Goal: Task Accomplishment & Management: Complete application form

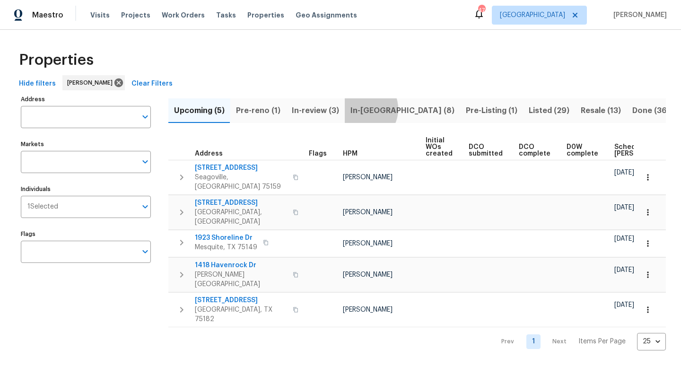
click at [359, 109] on span "In-[GEOGRAPHIC_DATA] (8)" at bounding box center [403, 110] width 104 height 13
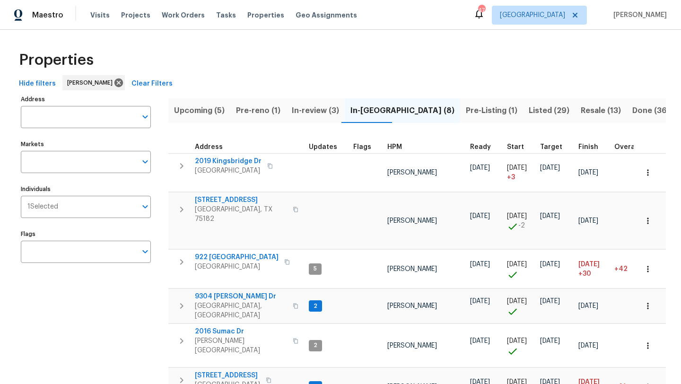
click at [272, 114] on span "Pre-reno (1)" at bounding box center [258, 110] width 44 height 13
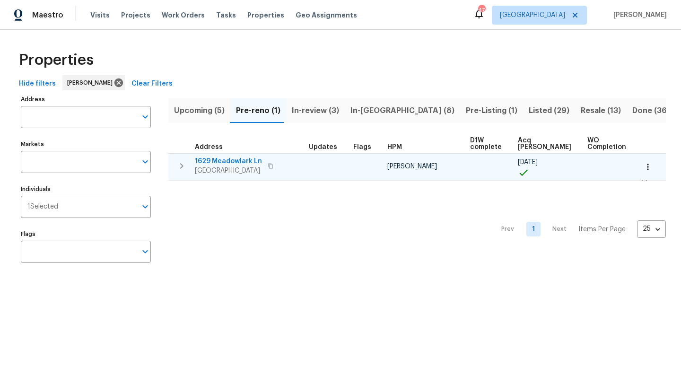
click at [236, 162] on span "1629 Meadowlark Ln" at bounding box center [228, 161] width 67 height 9
click at [651, 168] on icon "button" at bounding box center [647, 166] width 9 height 9
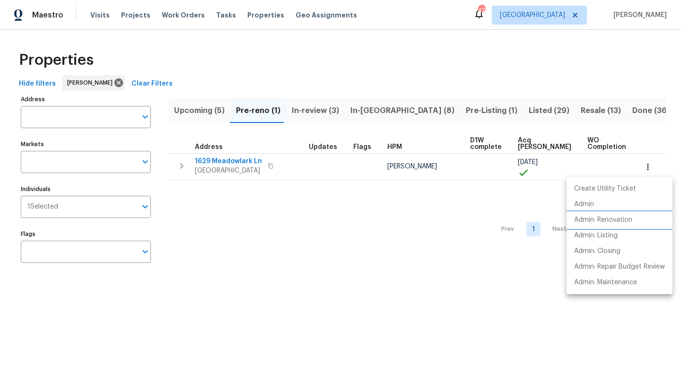
click at [621, 220] on p "Admin: Renovation" at bounding box center [603, 220] width 58 height 10
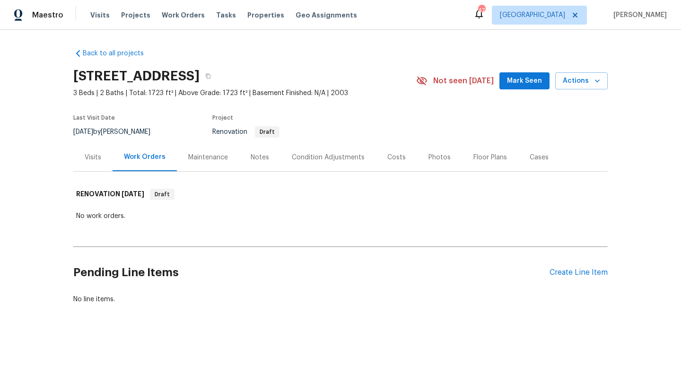
click at [393, 159] on div "Costs" at bounding box center [396, 157] width 18 height 9
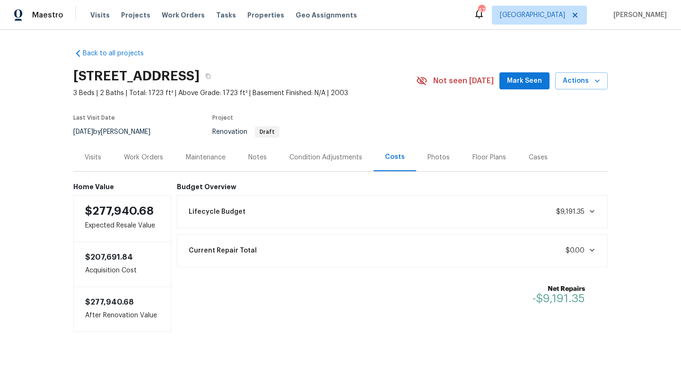
click at [321, 157] on div "Condition Adjustments" at bounding box center [326, 157] width 73 height 9
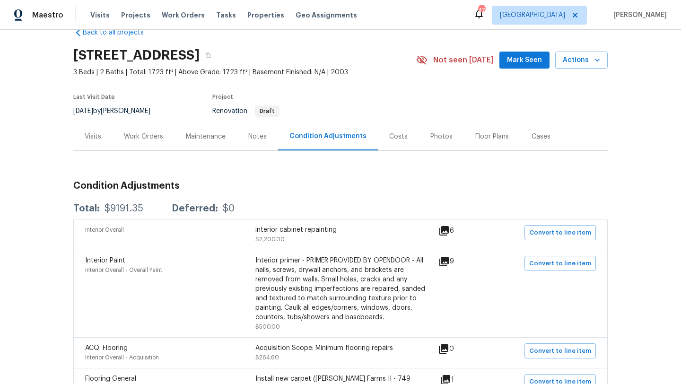
scroll to position [11, 0]
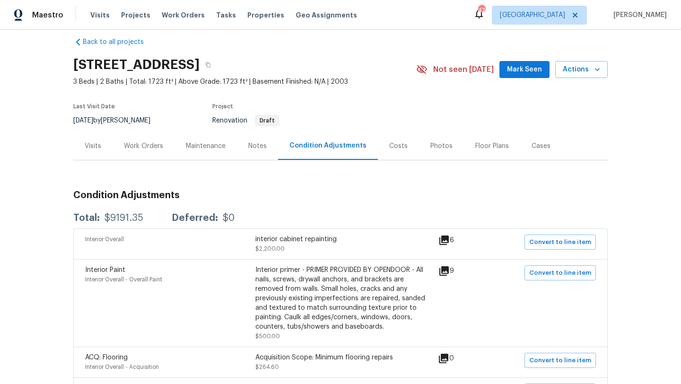
click at [97, 147] on div "Visits" at bounding box center [93, 145] width 17 height 9
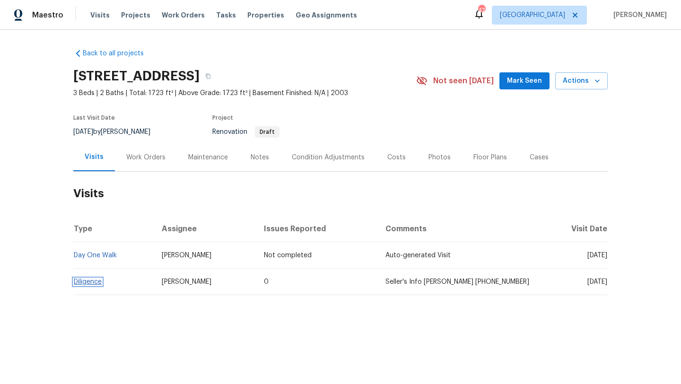
click at [93, 279] on link "Diligence" at bounding box center [88, 282] width 28 height 7
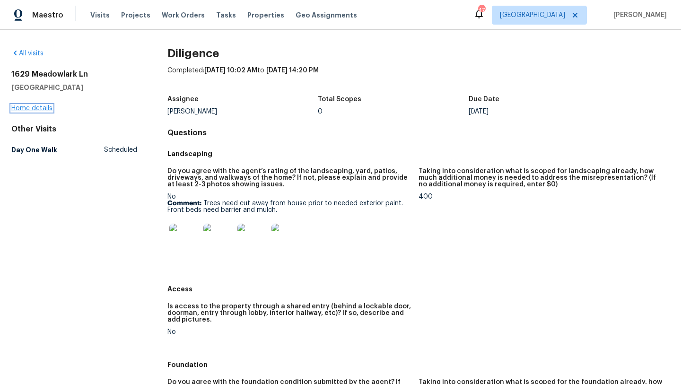
click at [42, 108] on link "Home details" at bounding box center [31, 108] width 41 height 7
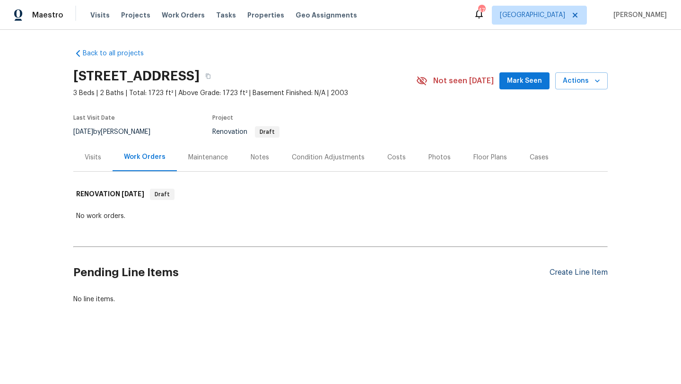
click at [575, 274] on div "Create Line Item" at bounding box center [579, 272] width 58 height 9
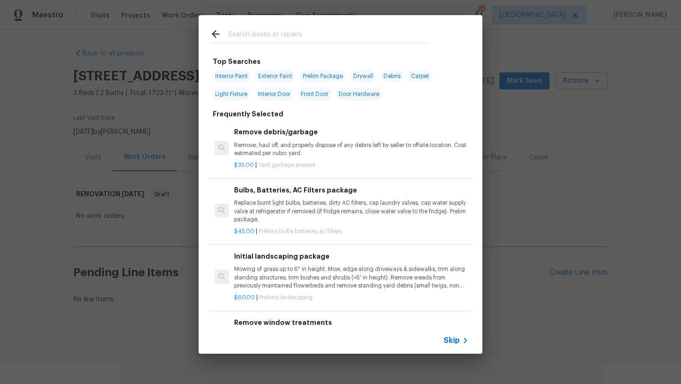
click at [271, 33] on input "text" at bounding box center [328, 35] width 201 height 14
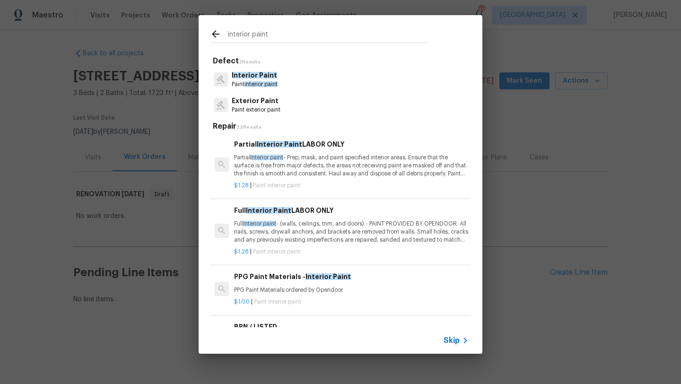
type input "interior paint"
click at [316, 225] on p "Full Interior paint - (walls, ceilings, trim, and doors) - PAINT PROVIDED BY OP…" at bounding box center [351, 232] width 235 height 24
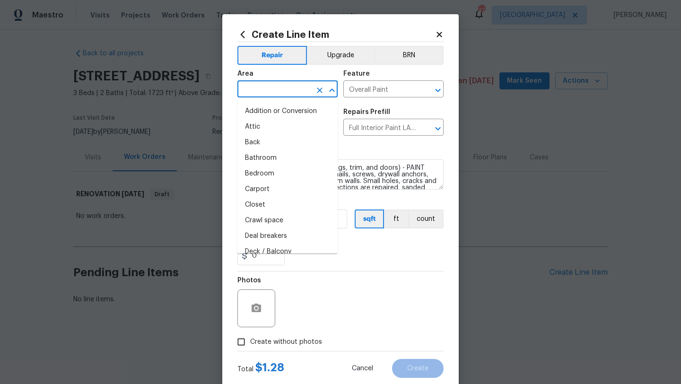
click at [287, 89] on input "text" at bounding box center [274, 90] width 74 height 15
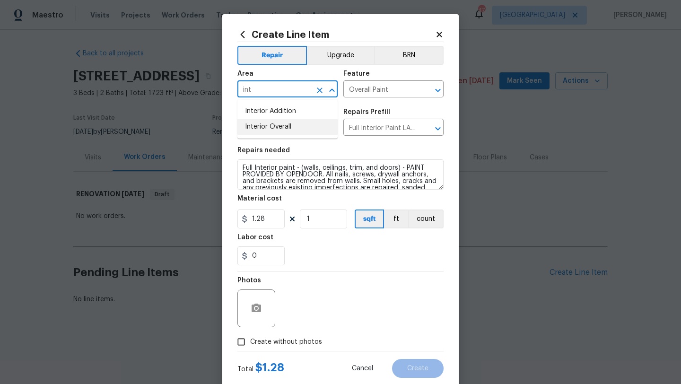
click at [287, 125] on li "Interior Overall" at bounding box center [287, 127] width 100 height 16
type input "Interior Overall"
click at [317, 223] on input "1" at bounding box center [323, 219] width 47 height 19
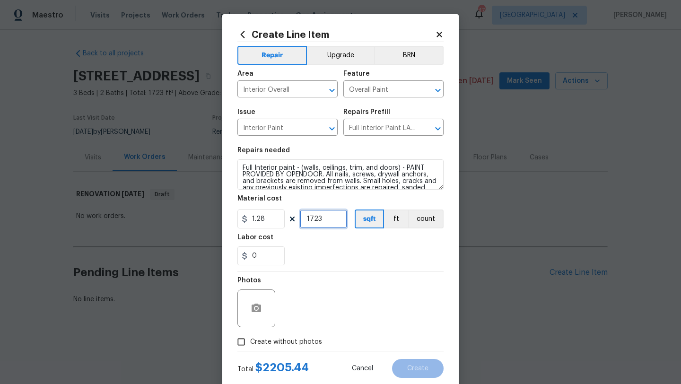
type input "1723"
click at [307, 340] on span "Create without photos" at bounding box center [286, 342] width 72 height 10
click at [250, 340] on input "Create without photos" at bounding box center [241, 342] width 18 height 18
checkbox input "true"
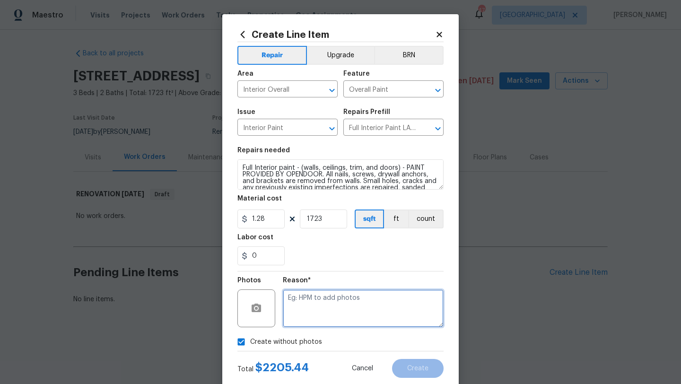
click at [318, 313] on textarea at bounding box center [363, 309] width 161 height 38
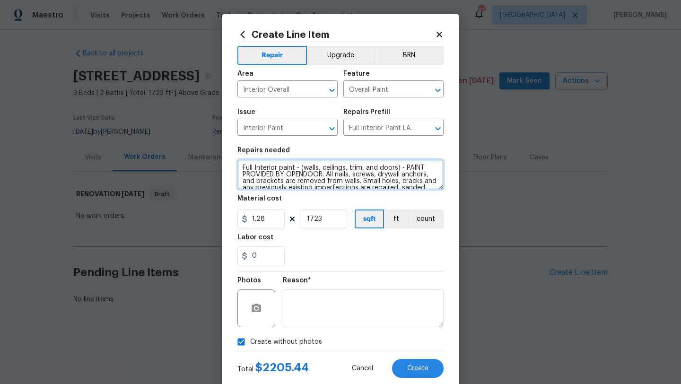
click at [243, 167] on textarea "Full Interior paint - (walls, ceilings, trim, and doors) - PAINT PROVIDED BY OP…" at bounding box center [340, 174] width 206 height 30
type textarea "ALL FLOORING TO BE REPLACED EXCEPT TILE Full Interior paint - (walls, ceilings,…"
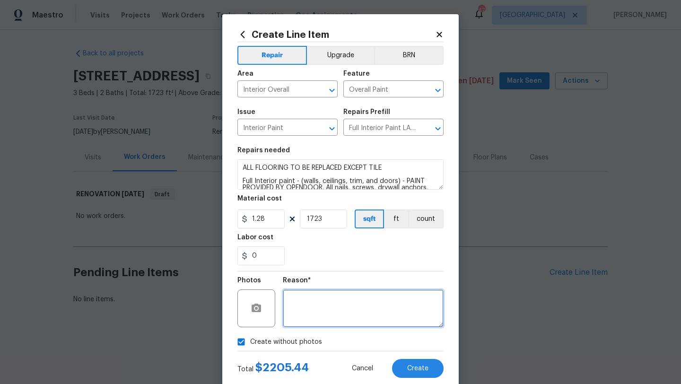
click at [331, 318] on textarea at bounding box center [363, 309] width 161 height 38
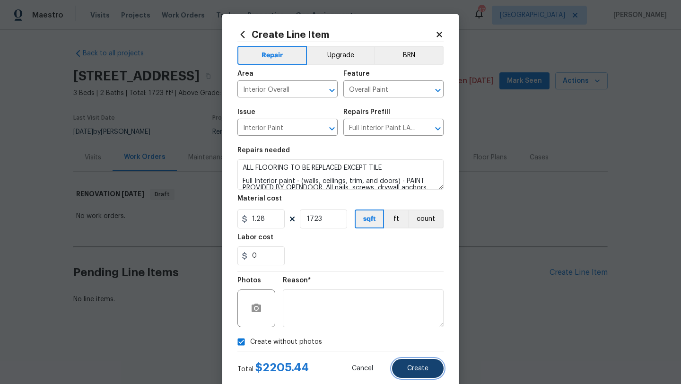
click at [416, 373] on button "Create" at bounding box center [418, 368] width 52 height 19
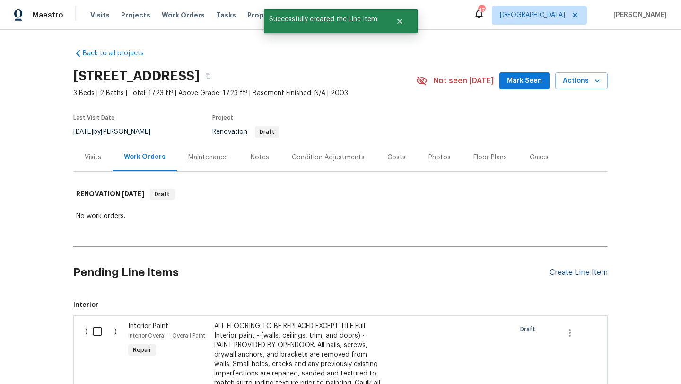
click at [568, 272] on div "Create Line Item" at bounding box center [579, 272] width 58 height 9
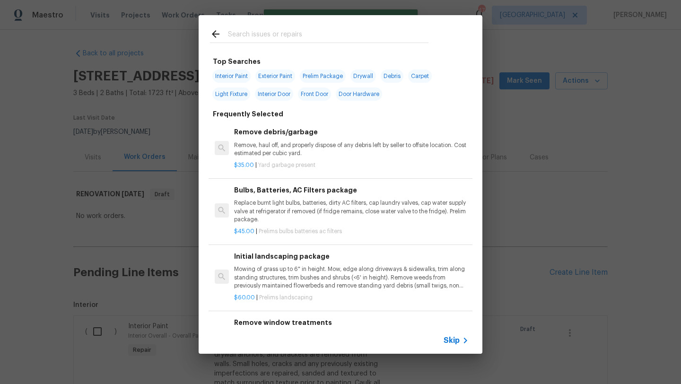
click at [272, 36] on input "text" at bounding box center [328, 35] width 201 height 14
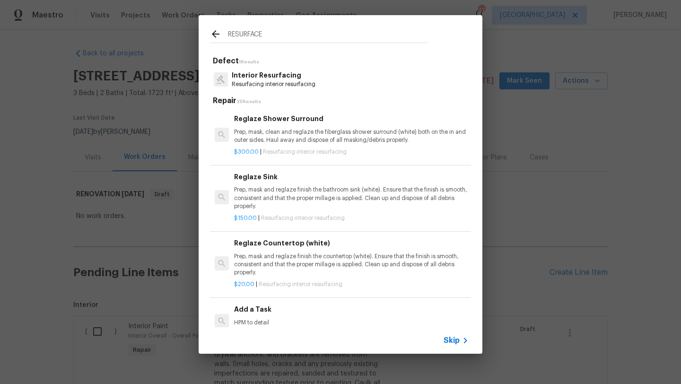
type input "RESURFACE"
click at [281, 136] on p "Prep, mask, clean and reglaze the fiberglass shower surround (white) both on th…" at bounding box center [351, 136] width 235 height 16
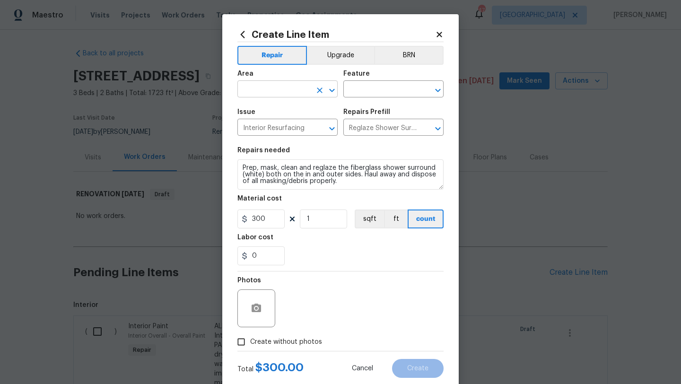
click at [277, 88] on input "text" at bounding box center [274, 90] width 74 height 15
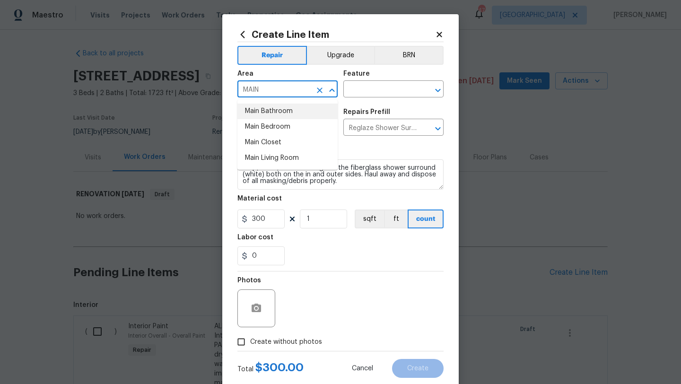
click at [273, 114] on li "Main Bathroom" at bounding box center [287, 112] width 100 height 16
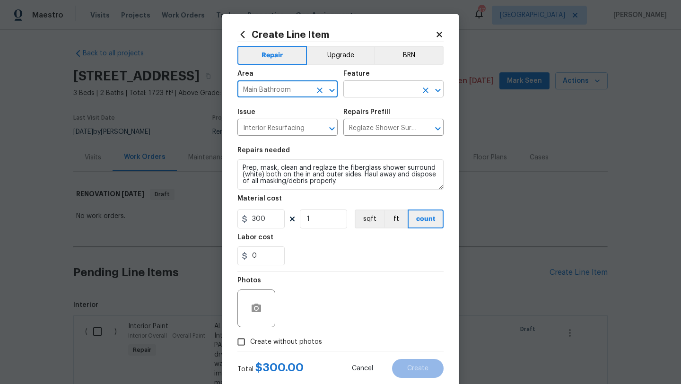
type input "Main Bathroom"
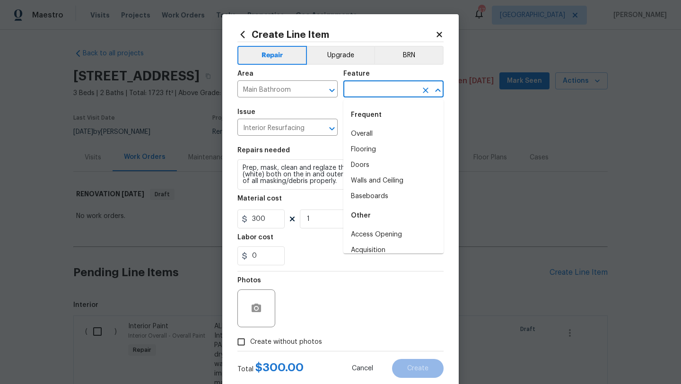
click at [361, 88] on input "text" at bounding box center [380, 90] width 74 height 15
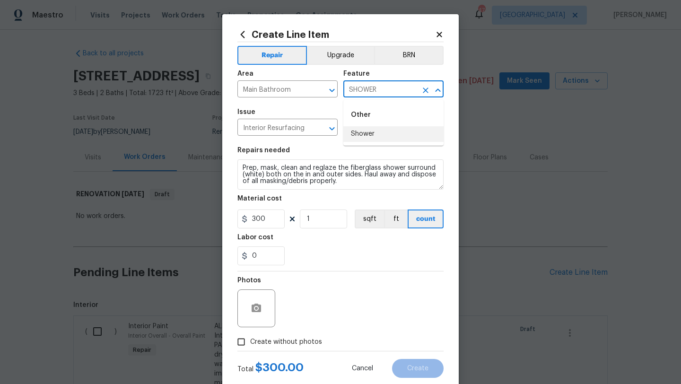
click at [360, 130] on li "Shower" at bounding box center [393, 134] width 100 height 16
type input "Shower"
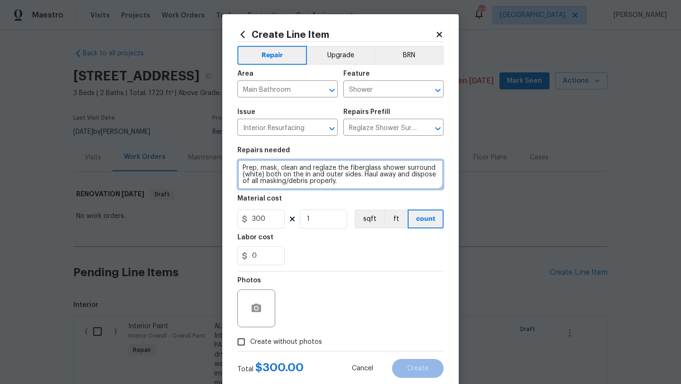
drag, startPoint x: 378, startPoint y: 167, endPoint x: 349, endPoint y: 167, distance: 28.9
click at [349, 167] on textarea "Prep, mask, clean and reglaze the fiberglass shower surround (white) both on th…" at bounding box center [340, 174] width 206 height 30
click at [401, 167] on textarea "Prep, mask, clean and reglaze the shower surround (white) both on the in and ou…" at bounding box center [340, 174] width 206 height 30
type textarea "Prep, mask, clean and reglaze the shower surround and pan (white) both on the i…"
click at [302, 339] on span "Create without photos" at bounding box center [286, 342] width 72 height 10
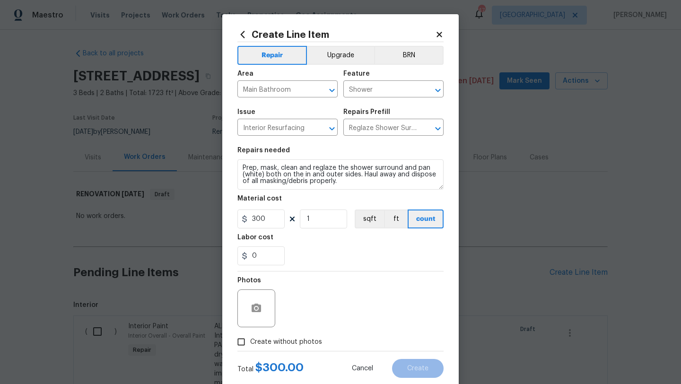
click at [250, 339] on input "Create without photos" at bounding box center [241, 342] width 18 height 18
checkbox input "true"
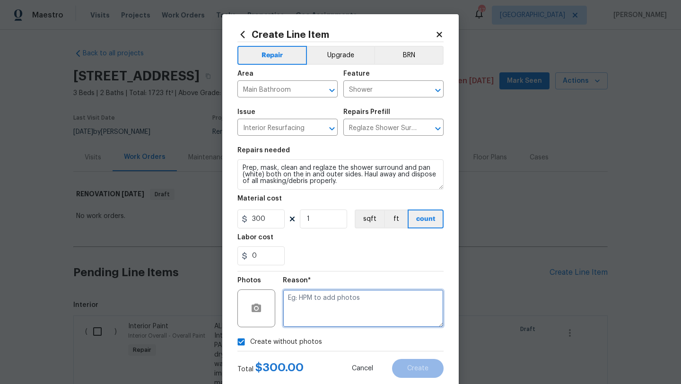
click at [329, 306] on textarea at bounding box center [363, 309] width 161 height 38
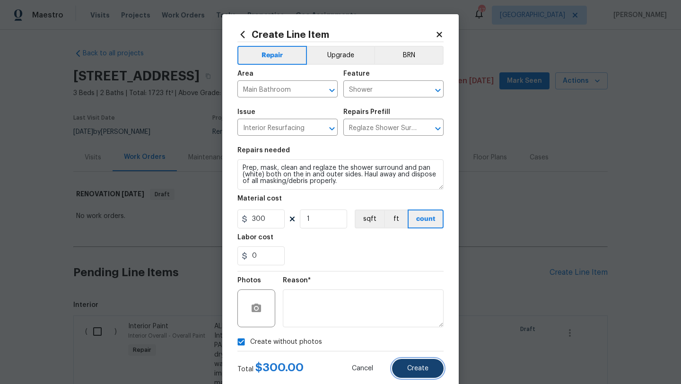
click at [421, 364] on button "Create" at bounding box center [418, 368] width 52 height 19
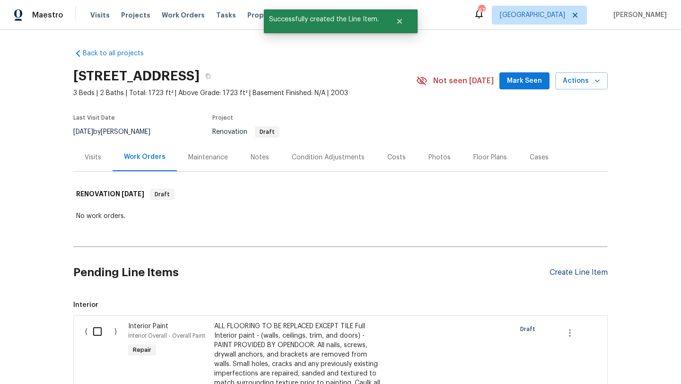
click at [559, 272] on div "Create Line Item" at bounding box center [579, 272] width 58 height 9
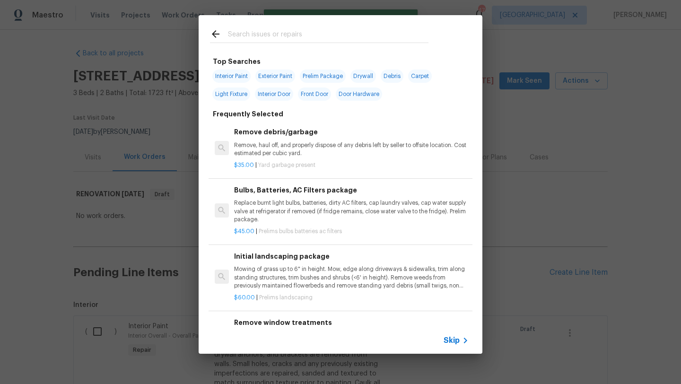
click at [304, 35] on input "text" at bounding box center [328, 35] width 201 height 14
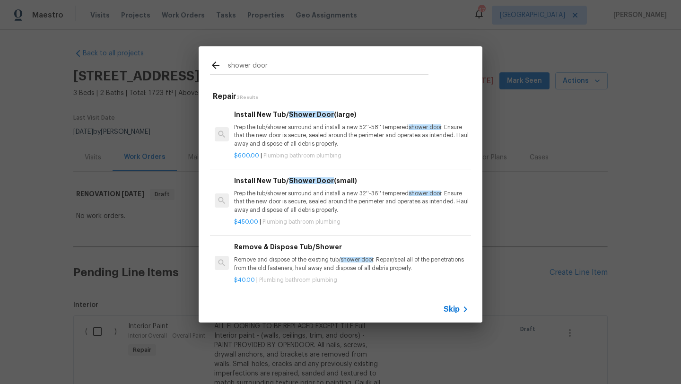
type input "shower door"
click at [457, 307] on span "Skip" at bounding box center [452, 309] width 16 height 9
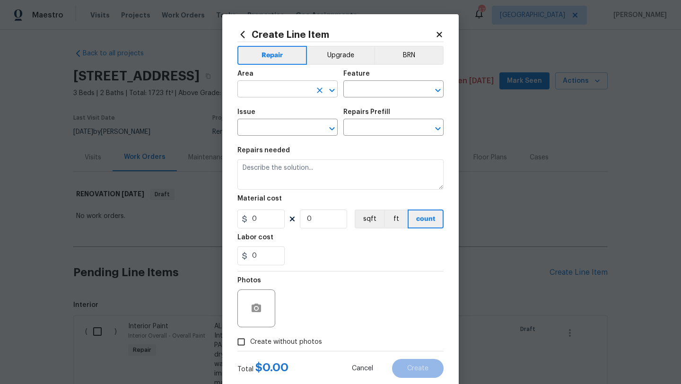
click at [273, 86] on input "text" at bounding box center [274, 90] width 74 height 15
type input "n"
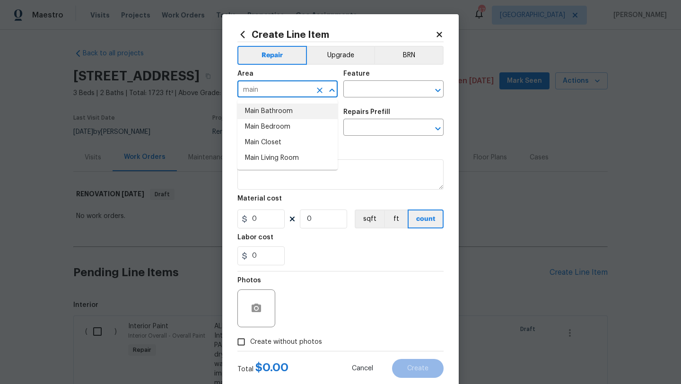
click at [281, 109] on li "Main Bathroom" at bounding box center [287, 112] width 100 height 16
type input "Main Bathroom"
click at [369, 87] on input "text" at bounding box center [380, 90] width 74 height 15
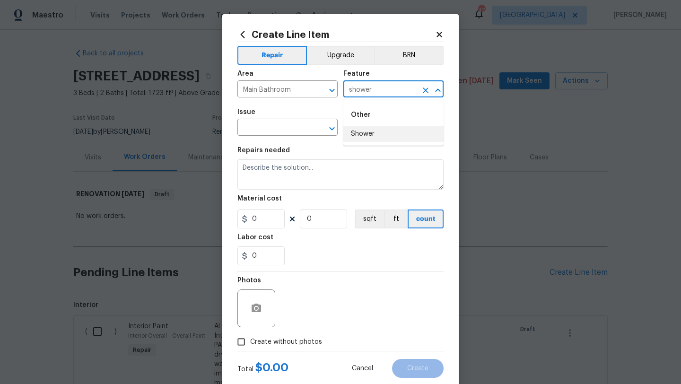
click at [381, 133] on li "Shower" at bounding box center [393, 134] width 100 height 16
type input "Shower"
click at [289, 126] on input "text" at bounding box center [274, 128] width 74 height 15
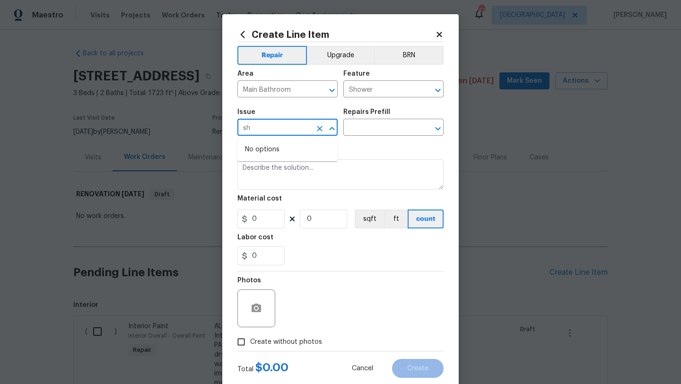
type input "s"
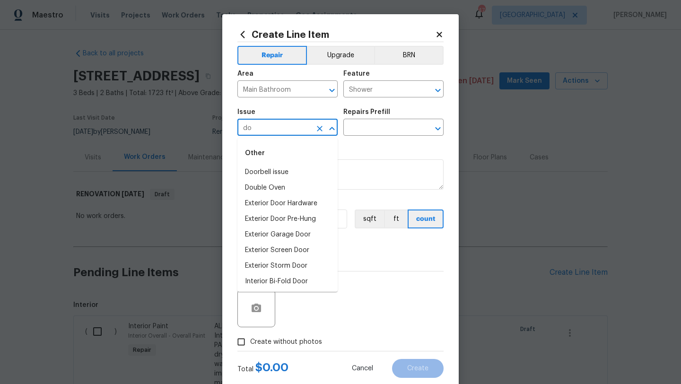
type input "d"
type input "b"
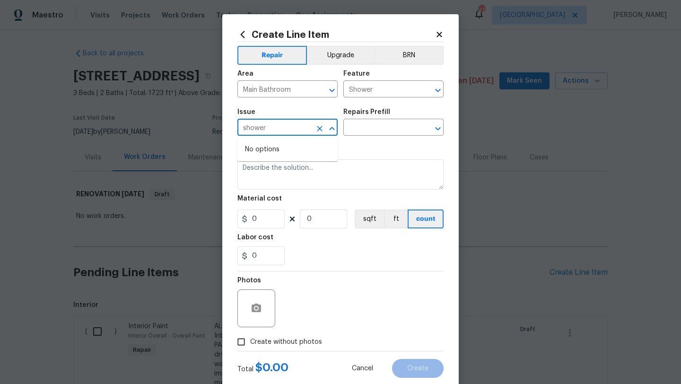
type input "shower"
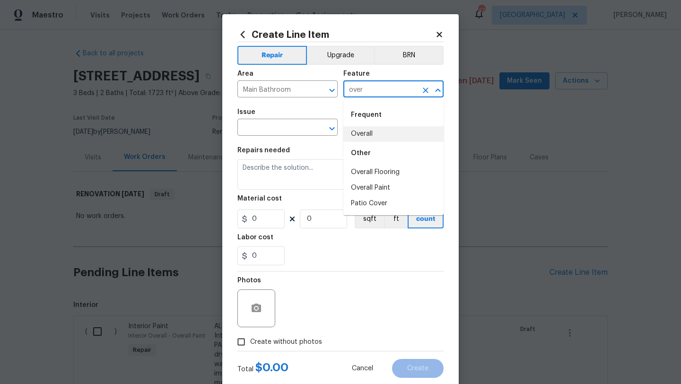
click at [369, 126] on div "Frequent" at bounding box center [393, 115] width 100 height 23
click at [368, 132] on li "Overall" at bounding box center [393, 134] width 100 height 16
type input "Overall"
click at [278, 132] on input "text" at bounding box center [274, 128] width 74 height 15
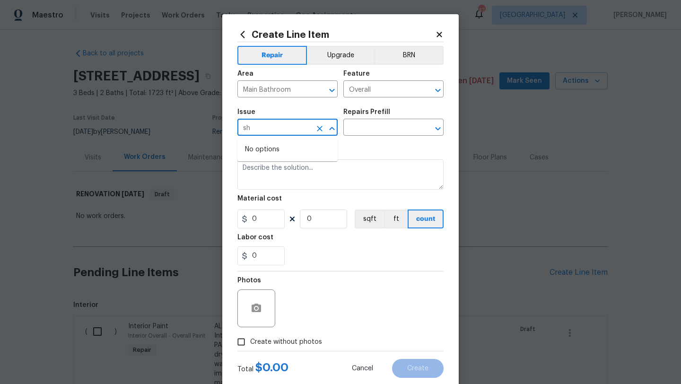
type input "s"
click at [299, 173] on li "Bathroom Accesories" at bounding box center [287, 173] width 100 height 16
type input "Bathroom Accesories"
click at [360, 121] on div "Repairs Prefill" at bounding box center [393, 115] width 100 height 12
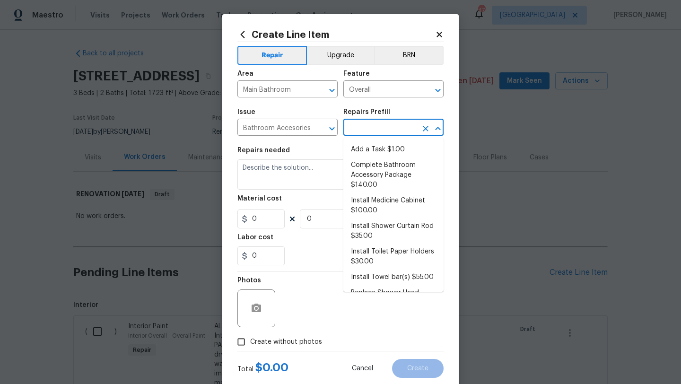
click at [361, 128] on input "text" at bounding box center [380, 128] width 74 height 15
click at [389, 151] on li "Add a Task $1.00" at bounding box center [393, 150] width 100 height 16
type input "Interior Trim"
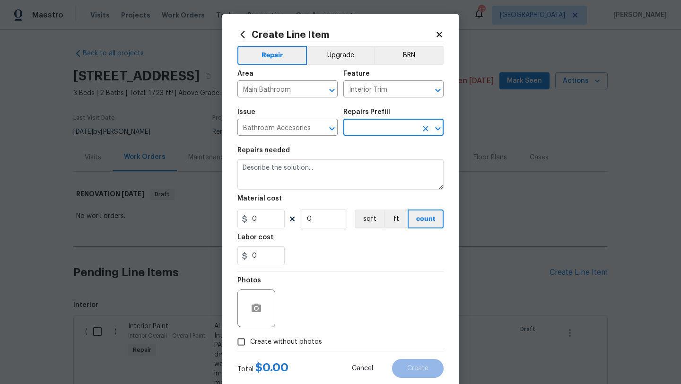
type input "Add a Task $1.00"
type textarea "HPM to detail"
type input "1"
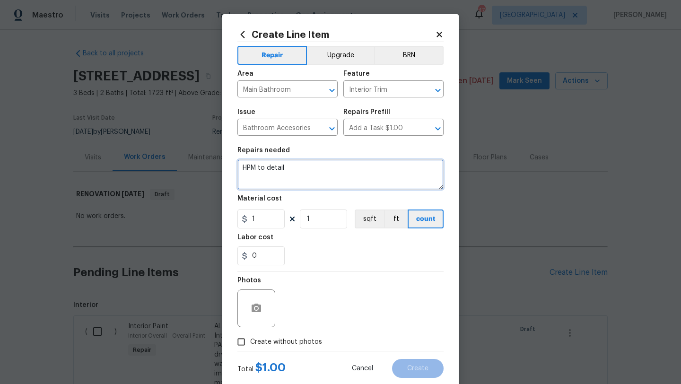
drag, startPoint x: 318, startPoint y: 168, endPoint x: 232, endPoint y: 170, distance: 86.6
click at [232, 170] on div "Create Line Item Repair Upgrade BRN Area Main Bathroom ​ Feature Interior Trim …" at bounding box center [340, 203] width 237 height 379
type textarea "Repair top of shower door if possible. Clean up door. Paint trim. (let hpm know…"
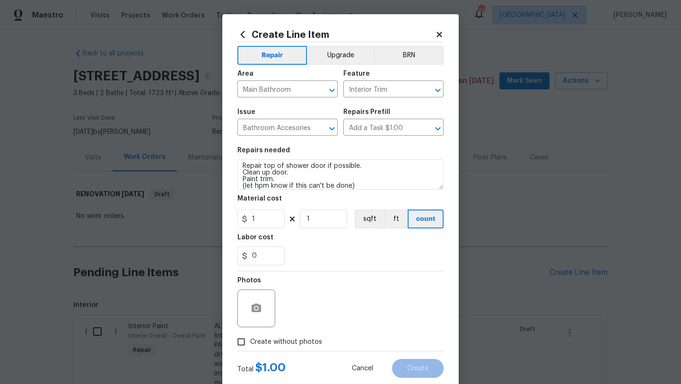
click at [282, 342] on span "Create without photos" at bounding box center [286, 342] width 72 height 10
click at [250, 342] on input "Create without photos" at bounding box center [241, 342] width 18 height 18
checkbox input "true"
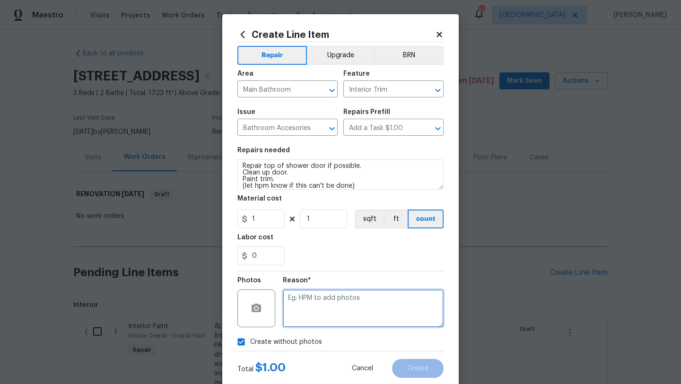
click at [307, 318] on textarea at bounding box center [363, 309] width 161 height 38
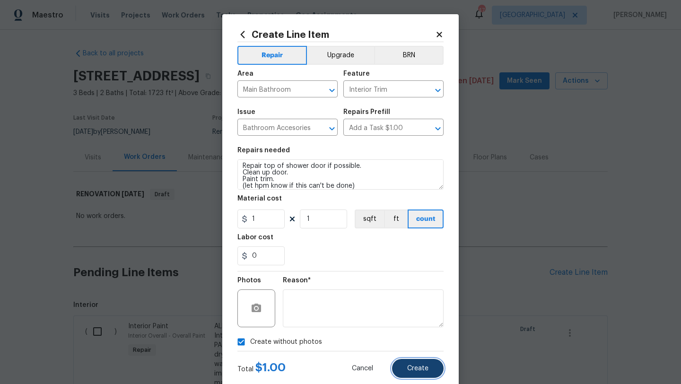
click at [411, 363] on button "Create" at bounding box center [418, 368] width 52 height 19
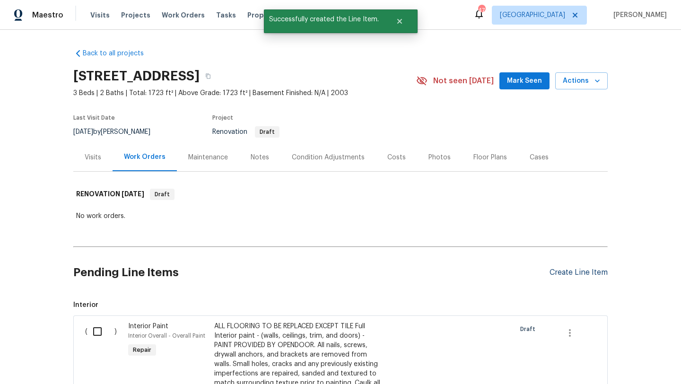
click at [577, 275] on div "Create Line Item" at bounding box center [579, 272] width 58 height 9
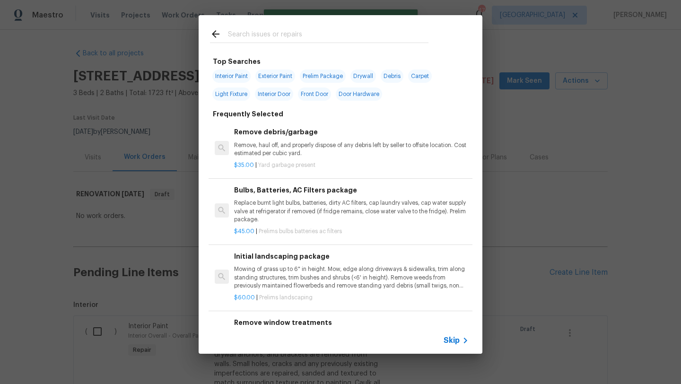
click at [292, 31] on input "text" at bounding box center [328, 35] width 201 height 14
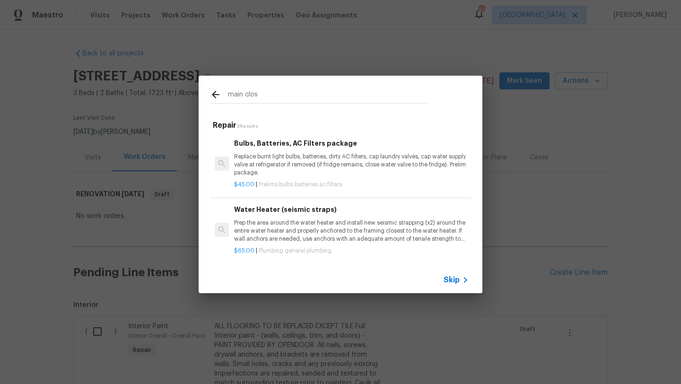
click at [281, 102] on input "main clos" at bounding box center [328, 96] width 201 height 14
type input "m"
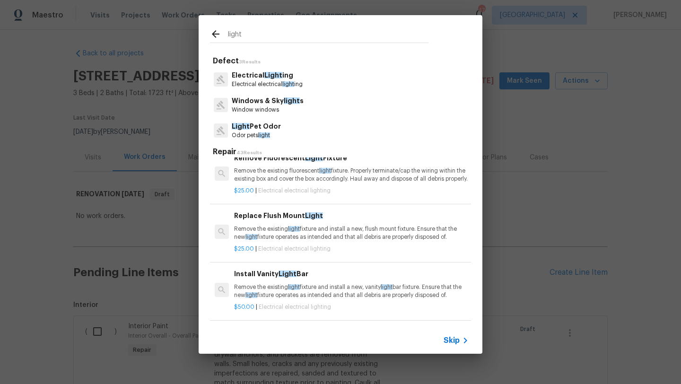
scroll to position [16, 0]
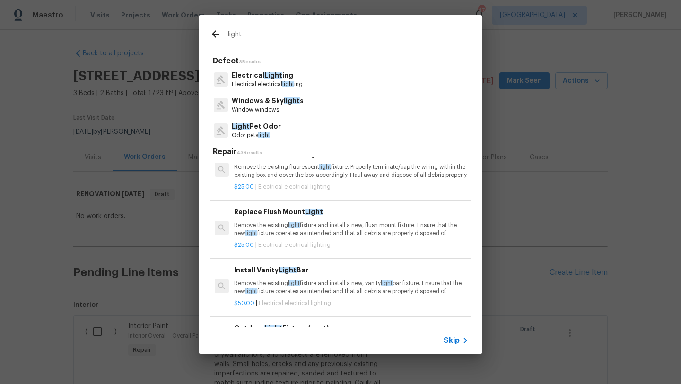
type input "light"
click at [301, 217] on h6 "Replace Flush Mount Light" at bounding box center [351, 212] width 235 height 10
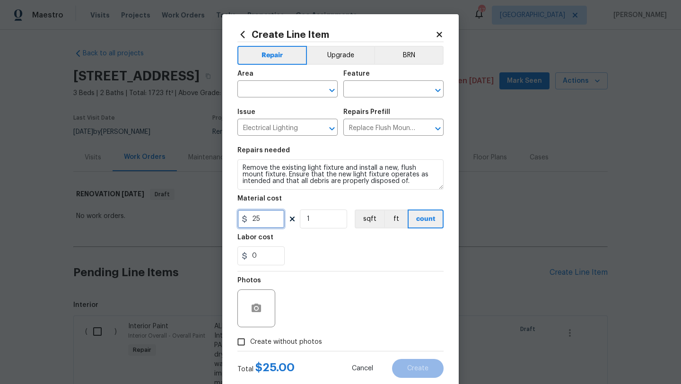
drag, startPoint x: 266, startPoint y: 220, endPoint x: 226, endPoint y: 220, distance: 40.7
click at [226, 220] on div "Create Line Item Repair Upgrade BRN Area ​ Feature ​ Issue Electrical Lighting …" at bounding box center [340, 203] width 237 height 379
type input "50"
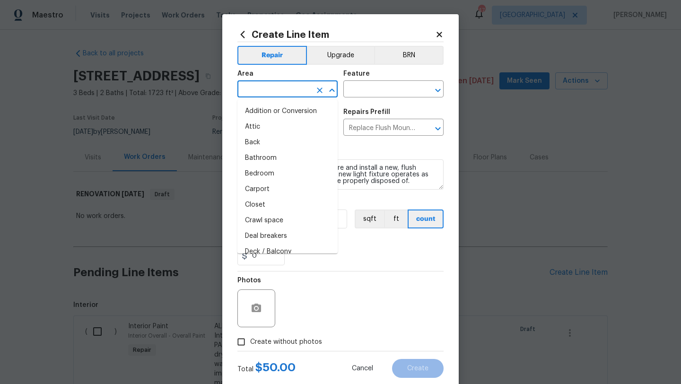
click at [272, 93] on input "text" at bounding box center [274, 90] width 74 height 15
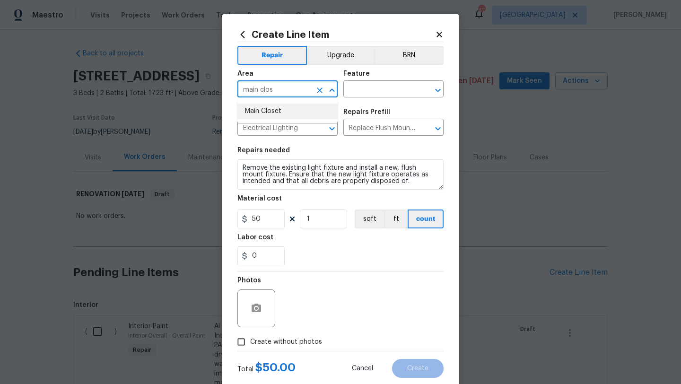
click at [266, 111] on li "Main Closet" at bounding box center [287, 112] width 100 height 16
type input "Main Closet"
click at [366, 87] on input "text" at bounding box center [380, 90] width 74 height 15
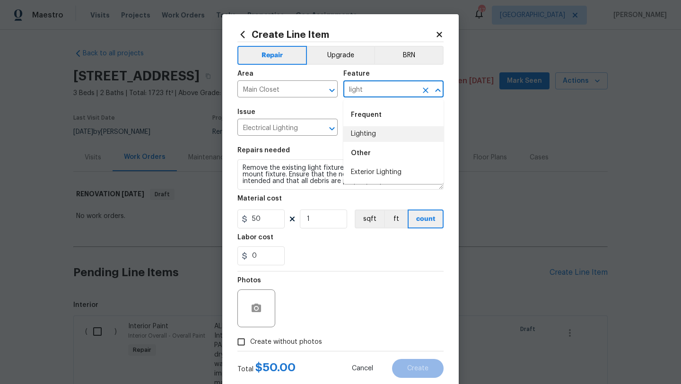
click at [368, 138] on li "Lighting" at bounding box center [393, 134] width 100 height 16
type input "Lighting"
click at [287, 341] on span "Create without photos" at bounding box center [286, 342] width 72 height 10
click at [250, 341] on input "Create without photos" at bounding box center [241, 342] width 18 height 18
checkbox input "true"
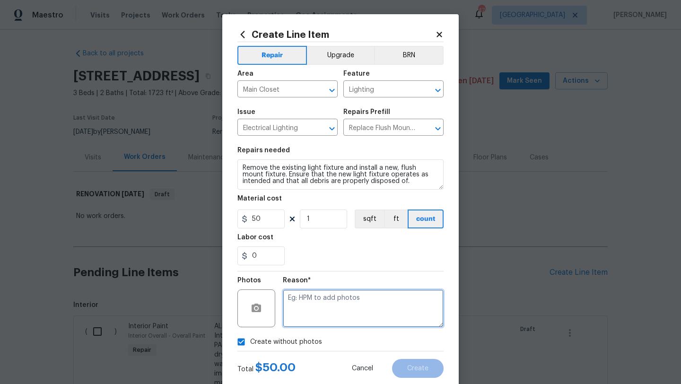
click at [315, 309] on textarea at bounding box center [363, 309] width 161 height 38
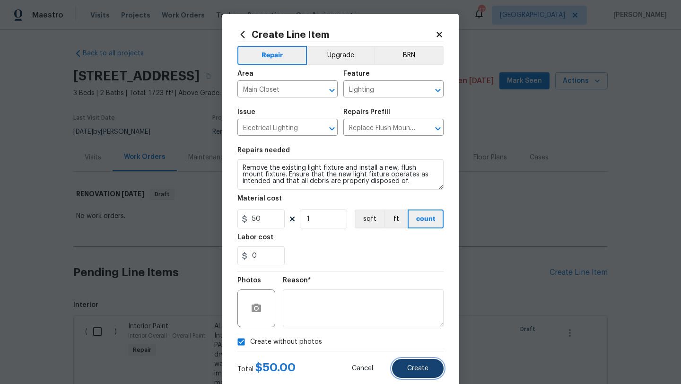
click at [426, 363] on button "Create" at bounding box center [418, 368] width 52 height 19
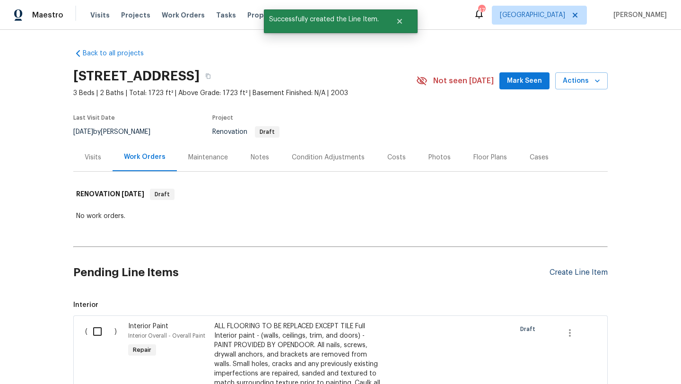
click at [560, 270] on div "Create Line Item" at bounding box center [579, 272] width 58 height 9
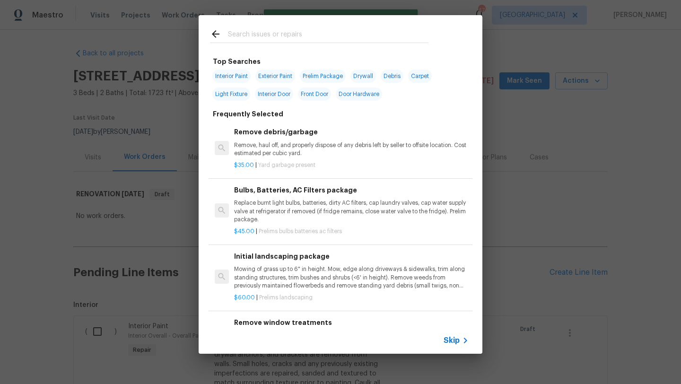
click at [252, 33] on input "text" at bounding box center [328, 35] width 201 height 14
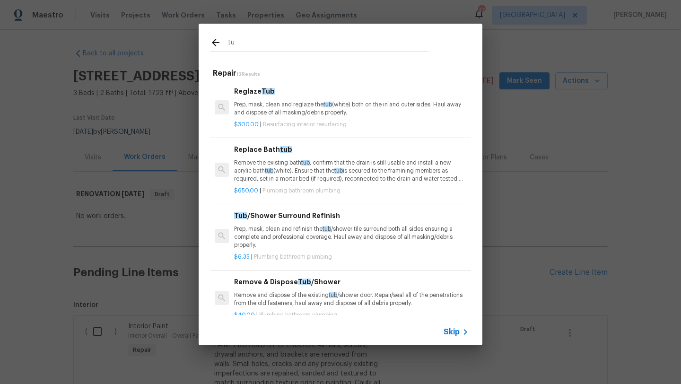
type input "t"
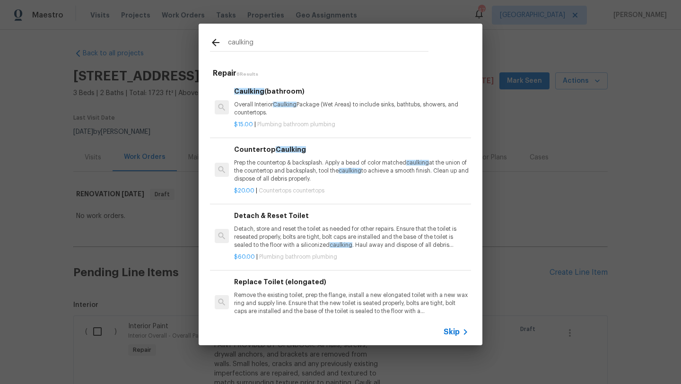
type input "caulking"
click at [264, 112] on p "Overall Interior Caulking Package (Wet Areas) to include sinks, bathtubs, showe…" at bounding box center [351, 109] width 235 height 16
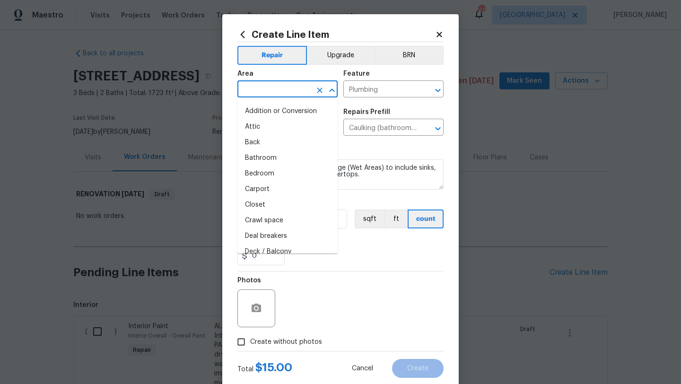
click at [275, 91] on input "text" at bounding box center [274, 90] width 74 height 15
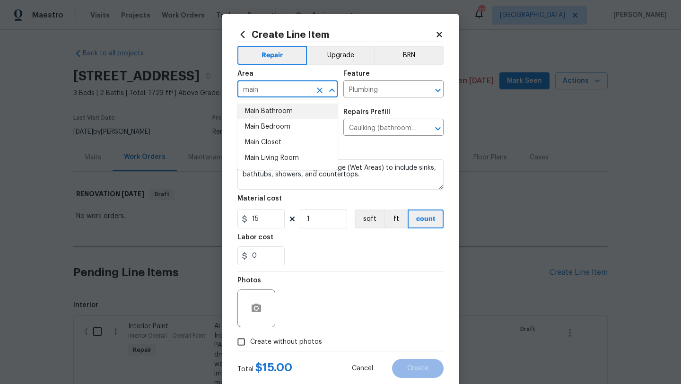
click at [274, 114] on li "Main Bathroom" at bounding box center [287, 112] width 100 height 16
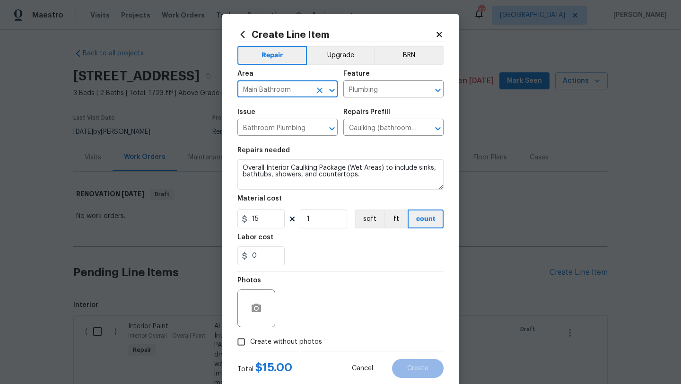
type input "Main Bathroom"
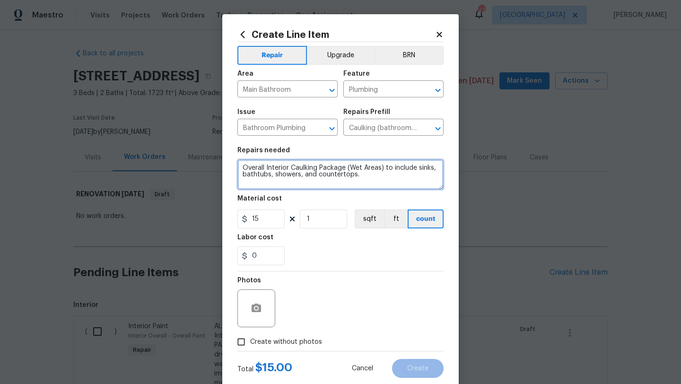
drag, startPoint x: 360, startPoint y: 179, endPoint x: 229, endPoint y: 165, distance: 131.8
click at [229, 165] on div "Create Line Item Repair Upgrade BRN Area Main Bathroom ​ Feature Plumbing ​ Iss…" at bounding box center [340, 203] width 237 height 379
type textarea "Clean up edges of main bathtub and caulk damaged areas. See photos"
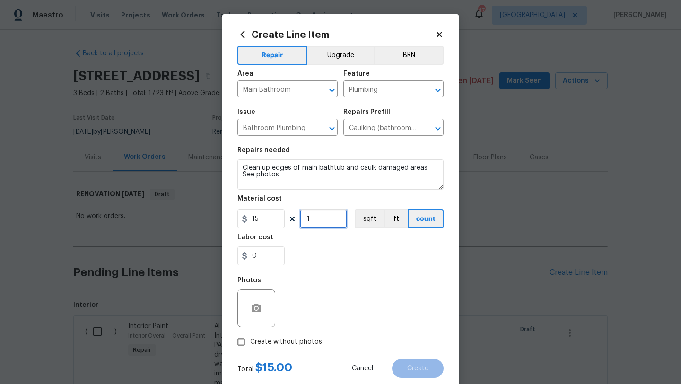
drag, startPoint x: 314, startPoint y: 220, endPoint x: 303, endPoint y: 220, distance: 10.4
click at [304, 220] on input "1" at bounding box center [323, 219] width 47 height 19
type input "2"
click at [301, 339] on span "Create without photos" at bounding box center [286, 342] width 72 height 10
click at [250, 339] on input "Create without photos" at bounding box center [241, 342] width 18 height 18
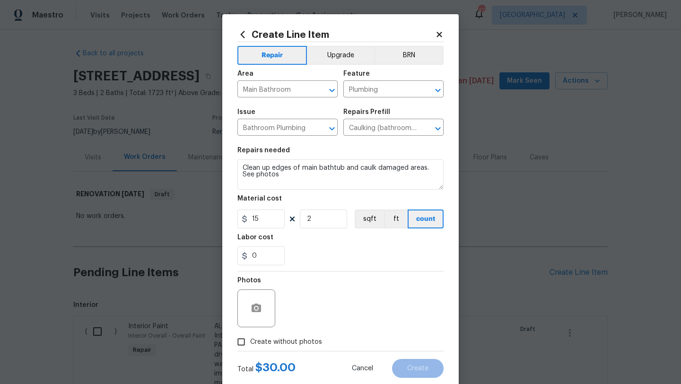
checkbox input "true"
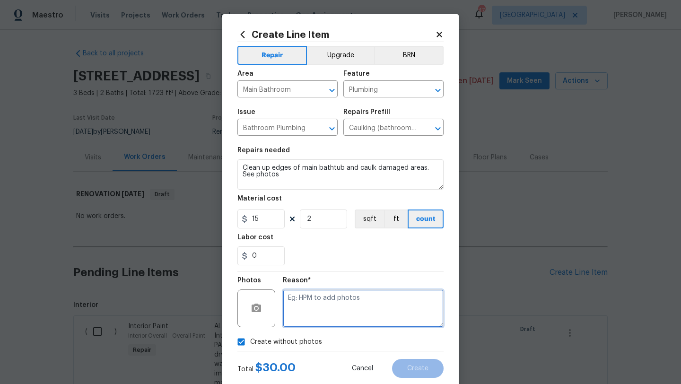
click at [314, 315] on textarea at bounding box center [363, 309] width 161 height 38
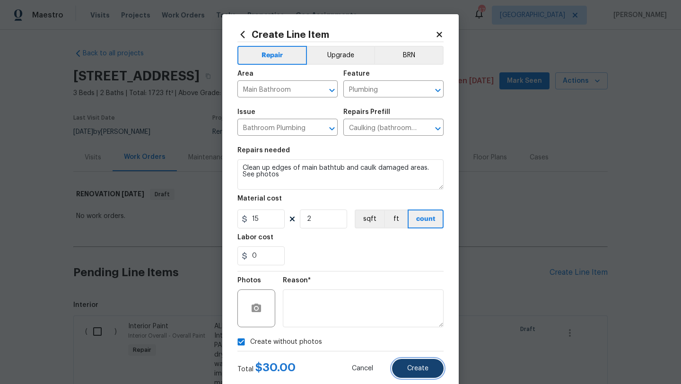
click at [420, 364] on button "Create" at bounding box center [418, 368] width 52 height 19
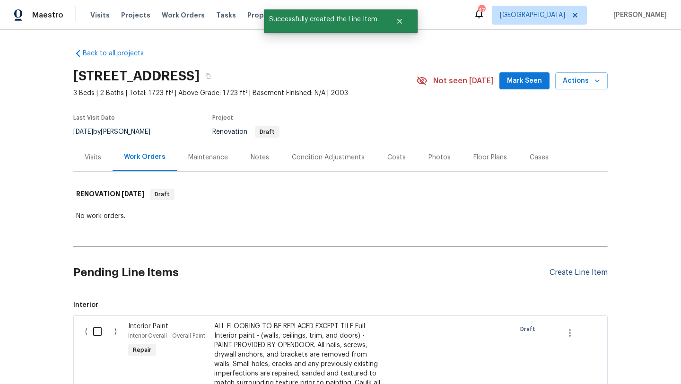
click at [560, 273] on div "Create Line Item" at bounding box center [579, 272] width 58 height 9
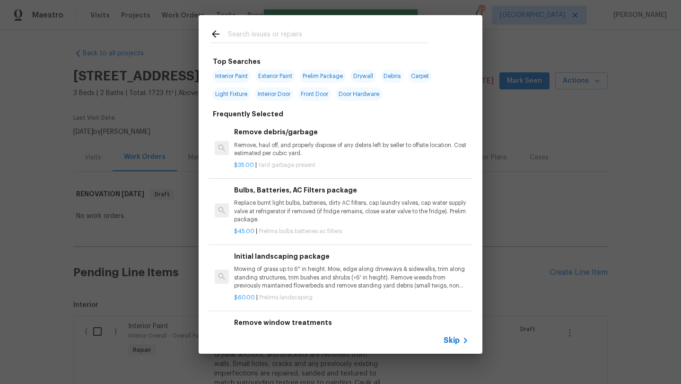
click at [259, 37] on input "text" at bounding box center [328, 35] width 201 height 14
type input "t"
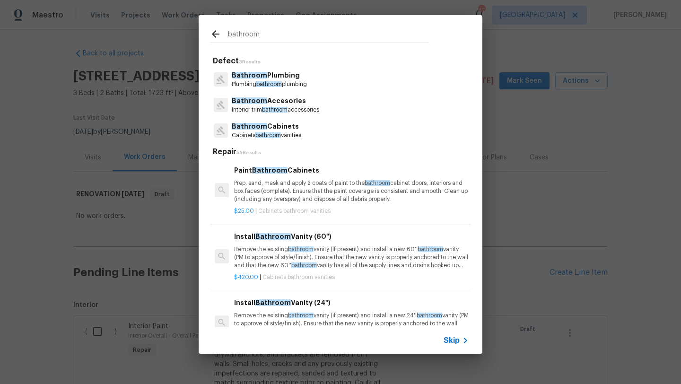
type input "bathroom"
click at [272, 79] on p "Bathroom Plumbing" at bounding box center [269, 75] width 75 height 10
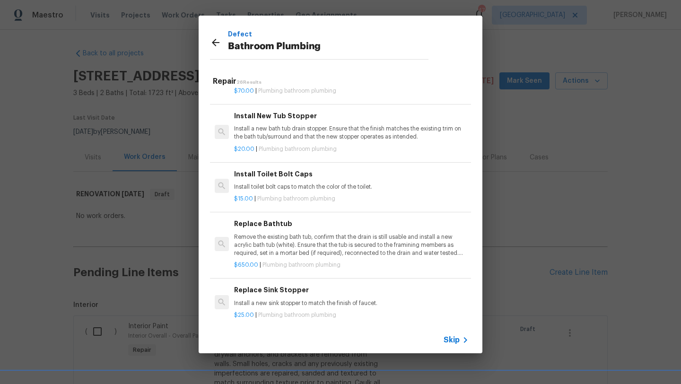
scroll to position [861, 0]
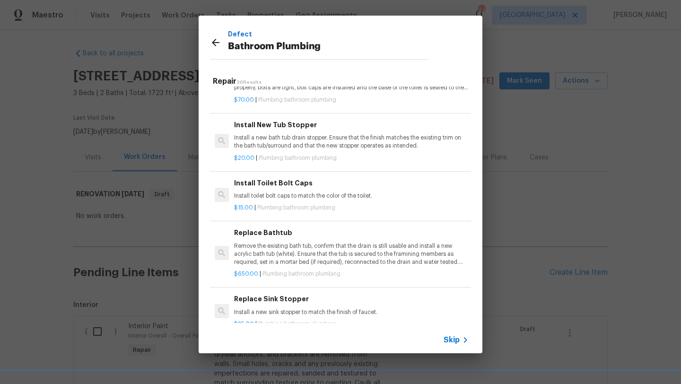
click at [304, 137] on p "Install a new bath tub drain stopper. Ensure that the finish matches the existi…" at bounding box center [351, 142] width 235 height 16
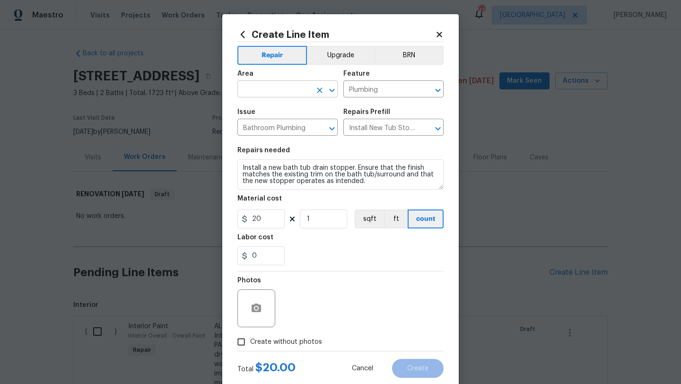
click at [282, 87] on input "text" at bounding box center [274, 90] width 74 height 15
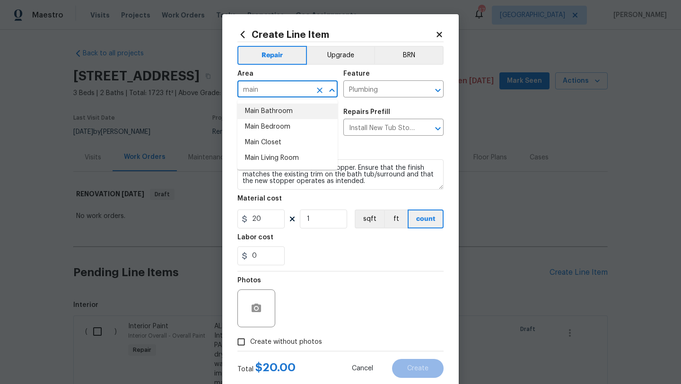
click at [285, 109] on li "Main Bathroom" at bounding box center [287, 112] width 100 height 16
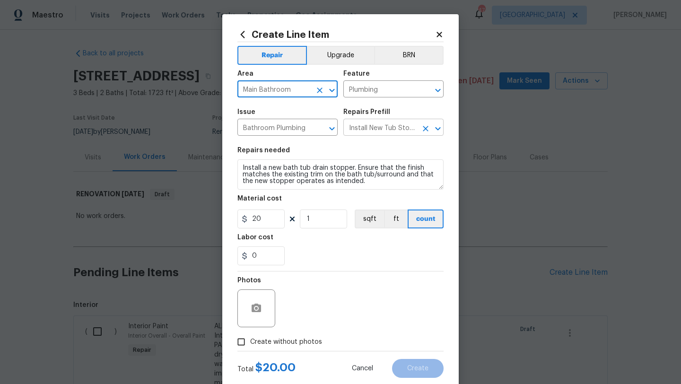
type input "Main Bathroom"
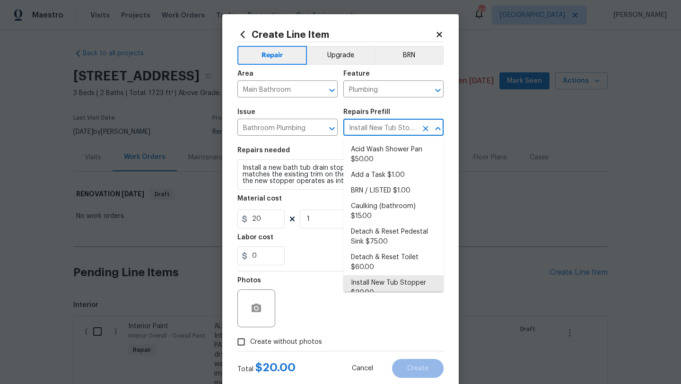
click at [373, 132] on input "Install New Tub Stopper $20.00" at bounding box center [380, 128] width 74 height 15
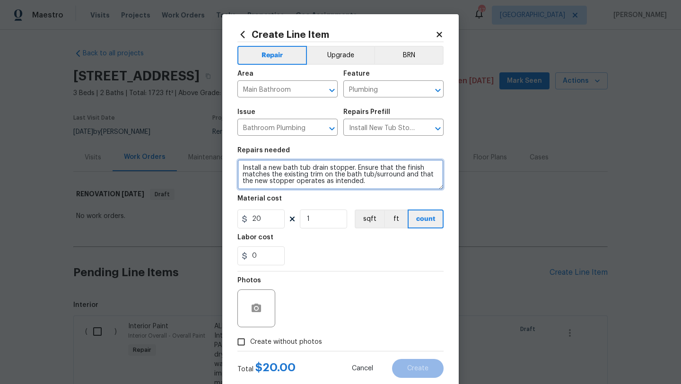
click at [321, 174] on textarea "Install a new bath tub drain stopper. Ensure that the finish matches the existi…" at bounding box center [340, 174] width 206 height 30
drag, startPoint x: 371, startPoint y: 181, endPoint x: 240, endPoint y: 165, distance: 132.5
click at [240, 165] on textarea "Install a new bath tub drain stopper. Ensure that the finish matches the existi…" at bounding box center [340, 174] width 206 height 30
type textarea "Remove corroded tub drain and replace with new drain mechanism and stopper"
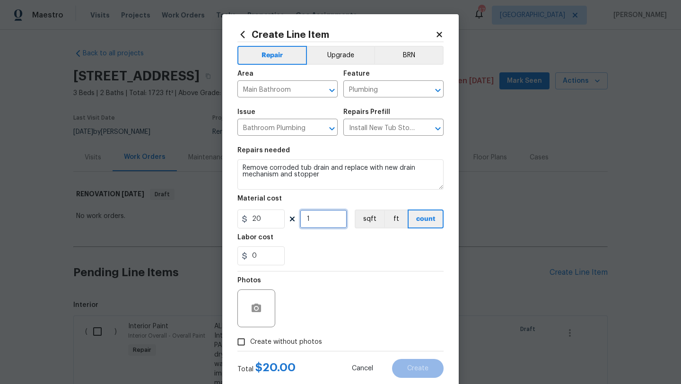
drag, startPoint x: 315, startPoint y: 223, endPoint x: 275, endPoint y: 223, distance: 39.7
click at [275, 223] on div "20 1 sqft ft count" at bounding box center [340, 219] width 206 height 19
type input "3"
drag, startPoint x: 262, startPoint y: 258, endPoint x: 244, endPoint y: 258, distance: 17.5
click at [244, 258] on div "0" at bounding box center [260, 255] width 47 height 19
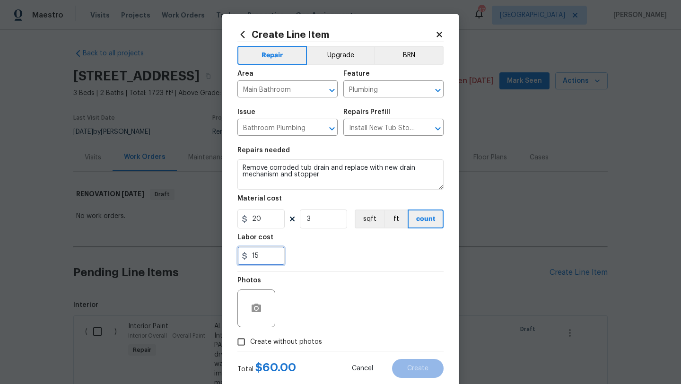
type input "15"
click at [302, 341] on span "Create without photos" at bounding box center [286, 342] width 72 height 10
click at [250, 341] on input "Create without photos" at bounding box center [241, 342] width 18 height 18
checkbox input "true"
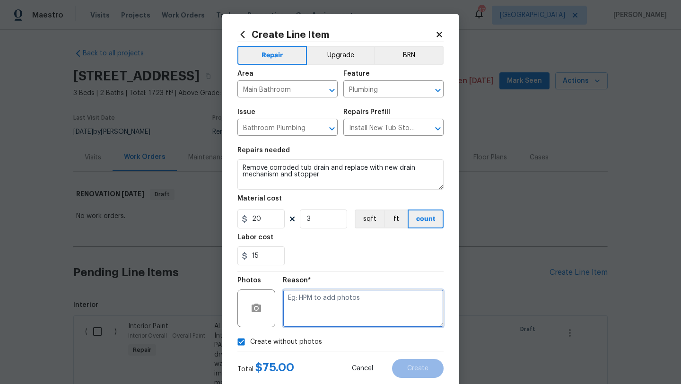
click at [313, 321] on textarea at bounding box center [363, 309] width 161 height 38
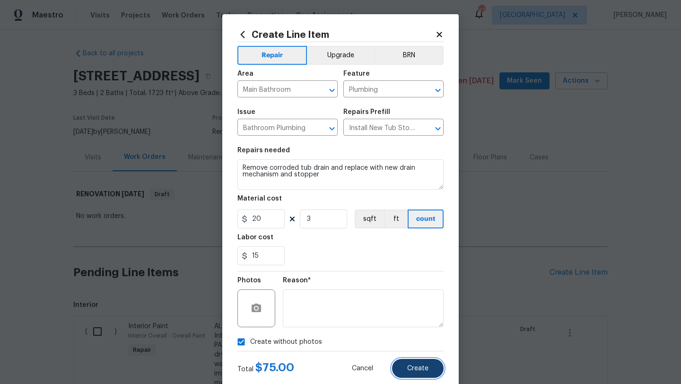
click at [411, 369] on span "Create" at bounding box center [417, 368] width 21 height 7
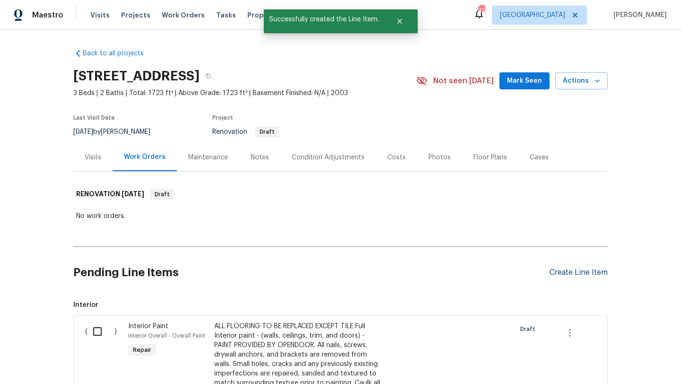
click at [564, 272] on div "Create Line Item" at bounding box center [579, 272] width 58 height 9
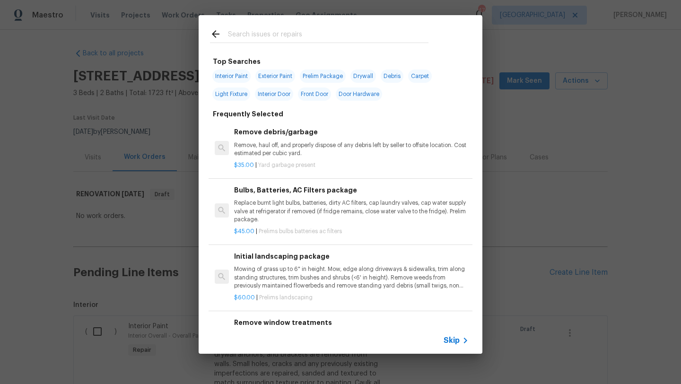
click at [313, 31] on input "text" at bounding box center [328, 35] width 201 height 14
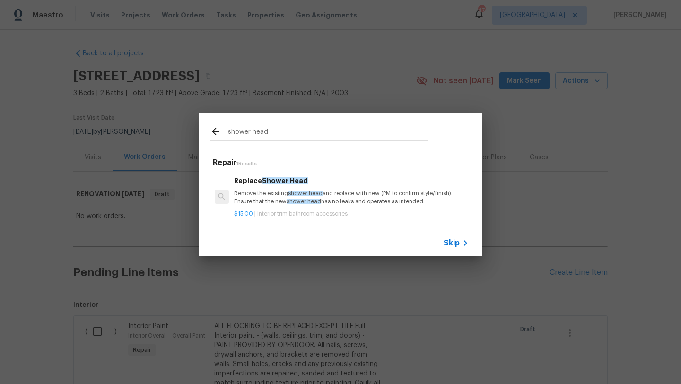
type input "shower head"
click at [341, 205] on p "Remove the existing shower head and replace with new (PM to confirm style/finis…" at bounding box center [351, 198] width 235 height 16
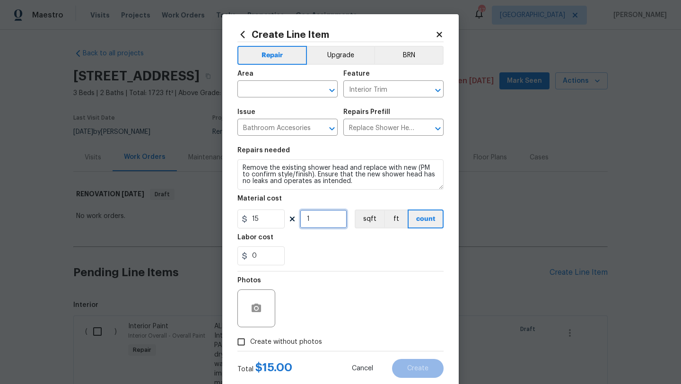
drag, startPoint x: 321, startPoint y: 220, endPoint x: 277, endPoint y: 218, distance: 43.6
click at [277, 218] on div "15 1 sqft ft count" at bounding box center [340, 219] width 206 height 19
type input "3"
drag, startPoint x: 257, startPoint y: 259, endPoint x: 247, endPoint y: 259, distance: 9.9
click at [247, 259] on div "0" at bounding box center [260, 255] width 47 height 19
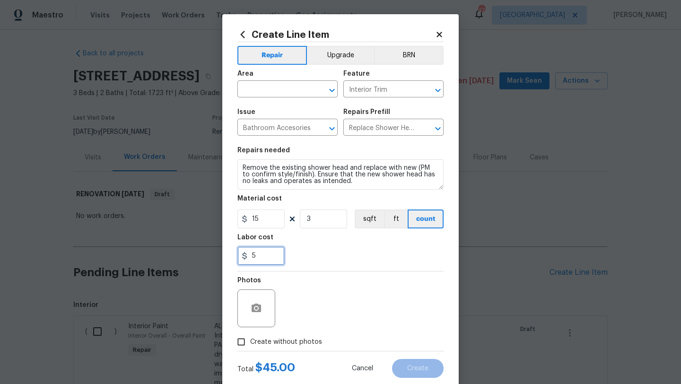
type input "5"
click at [300, 340] on span "Create without photos" at bounding box center [286, 342] width 72 height 10
click at [250, 340] on input "Create without photos" at bounding box center [241, 342] width 18 height 18
checkbox input "true"
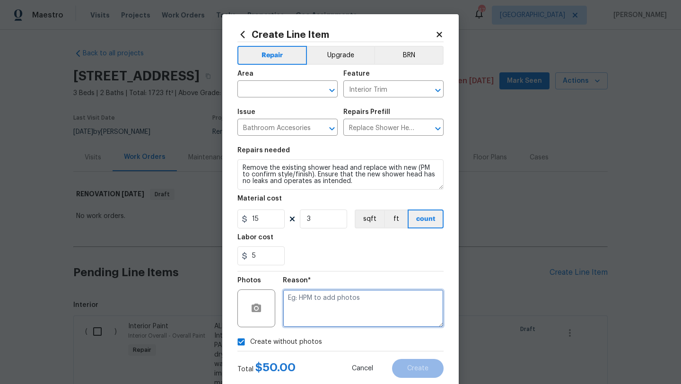
click at [320, 314] on textarea at bounding box center [363, 309] width 161 height 38
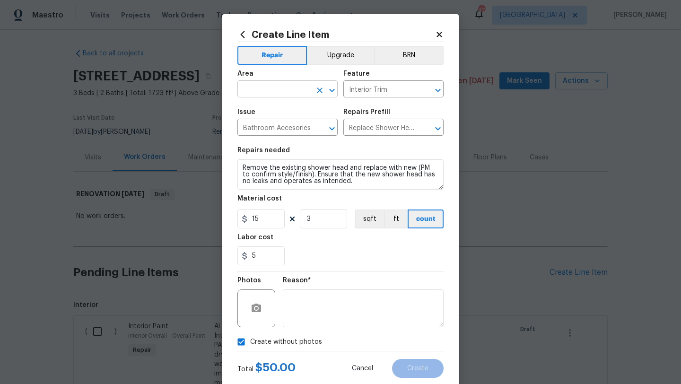
click at [276, 89] on input "text" at bounding box center [274, 90] width 74 height 15
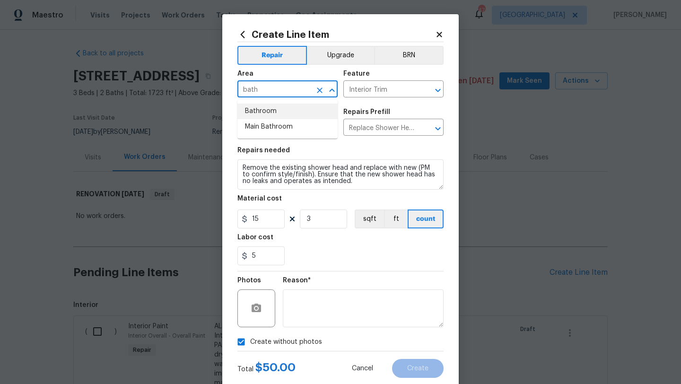
click at [278, 109] on li "Bathroom" at bounding box center [287, 112] width 100 height 16
type input "Bathroom"
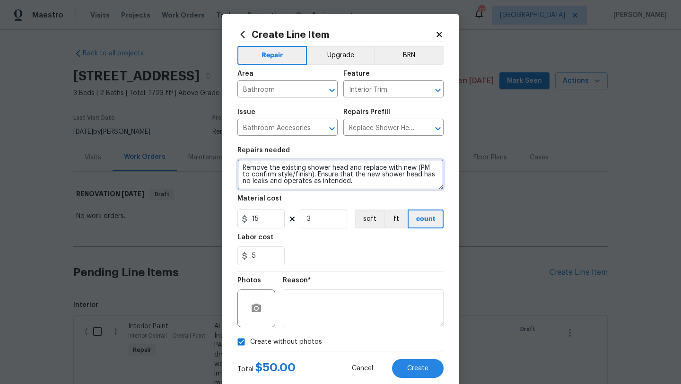
click at [243, 166] on textarea "Remove the existing shower head and replace with new (PM to confirm style/finis…" at bounding box center [340, 174] width 206 height 30
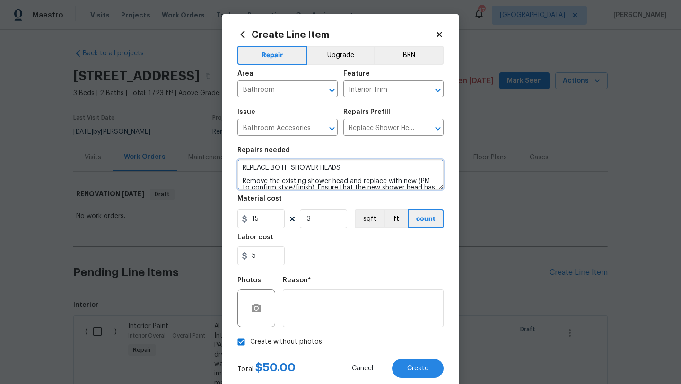
drag, startPoint x: 348, startPoint y: 167, endPoint x: 274, endPoint y: 170, distance: 74.3
click at [274, 170] on textarea "REPLACE BOTH SHOWER HEADS Remove the existing shower head and replace with new …" at bounding box center [340, 174] width 206 height 30
type textarea "REPLACE SHOWER HEADS IN BOTH BATHROOMS Remove the existing shower head and repl…"
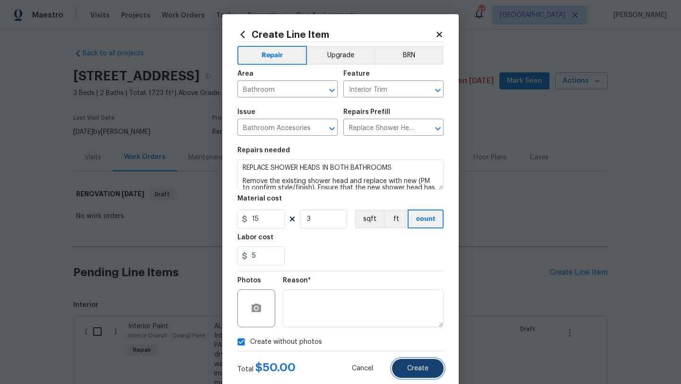
click at [431, 369] on button "Create" at bounding box center [418, 368] width 52 height 19
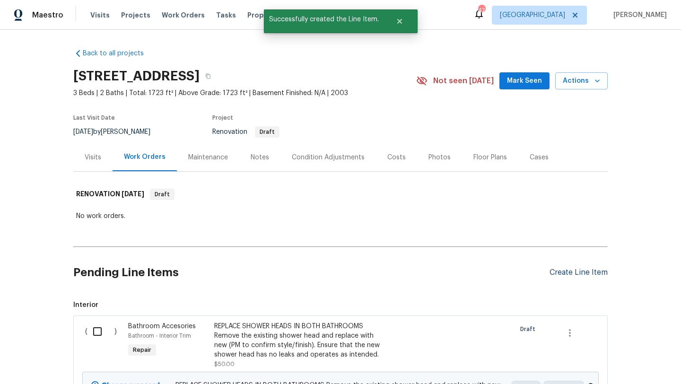
click at [571, 274] on div "Create Line Item" at bounding box center [579, 272] width 58 height 9
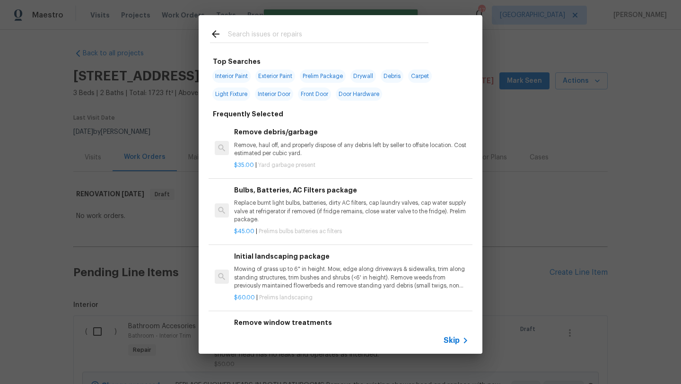
click at [286, 32] on input "text" at bounding box center [328, 35] width 201 height 14
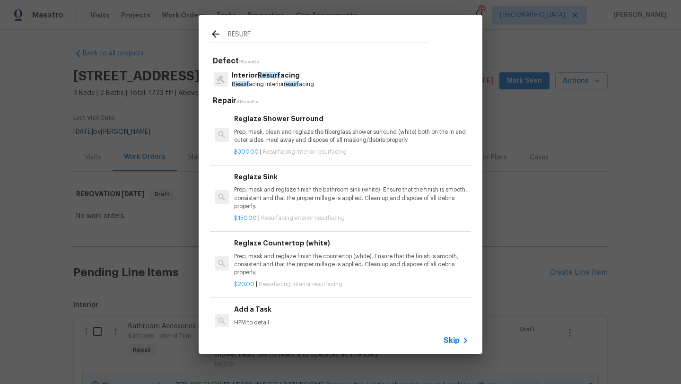
type input "RESURF"
click at [304, 257] on p "Prep, mask and reglaze finish the countertop (white). Ensure that the finish is…" at bounding box center [351, 265] width 235 height 24
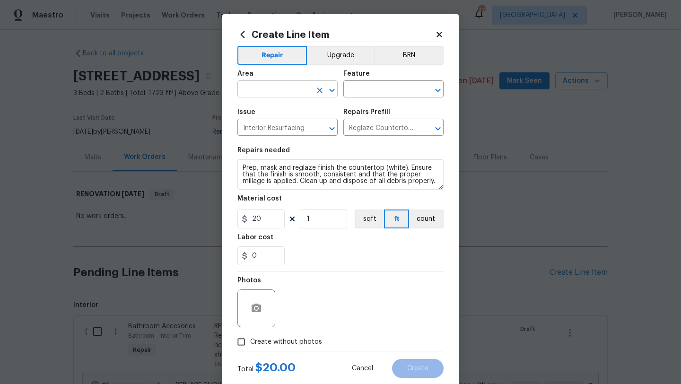
click at [277, 95] on input "text" at bounding box center [274, 90] width 74 height 15
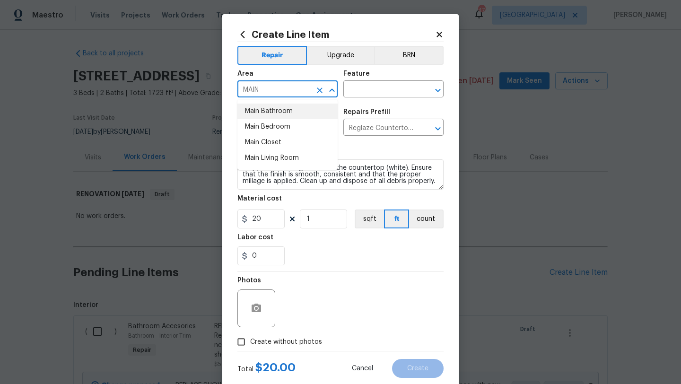
click at [281, 111] on li "Main Bathroom" at bounding box center [287, 112] width 100 height 16
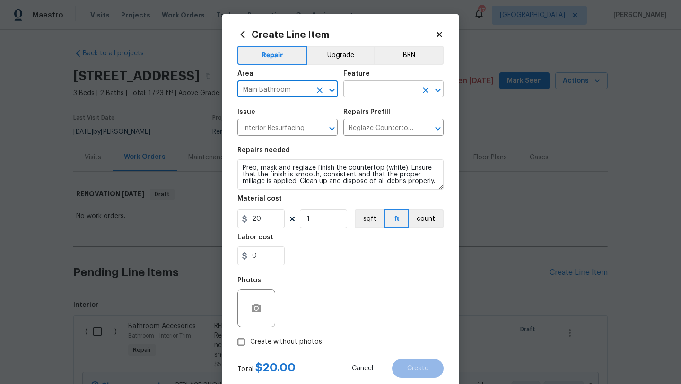
type input "Main Bathroom"
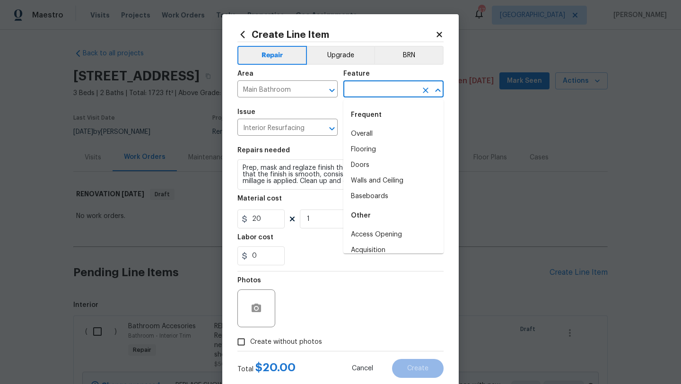
click at [358, 90] on input "text" at bounding box center [380, 90] width 74 height 15
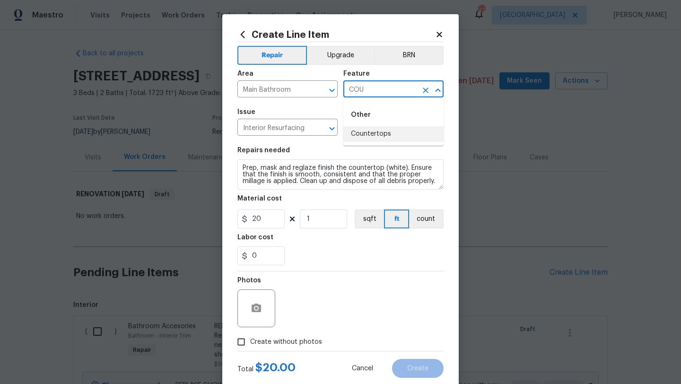
click at [367, 136] on li "Countertops" at bounding box center [393, 134] width 100 height 16
type input "Countertops"
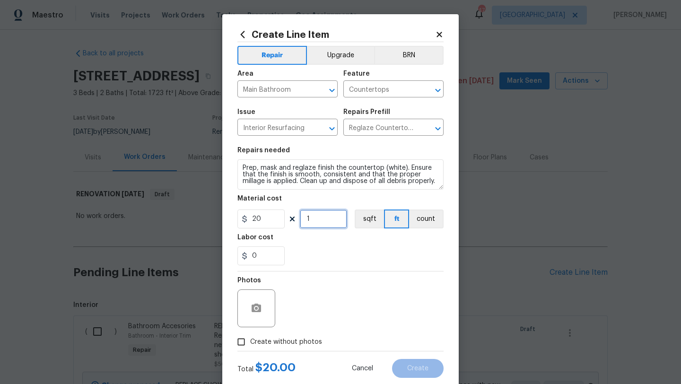
drag, startPoint x: 314, startPoint y: 221, endPoint x: 290, endPoint y: 221, distance: 23.7
click at [290, 221] on div "20 1 sqft ft count" at bounding box center [340, 219] width 206 height 19
type input "10"
click at [297, 344] on span "Create without photos" at bounding box center [286, 342] width 72 height 10
click at [250, 344] on input "Create without photos" at bounding box center [241, 342] width 18 height 18
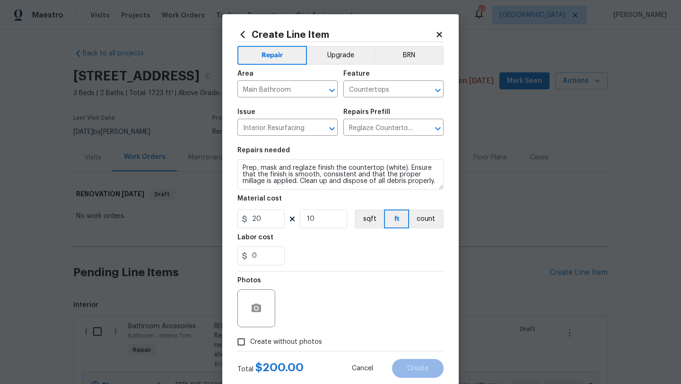
checkbox input "true"
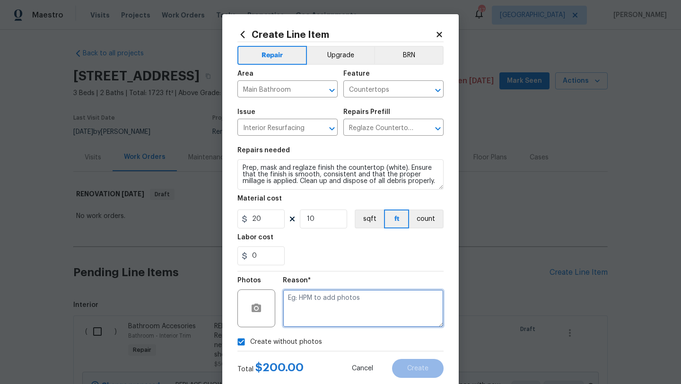
click at [313, 318] on textarea at bounding box center [363, 309] width 161 height 38
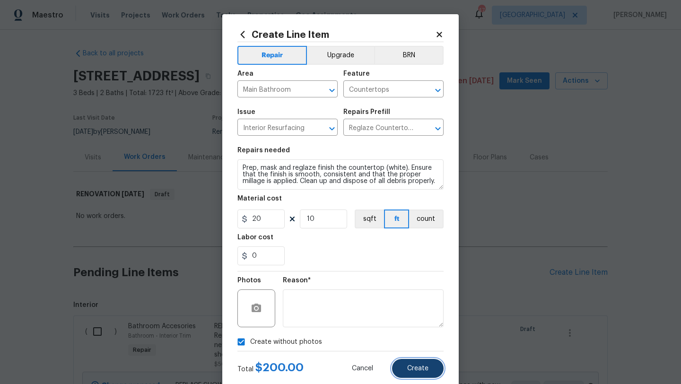
click at [415, 368] on span "Create" at bounding box center [417, 368] width 21 height 7
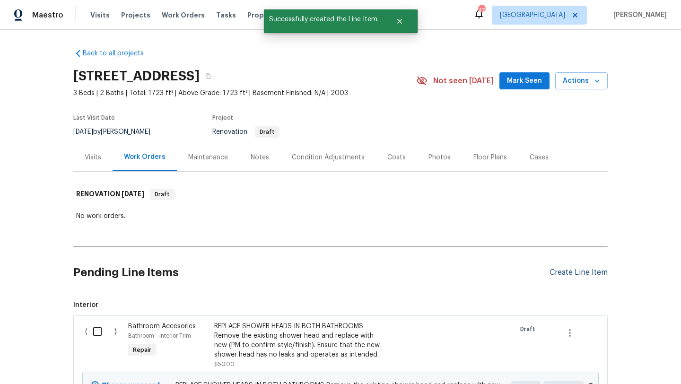
click at [568, 273] on div "Create Line Item" at bounding box center [579, 272] width 58 height 9
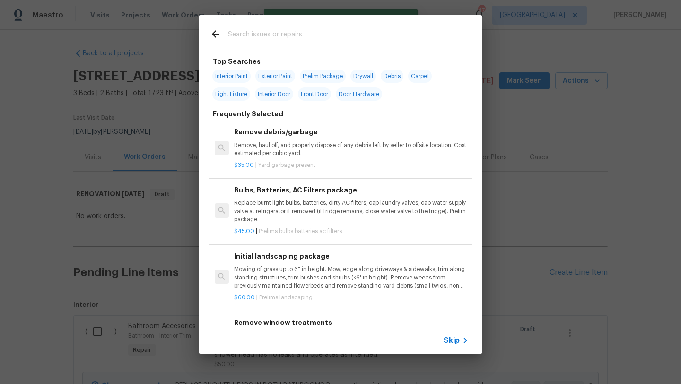
click at [312, 35] on input "text" at bounding box center [328, 35] width 201 height 14
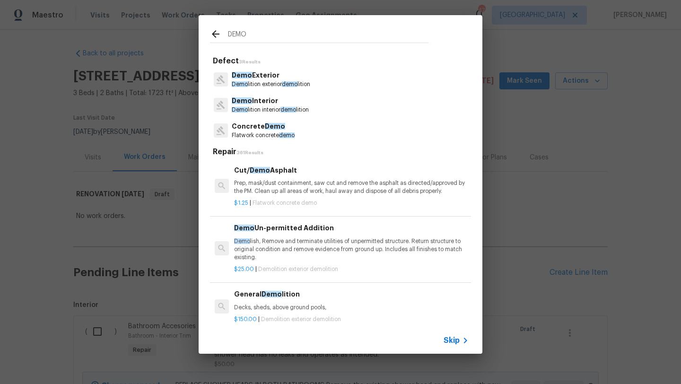
type input "DEMO"
click at [261, 106] on p "Demo lition interior demo lition" at bounding box center [270, 110] width 77 height 8
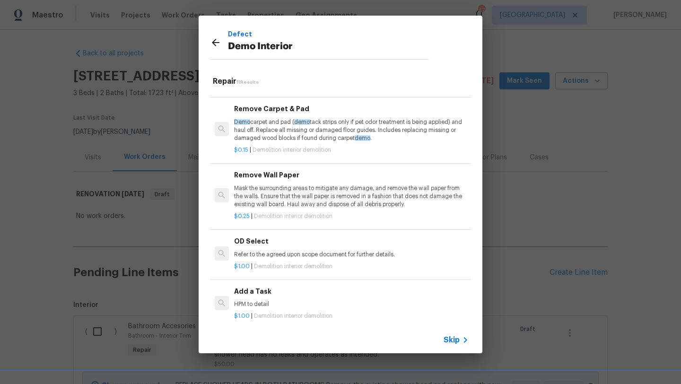
scroll to position [440, 0]
click at [256, 292] on h6 "Add a Task" at bounding box center [351, 289] width 235 height 10
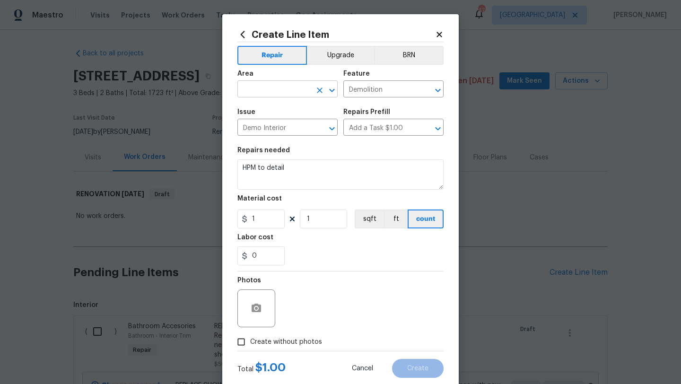
click at [288, 90] on input "text" at bounding box center [274, 90] width 74 height 15
click at [287, 131] on li "Interior Overall" at bounding box center [287, 127] width 100 height 16
type input "Interior Overall"
drag, startPoint x: 286, startPoint y: 167, endPoint x: 230, endPoint y: 166, distance: 55.8
click at [230, 166] on div "Create Line Item Repair Upgrade BRN Area Interior Overall ​ Feature Demolition …" at bounding box center [340, 203] width 237 height 379
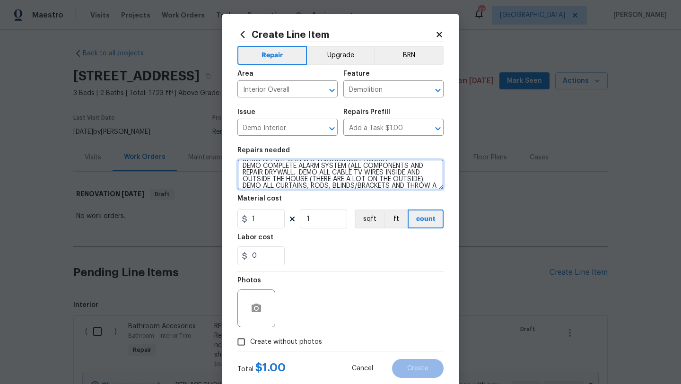
scroll to position [15, 0]
type textarea "DEMO ALL DIY SHELVES THROUGHOUT HOUSE. DEMO COMPLETE ALARM SYSTEM (ALL COMPONEN…"
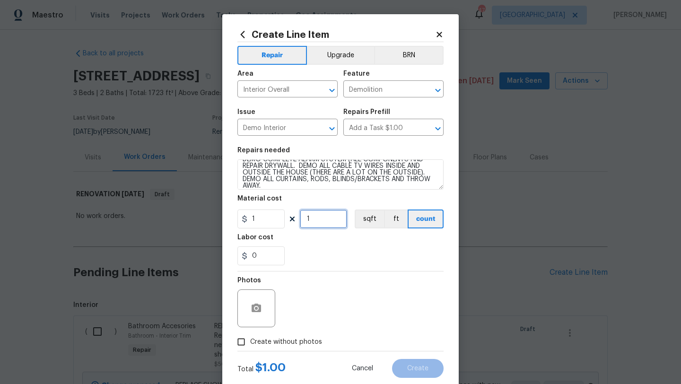
drag, startPoint x: 317, startPoint y: 224, endPoint x: 299, endPoint y: 224, distance: 18.9
click at [299, 224] on div "1 1 sqft ft count" at bounding box center [340, 219] width 206 height 19
type input "500"
click at [313, 345] on span "Create without photos" at bounding box center [286, 342] width 72 height 10
click at [250, 345] on input "Create without photos" at bounding box center [241, 342] width 18 height 18
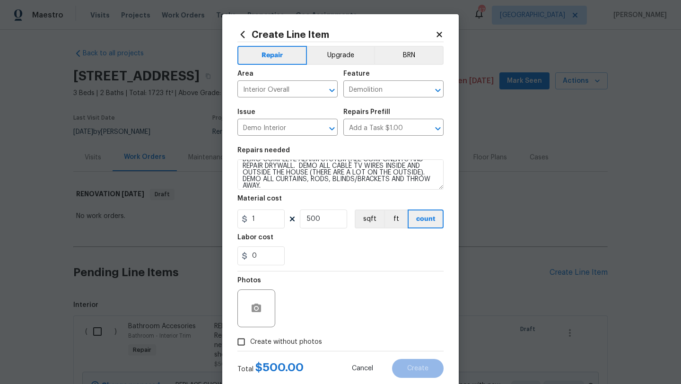
checkbox input "true"
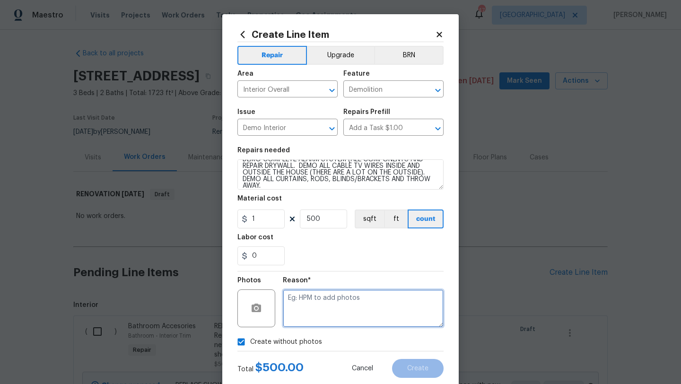
click at [326, 307] on textarea at bounding box center [363, 309] width 161 height 38
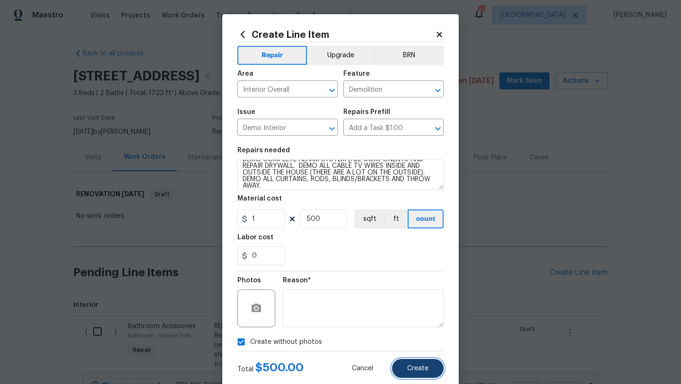
click at [417, 373] on button "Create" at bounding box center [418, 368] width 52 height 19
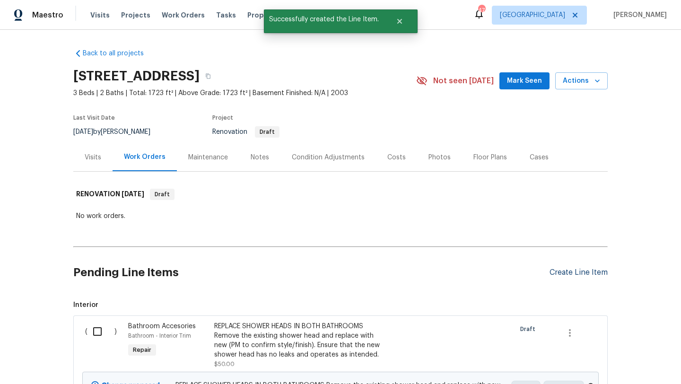
click at [559, 272] on div "Create Line Item" at bounding box center [579, 272] width 58 height 9
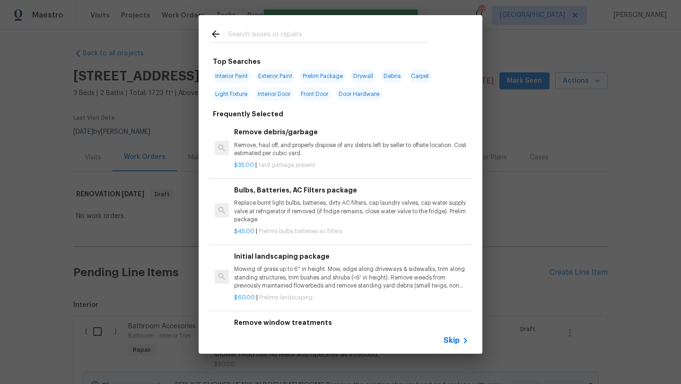
click at [295, 38] on input "text" at bounding box center [328, 35] width 201 height 14
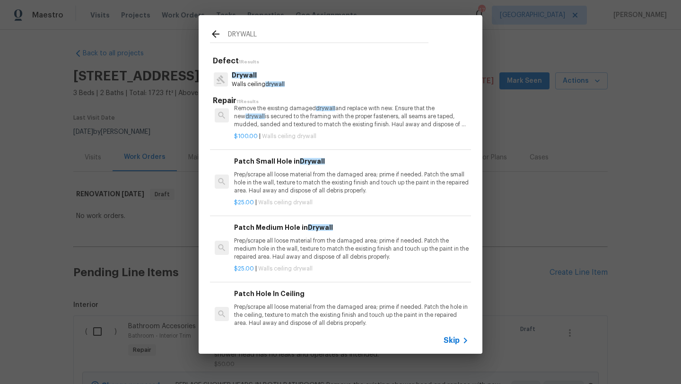
scroll to position [28, 0]
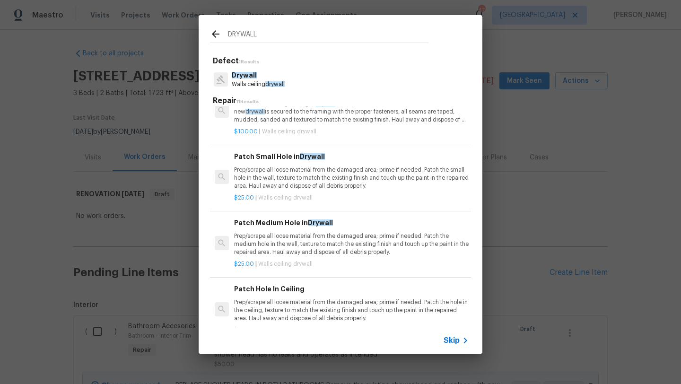
type input "DRYWALL"
click at [314, 237] on p "Prep/scrape all loose material from the damaged area; prime if needed. Patch th…" at bounding box center [351, 244] width 235 height 24
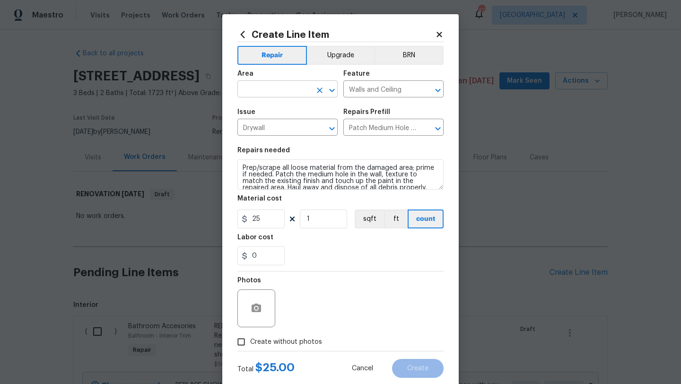
click at [290, 97] on input "text" at bounding box center [274, 90] width 74 height 15
click at [293, 125] on li "Interior Overall" at bounding box center [287, 127] width 100 height 16
type input "Interior Overall"
drag, startPoint x: 384, startPoint y: 185, endPoint x: 242, endPoint y: 158, distance: 144.1
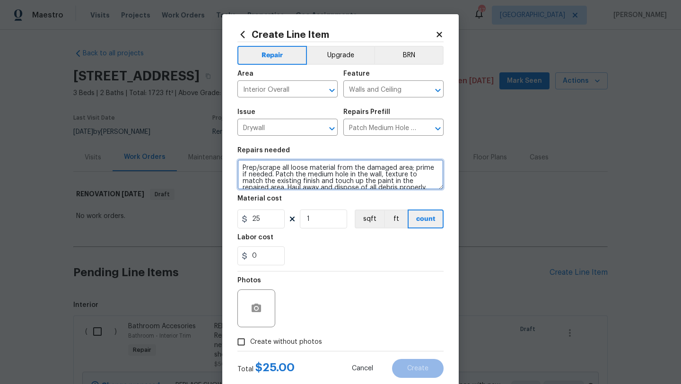
click at [242, 158] on figure "Repairs needed Prep/scrape all loose material from the damaged area; prime if n…" at bounding box center [340, 168] width 206 height 43
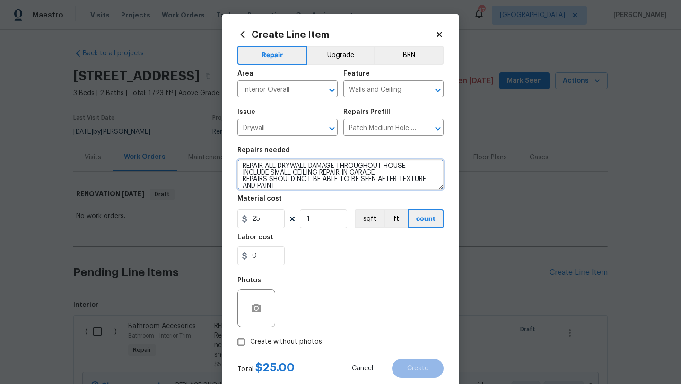
type textarea "REPAIR ALL DRYWALL DAMAGE THROUGHOUT HOUSE. INCLUDE SMALL CEILING REPAIR IN GAR…"
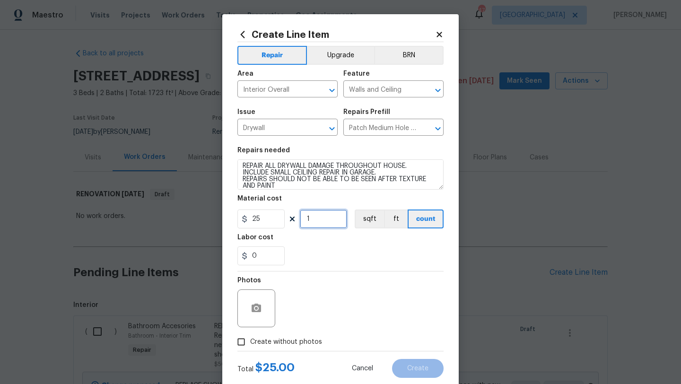
drag, startPoint x: 314, startPoint y: 221, endPoint x: 306, endPoint y: 221, distance: 8.0
click at [306, 221] on input "1" at bounding box center [323, 219] width 47 height 19
type input "20"
click at [300, 338] on span "Create without photos" at bounding box center [286, 342] width 72 height 10
click at [250, 338] on input "Create without photos" at bounding box center [241, 342] width 18 height 18
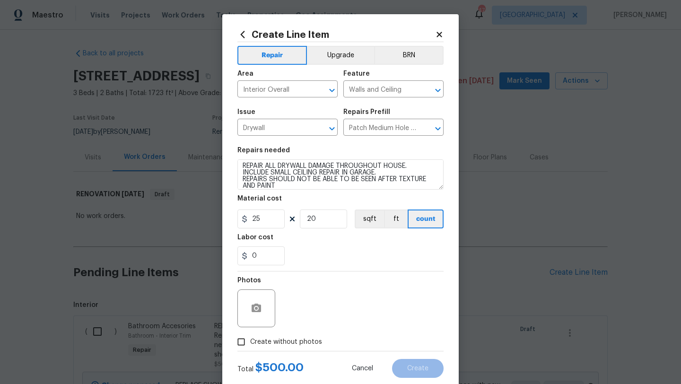
checkbox input "true"
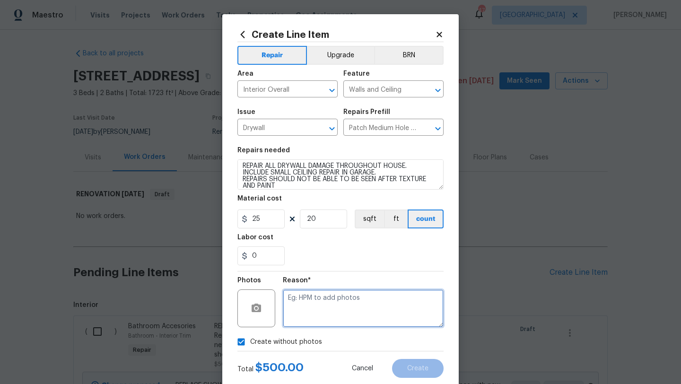
click at [312, 312] on textarea at bounding box center [363, 309] width 161 height 38
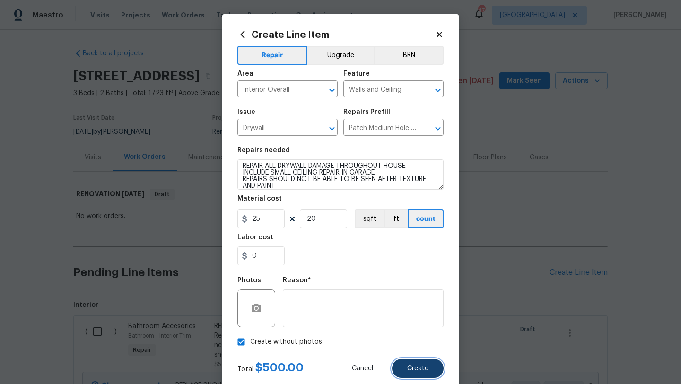
click at [409, 369] on span "Create" at bounding box center [417, 368] width 21 height 7
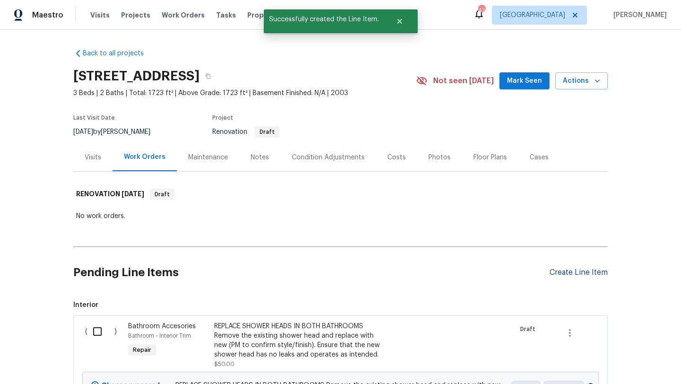
click at [568, 270] on div "Create Line Item" at bounding box center [579, 272] width 58 height 9
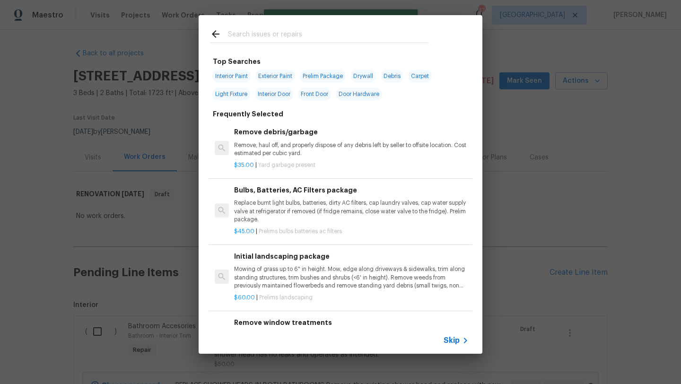
click at [289, 38] on input "text" at bounding box center [328, 35] width 201 height 14
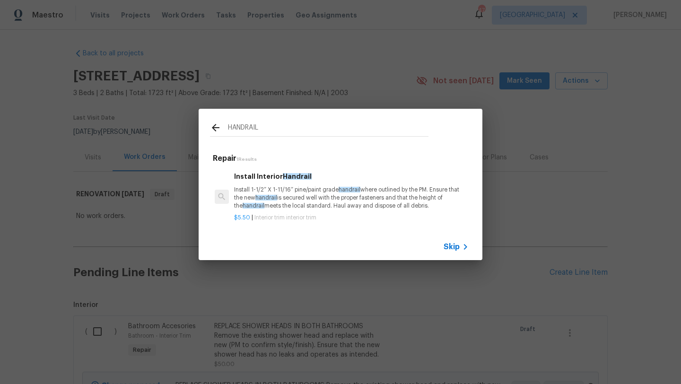
type input "HANDRAIL"
click at [308, 184] on div "Install Interior Handrail Install 1-1/2” X 1-11/16” pine/paint grade handrail w…" at bounding box center [351, 190] width 235 height 39
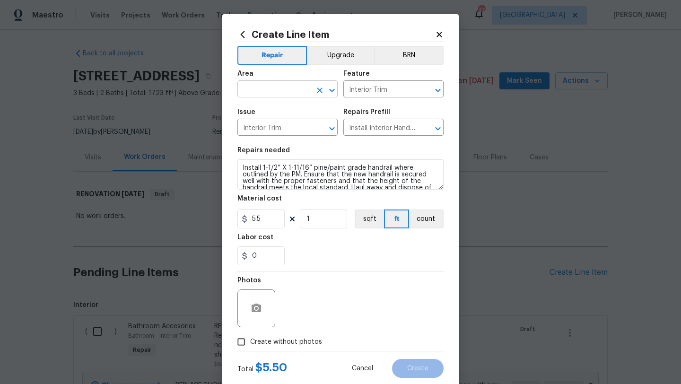
click at [279, 88] on input "text" at bounding box center [274, 90] width 74 height 15
click at [269, 114] on li "Stairs" at bounding box center [287, 112] width 100 height 16
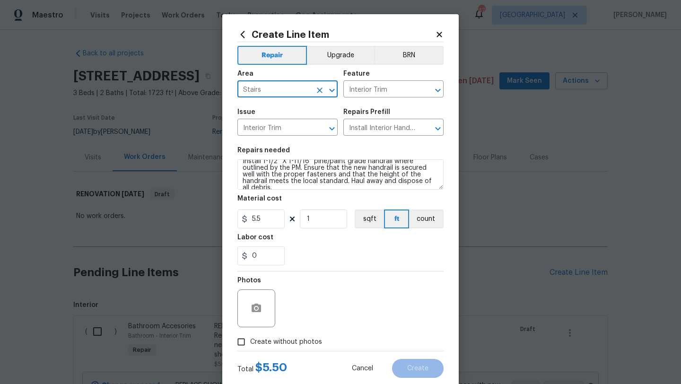
type input "Stairs"
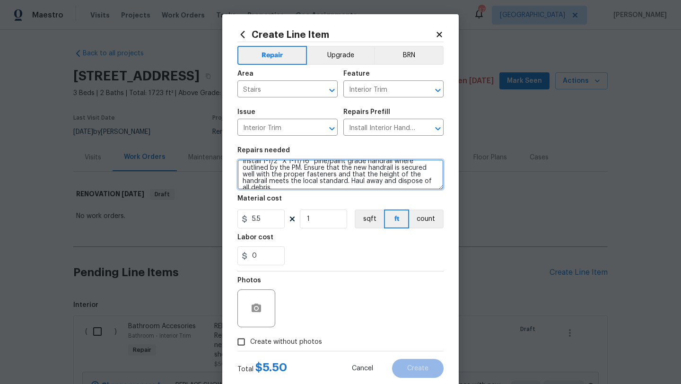
scroll to position [0, 0]
drag, startPoint x: 417, startPoint y: 184, endPoint x: 231, endPoint y: 158, distance: 187.7
click at [231, 158] on div "Create Line Item Repair Upgrade BRN Area Stairs ​ Feature Interior Trim ​ Issue…" at bounding box center [340, 203] width 237 height 379
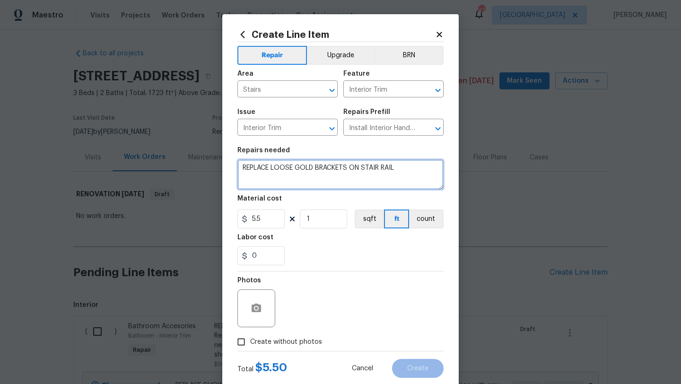
type textarea "REPLACE LOOSE GOLD BRACKETS ON STAIR RAIL"
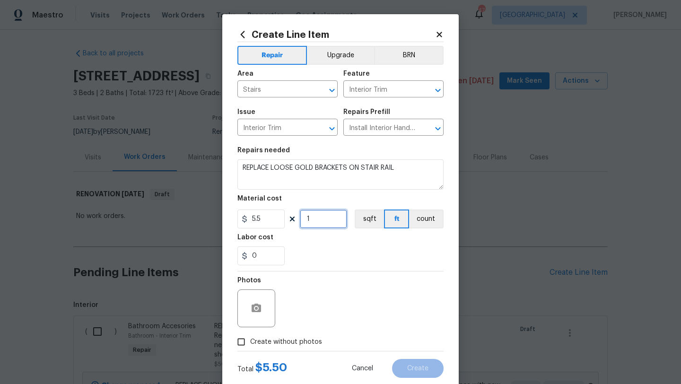
click at [318, 220] on input "1" at bounding box center [323, 219] width 47 height 19
type input "10"
click at [307, 342] on span "Create without photos" at bounding box center [286, 342] width 72 height 10
click at [250, 342] on input "Create without photos" at bounding box center [241, 342] width 18 height 18
checkbox input "true"
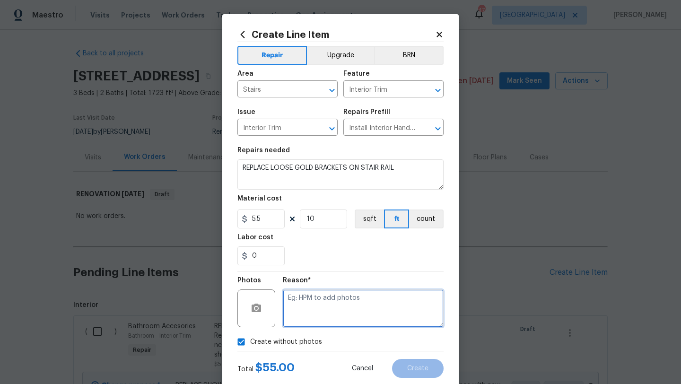
click at [342, 307] on textarea at bounding box center [363, 309] width 161 height 38
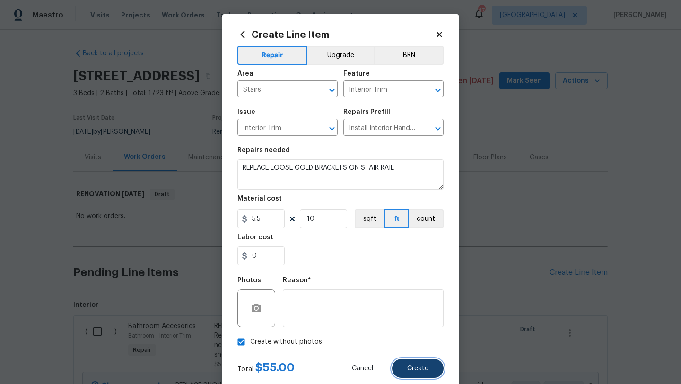
click at [409, 362] on button "Create" at bounding box center [418, 368] width 52 height 19
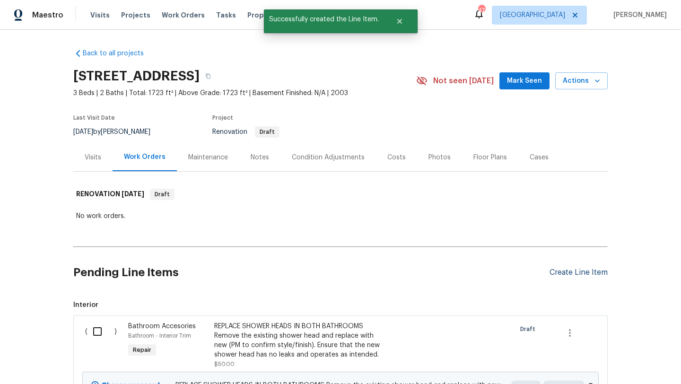
click at [560, 271] on div "Create Line Item" at bounding box center [579, 272] width 58 height 9
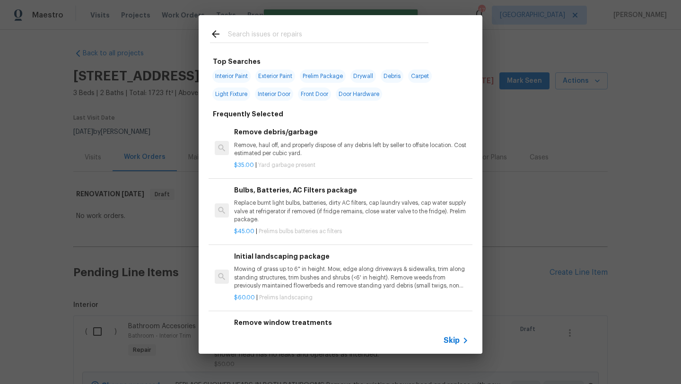
click at [315, 36] on input "text" at bounding box center [328, 35] width 201 height 14
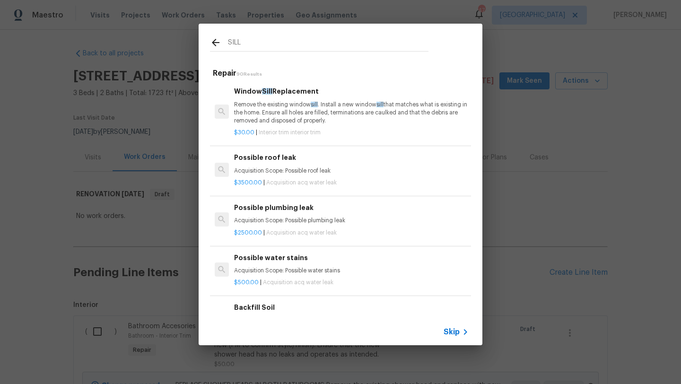
type input "SILL"
click at [333, 106] on p "Remove the existing window sill . Install a new window sill that matches what i…" at bounding box center [351, 113] width 235 height 24
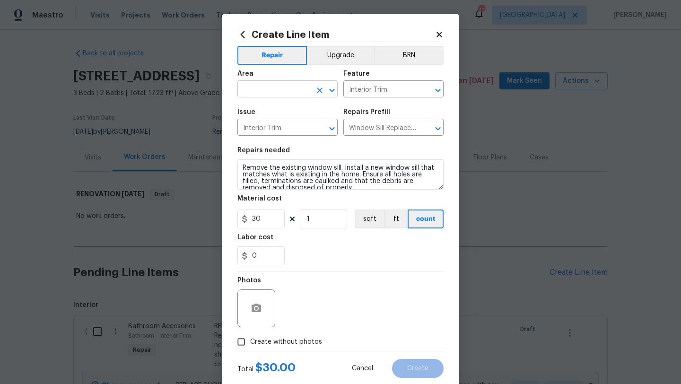
click at [300, 93] on input "text" at bounding box center [274, 90] width 74 height 15
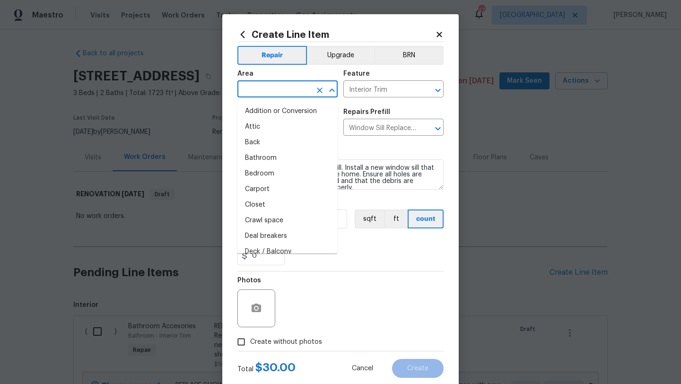
type input "L"
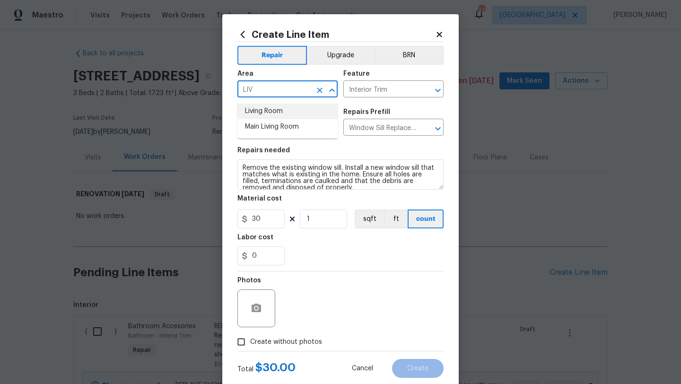
click at [297, 110] on li "Living Room" at bounding box center [287, 112] width 100 height 16
type input "Living Room"
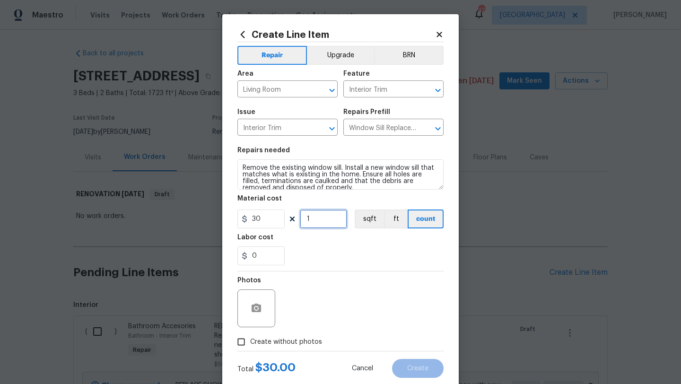
drag, startPoint x: 322, startPoint y: 221, endPoint x: 279, endPoint y: 222, distance: 42.6
click at [279, 222] on div "30 1 sqft ft count" at bounding box center [340, 219] width 206 height 19
type input "4"
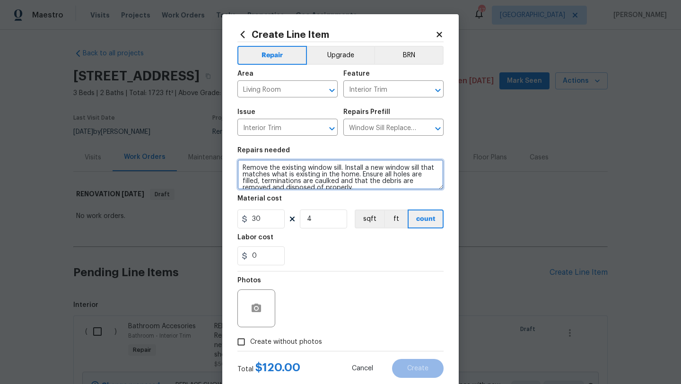
click at [244, 168] on textarea "Remove the existing window sill. Install a new window sill that matches what is…" at bounding box center [340, 174] width 206 height 30
type textarea "REPLACE TWO ROTTED/WATER DAMAGED WINDOW SILLS Remove the existing window sill. …"
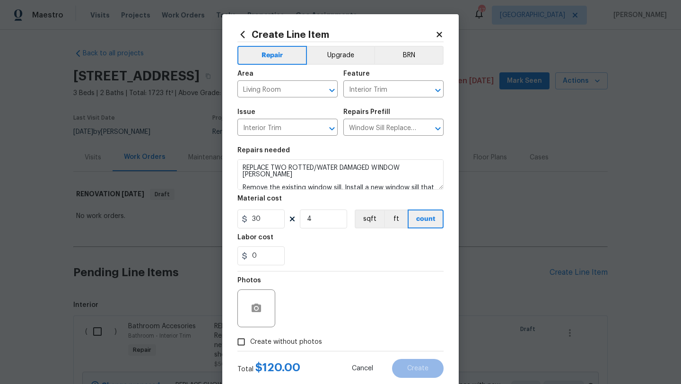
click at [267, 340] on span "Create without photos" at bounding box center [286, 342] width 72 height 10
click at [250, 340] on input "Create without photos" at bounding box center [241, 342] width 18 height 18
checkbox input "true"
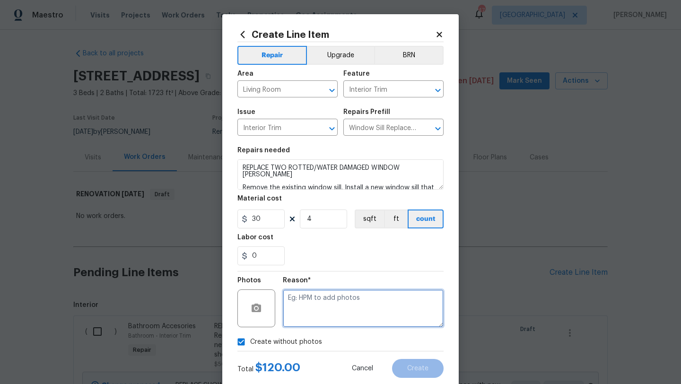
click at [304, 317] on textarea at bounding box center [363, 309] width 161 height 38
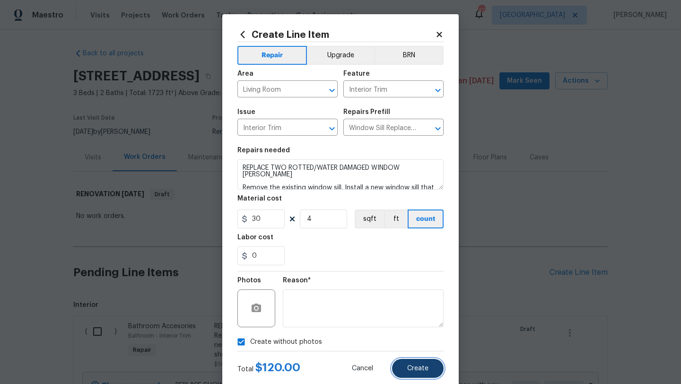
click at [398, 364] on button "Create" at bounding box center [418, 368] width 52 height 19
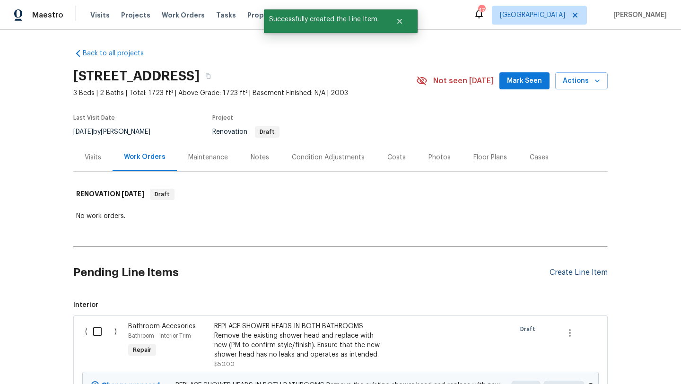
click at [558, 275] on div "Create Line Item" at bounding box center [579, 272] width 58 height 9
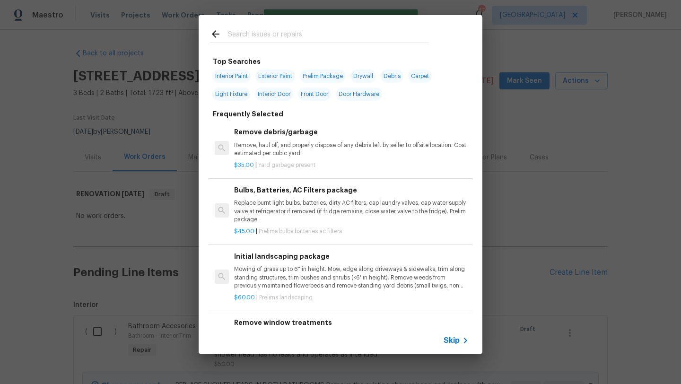
click at [299, 35] on input "text" at bounding box center [328, 35] width 201 height 14
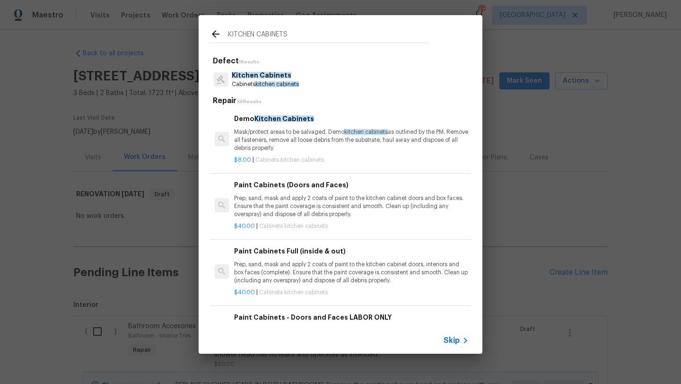
type input "KITCHEN CABINETS"
click at [344, 262] on p "Prep, sand, mask and apply 2 coats of paint to the kitchen cabinet doors, inter…" at bounding box center [351, 273] width 235 height 24
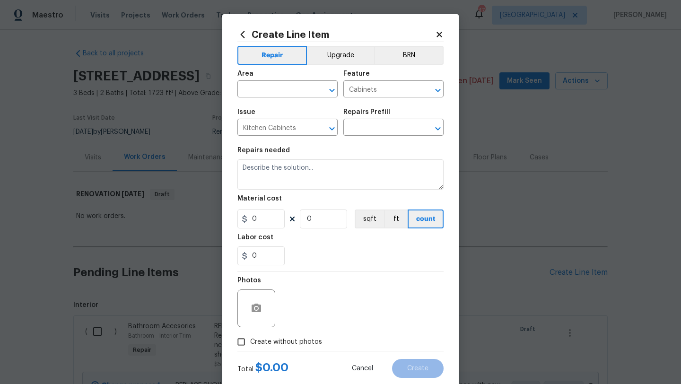
type input "Paint Cabinets Full (inside & out) $40.00"
type textarea "Prep, sand, mask and apply 2 coats of paint to the kitchen cabinet doors, inter…"
type input "40"
type input "1"
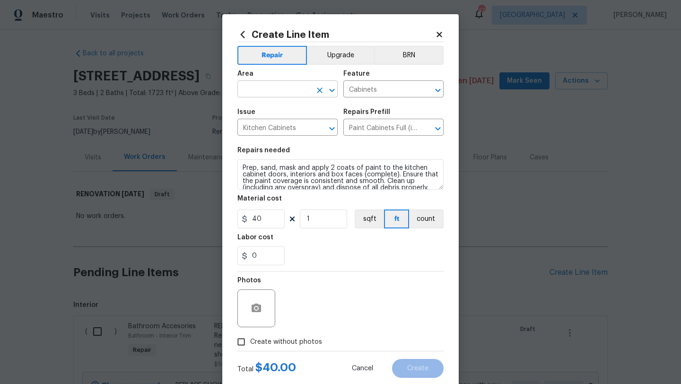
click at [278, 84] on input "text" at bounding box center [274, 90] width 74 height 15
click at [272, 114] on li "Kitchen" at bounding box center [287, 112] width 100 height 16
type input "Kitchen"
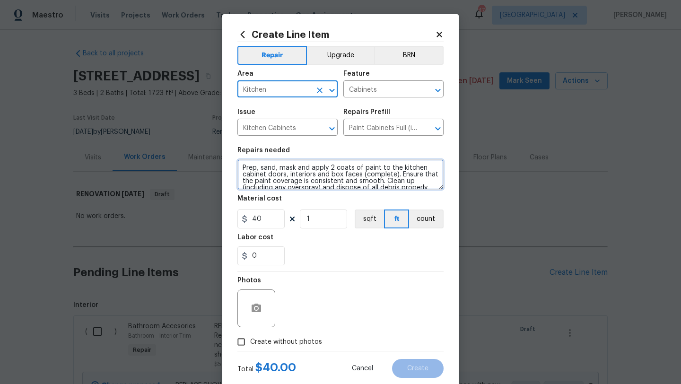
click at [240, 169] on textarea "Prep, sand, mask and apply 2 coats of paint to the kitchen cabinet doors, inter…" at bounding box center [340, 174] width 206 height 30
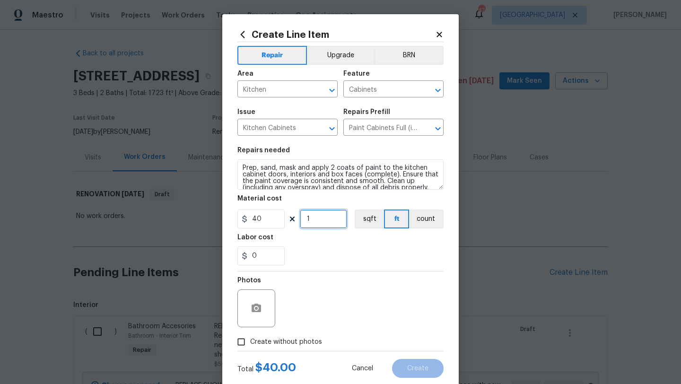
click at [316, 221] on input "1" at bounding box center [323, 219] width 47 height 19
type input "40"
click at [309, 341] on span "Create without photos" at bounding box center [286, 342] width 72 height 10
click at [250, 341] on input "Create without photos" at bounding box center [241, 342] width 18 height 18
checkbox input "true"
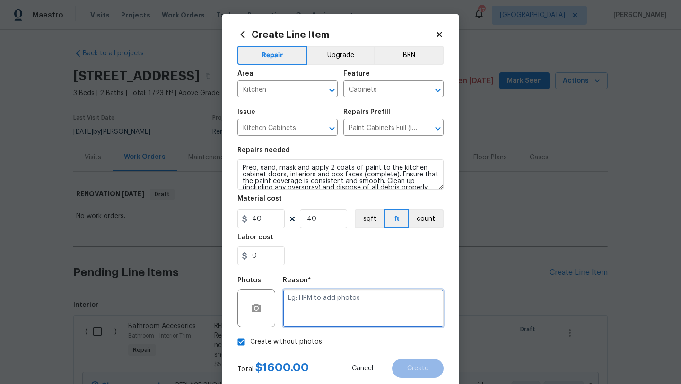
click at [319, 318] on textarea at bounding box center [363, 309] width 161 height 38
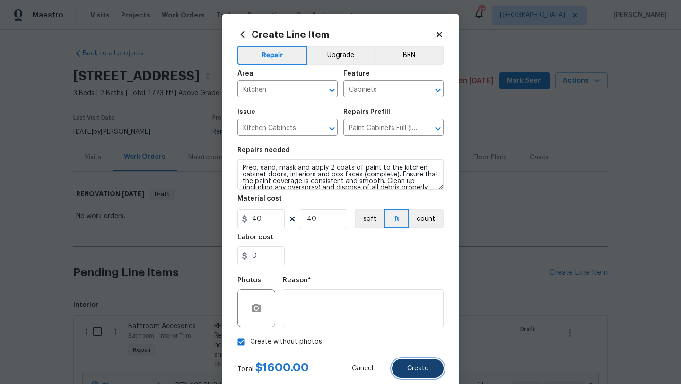
click at [413, 370] on span "Create" at bounding box center [417, 368] width 21 height 7
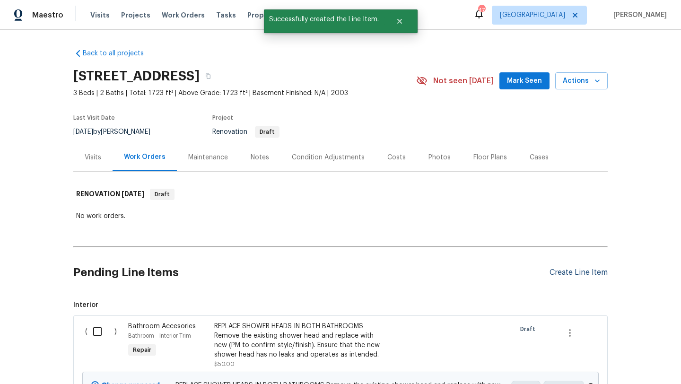
click at [556, 272] on div "Create Line Item" at bounding box center [579, 272] width 58 height 9
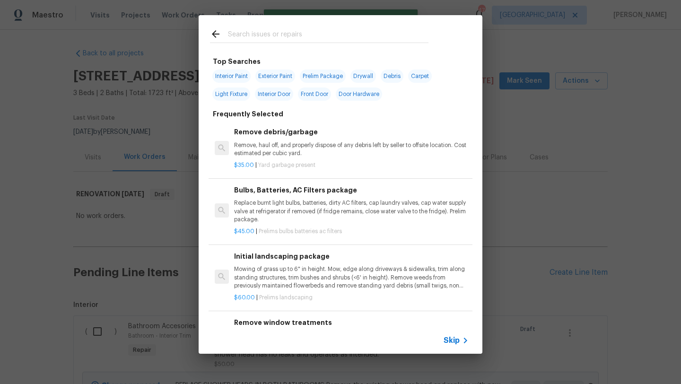
click at [285, 34] on input "text" at bounding box center [328, 35] width 201 height 14
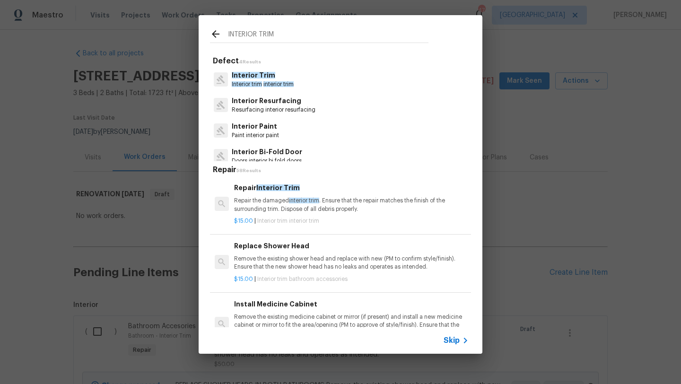
type input "INTERIOR TRIM"
click at [284, 79] on p "Interior Trim" at bounding box center [263, 75] width 62 height 10
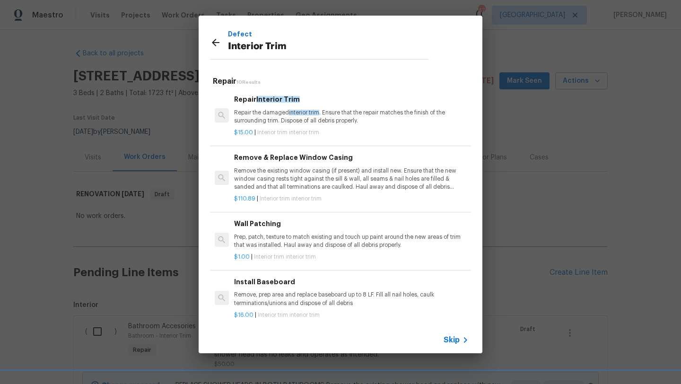
click at [286, 117] on p "Repair the damaged interior trim . Ensure that the repair matches the finish of…" at bounding box center [351, 117] width 235 height 16
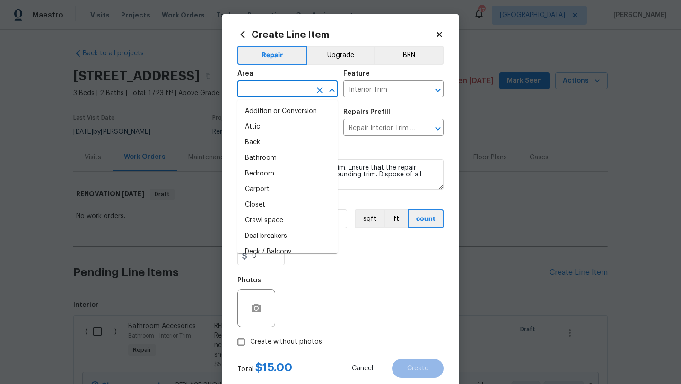
click at [272, 88] on input "text" at bounding box center [274, 90] width 74 height 15
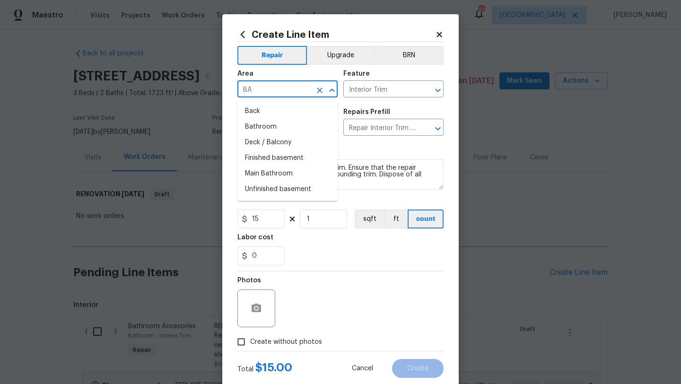
type input "B"
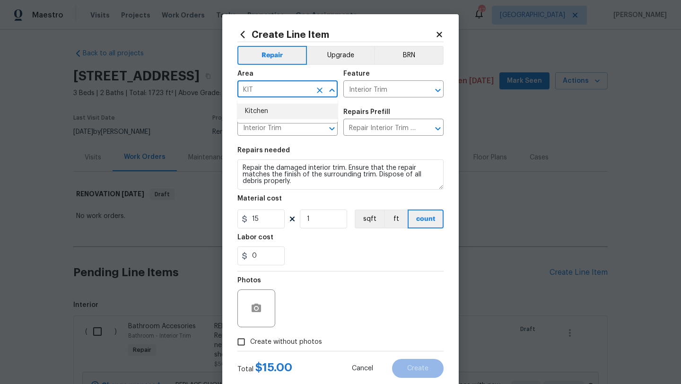
click at [263, 110] on li "Kitchen" at bounding box center [287, 112] width 100 height 16
type input "Kitchen"
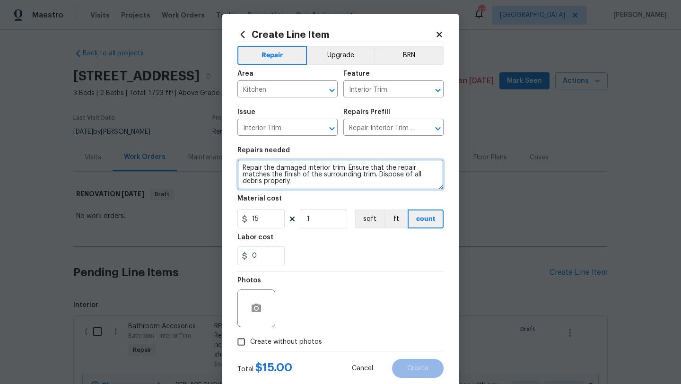
drag, startPoint x: 306, startPoint y: 182, endPoint x: 346, endPoint y: 169, distance: 41.7
click at [346, 169] on textarea "Repair the damaged interior trim. Ensure that the repair matches the finish of …" at bounding box center [340, 174] width 206 height 30
click at [304, 169] on textarea "Repair the damaged interior trim at back door" at bounding box center [340, 174] width 206 height 30
type textarea "Repair the damaged/rotted interior trim at back door"
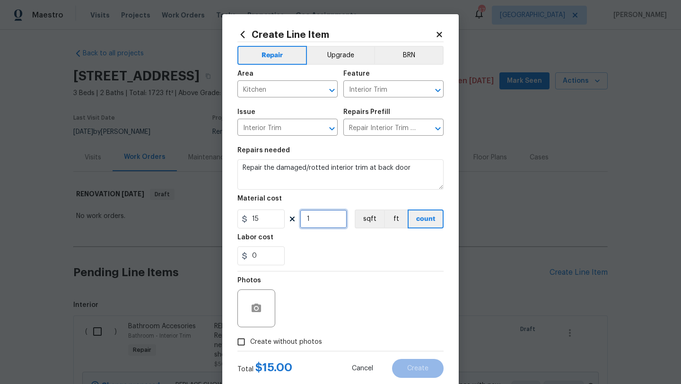
click at [317, 217] on input "1" at bounding box center [323, 219] width 47 height 19
type input "5"
click at [303, 342] on span "Create without photos" at bounding box center [286, 342] width 72 height 10
click at [250, 342] on input "Create without photos" at bounding box center [241, 342] width 18 height 18
checkbox input "true"
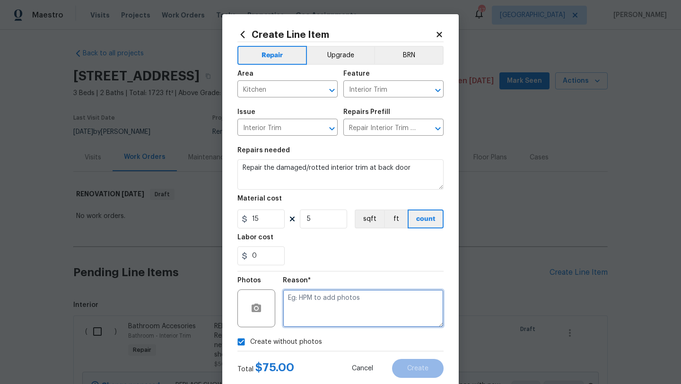
click at [331, 308] on textarea at bounding box center [363, 309] width 161 height 38
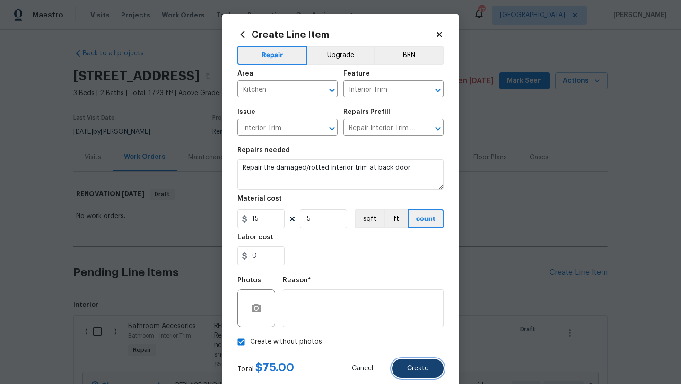
click at [419, 371] on span "Create" at bounding box center [417, 368] width 21 height 7
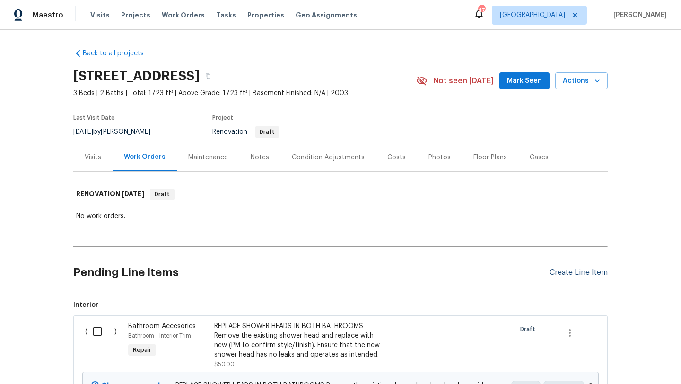
click at [568, 272] on div "Create Line Item" at bounding box center [579, 272] width 58 height 9
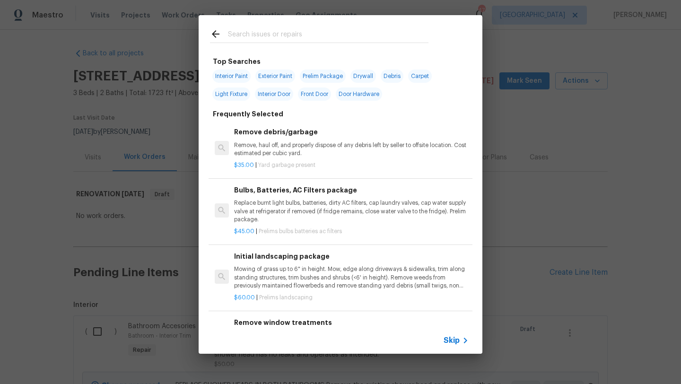
click at [285, 29] on input "text" at bounding box center [328, 35] width 201 height 14
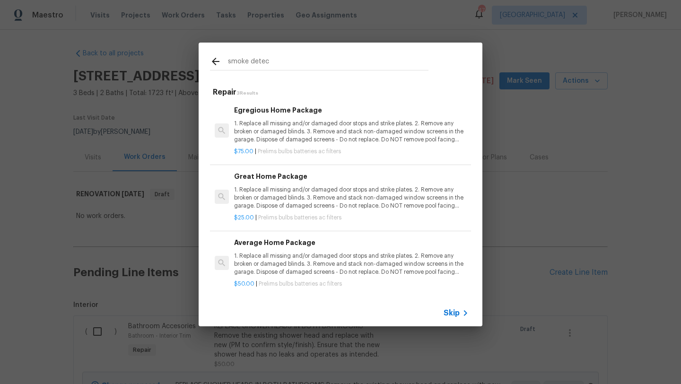
type input "smoke detec"
click at [290, 132] on p "1. Replace all missing and/or damaged door stops and strike plates. 2. Remove a…" at bounding box center [351, 132] width 235 height 24
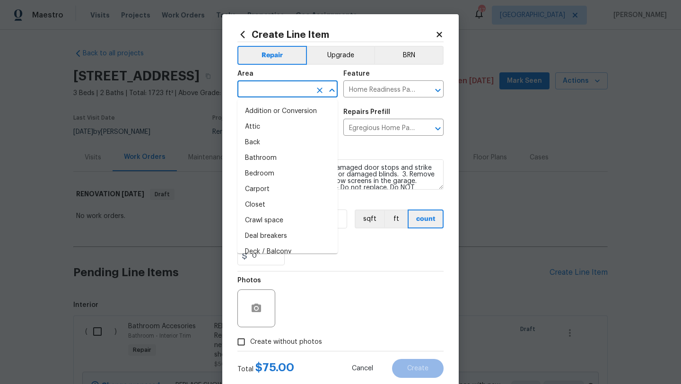
click at [283, 97] on input "text" at bounding box center [274, 90] width 74 height 15
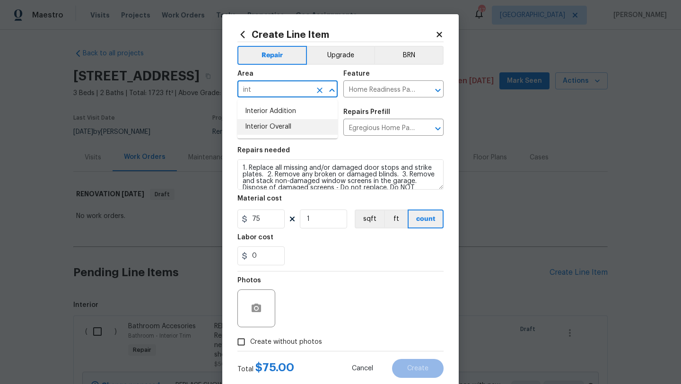
click at [285, 126] on li "Interior Overall" at bounding box center [287, 127] width 100 height 16
type input "Interior Overall"
click at [311, 340] on span "Create without photos" at bounding box center [286, 342] width 72 height 10
click at [250, 340] on input "Create without photos" at bounding box center [241, 342] width 18 height 18
checkbox input "true"
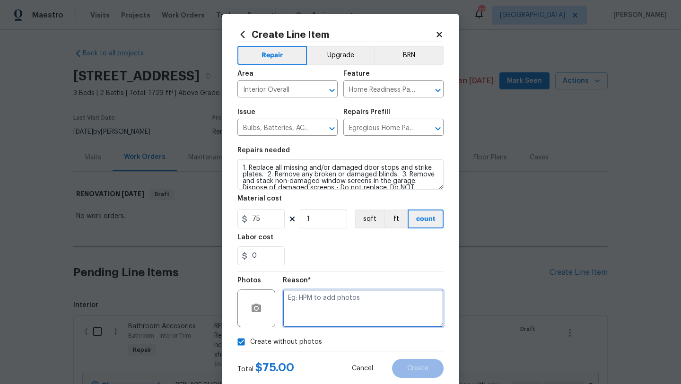
click at [325, 322] on textarea at bounding box center [363, 309] width 161 height 38
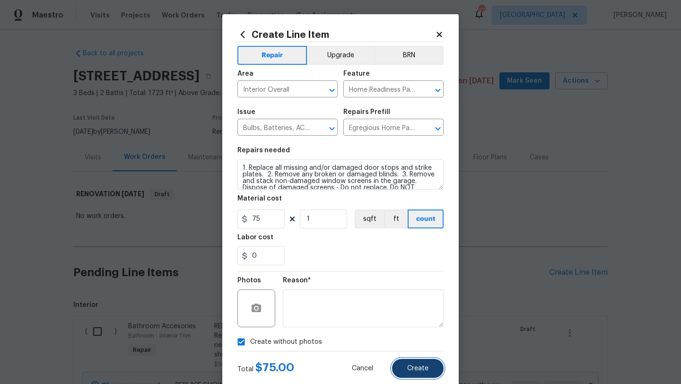
click at [416, 366] on span "Create" at bounding box center [417, 368] width 21 height 7
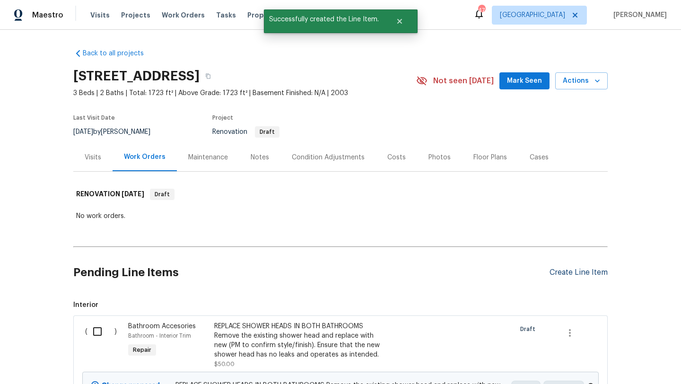
click at [554, 272] on div "Create Line Item" at bounding box center [579, 272] width 58 height 9
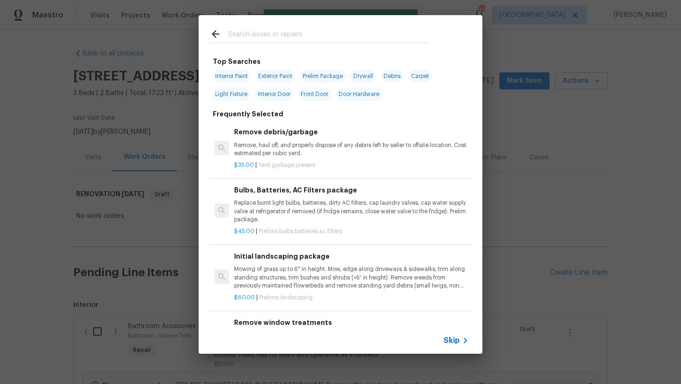
click at [265, 36] on input "text" at bounding box center [328, 35] width 201 height 14
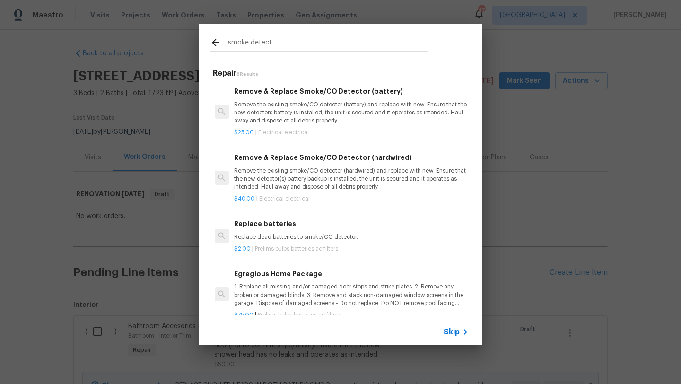
type input "smoke detect"
click at [278, 172] on p "Remove the existing smoke/CO detector (hardwired) and replace with new. Ensure …" at bounding box center [351, 179] width 235 height 24
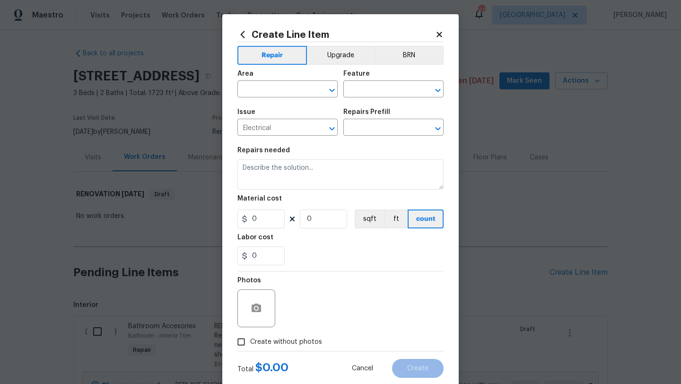
type input "Remove & Replace Smoke/CO Detector (hardwired) $40.00"
type textarea "Remove the existing smoke/CO detector (hardwired) and replace with new. Ensure …"
type input "40"
type input "1"
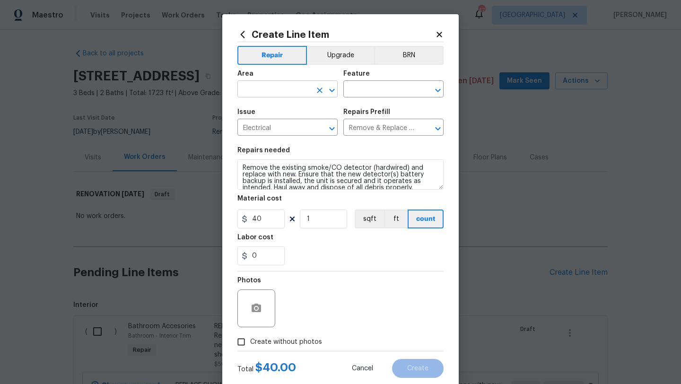
click at [284, 87] on input "text" at bounding box center [274, 90] width 74 height 15
click at [285, 126] on li "Interior Overall" at bounding box center [287, 127] width 100 height 16
type input "Interior Overall"
click at [356, 91] on input "text" at bounding box center [380, 90] width 74 height 15
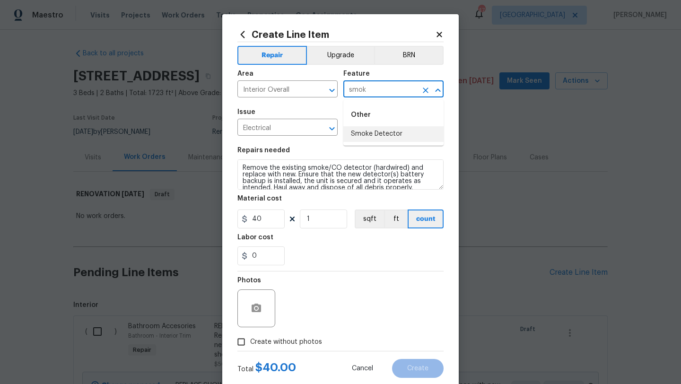
click at [364, 129] on li "Smoke Detector" at bounding box center [393, 134] width 100 height 16
type input "Smoke Detector"
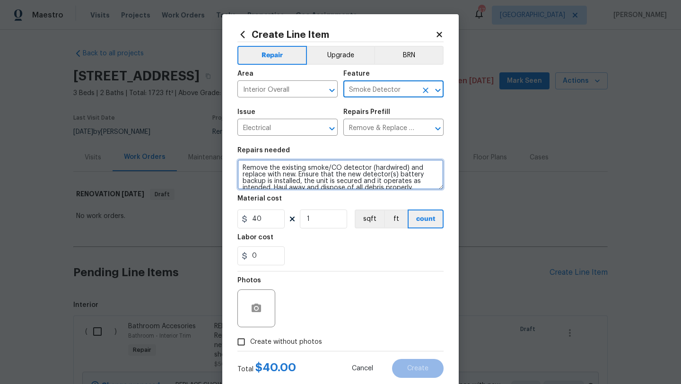
click at [242, 167] on textarea "Remove the existing smoke/CO detector (hardwired) and replace with new. Ensure …" at bounding box center [340, 174] width 206 height 30
type textarea "REPLACE MISSING AND YELLOW SMOKE DETECTORS WITH NEW Remove the existing smoke/C…"
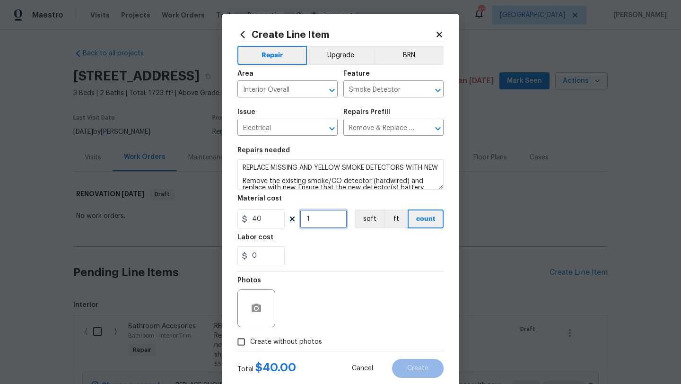
drag, startPoint x: 316, startPoint y: 222, endPoint x: 291, endPoint y: 223, distance: 25.1
click at [291, 223] on div "40 1 sqft ft count" at bounding box center [340, 219] width 206 height 19
type input "5"
click at [307, 339] on span "Create without photos" at bounding box center [286, 342] width 72 height 10
click at [250, 339] on input "Create without photos" at bounding box center [241, 342] width 18 height 18
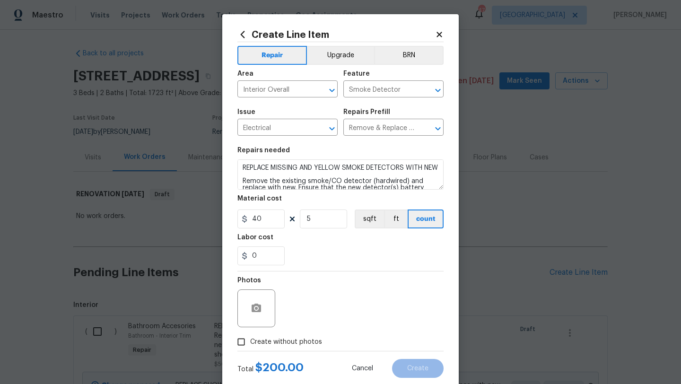
checkbox input "true"
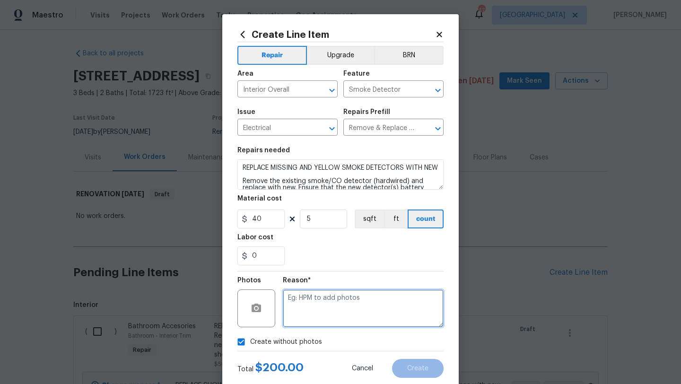
click at [323, 313] on textarea at bounding box center [363, 309] width 161 height 38
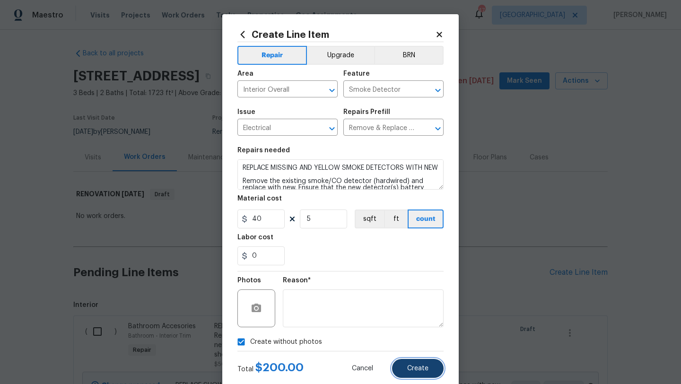
click at [412, 367] on span "Create" at bounding box center [417, 368] width 21 height 7
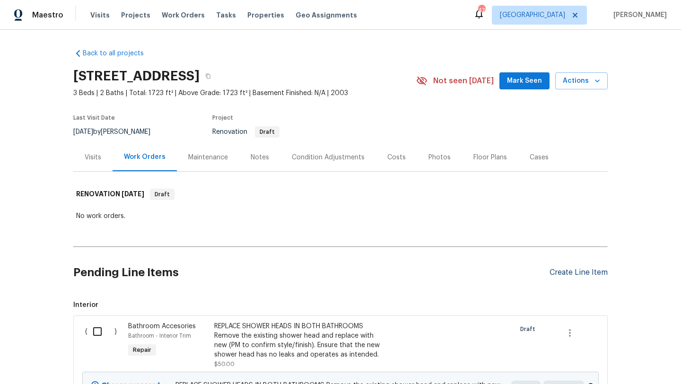
click at [557, 271] on div "Create Line Item" at bounding box center [579, 272] width 58 height 9
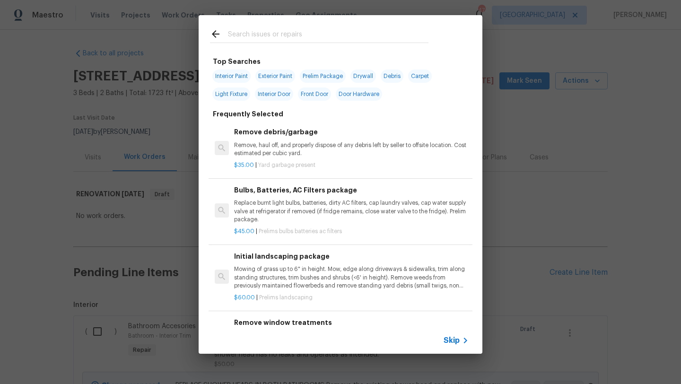
click at [309, 35] on input "text" at bounding box center [328, 35] width 201 height 14
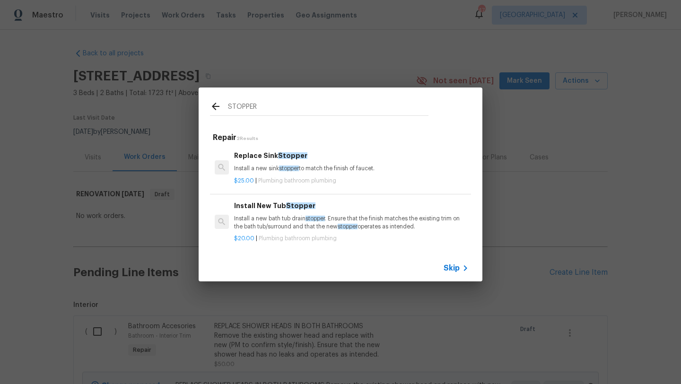
type input "STOPPER"
click at [318, 160] on h6 "Replace Sink Stopper" at bounding box center [351, 155] width 235 height 10
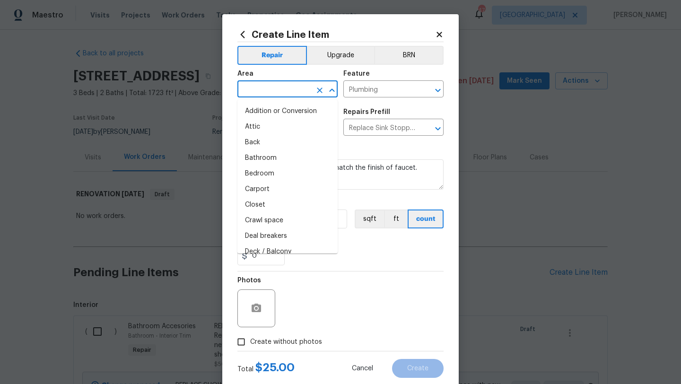
click at [302, 89] on input "text" at bounding box center [274, 90] width 74 height 15
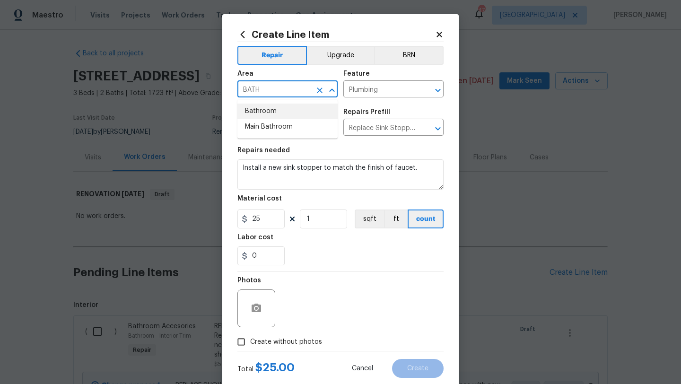
click at [287, 115] on li "Bathroom" at bounding box center [287, 112] width 100 height 16
type input "Bathroom"
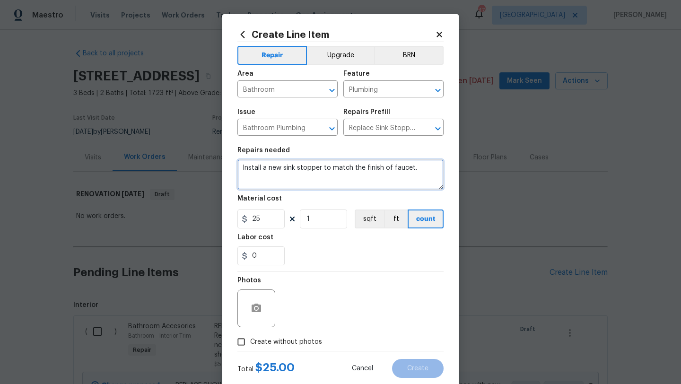
click at [263, 171] on textarea "Install a new sink stopper to match the finish of faucet." at bounding box center [340, 174] width 206 height 30
click at [317, 169] on textarea "Install 2new sink stopper to match the finish of faucet." at bounding box center [340, 174] width 206 height 30
click at [319, 168] on textarea "Install 2new sink stopper to match the finish of faucet." at bounding box center [340, 174] width 206 height 30
click at [266, 172] on textarea "Install 2new sink stoppers to match the finish of faucet." at bounding box center [340, 174] width 206 height 30
click at [266, 167] on textarea "Install 2new sink stoppers to match the finish of faucet." at bounding box center [340, 174] width 206 height 30
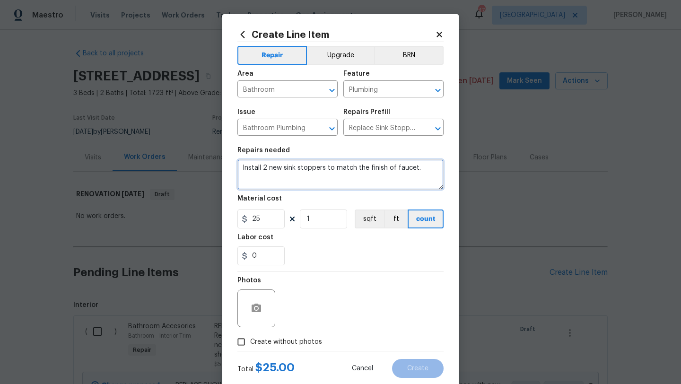
type textarea "Install 2 new sink stoppers to match the finish of faucet."
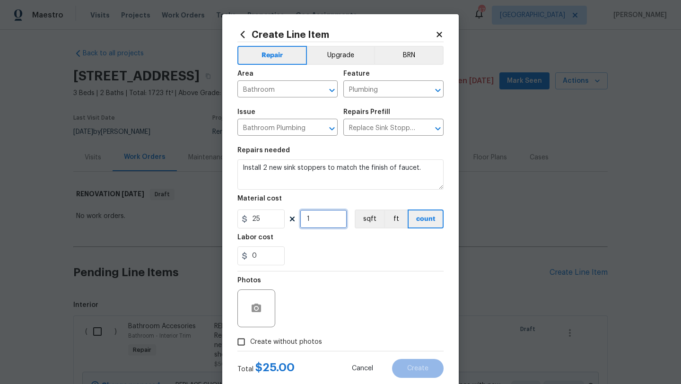
click at [308, 219] on input "1" at bounding box center [323, 219] width 47 height 19
type input "2"
click at [312, 342] on span "Create without photos" at bounding box center [286, 342] width 72 height 10
click at [250, 342] on input "Create without photos" at bounding box center [241, 342] width 18 height 18
checkbox input "true"
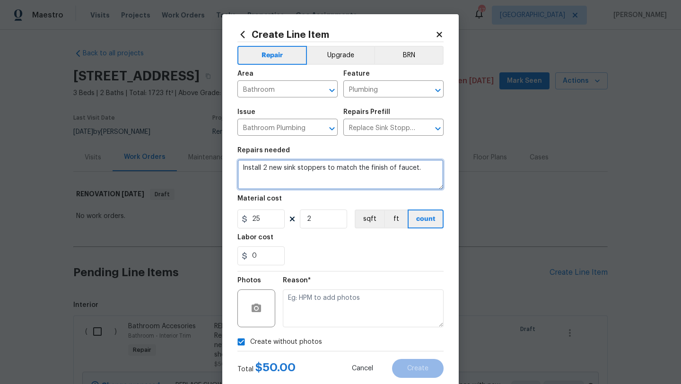
click at [423, 168] on textarea "Install 2 new sink stoppers to match the finish of faucet." at bounding box center [340, 174] width 206 height 30
type textarea "Install 2 new sink stoppers to match the finish of faucet in upstairs bathroom"
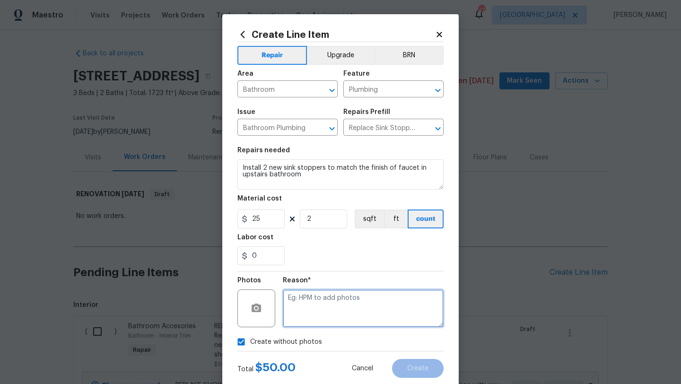
click at [358, 314] on textarea at bounding box center [363, 309] width 161 height 38
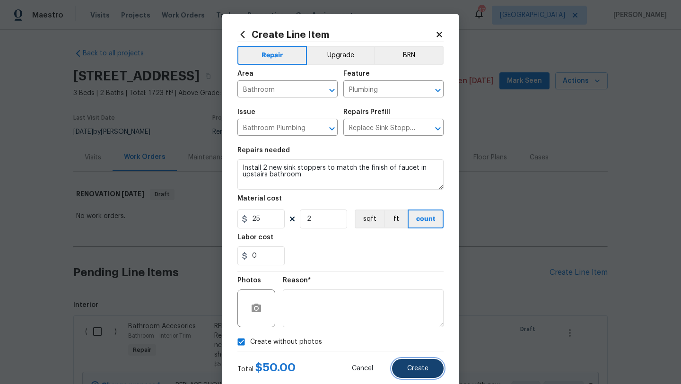
click at [406, 365] on button "Create" at bounding box center [418, 368] width 52 height 19
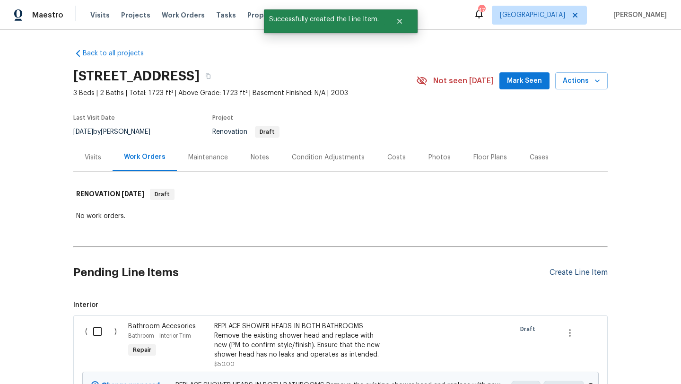
click at [586, 272] on div "Create Line Item" at bounding box center [579, 272] width 58 height 9
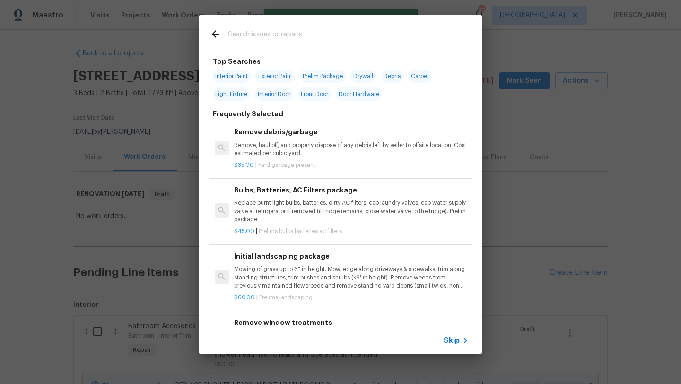
click at [320, 37] on input "text" at bounding box center [328, 35] width 201 height 14
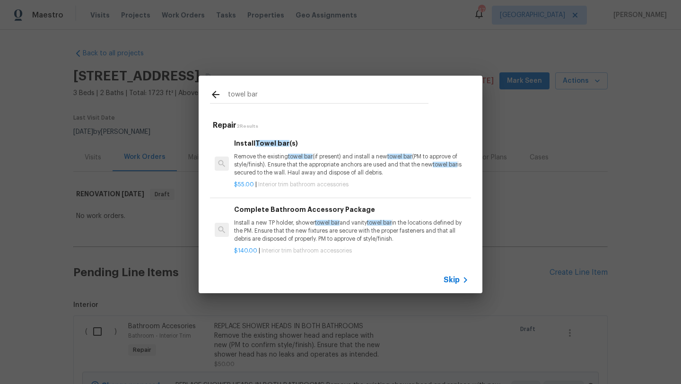
type input "towel bar"
click at [314, 164] on p "Remove the existing towel bar (if present) and install a new towel bar (PM to a…" at bounding box center [351, 165] width 235 height 24
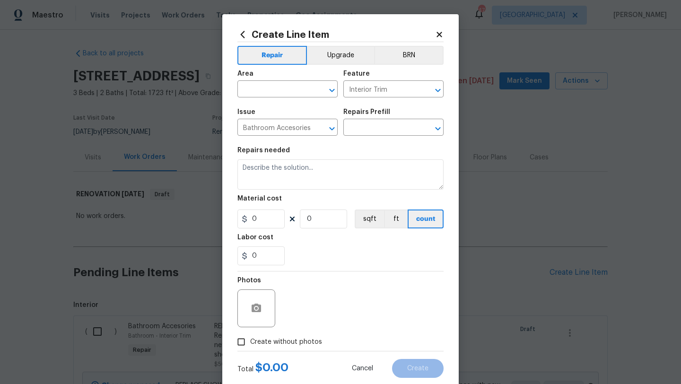
type input "Install Towel bar(s) $55.00"
type textarea "Remove the existing towel bar (if present) and install a new towel bar (PM to a…"
type input "55"
type input "1"
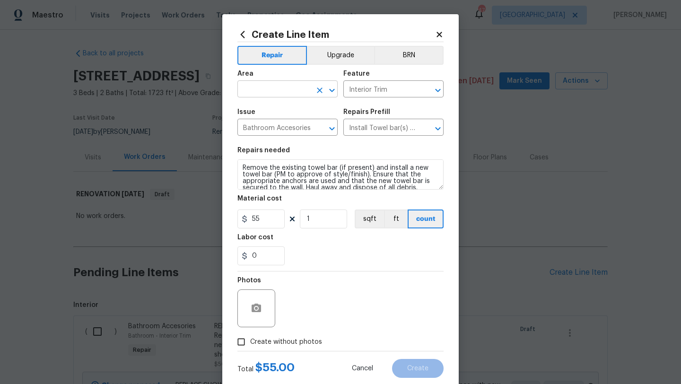
click at [286, 90] on input "text" at bounding box center [274, 90] width 74 height 15
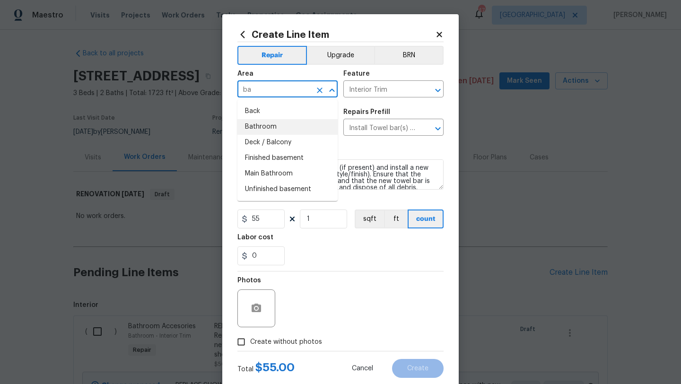
click at [273, 123] on li "Bathroom" at bounding box center [287, 127] width 100 height 16
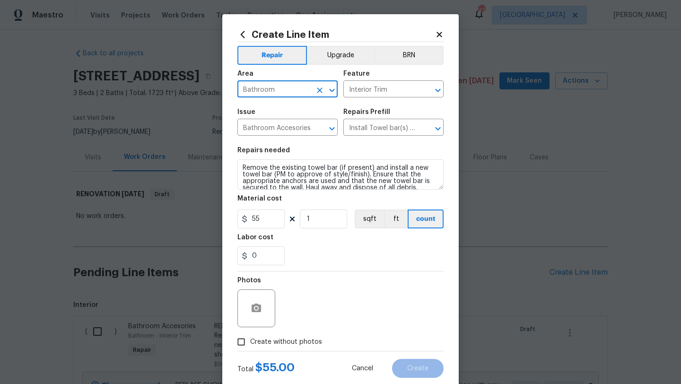
type input "Bathroom"
click at [242, 167] on textarea "Remove the existing towel bar (if present) and install a new towel bar (PM to a…" at bounding box center [340, 174] width 206 height 30
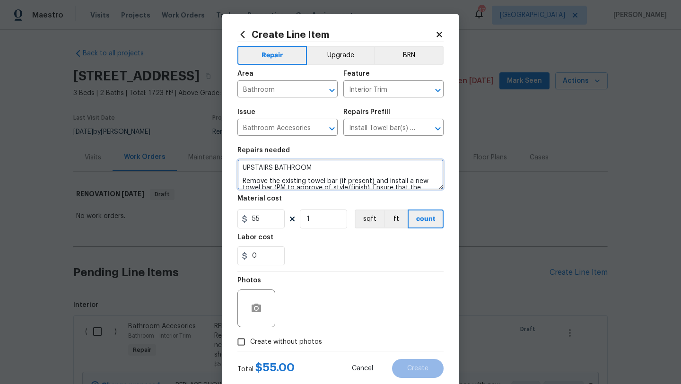
type textarea "UPSTAIRS BATHROOM Remove the existing towel bar (if present) and install a new …"
click at [267, 344] on span "Create without photos" at bounding box center [286, 342] width 72 height 10
click at [250, 344] on input "Create without photos" at bounding box center [241, 342] width 18 height 18
checkbox input "true"
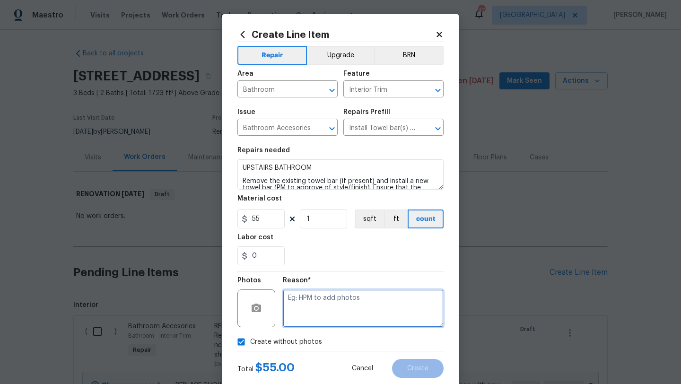
click at [323, 311] on textarea at bounding box center [363, 309] width 161 height 38
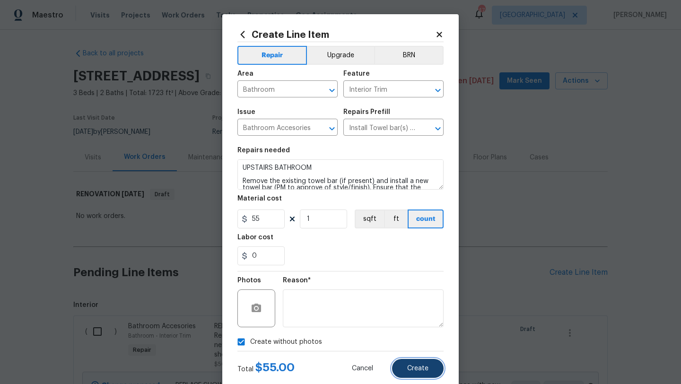
click at [413, 375] on button "Create" at bounding box center [418, 368] width 52 height 19
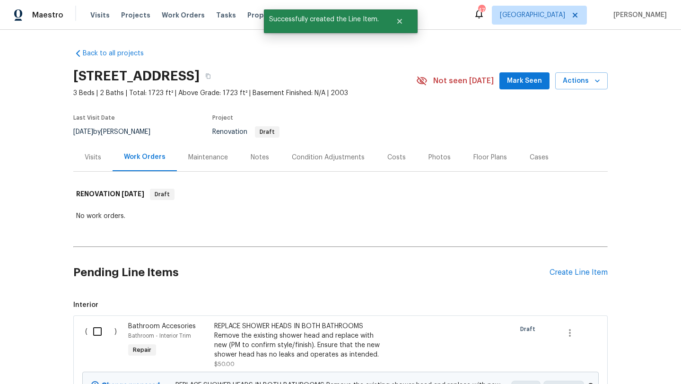
click at [565, 270] on div "Create Line Item" at bounding box center [579, 272] width 58 height 9
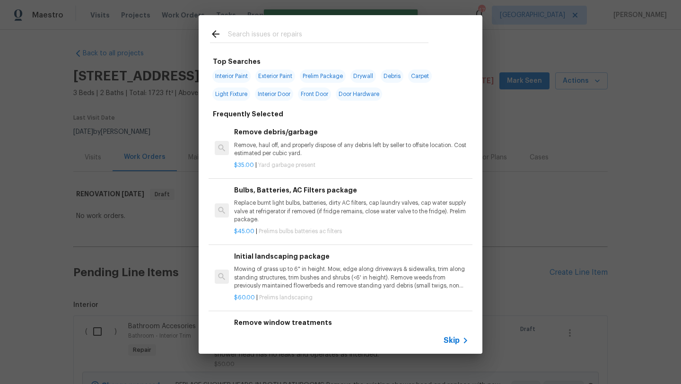
click at [296, 32] on input "text" at bounding box center [328, 35] width 201 height 14
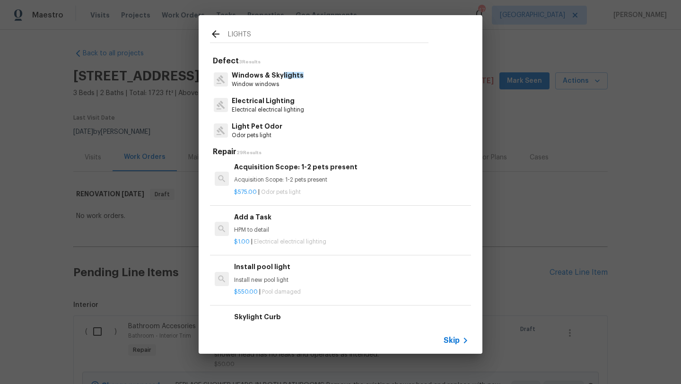
scroll to position [990, 0]
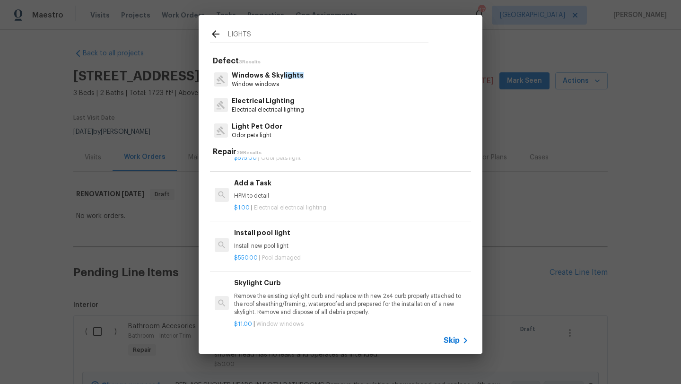
type input "LIGHTS"
click at [245, 187] on h6 "Add a Task" at bounding box center [351, 183] width 235 height 10
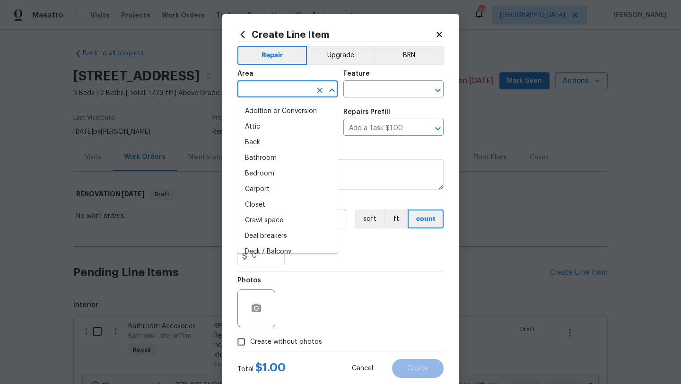
click at [261, 93] on input "text" at bounding box center [274, 90] width 74 height 15
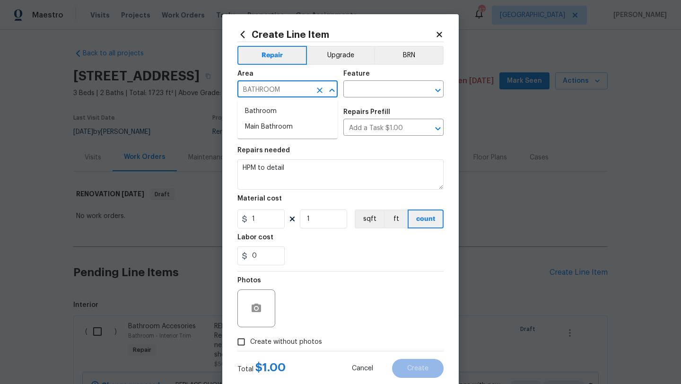
click at [262, 103] on ul "Bathroom Main Bathroom" at bounding box center [287, 119] width 100 height 39
click at [263, 108] on li "Bathroom" at bounding box center [287, 112] width 100 height 16
type input "Bathroom"
click at [363, 90] on input "text" at bounding box center [380, 90] width 74 height 15
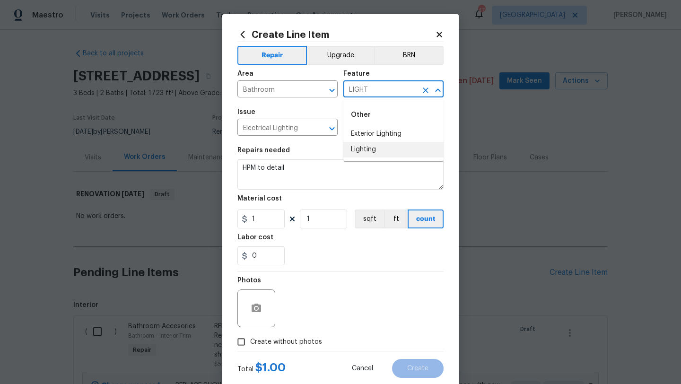
click at [367, 150] on li "Lighting" at bounding box center [393, 150] width 100 height 16
type input "Lighting"
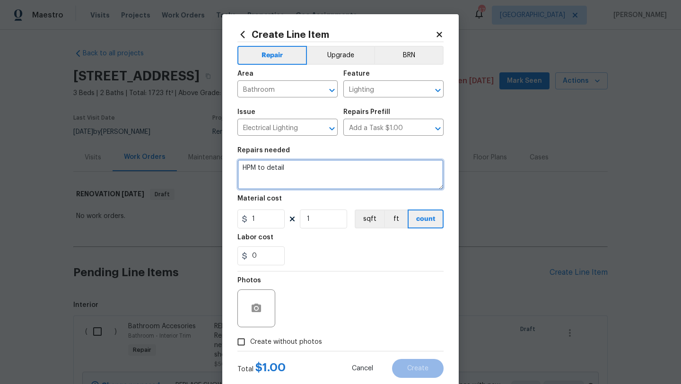
drag, startPoint x: 293, startPoint y: 167, endPoint x: 236, endPoint y: 167, distance: 57.2
click at [236, 167] on div "Create Line Item Repair Upgrade BRN Area Bathroom ​ Feature Lighting ​ Issue El…" at bounding box center [340, 203] width 237 height 379
type textarea "SECURE LOOSE VANITY LIGHT IN UPSTAIRS BATHROOM"
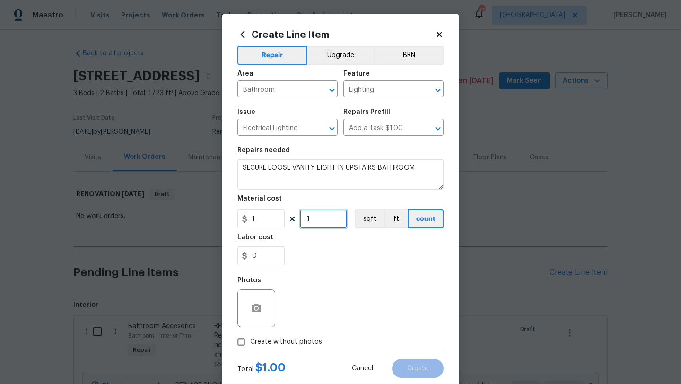
click at [318, 218] on input "1" at bounding box center [323, 219] width 47 height 19
type input "10"
click at [312, 342] on span "Create without photos" at bounding box center [286, 342] width 72 height 10
click at [250, 342] on input "Create without photos" at bounding box center [241, 342] width 18 height 18
checkbox input "true"
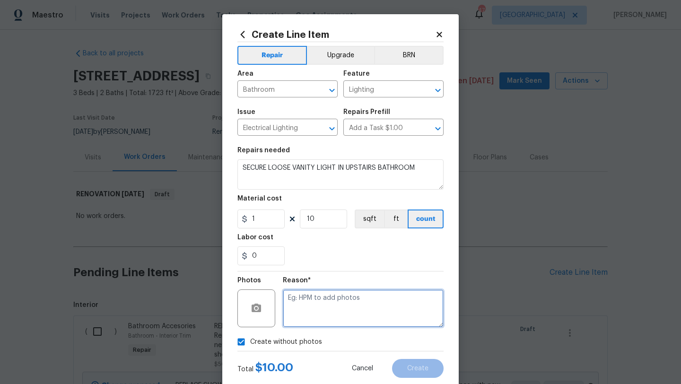
click at [325, 321] on textarea at bounding box center [363, 309] width 161 height 38
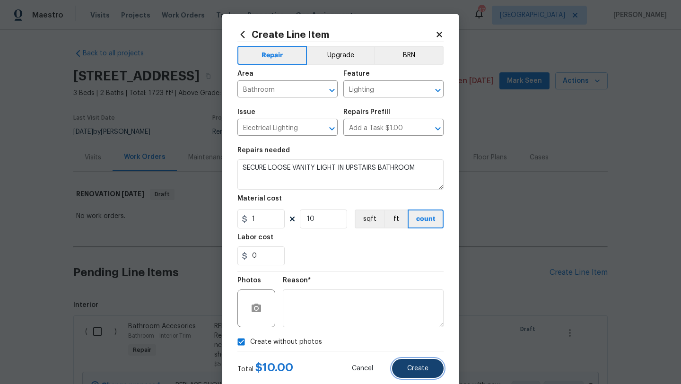
click at [418, 368] on span "Create" at bounding box center [417, 368] width 21 height 7
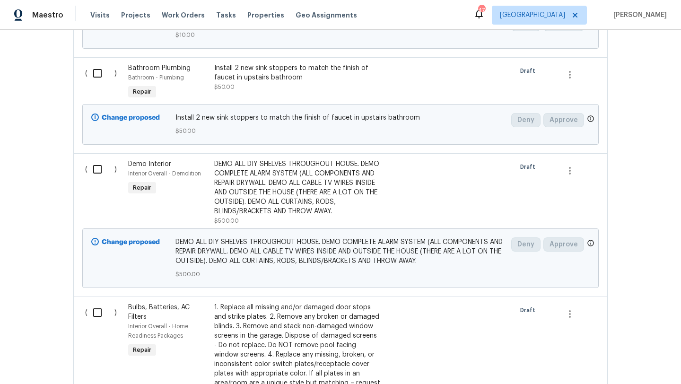
scroll to position [622, 0]
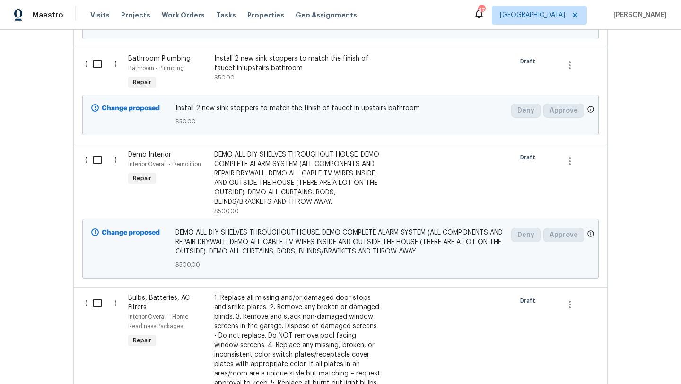
click at [321, 183] on div "DEMO ALL DIY SHELVES THROUGHOUT HOUSE. DEMO COMPLETE ALARM SYSTEM (ALL COMPONEN…" at bounding box center [297, 178] width 167 height 57
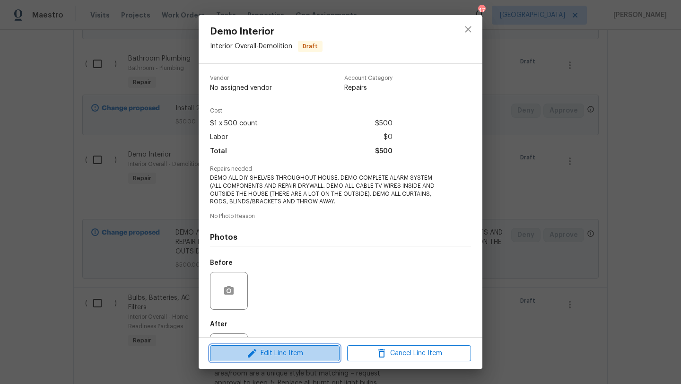
click at [278, 359] on span "Edit Line Item" at bounding box center [275, 354] width 124 height 12
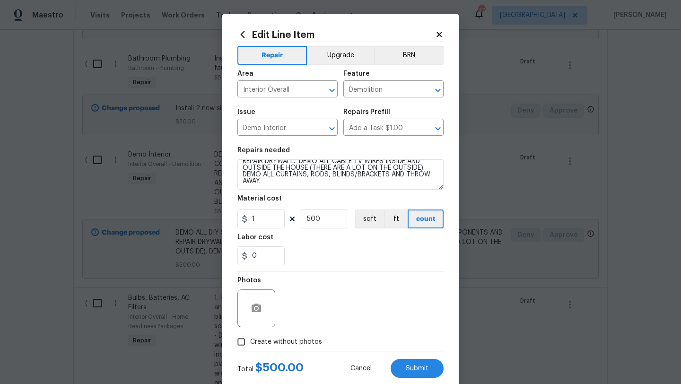
scroll to position [18, 0]
click at [292, 185] on textarea "DEMO ALL DIY SHELVES THROUGHOUT HOUSE. DEMO COMPLETE ALARM SYSTEM (ALL COMPONEN…" at bounding box center [340, 174] width 206 height 30
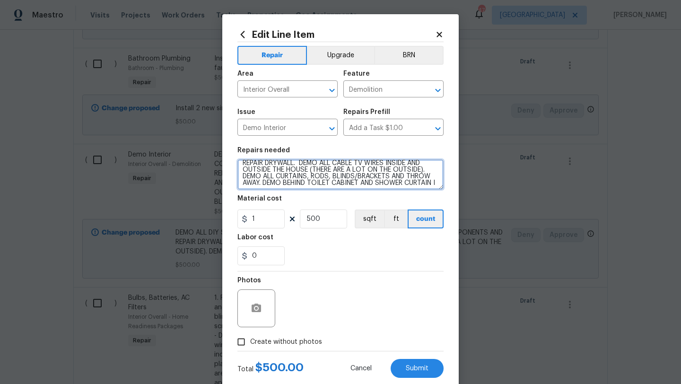
scroll to position [22, 0]
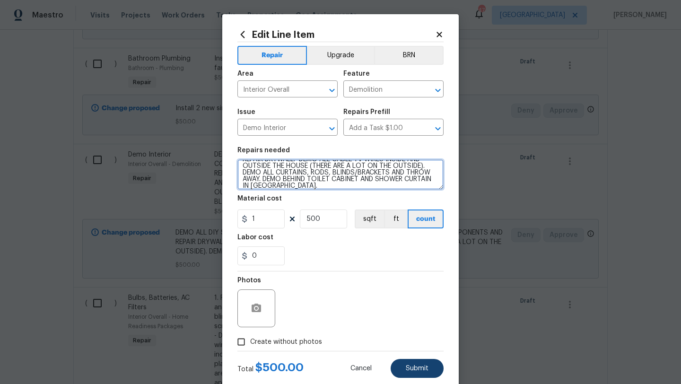
type textarea "DEMO ALL DIY SHELVES THROUGHOUT HOUSE. DEMO COMPLETE ALARM SYSTEM (ALL COMPONEN…"
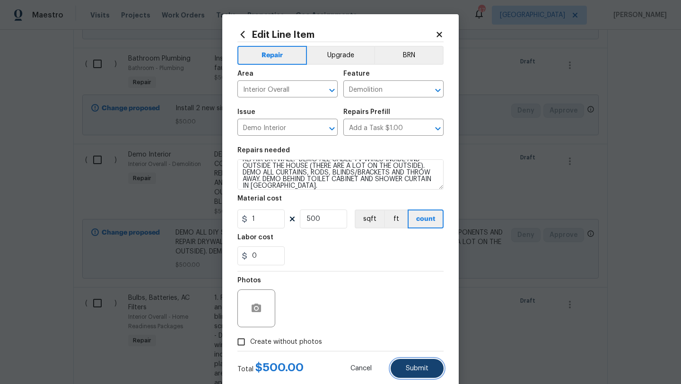
click at [420, 368] on span "Submit" at bounding box center [417, 368] width 23 height 7
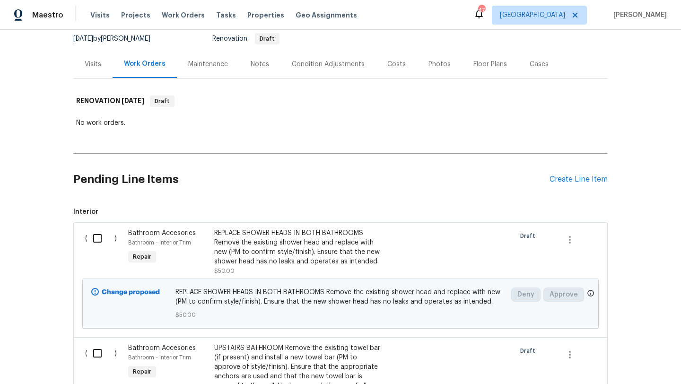
scroll to position [92, 0]
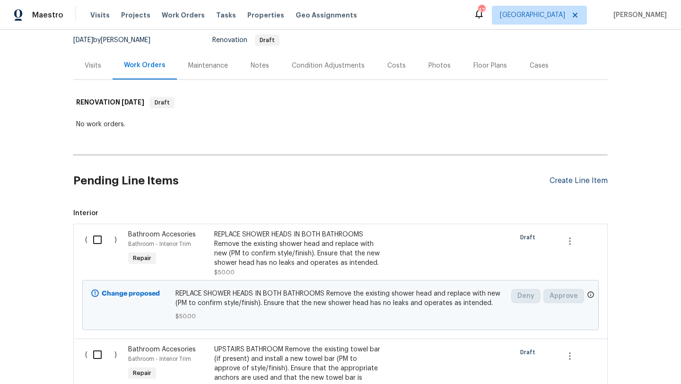
click at [576, 179] on div "Create Line Item" at bounding box center [579, 180] width 58 height 9
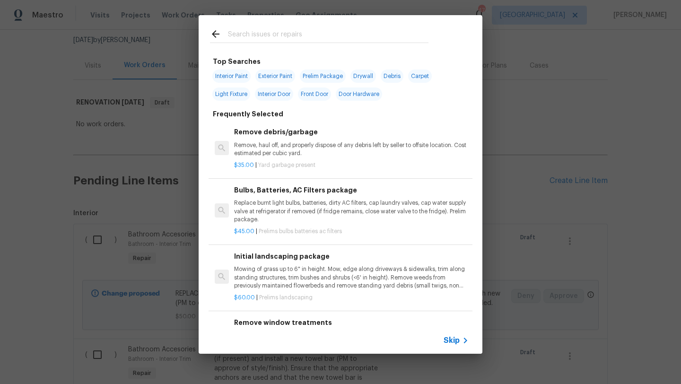
click at [317, 35] on input "text" at bounding box center [328, 35] width 201 height 14
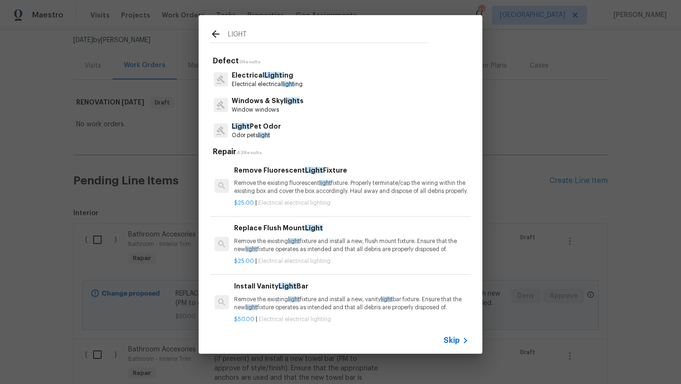
type input "LIGHT"
click at [309, 233] on h6 "Replace Flush Mount Light" at bounding box center [351, 228] width 235 height 10
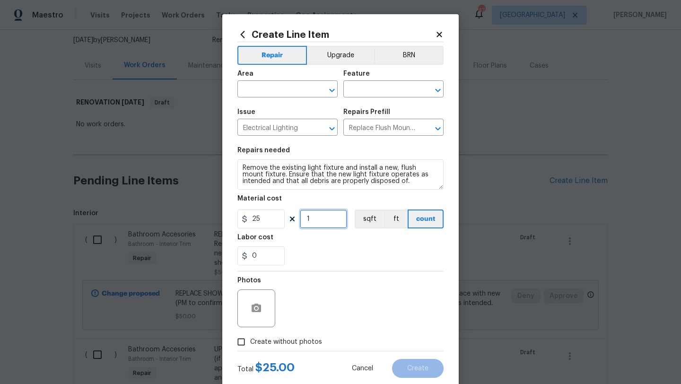
drag, startPoint x: 316, startPoint y: 222, endPoint x: 300, endPoint y: 222, distance: 15.6
click at [300, 222] on input "1" at bounding box center [323, 219] width 47 height 19
type input "2"
click at [281, 87] on input "text" at bounding box center [274, 90] width 74 height 15
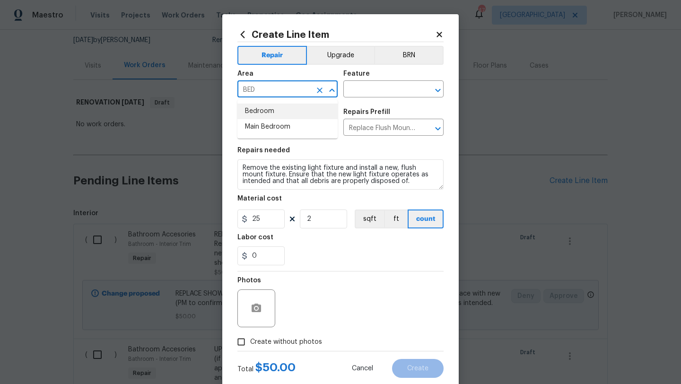
click at [277, 111] on li "Bedroom" at bounding box center [287, 112] width 100 height 16
type input "Bedroom"
click at [372, 89] on input "text" at bounding box center [380, 90] width 74 height 15
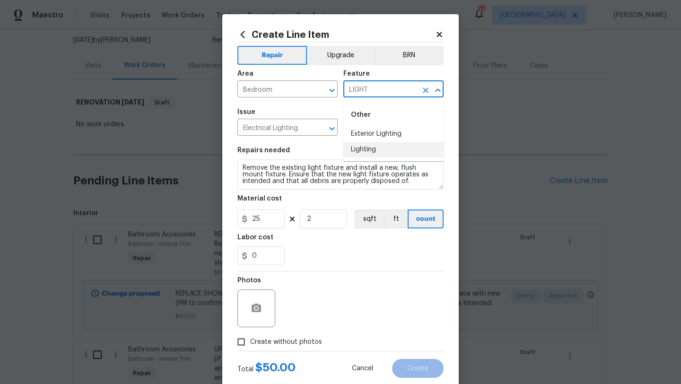
click at [377, 148] on li "Lighting" at bounding box center [393, 150] width 100 height 16
type input "Lighting"
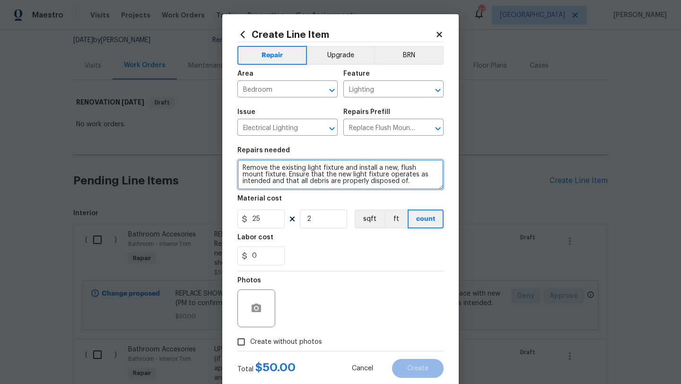
drag, startPoint x: 383, startPoint y: 185, endPoint x: 232, endPoint y: 164, distance: 152.9
click at [232, 164] on div "Create Line Item Repair Upgrade BRN Area Bedroom ​ Feature Lighting ​ Issue Ele…" at bounding box center [340, 203] width 237 height 379
type textarea "REPLACE DAMAGED CEILING FAN IN UPSTAIRS BEDROOM WITH FLUSH MOUNT LIGHT"
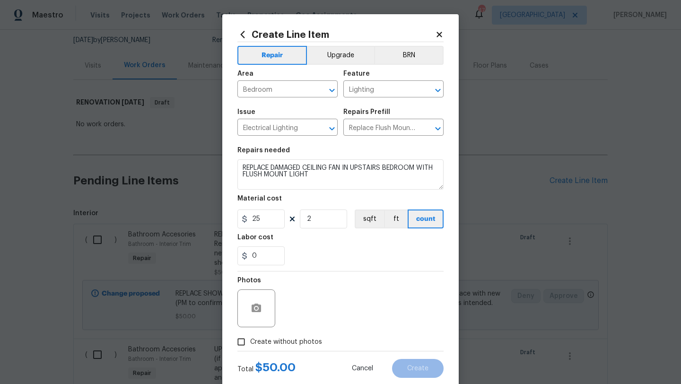
click at [269, 340] on span "Create without photos" at bounding box center [286, 342] width 72 height 10
click at [250, 340] on input "Create without photos" at bounding box center [241, 342] width 18 height 18
checkbox input "true"
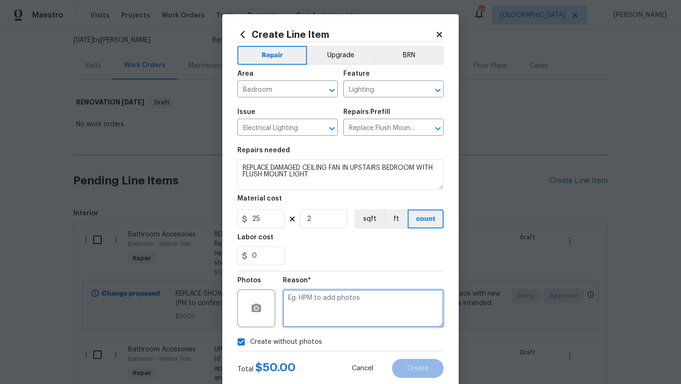
click at [316, 305] on textarea at bounding box center [363, 309] width 161 height 38
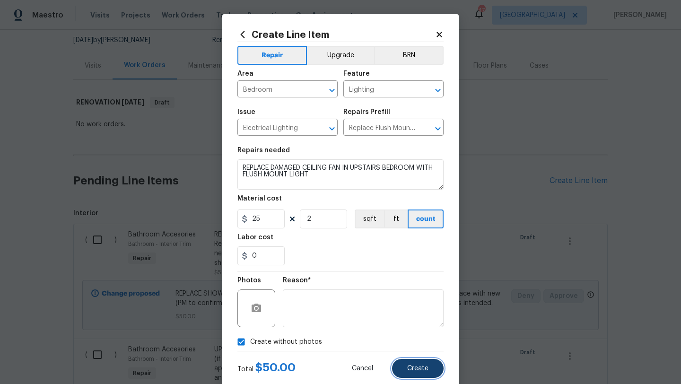
click at [402, 366] on button "Create" at bounding box center [418, 368] width 52 height 19
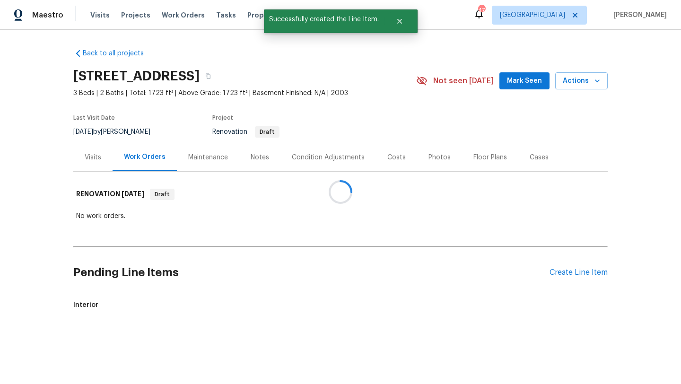
scroll to position [0, 0]
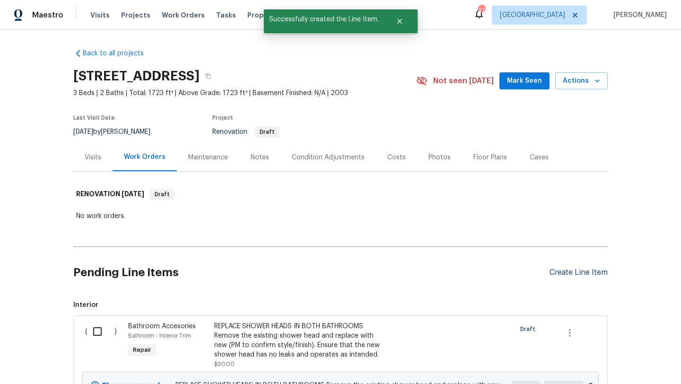
click at [581, 274] on div "Create Line Item" at bounding box center [579, 272] width 58 height 9
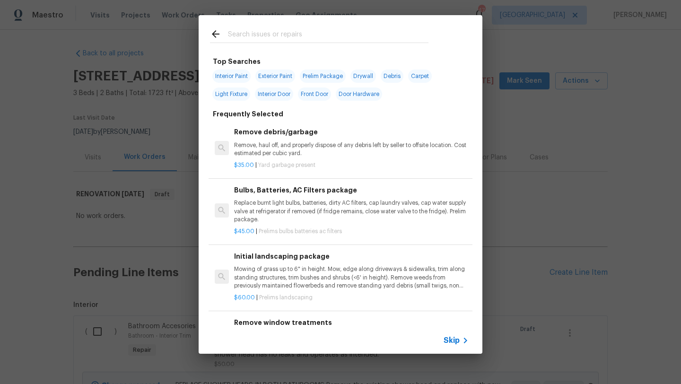
click at [319, 35] on input "text" at bounding box center [328, 35] width 201 height 14
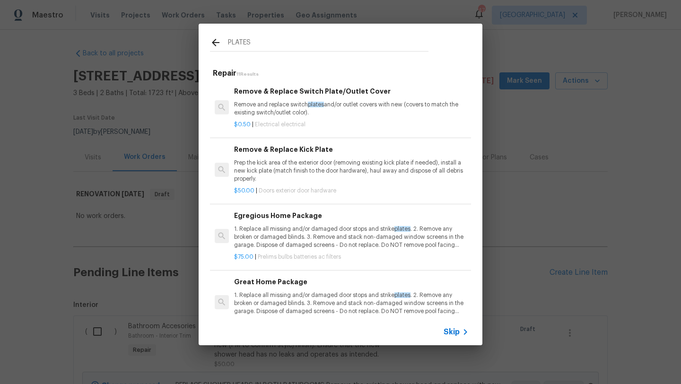
type input "PLATES"
click at [345, 97] on div "Remove & Replace Switch Plate/Outlet Cover Remove and replace switch plates and…" at bounding box center [351, 101] width 235 height 31
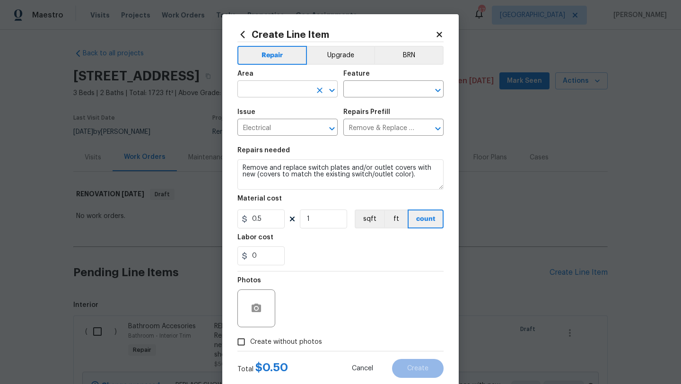
click at [287, 90] on input "text" at bounding box center [274, 90] width 74 height 15
click at [288, 124] on li "Interior Overall" at bounding box center [287, 127] width 100 height 16
type input "Interior Overall"
click at [366, 89] on input "text" at bounding box center [380, 90] width 74 height 15
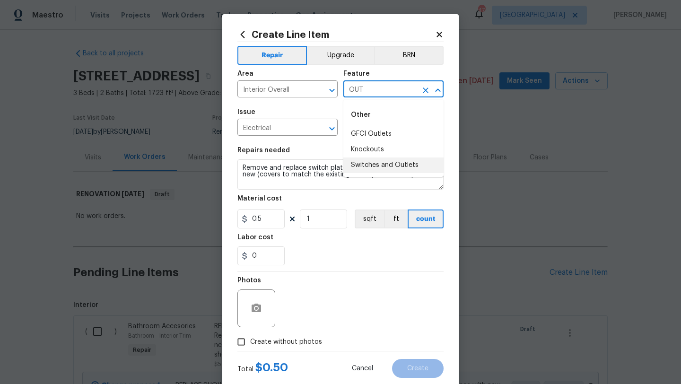
click at [375, 165] on li "Switches and Outlets" at bounding box center [393, 166] width 100 height 16
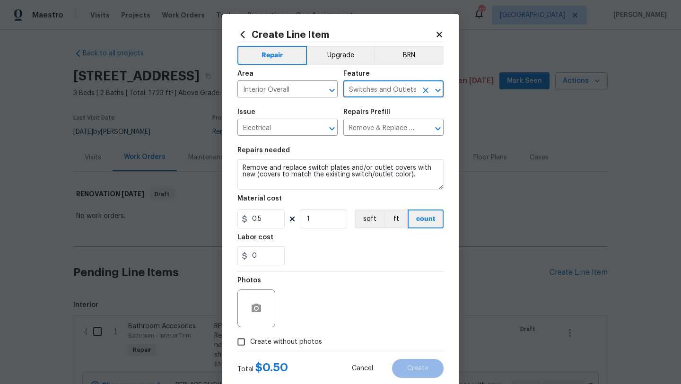
type input "Switches and Outlets"
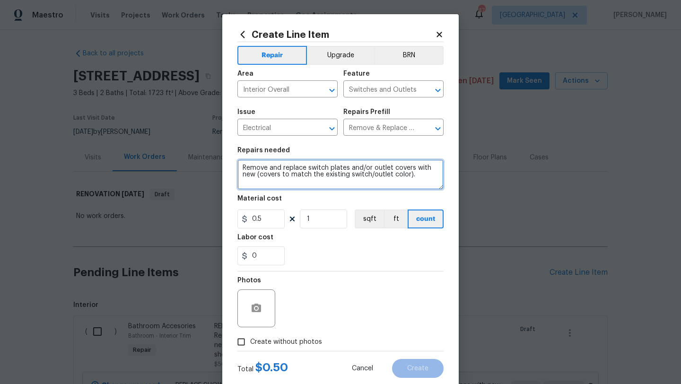
drag, startPoint x: 418, startPoint y: 178, endPoint x: 230, endPoint y: 165, distance: 188.3
click at [230, 165] on div "Create Line Item Repair Upgrade BRN Area Interior Overall ​ Feature Switches an…" at bounding box center [340, 203] width 237 height 379
type textarea "REPLACE NON MATCHING, DAMAGED, OR MISSING OUTLET/SWITCH COVERS WITH COLOR THAT …"
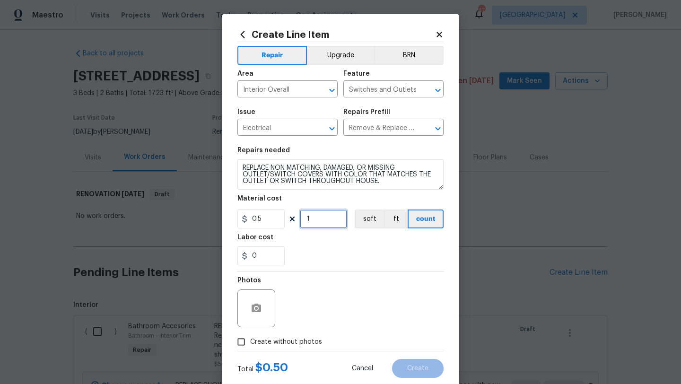
click at [329, 220] on input "1" at bounding box center [323, 219] width 47 height 19
type input "50"
click at [305, 338] on span "Create without photos" at bounding box center [286, 342] width 72 height 10
click at [250, 338] on input "Create without photos" at bounding box center [241, 342] width 18 height 18
checkbox input "true"
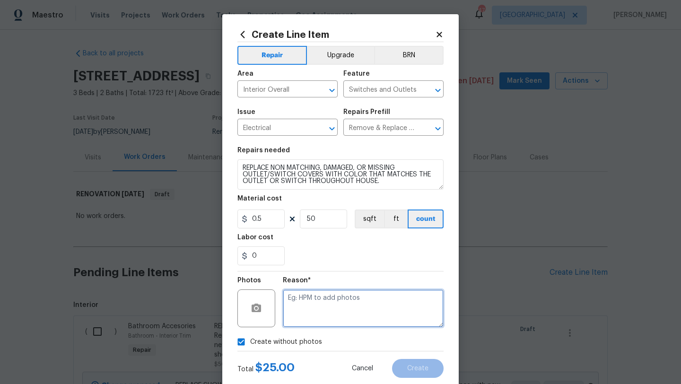
click at [325, 319] on textarea at bounding box center [363, 309] width 161 height 38
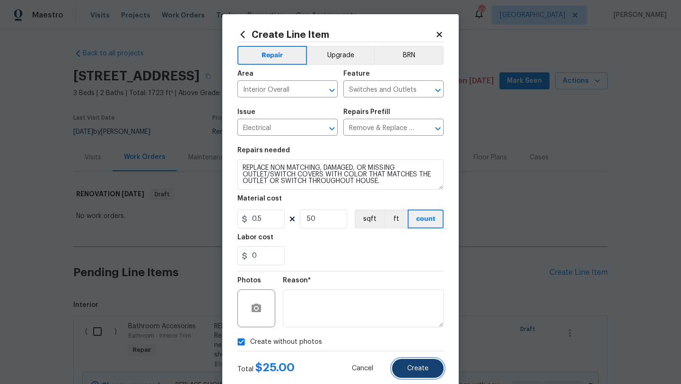
click at [418, 367] on span "Create" at bounding box center [417, 368] width 21 height 7
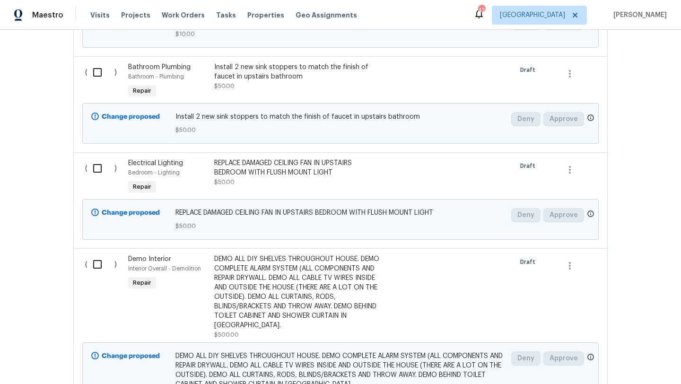
scroll to position [635, 0]
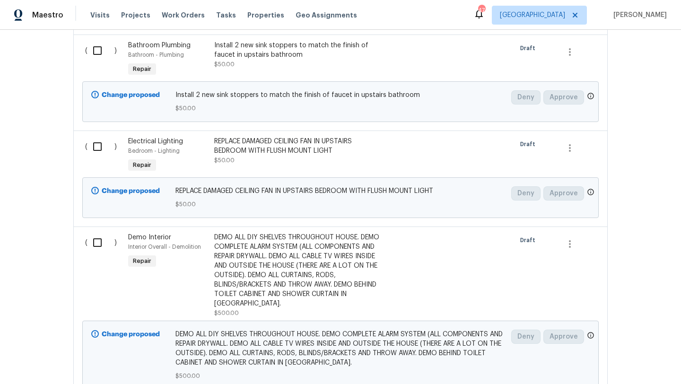
click at [353, 271] on div "DEMO ALL DIY SHELVES THROUGHOUT HOUSE. DEMO COMPLETE ALARM SYSTEM (ALL COMPONEN…" at bounding box center [297, 271] width 167 height 76
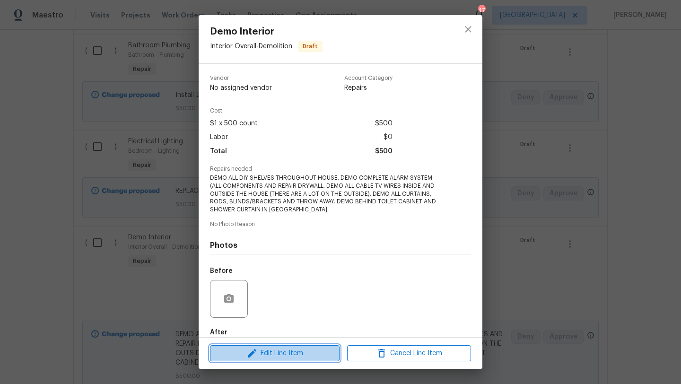
click at [300, 360] on button "Edit Line Item" at bounding box center [275, 353] width 130 height 17
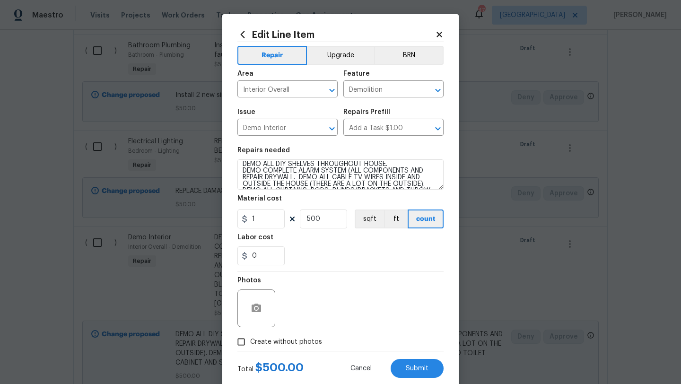
scroll to position [11, 0]
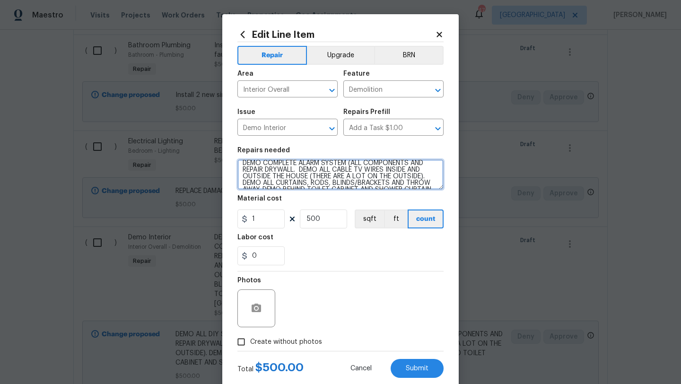
click at [428, 178] on textarea "DEMO ALL DIY SHELVES THROUGHOUT HOUSE. DEMO COMPLETE ALARM SYSTEM (ALL COMPONEN…" at bounding box center [340, 174] width 206 height 30
type textarea "DEMO ALL DIY SHELVES THROUGHOUT HOUSE. DEMO COMPLETE ALARM SYSTEM (ALL COMPONEN…"
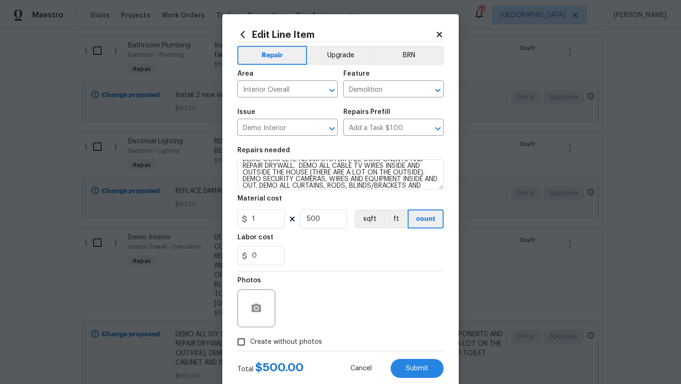
click at [307, 340] on span "Create without photos" at bounding box center [286, 342] width 72 height 10
click at [250, 340] on input "Create without photos" at bounding box center [241, 342] width 18 height 18
checkbox input "true"
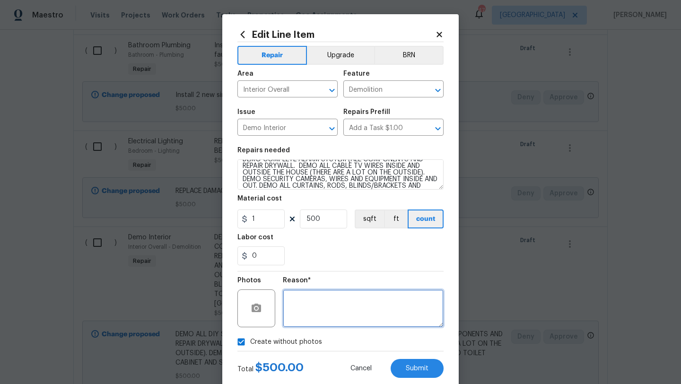
click at [337, 308] on textarea at bounding box center [363, 309] width 161 height 38
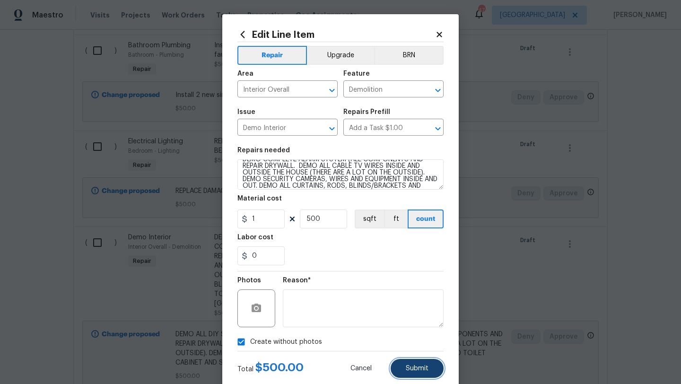
click at [410, 369] on span "Submit" at bounding box center [417, 368] width 23 height 7
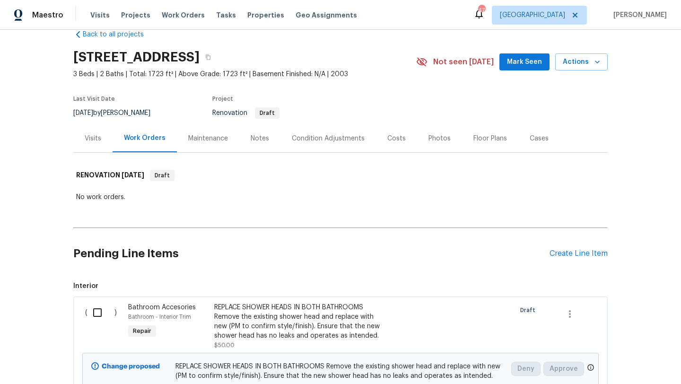
scroll to position [0, 0]
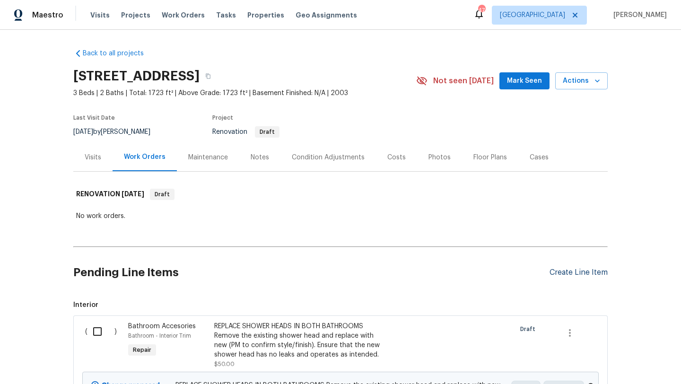
click at [575, 272] on div "Create Line Item" at bounding box center [579, 272] width 58 height 9
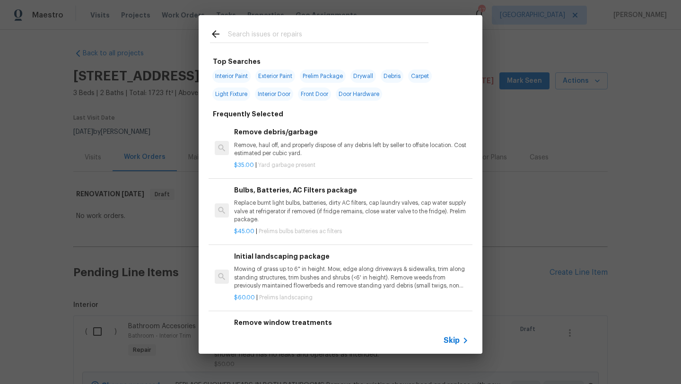
click at [314, 37] on input "text" at bounding box center [328, 35] width 201 height 14
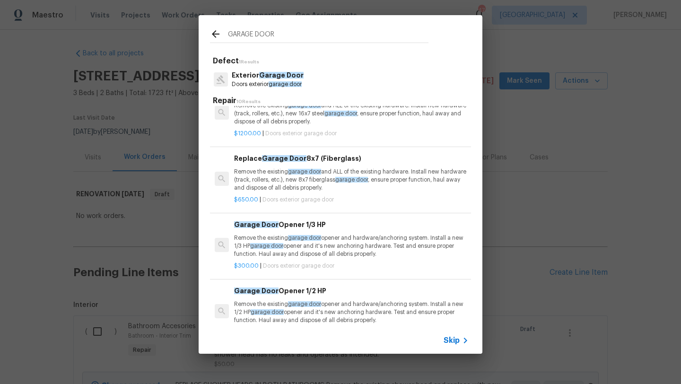
scroll to position [386, 0]
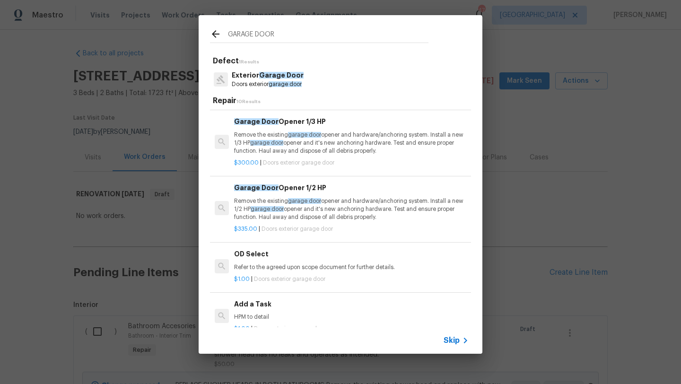
type input "GARAGE DOOR"
click at [270, 307] on h6 "Add a Task" at bounding box center [351, 304] width 235 height 10
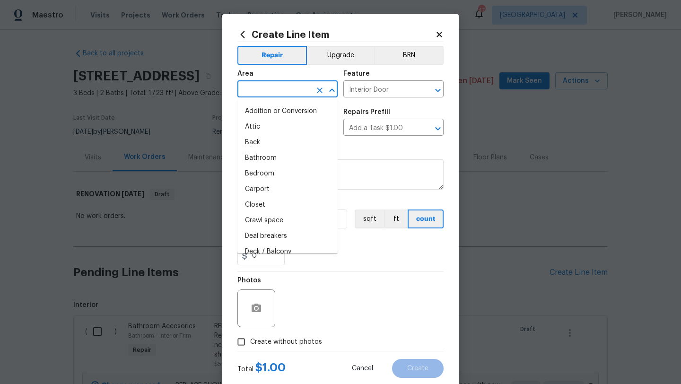
click at [293, 96] on input "text" at bounding box center [274, 90] width 74 height 15
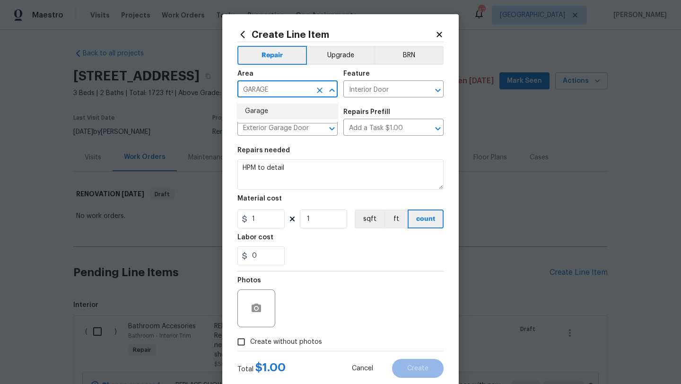
click at [281, 116] on li "Garage" at bounding box center [287, 112] width 100 height 16
type input "Garage"
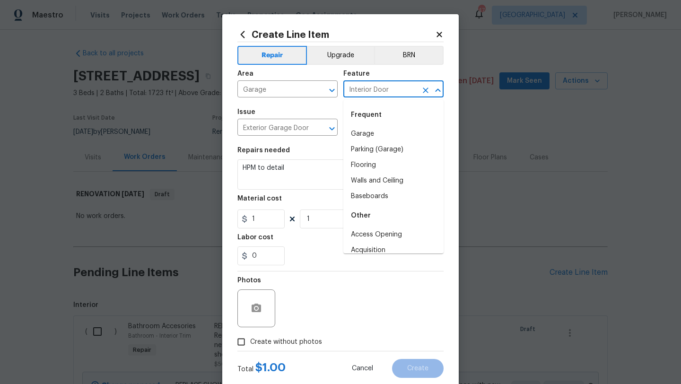
click at [386, 87] on input "Interior Door" at bounding box center [380, 90] width 74 height 15
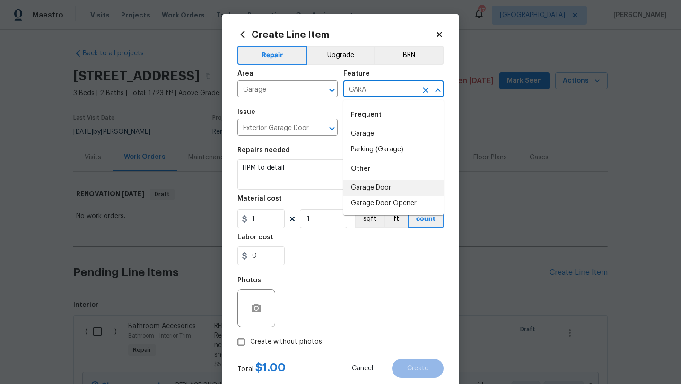
click at [382, 185] on li "Garage Door" at bounding box center [393, 188] width 100 height 16
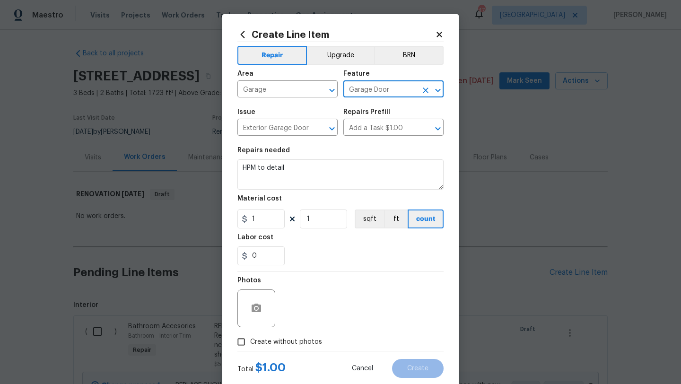
type input "Garage Door"
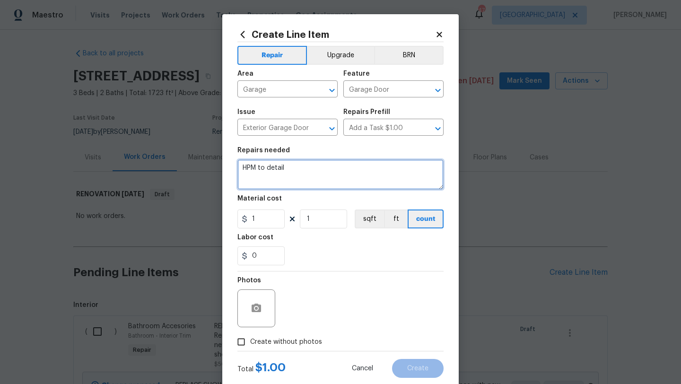
click at [371, 177] on textarea "HPM to detail" at bounding box center [340, 174] width 206 height 30
drag, startPoint x: 316, startPoint y: 169, endPoint x: 229, endPoint y: 166, distance: 87.1
click at [229, 166] on div "Create Line Item Repair Upgrade BRN Area Garage ​ Feature Garage Door ​ Issue E…" at bounding box center [340, 203] width 237 height 379
type textarea "ONE OF THE TWO GARAGE DOORS NEEDS SERVICED"
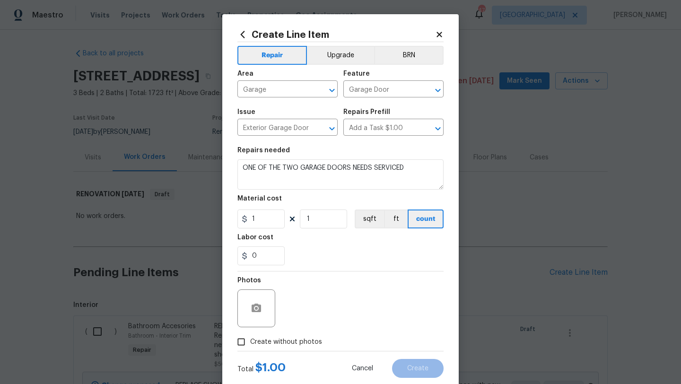
click at [263, 338] on span "Create without photos" at bounding box center [286, 342] width 72 height 10
click at [250, 338] on input "Create without photos" at bounding box center [241, 342] width 18 height 18
checkbox input "true"
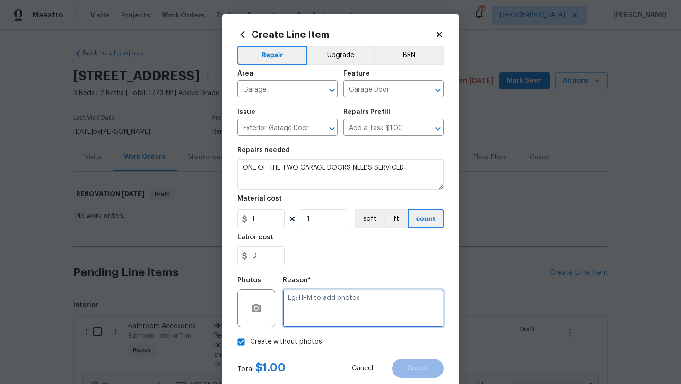
click at [325, 307] on textarea at bounding box center [363, 309] width 161 height 38
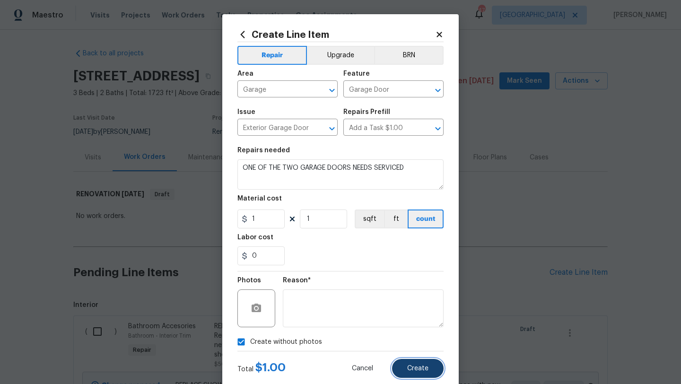
click at [408, 368] on span "Create" at bounding box center [417, 368] width 21 height 7
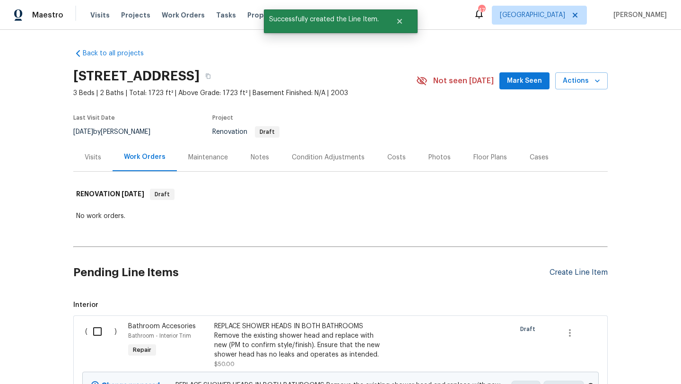
click at [566, 272] on div "Create Line Item" at bounding box center [579, 272] width 58 height 9
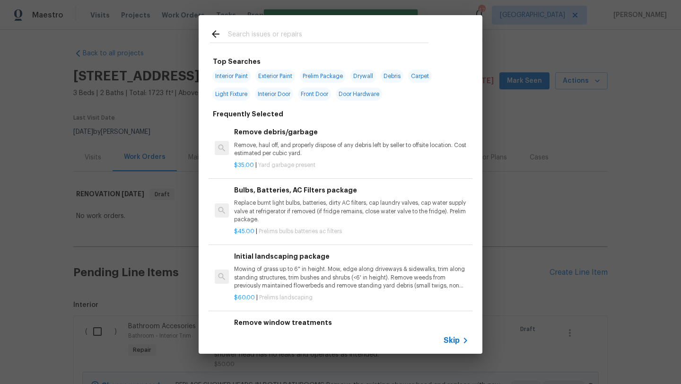
click at [279, 35] on input "text" at bounding box center [328, 35] width 201 height 14
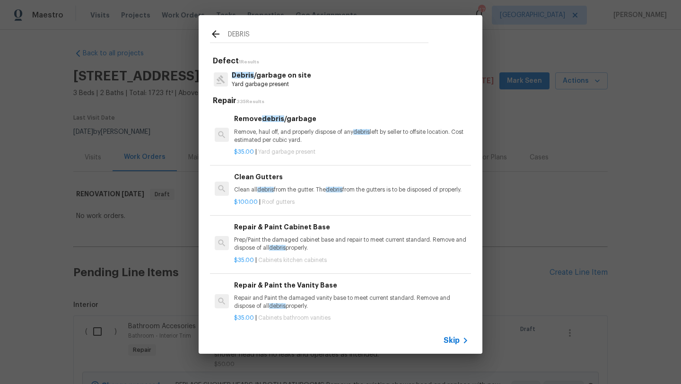
type input "DEBRIS"
click at [302, 125] on div "Remove debris /garbage Remove, haul off, and properly dispose of any debris lef…" at bounding box center [351, 129] width 235 height 31
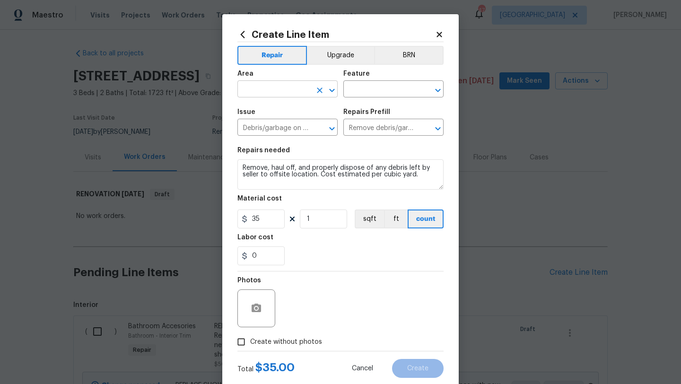
click at [293, 88] on input "text" at bounding box center [274, 90] width 74 height 15
click at [294, 123] on li "Interior Overall" at bounding box center [287, 127] width 100 height 16
type input "Interior Overall"
click at [358, 94] on input "text" at bounding box center [380, 90] width 74 height 15
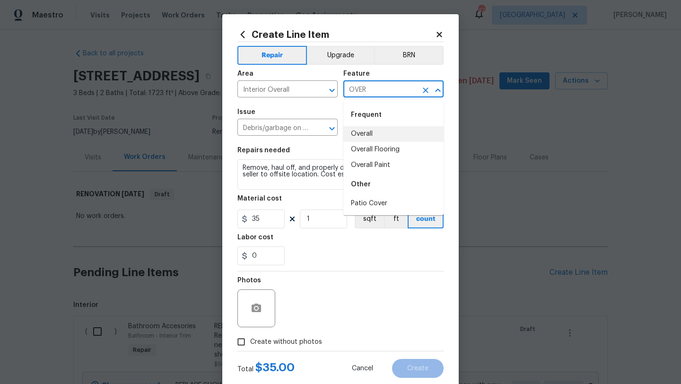
click at [360, 132] on li "Overall" at bounding box center [393, 134] width 100 height 16
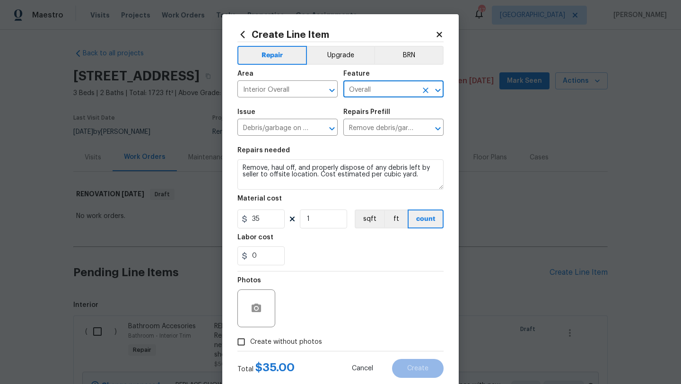
type input "Overall"
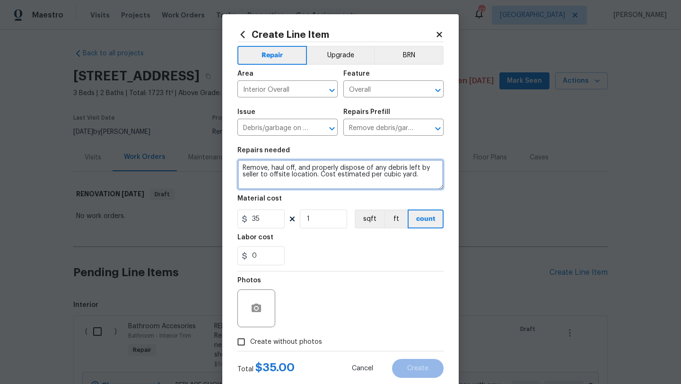
drag, startPoint x: 419, startPoint y: 176, endPoint x: 227, endPoint y: 163, distance: 192.9
click at [227, 163] on div "Create Line Item Repair Upgrade BRN Area Interior Overall ​ Feature Overall ​ I…" at bounding box center [340, 203] width 237 height 379
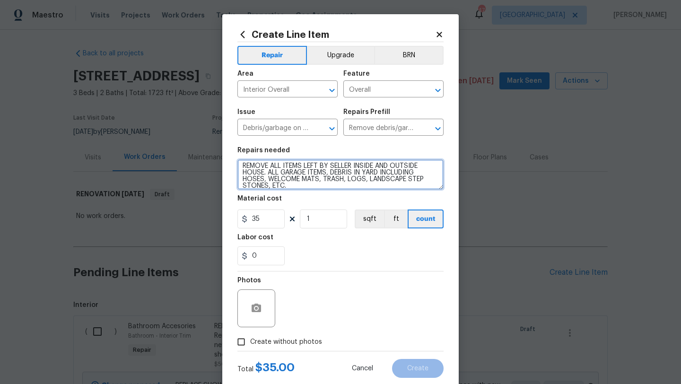
type textarea "REMOVE ALL ITEMS LEFT BY SELLER INSIDE AND OUTSIDE HOUSE. ALL GARAGE ITEMS, DEB…"
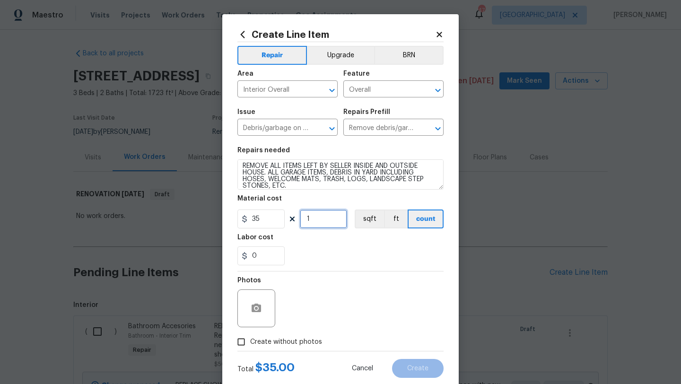
click at [316, 227] on input "1" at bounding box center [323, 219] width 47 height 19
type input "20"
click at [308, 340] on span "Create without photos" at bounding box center [286, 342] width 72 height 10
click at [250, 340] on input "Create without photos" at bounding box center [241, 342] width 18 height 18
checkbox input "true"
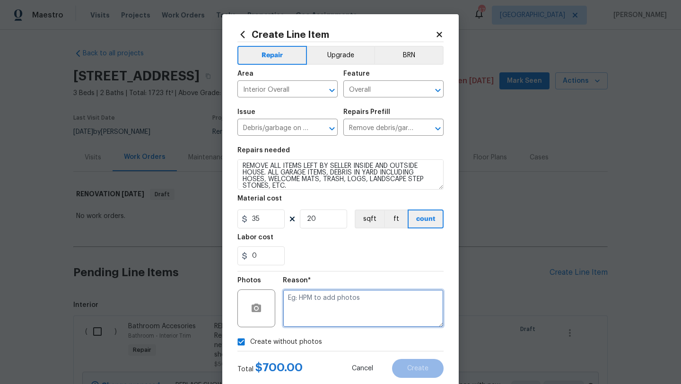
click at [331, 317] on textarea at bounding box center [363, 309] width 161 height 38
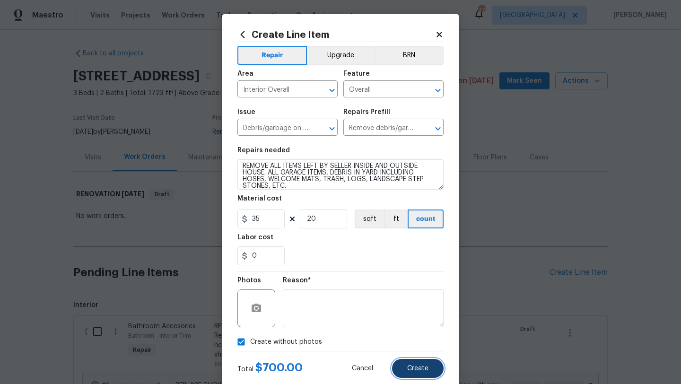
click at [408, 369] on span "Create" at bounding box center [417, 368] width 21 height 7
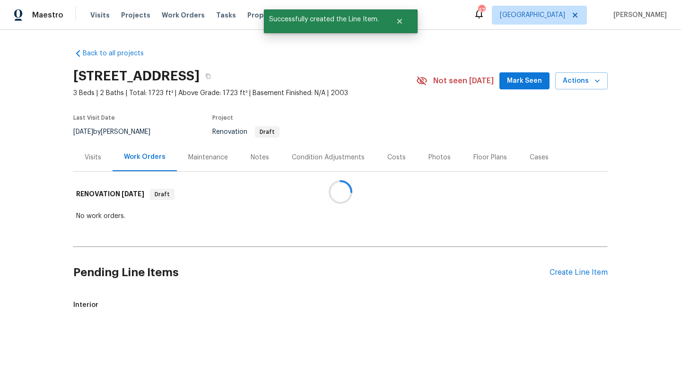
click at [561, 269] on div at bounding box center [340, 192] width 681 height 384
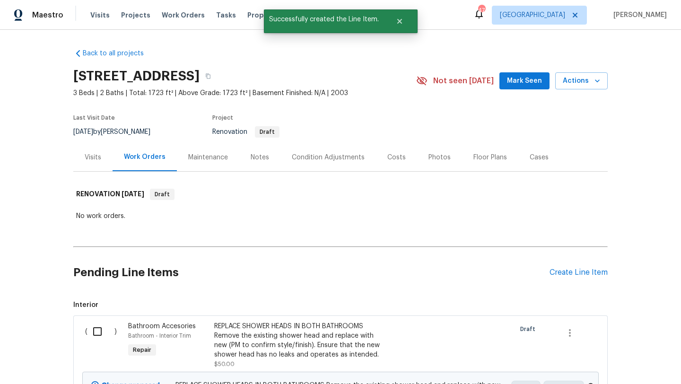
click at [561, 269] on div "Create Line Item" at bounding box center [579, 272] width 58 height 9
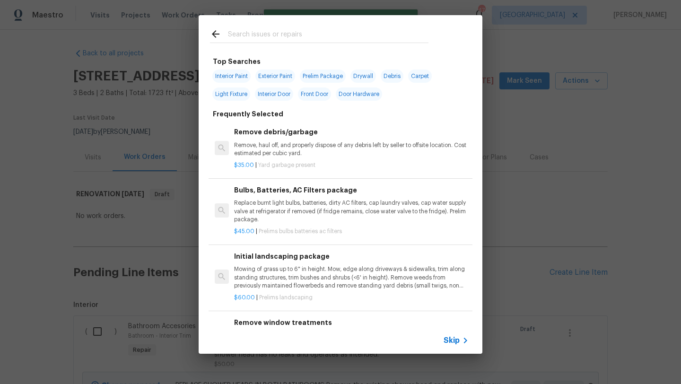
click at [272, 34] on input "text" at bounding box center [328, 35] width 201 height 14
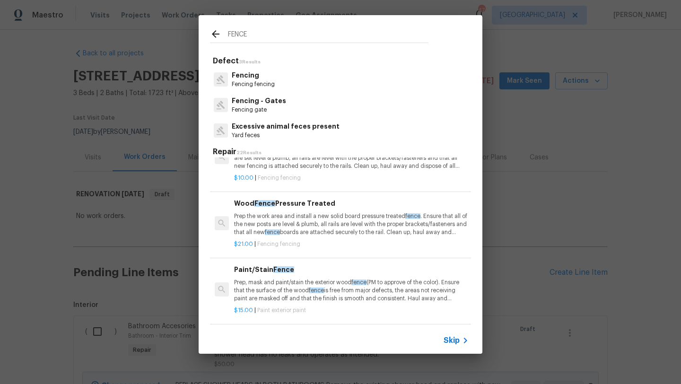
scroll to position [233, 0]
type input "FENCE"
click at [335, 221] on p "Prep the work area and install a new solid board pressure treated fence . Ensur…" at bounding box center [351, 223] width 235 height 24
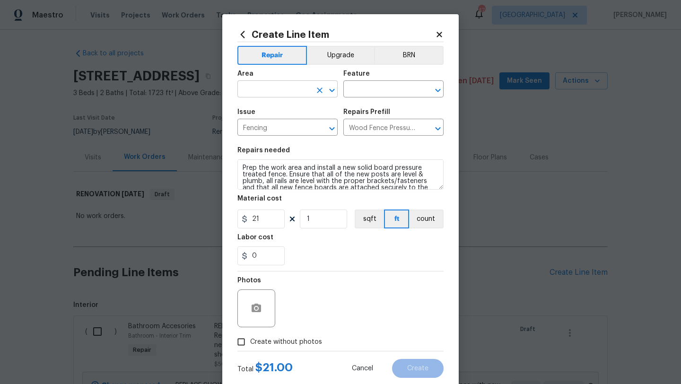
click at [283, 89] on input "text" at bounding box center [274, 90] width 74 height 15
click at [282, 109] on li "Back" at bounding box center [287, 112] width 100 height 16
type input "Back"
click at [366, 88] on input "text" at bounding box center [380, 90] width 74 height 15
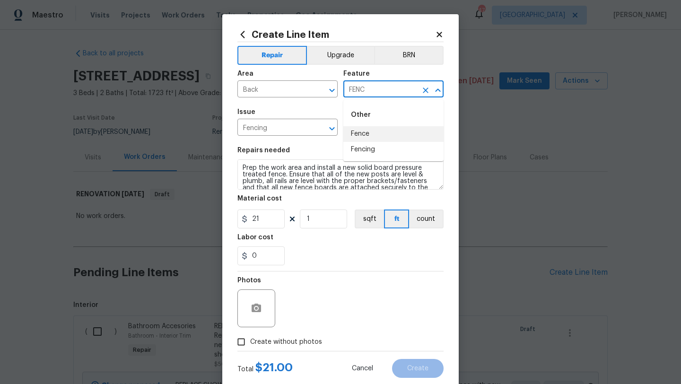
click at [361, 129] on li "Fence" at bounding box center [393, 134] width 100 height 16
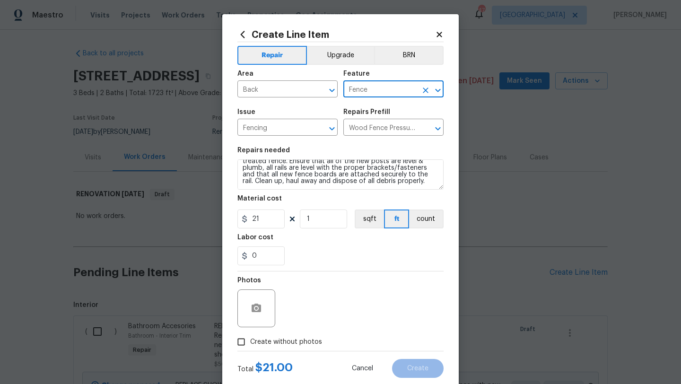
type input "Fence"
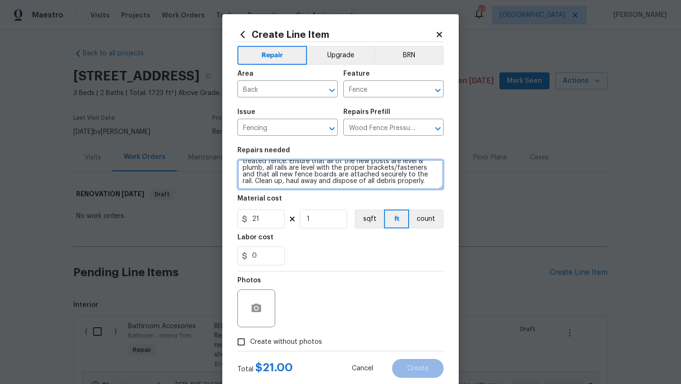
scroll to position [0, 0]
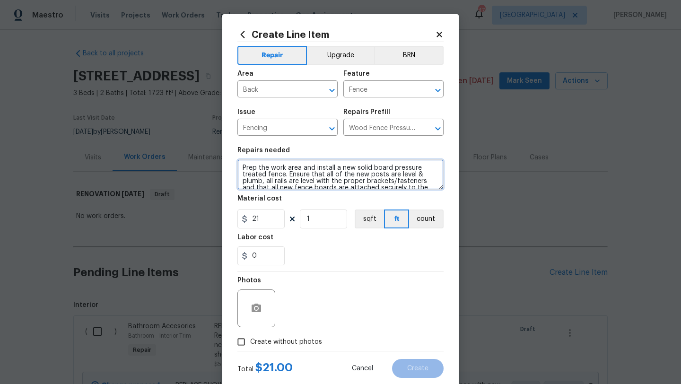
drag, startPoint x: 414, startPoint y: 185, endPoint x: 224, endPoint y: 157, distance: 192.3
click at [224, 157] on div "Create Line Item Repair Upgrade BRN Area Back ​ Feature Fence ​ Issue Fencing ​…" at bounding box center [340, 203] width 237 height 379
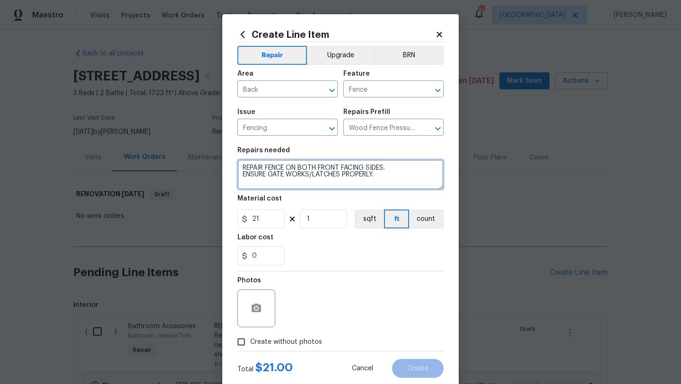
type textarea "REPAIR FENCE ON BOTH FRONT FACING SIDES. ENSURE GATE WORKS/LATCHES PROPERLY."
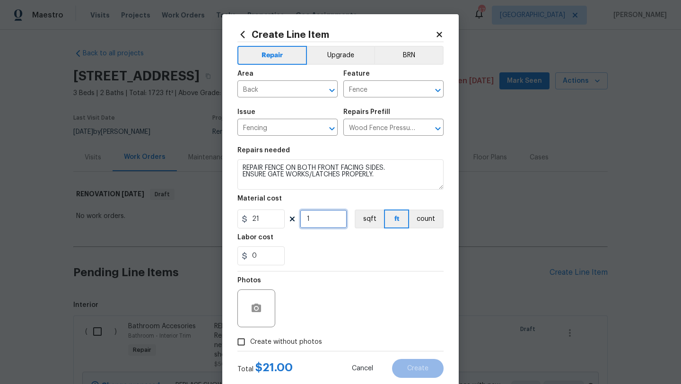
click at [317, 220] on input "1" at bounding box center [323, 219] width 47 height 19
type input "10"
click at [313, 338] on span "Create without photos" at bounding box center [286, 342] width 72 height 10
click at [250, 338] on input "Create without photos" at bounding box center [241, 342] width 18 height 18
checkbox input "true"
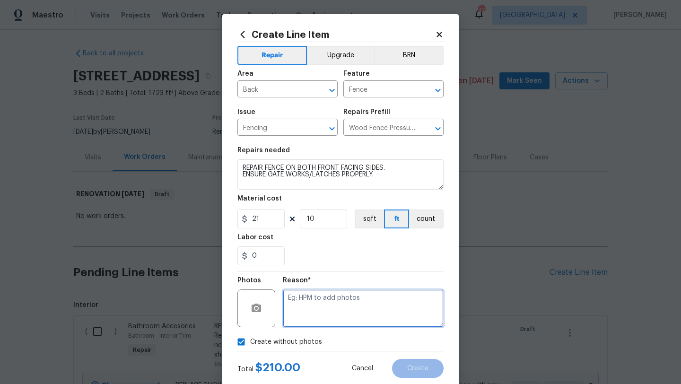
click at [332, 314] on textarea at bounding box center [363, 309] width 161 height 38
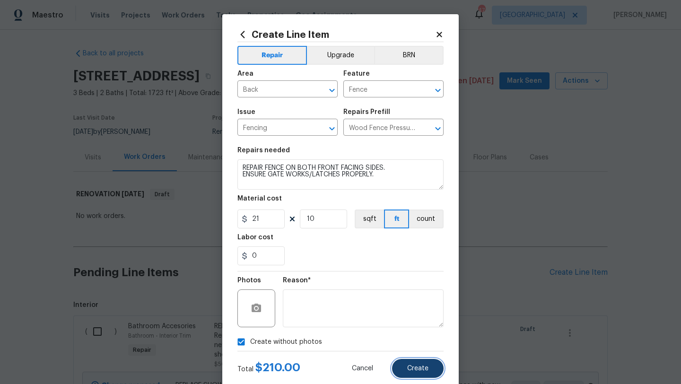
click at [416, 370] on span "Create" at bounding box center [417, 368] width 21 height 7
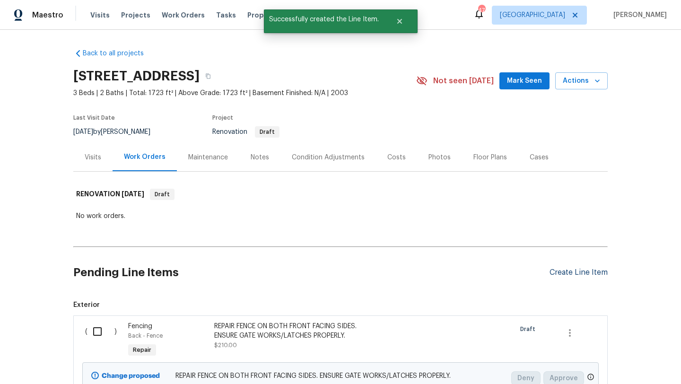
click at [579, 270] on div "Create Line Item" at bounding box center [579, 272] width 58 height 9
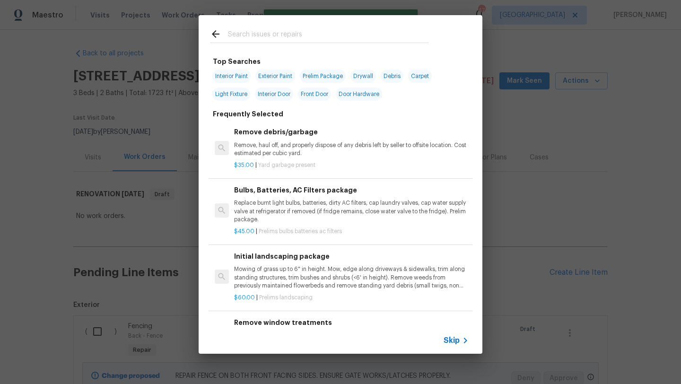
click at [260, 36] on input "text" at bounding box center [328, 35] width 201 height 14
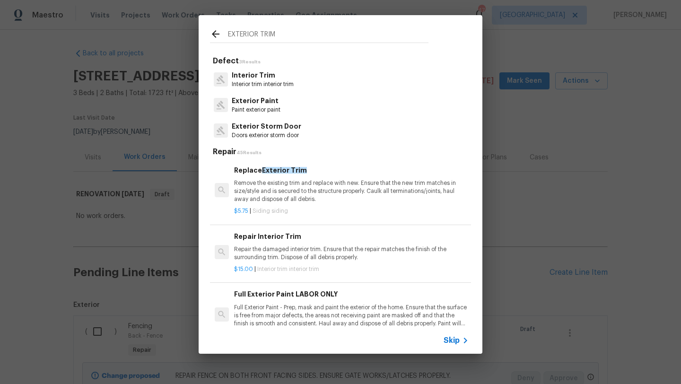
type input "EXTERIOR TRIM"
click at [290, 185] on p "Remove the existing trim and replace with new. Ensure that the new trim matches…" at bounding box center [351, 191] width 235 height 24
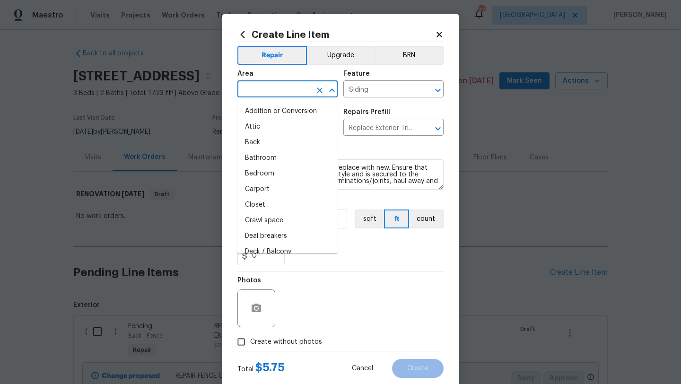
click at [278, 83] on input "text" at bounding box center [274, 90] width 74 height 15
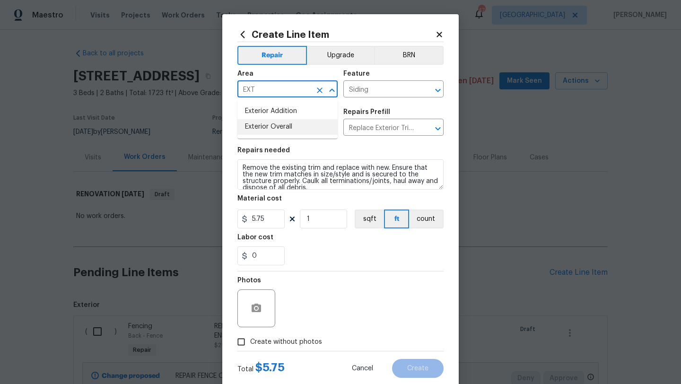
click at [282, 122] on li "Exterior Overall" at bounding box center [287, 127] width 100 height 16
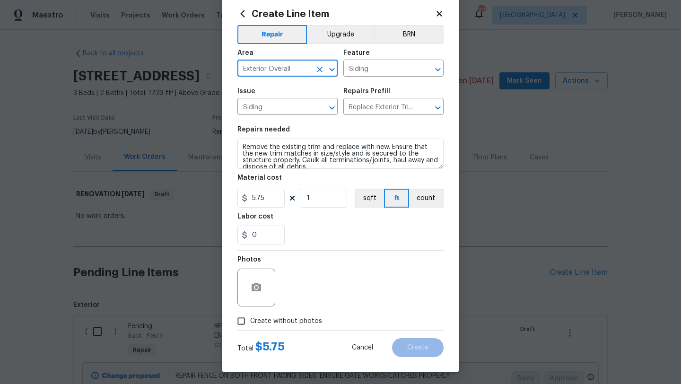
scroll to position [24, 0]
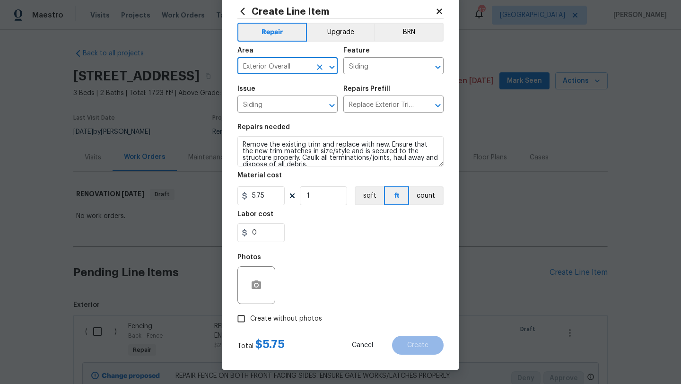
type input "Exterior Overall"
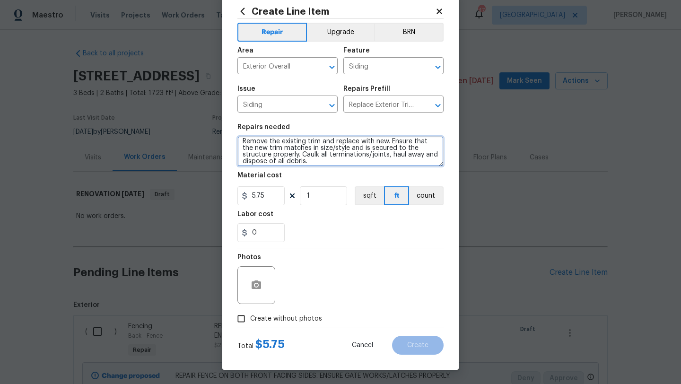
scroll to position [0, 0]
drag, startPoint x: 285, startPoint y: 162, endPoint x: 234, endPoint y: 139, distance: 56.7
click at [233, 139] on div "Create Line Item Repair Upgrade BRN Area Exterior Overall ​ Feature Siding ​ Is…" at bounding box center [340, 180] width 237 height 379
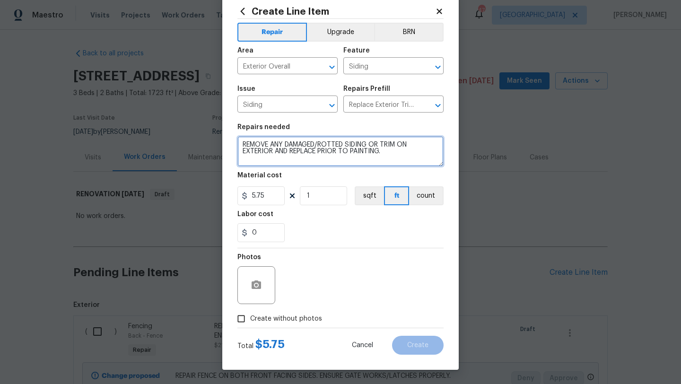
type textarea "REMOVE ANY DAMAGED/ROTTED SIDING OR TRIM ON EXTERIOR AND REPLACE PRIOR TO PAINT…"
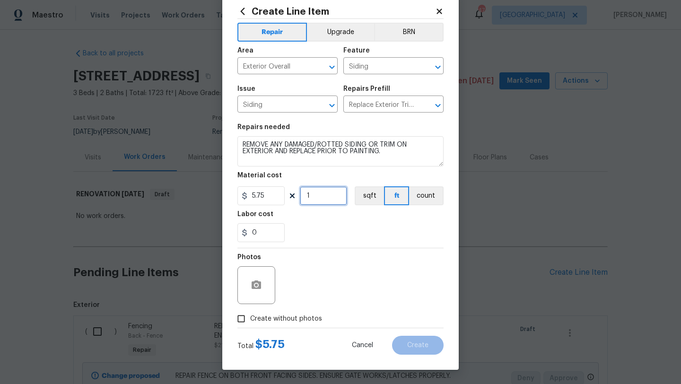
click at [313, 196] on input "1" at bounding box center [323, 195] width 47 height 19
type input "69"
drag, startPoint x: 265, startPoint y: 232, endPoint x: 221, endPoint y: 237, distance: 44.2
click at [221, 237] on div "Create Line Item Repair Upgrade BRN Area Exterior Overall ​ Feature Siding ​ Is…" at bounding box center [340, 192] width 681 height 384
type input "3.25"
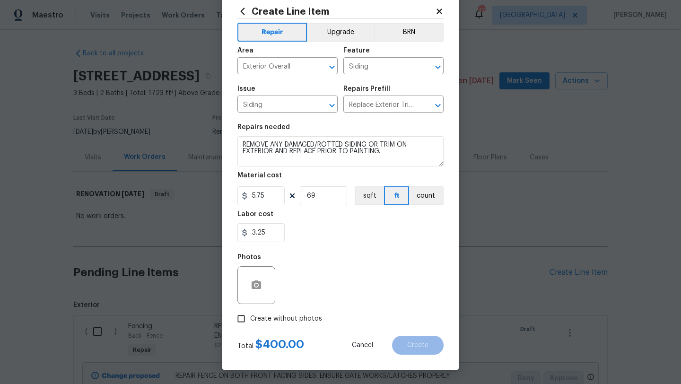
click at [333, 226] on div "3.25" at bounding box center [340, 232] width 206 height 19
click at [301, 316] on span "Create without photos" at bounding box center [286, 319] width 72 height 10
click at [250, 316] on input "Create without photos" at bounding box center [241, 319] width 18 height 18
checkbox input "true"
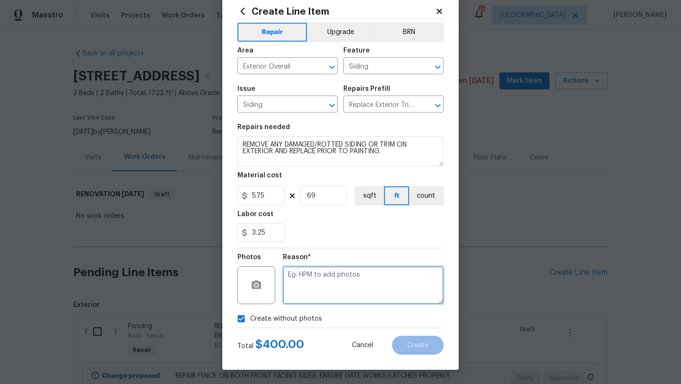
click at [324, 289] on textarea at bounding box center [363, 285] width 161 height 38
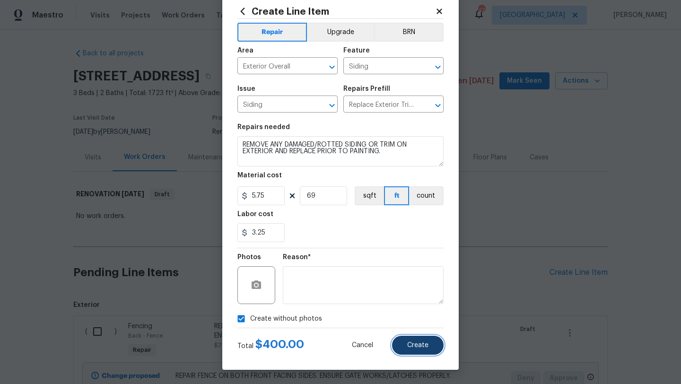
click at [420, 349] on button "Create" at bounding box center [418, 345] width 52 height 19
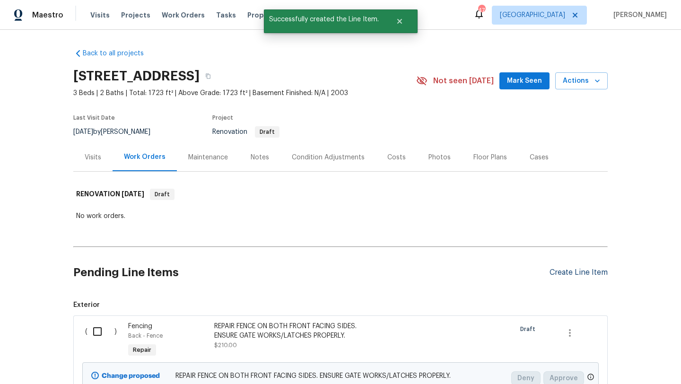
click at [578, 272] on div "Create Line Item" at bounding box center [579, 272] width 58 height 9
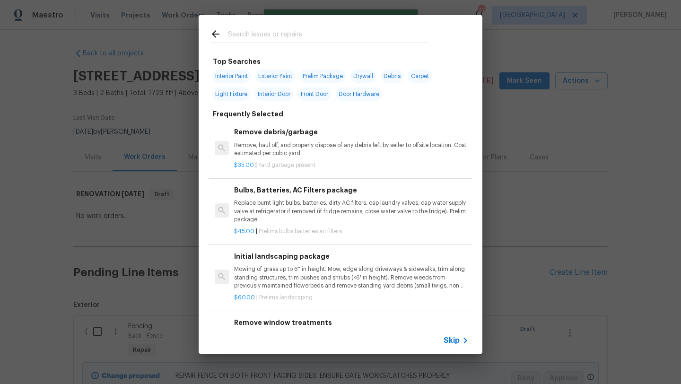
click at [252, 35] on input "text" at bounding box center [328, 35] width 201 height 14
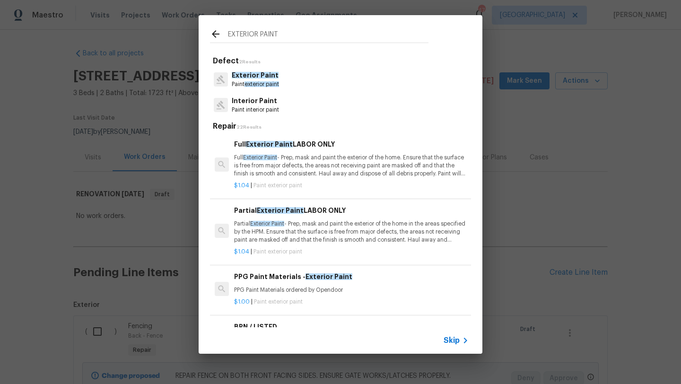
type input "EXTERIOR PAINT"
click at [372, 164] on p "Full Exterior Paint - Prep, mask and paint the exterior of the home. Ensure tha…" at bounding box center [351, 166] width 235 height 24
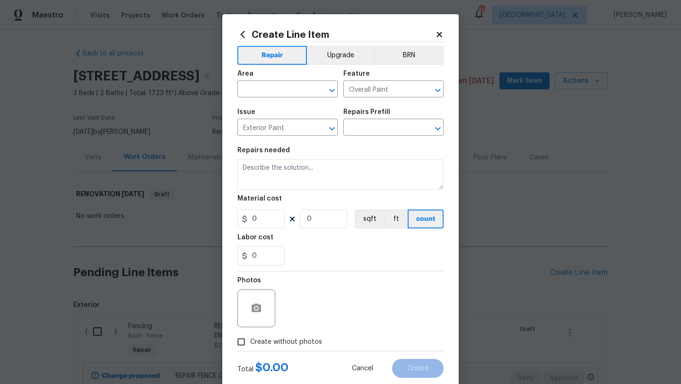
type input "Full Exterior Paint LABOR ONLY $1.04"
type textarea "Full Exterior Paint - Prep, mask and paint the exterior of the home. Ensure tha…"
type input "1.04"
type input "1"
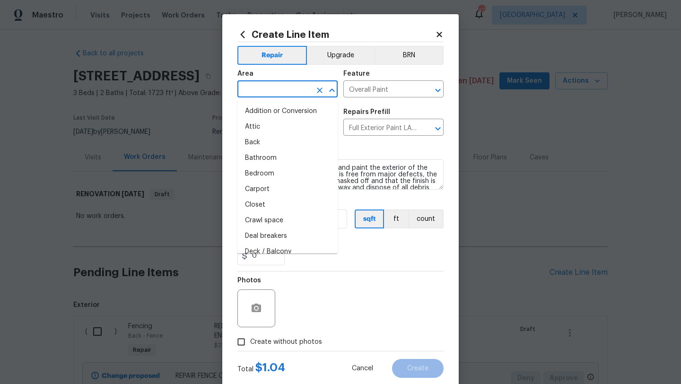
click at [283, 90] on input "text" at bounding box center [274, 90] width 74 height 15
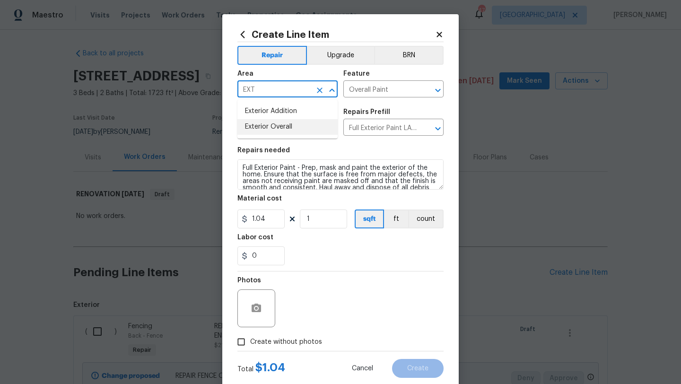
click at [286, 129] on li "Exterior Overall" at bounding box center [287, 127] width 100 height 16
type input "Exterior Overall"
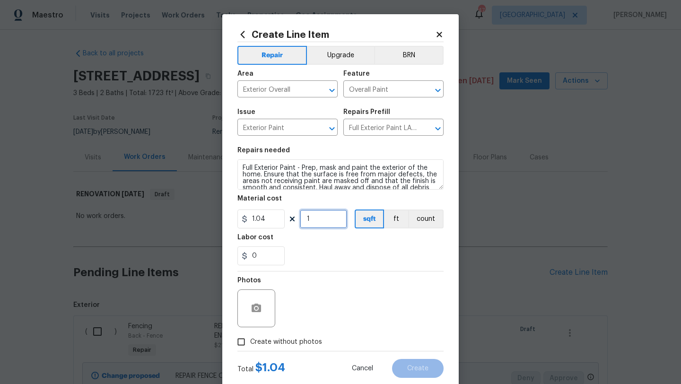
click at [318, 218] on input "1" at bounding box center [323, 219] width 47 height 19
type input "1723"
click at [311, 341] on span "Create without photos" at bounding box center [286, 342] width 72 height 10
click at [250, 341] on input "Create without photos" at bounding box center [241, 342] width 18 height 18
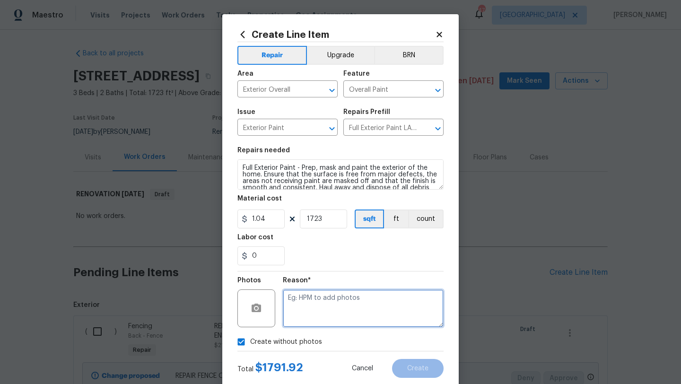
click at [337, 311] on textarea at bounding box center [363, 309] width 161 height 38
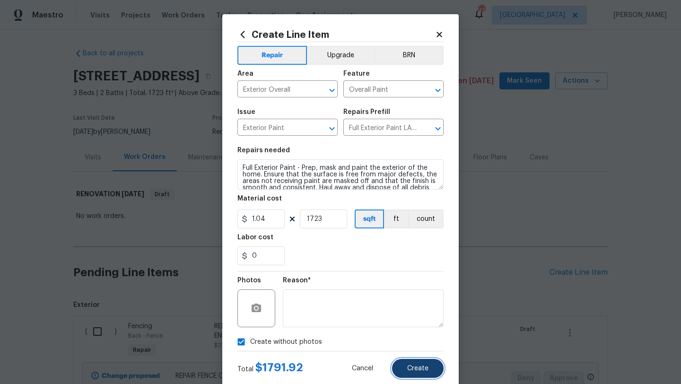
click at [403, 367] on button "Create" at bounding box center [418, 368] width 52 height 19
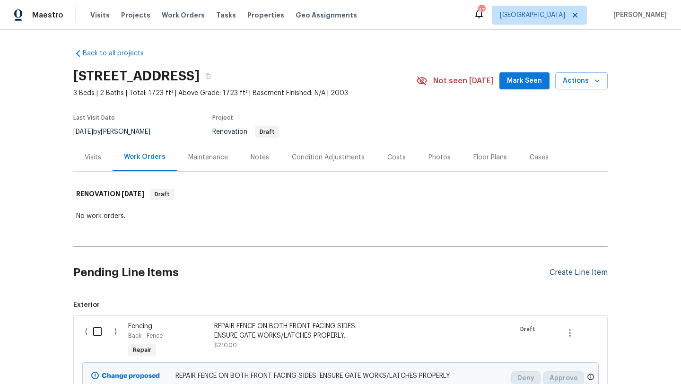
click at [574, 274] on div "Create Line Item" at bounding box center [579, 272] width 58 height 9
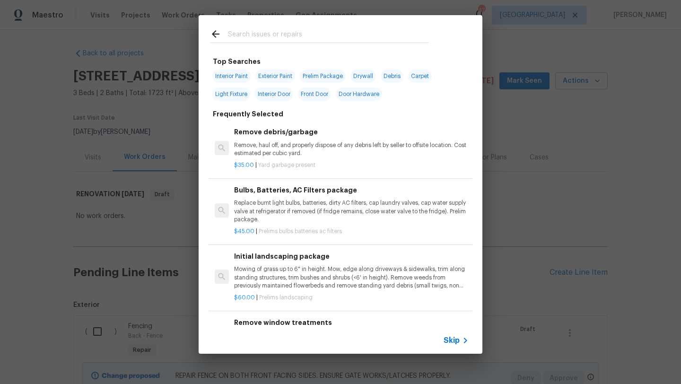
click at [325, 34] on input "text" at bounding box center [328, 35] width 201 height 14
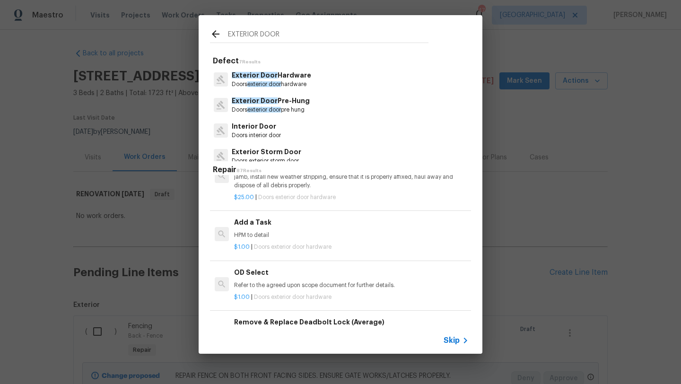
scroll to position [224, 0]
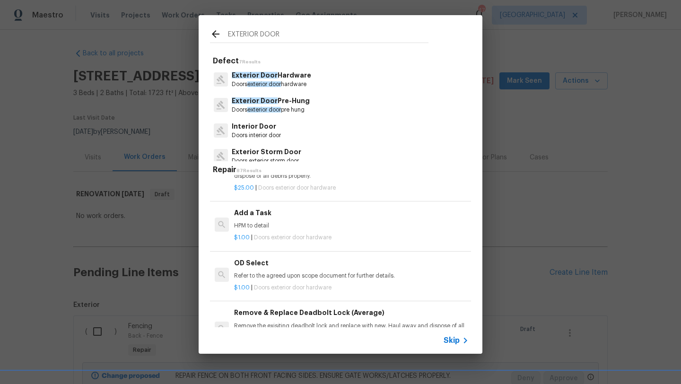
click at [305, 218] on h6 "Add a Task" at bounding box center [351, 213] width 235 height 10
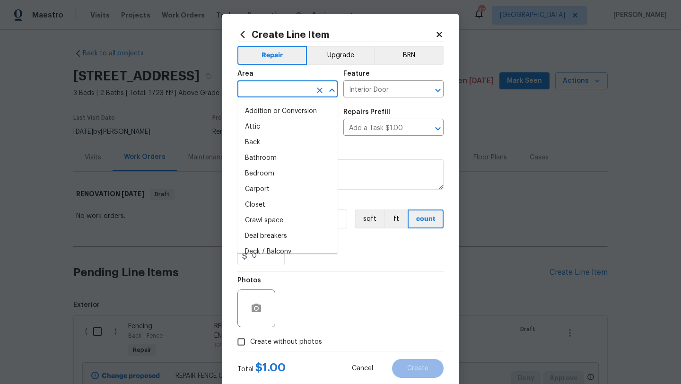
click at [278, 90] on input "text" at bounding box center [274, 90] width 74 height 15
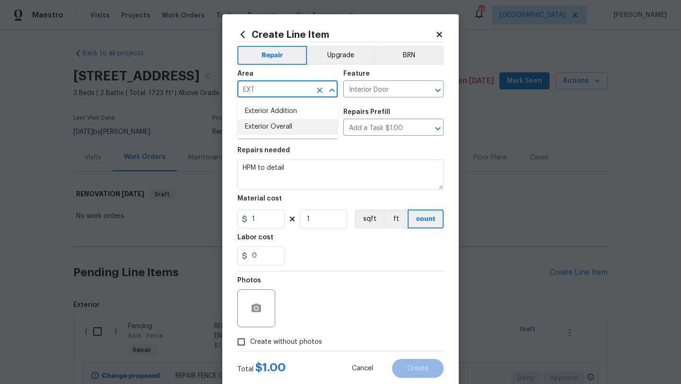
click at [279, 126] on li "Exterior Overall" at bounding box center [287, 127] width 100 height 16
click at [364, 87] on input "Interior Door" at bounding box center [380, 90] width 74 height 15
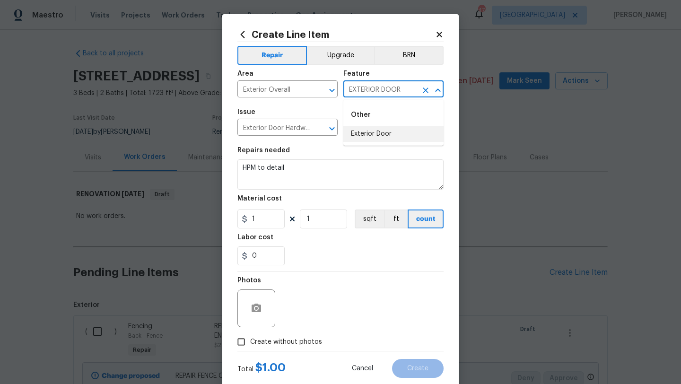
click at [364, 134] on li "Exterior Door" at bounding box center [393, 134] width 100 height 16
click at [293, 121] on input "Exterior Door Hardware" at bounding box center [274, 128] width 74 height 15
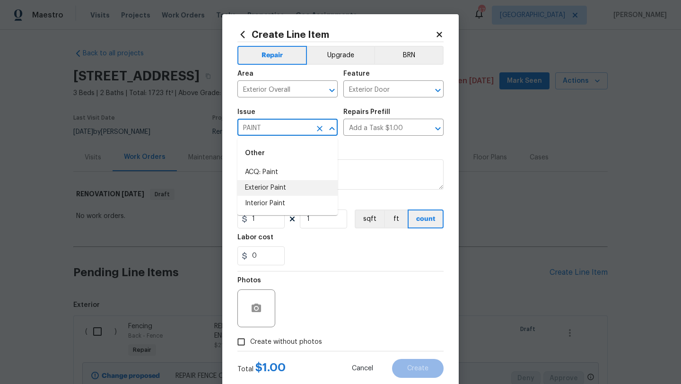
click at [286, 188] on li "Exterior Paint" at bounding box center [287, 188] width 100 height 16
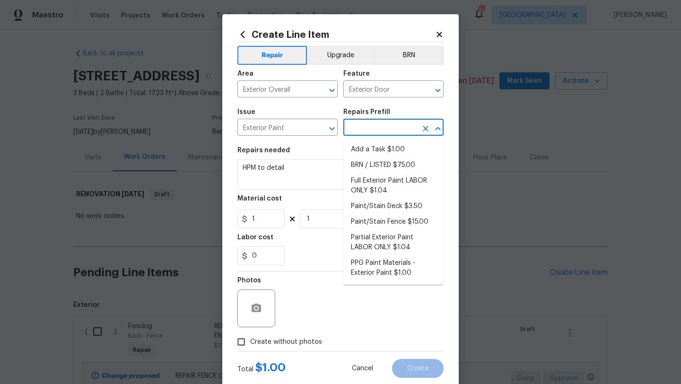
click at [360, 123] on input "text" at bounding box center [380, 128] width 74 height 15
click at [379, 149] on li "Add a Task $1.00" at bounding box center [393, 150] width 100 height 16
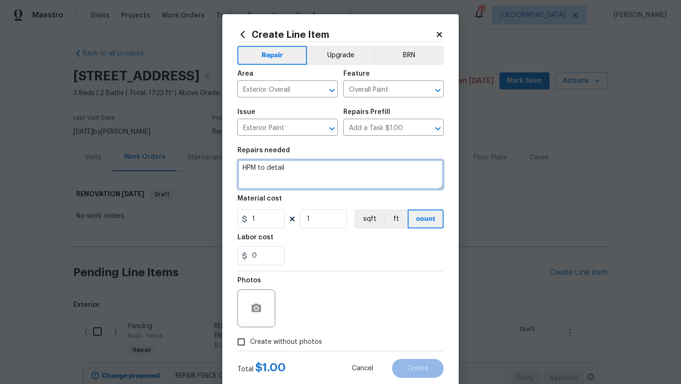
drag, startPoint x: 289, startPoint y: 171, endPoint x: 232, endPoint y: 167, distance: 57.0
click at [232, 167] on div "Create Line Item Repair Upgrade BRN Area Exterior Overall ​ Feature Overall Pai…" at bounding box center [340, 203] width 237 height 379
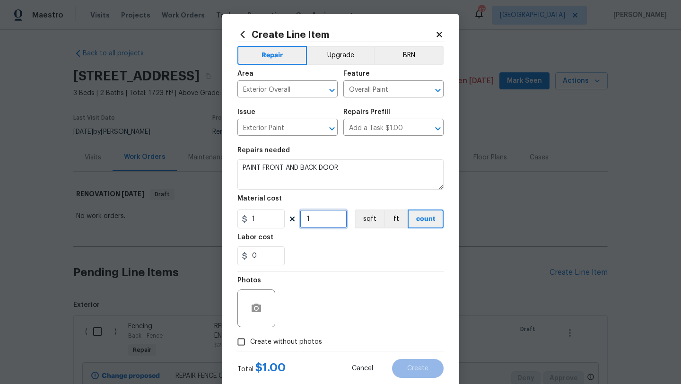
click at [309, 219] on input "1" at bounding box center [323, 219] width 47 height 19
click at [304, 340] on span "Create without photos" at bounding box center [286, 342] width 72 height 10
click at [250, 340] on input "Create without photos" at bounding box center [241, 342] width 18 height 18
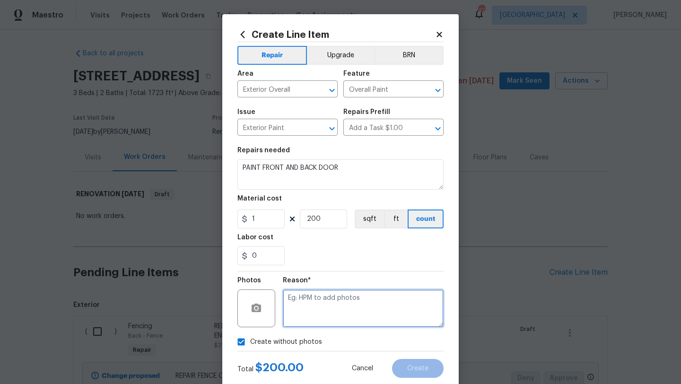
click at [309, 325] on textarea at bounding box center [363, 309] width 161 height 38
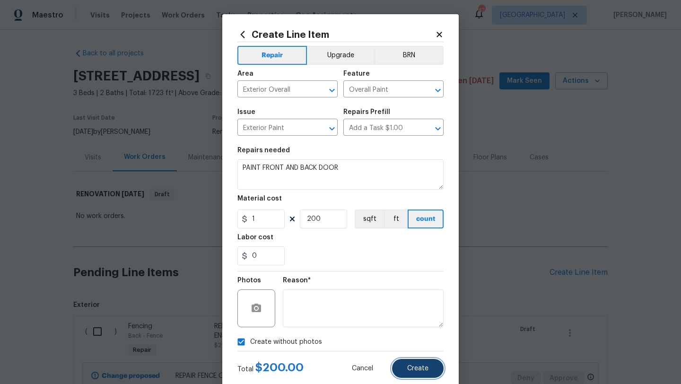
click at [416, 365] on button "Create" at bounding box center [418, 368] width 52 height 19
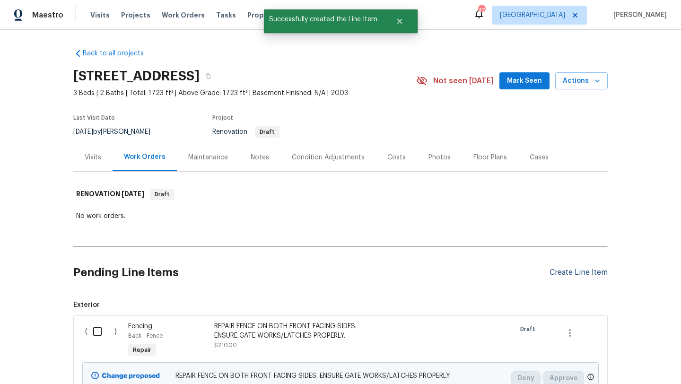
click at [560, 275] on div "Create Line Item" at bounding box center [579, 272] width 58 height 9
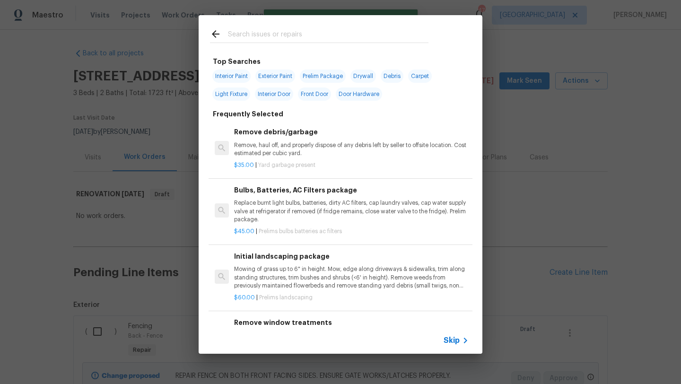
click at [289, 34] on input "text" at bounding box center [328, 35] width 201 height 14
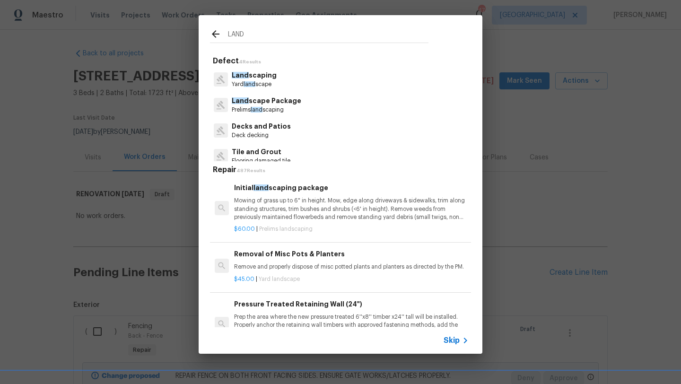
click at [269, 99] on p "Land scape Package" at bounding box center [267, 101] width 70 height 10
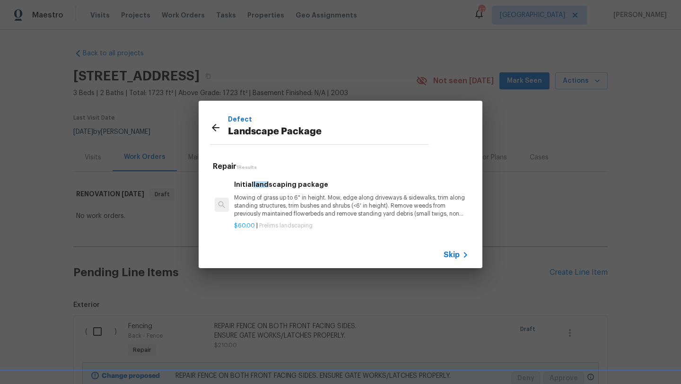
click at [394, 199] on p "Mowing of grass up to 6" in height. Mow, edge along driveways & sidewalks, trim…" at bounding box center [351, 206] width 235 height 24
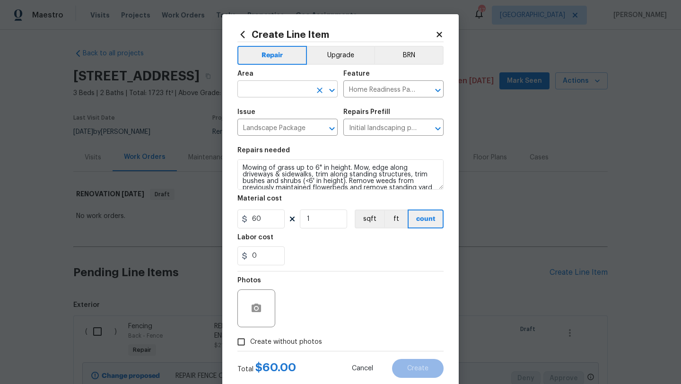
click at [299, 88] on input "text" at bounding box center [274, 90] width 74 height 15
click at [303, 126] on li "Exterior Overall" at bounding box center [287, 127] width 100 height 16
click at [298, 341] on span "Create without photos" at bounding box center [286, 342] width 72 height 10
click at [250, 341] on input "Create without photos" at bounding box center [241, 342] width 18 height 18
click at [319, 328] on div "Reason*" at bounding box center [363, 302] width 161 height 61
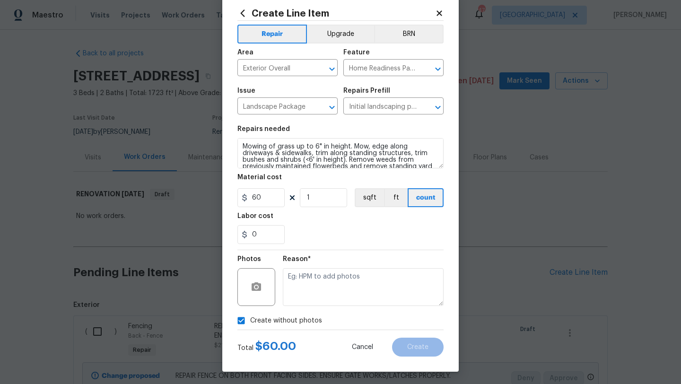
scroll to position [24, 0]
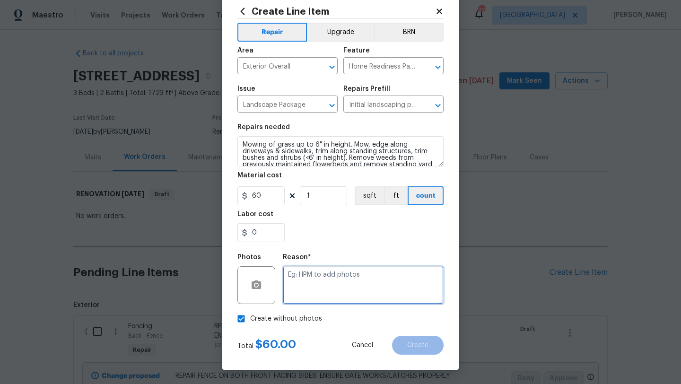
click at [329, 294] on textarea at bounding box center [363, 285] width 161 height 38
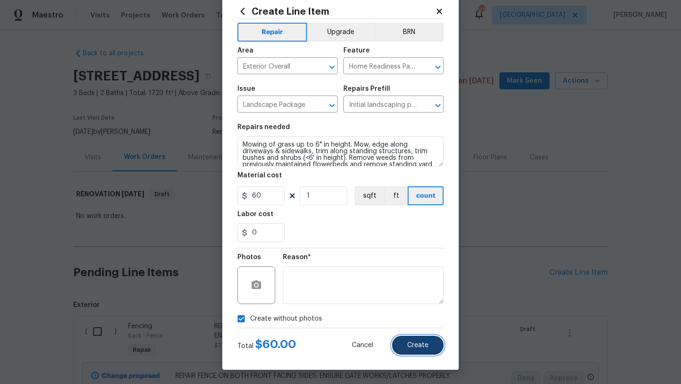
click at [413, 351] on button "Create" at bounding box center [418, 345] width 52 height 19
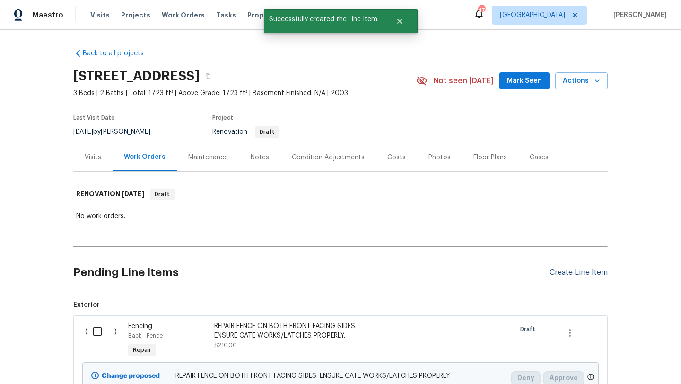
click at [565, 272] on div "Create Line Item" at bounding box center [579, 272] width 58 height 9
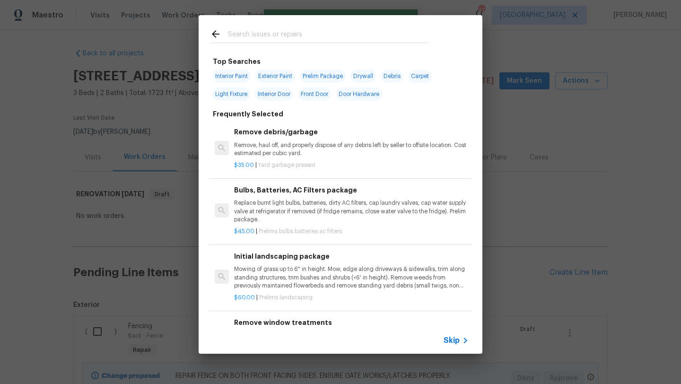
click at [262, 32] on input "text" at bounding box center [328, 35] width 201 height 14
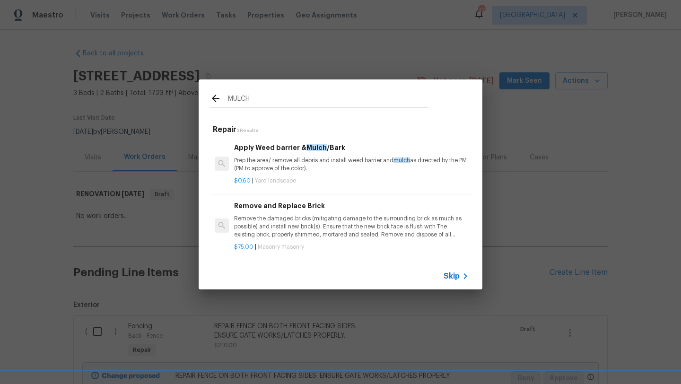
click at [277, 157] on p "Prep the area/ remove all debris and install weed barrier and mulch as directed…" at bounding box center [351, 165] width 235 height 16
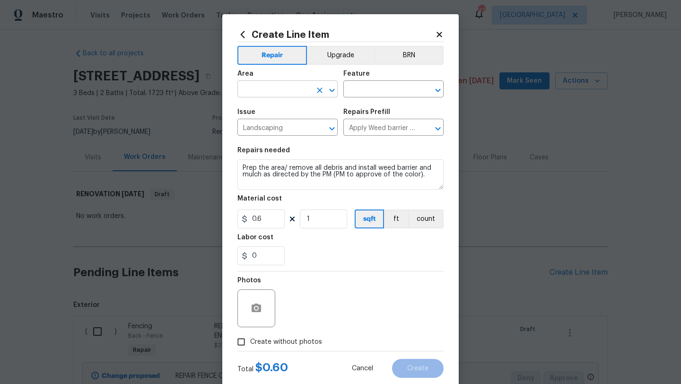
click at [282, 91] on input "text" at bounding box center [274, 90] width 74 height 15
click at [278, 109] on li "Front" at bounding box center [287, 112] width 100 height 16
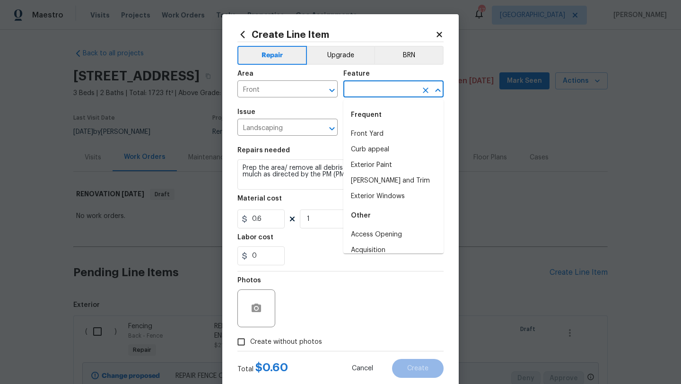
click at [354, 89] on input "text" at bounding box center [380, 90] width 74 height 15
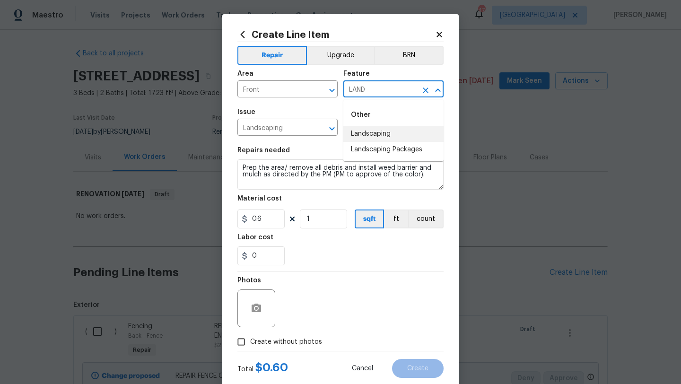
click at [368, 131] on li "Landscaping" at bounding box center [393, 134] width 100 height 16
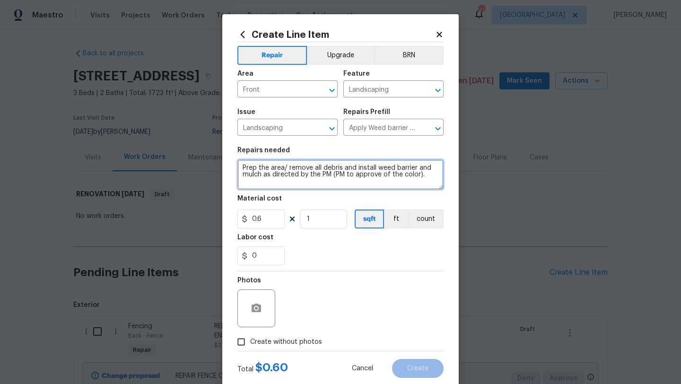
drag, startPoint x: 320, startPoint y: 181, endPoint x: 273, endPoint y: 174, distance: 47.4
click at [273, 174] on textarea "Prep the area/ remove all debris and install weed barrier and mulch as directed…" at bounding box center [340, 174] width 206 height 30
click at [241, 170] on textarea "Prep the area/ remove all debris and install weed barrier and mulch as directed…" at bounding box center [340, 174] width 206 height 30
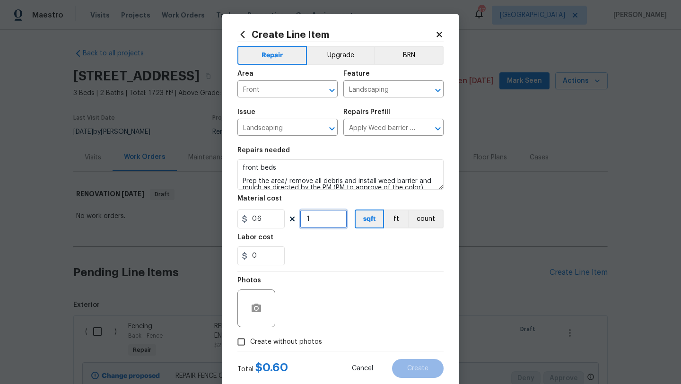
click at [317, 221] on input "1" at bounding box center [323, 219] width 47 height 19
click at [309, 340] on span "Create without photos" at bounding box center [286, 342] width 72 height 10
click at [250, 340] on input "Create without photos" at bounding box center [241, 342] width 18 height 18
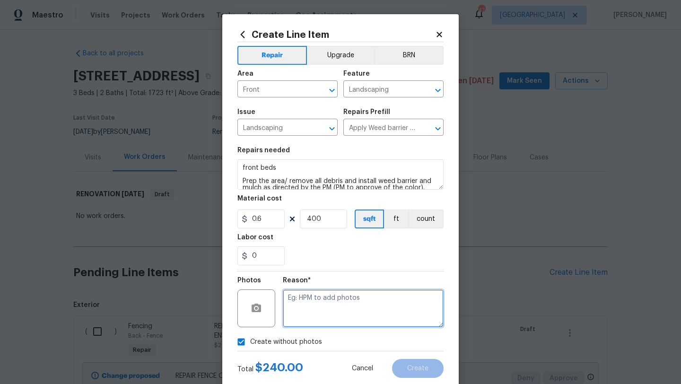
click at [322, 302] on textarea at bounding box center [363, 309] width 161 height 38
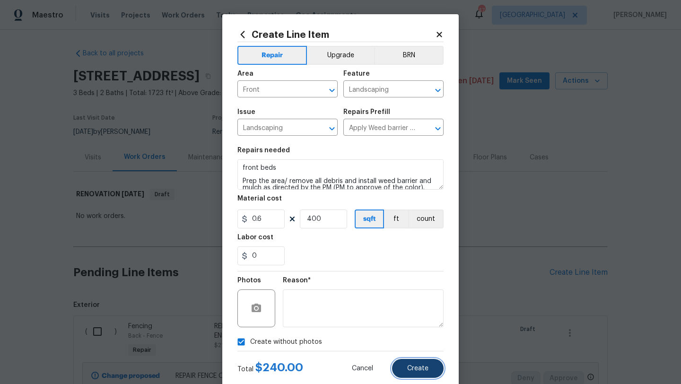
click at [413, 365] on button "Create" at bounding box center [418, 368] width 52 height 19
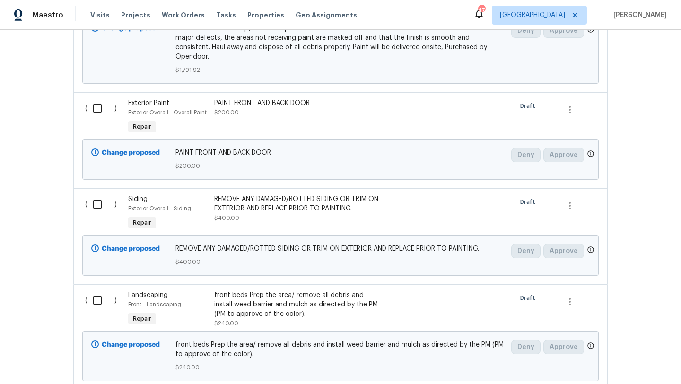
scroll to position [645, 0]
click at [97, 290] on input "checkbox" at bounding box center [101, 300] width 27 height 20
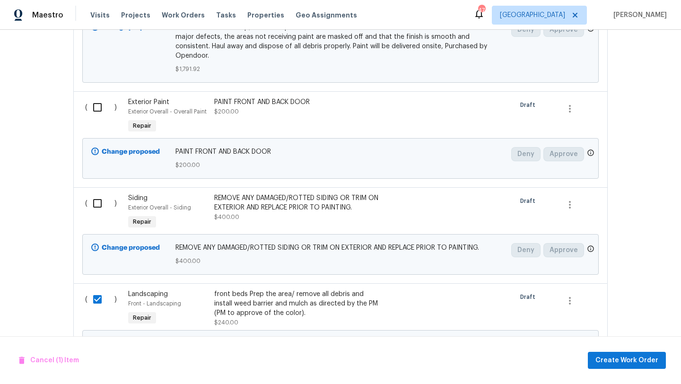
click at [380, 294] on div "front beds Prep the area/ remove all debris and install weed barrier and mulch …" at bounding box center [297, 304] width 167 height 28
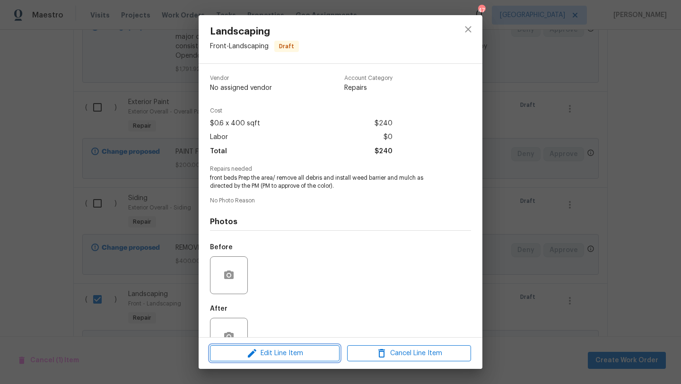
click at [313, 349] on span "Edit Line Item" at bounding box center [275, 354] width 124 height 12
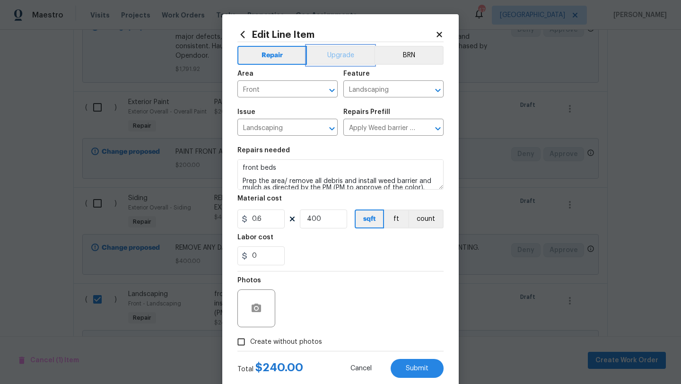
click at [348, 53] on button "Upgrade" at bounding box center [341, 55] width 68 height 19
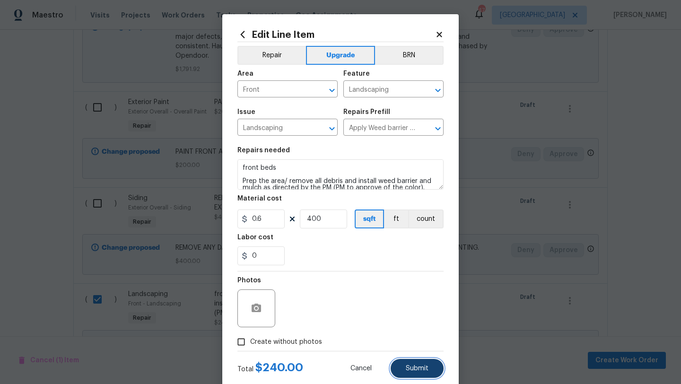
click at [411, 365] on span "Submit" at bounding box center [417, 368] width 23 height 7
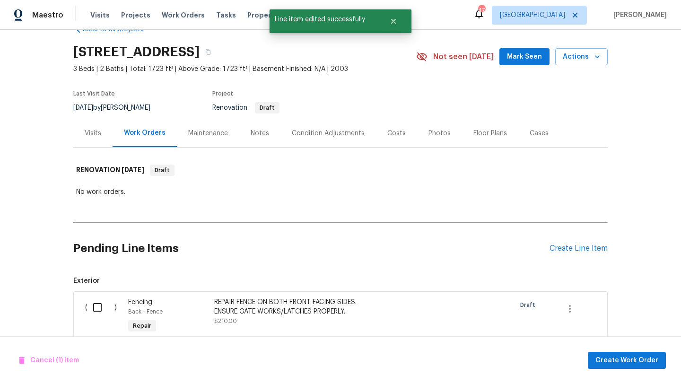
scroll to position [0, 0]
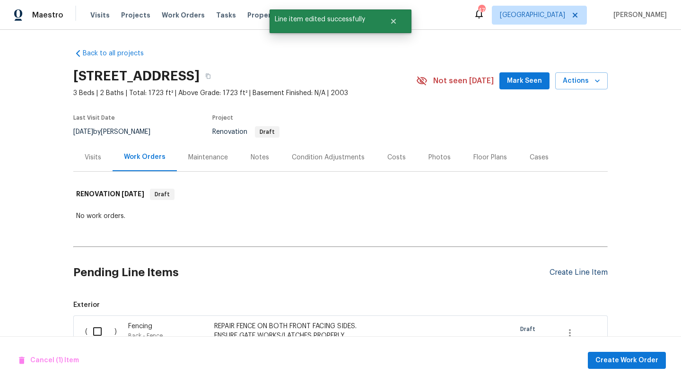
click at [557, 272] on div "Create Line Item" at bounding box center [579, 272] width 58 height 9
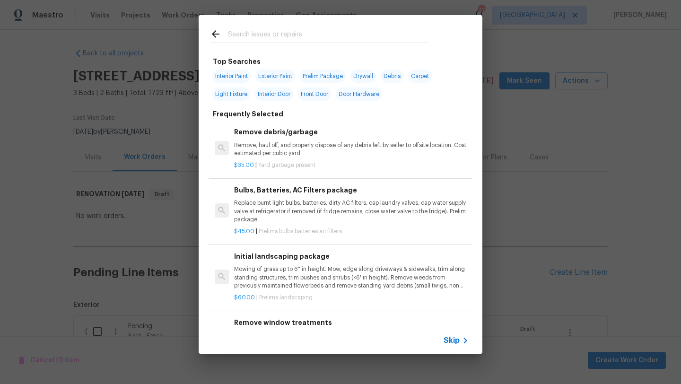
click at [289, 34] on input "text" at bounding box center [328, 35] width 201 height 14
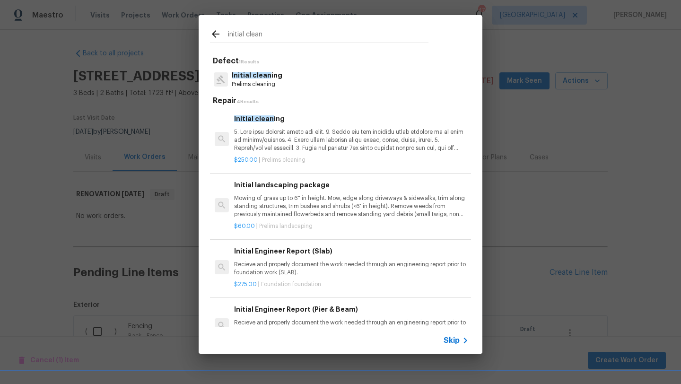
click at [290, 129] on p at bounding box center [351, 140] width 235 height 24
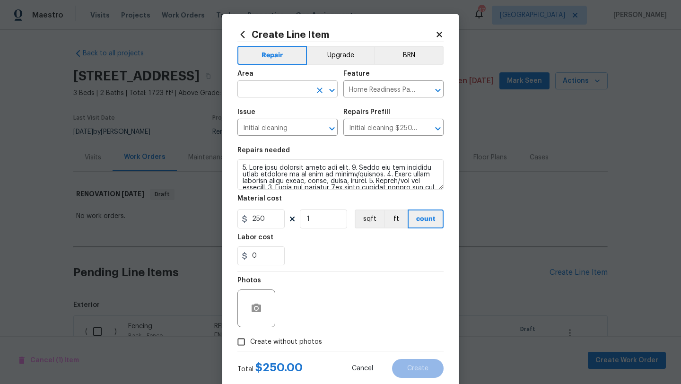
click at [282, 91] on input "text" at bounding box center [274, 90] width 74 height 15
click at [278, 126] on li "Interior Overall" at bounding box center [287, 127] width 100 height 16
click at [314, 336] on label "Create without photos" at bounding box center [277, 342] width 90 height 18
click at [250, 336] on input "Create without photos" at bounding box center [241, 342] width 18 height 18
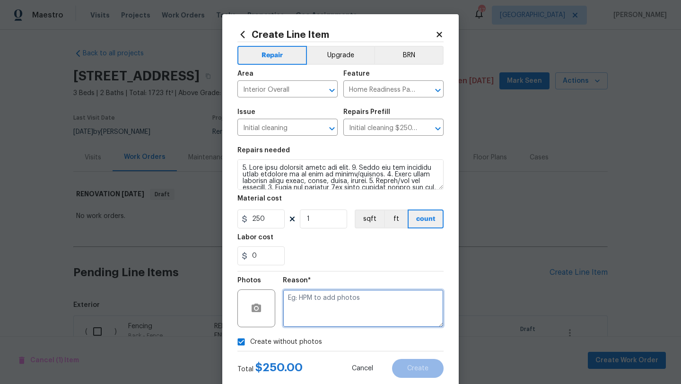
click at [330, 322] on textarea at bounding box center [363, 309] width 161 height 38
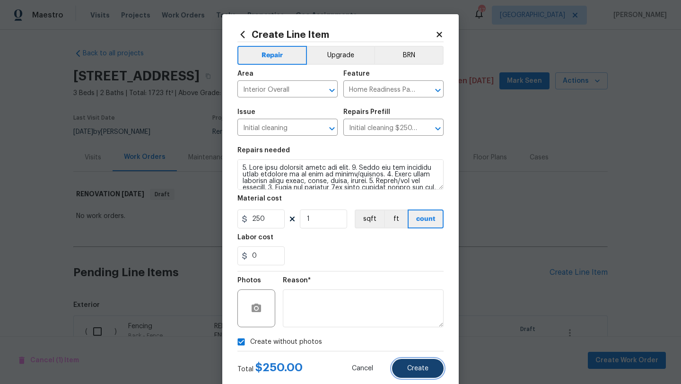
click at [412, 378] on button "Create" at bounding box center [418, 368] width 52 height 19
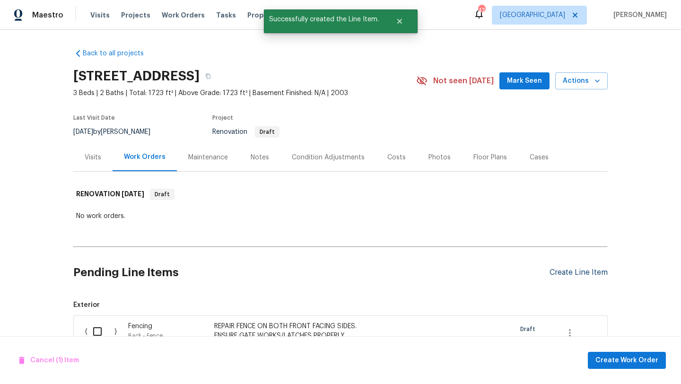
click at [562, 272] on div "Create Line Item" at bounding box center [579, 272] width 58 height 9
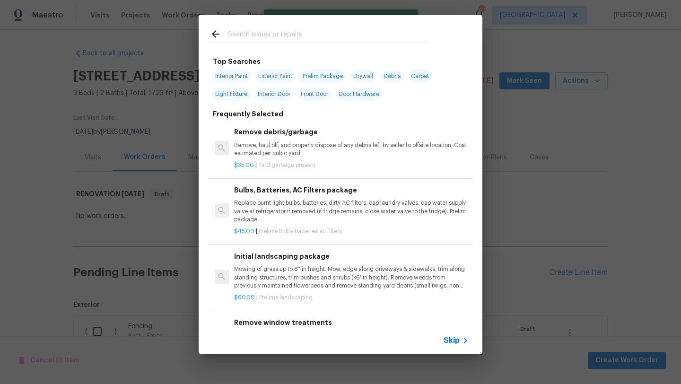
click at [290, 39] on input "text" at bounding box center [328, 35] width 201 height 14
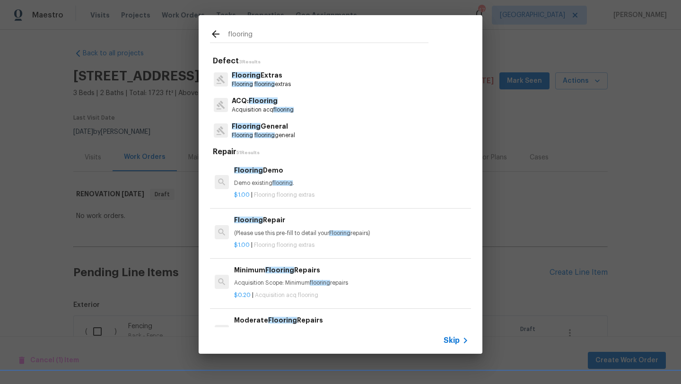
click at [281, 129] on p "Flooring General" at bounding box center [263, 127] width 63 height 10
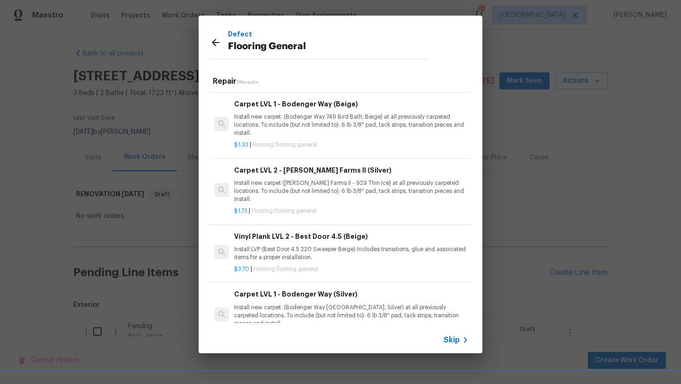
scroll to position [415, 0]
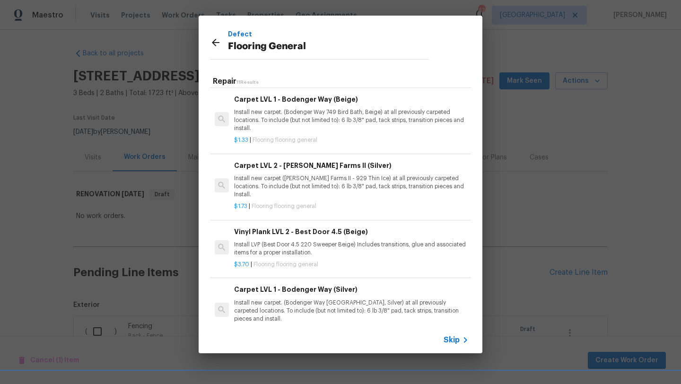
click at [300, 116] on p "Install new carpet. (Bodenger Way 749 Bird Bath, Beige) at all previously carpe…" at bounding box center [351, 120] width 235 height 24
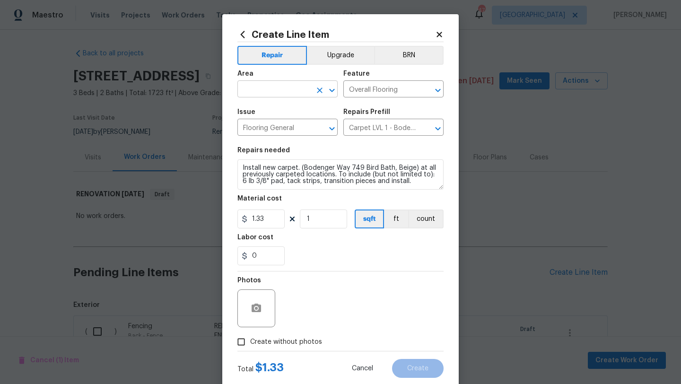
click at [292, 94] on input "text" at bounding box center [274, 90] width 74 height 15
click at [292, 127] on li "Interior Overall" at bounding box center [287, 127] width 100 height 16
click at [242, 166] on textarea "Install new carpet. (Bodenger Way 749 Bird Bath, Beige) at all previously carpe…" at bounding box center [340, 174] width 206 height 30
click at [288, 337] on span "Create without photos" at bounding box center [286, 342] width 72 height 10
click at [250, 337] on input "Create without photos" at bounding box center [241, 342] width 18 height 18
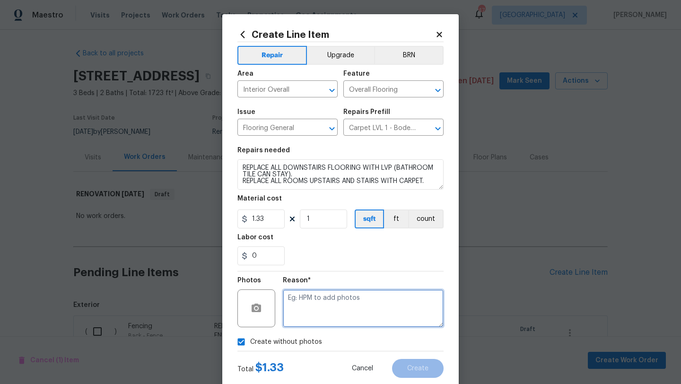
click at [310, 312] on textarea at bounding box center [363, 309] width 161 height 38
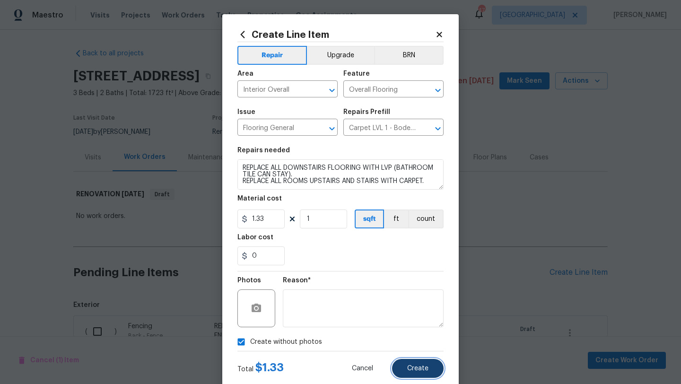
click at [420, 367] on span "Create" at bounding box center [417, 368] width 21 height 7
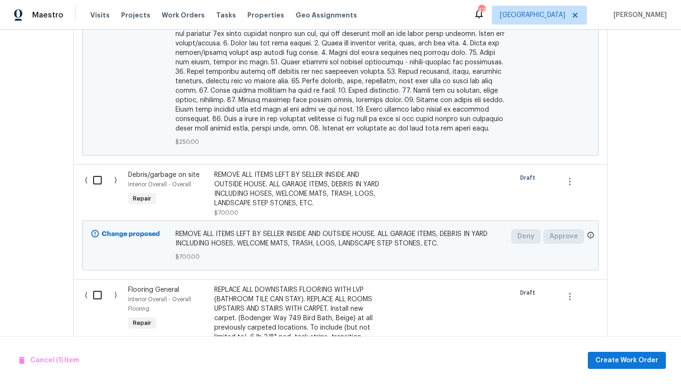
scroll to position [2490, 0]
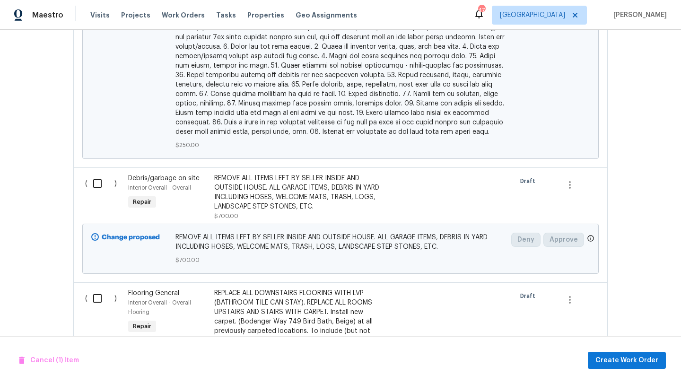
click at [94, 289] on input "checkbox" at bounding box center [101, 299] width 27 height 20
click at [608, 358] on span "Create Work Order" at bounding box center [627, 361] width 63 height 12
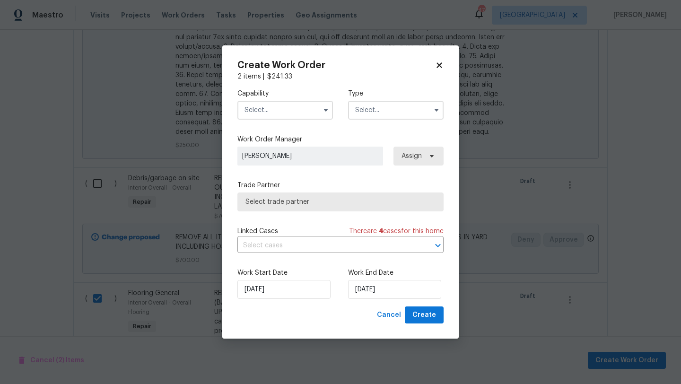
click at [307, 109] on input "text" at bounding box center [285, 110] width 96 height 19
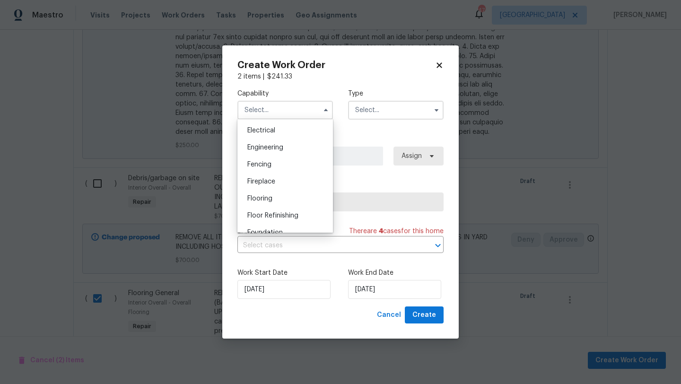
scroll to position [301, 0]
click at [304, 195] on div "Flooring" at bounding box center [285, 196] width 91 height 17
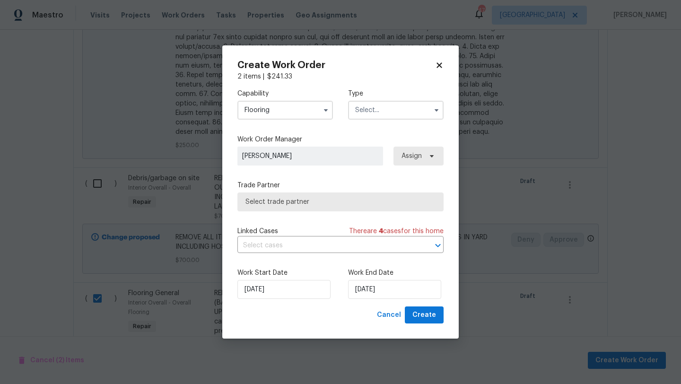
click at [375, 110] on input "text" at bounding box center [396, 110] width 96 height 19
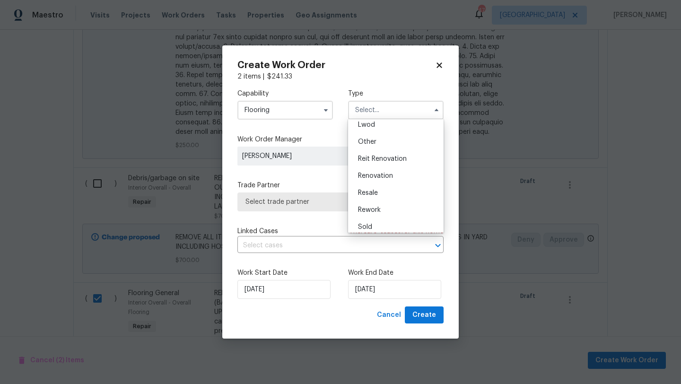
scroll to position [113, 0]
click at [381, 172] on span "Renovation" at bounding box center [375, 170] width 35 height 7
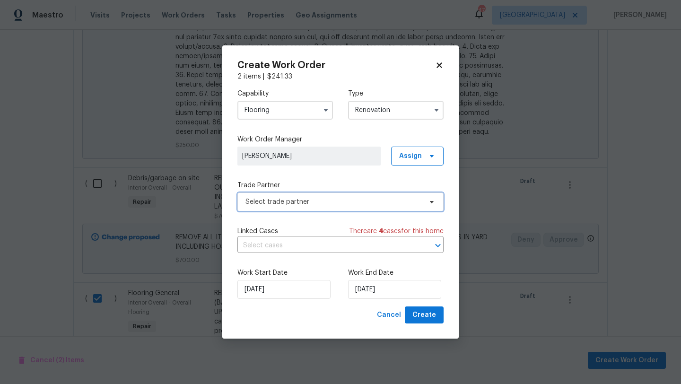
click at [390, 206] on span "Select trade partner" at bounding box center [334, 201] width 176 height 9
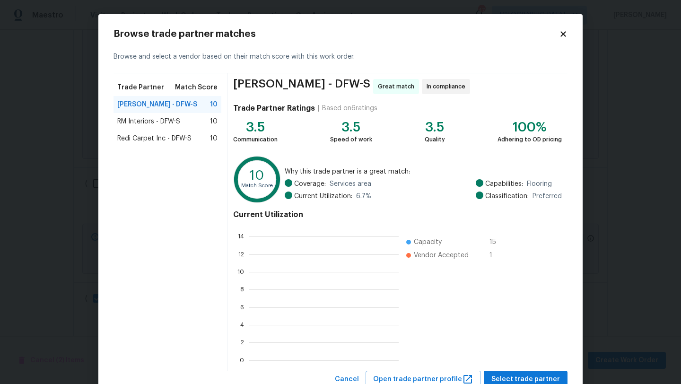
scroll to position [132, 150]
click at [173, 120] on span "RM Interiors - DFW-S" at bounding box center [148, 121] width 63 height 9
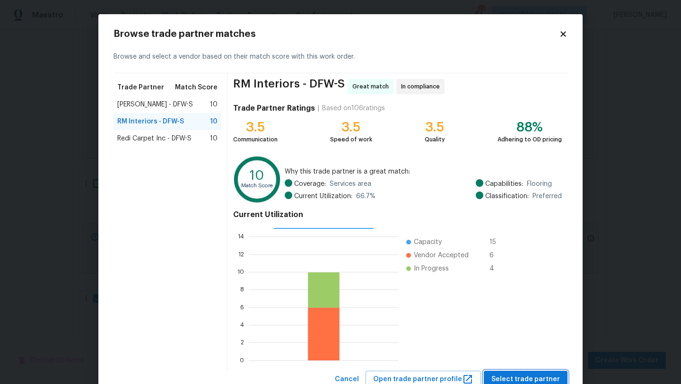
click at [557, 384] on span "Select trade partner" at bounding box center [526, 380] width 69 height 12
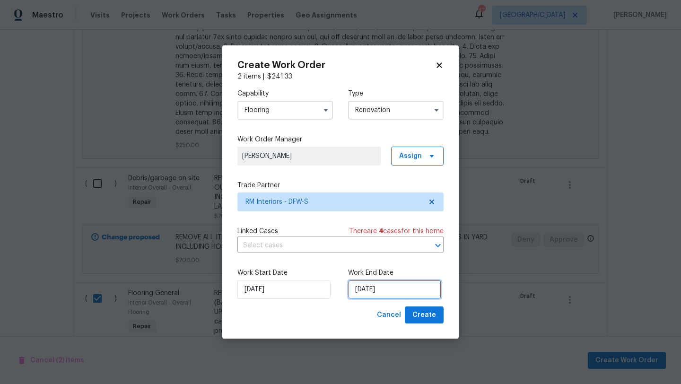
click at [414, 290] on input "[DATE]" at bounding box center [394, 289] width 93 height 19
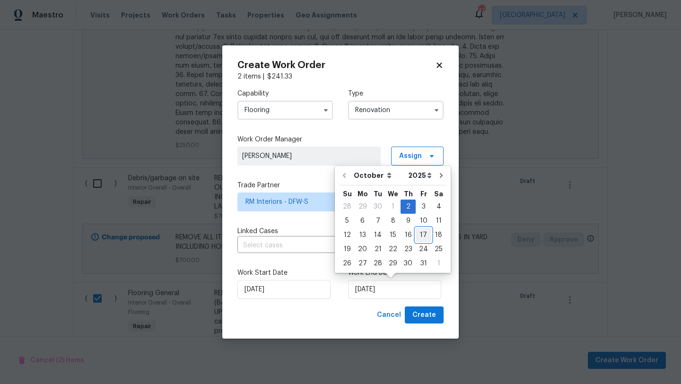
click at [422, 237] on div "17" at bounding box center [424, 234] width 16 height 13
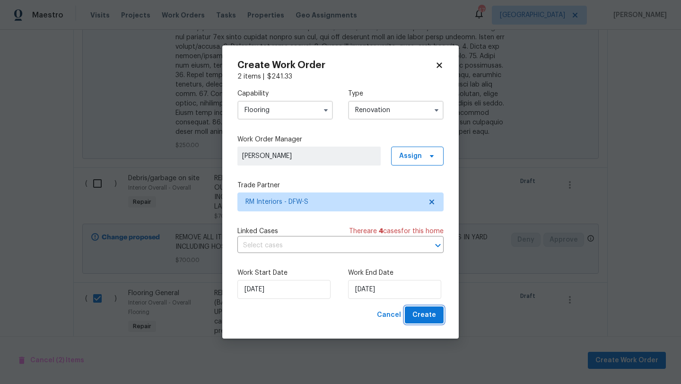
click at [412, 308] on button "Create" at bounding box center [424, 316] width 39 height 18
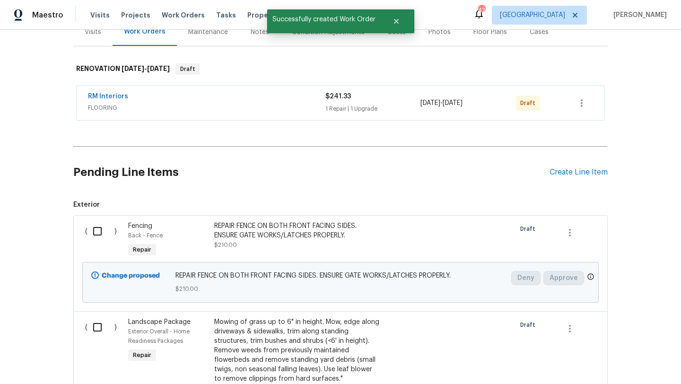
scroll to position [0, 0]
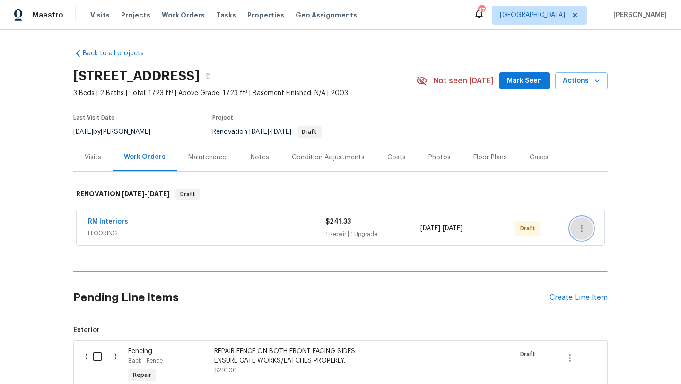
click at [584, 226] on icon "button" at bounding box center [581, 228] width 11 height 11
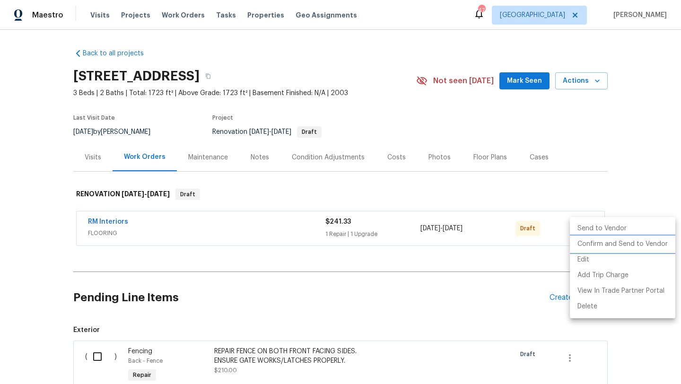
click at [589, 242] on li "Confirm and Send to Vendor" at bounding box center [622, 245] width 105 height 16
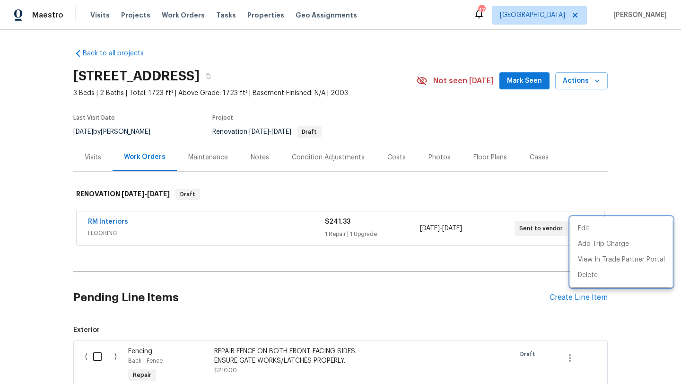
click at [119, 221] on div at bounding box center [340, 192] width 681 height 384
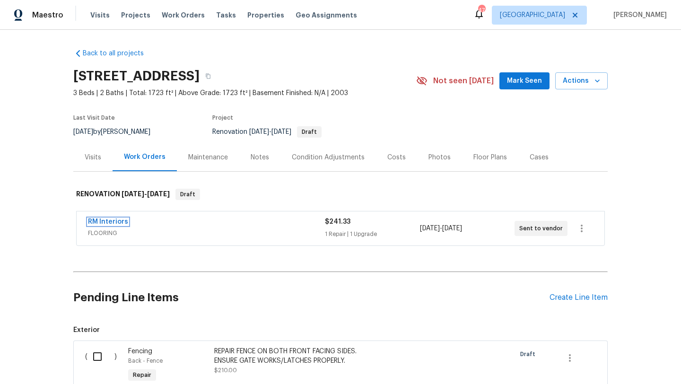
click at [119, 221] on link "RM Interiors" at bounding box center [108, 222] width 40 height 7
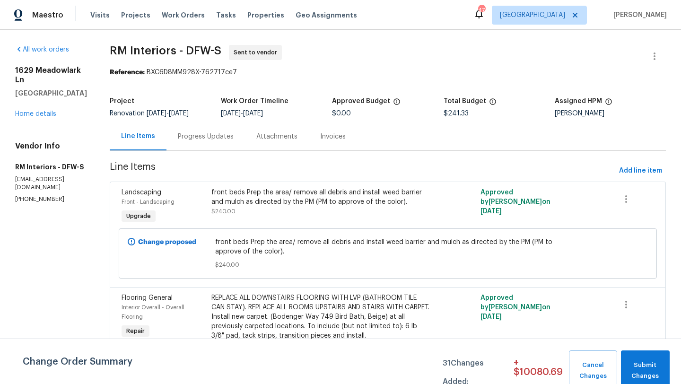
click at [214, 137] on div "Progress Updates" at bounding box center [206, 136] width 56 height 9
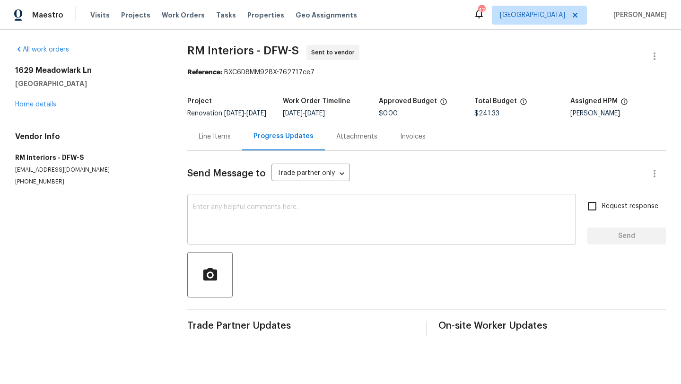
click at [236, 212] on textarea at bounding box center [382, 220] width 378 height 33
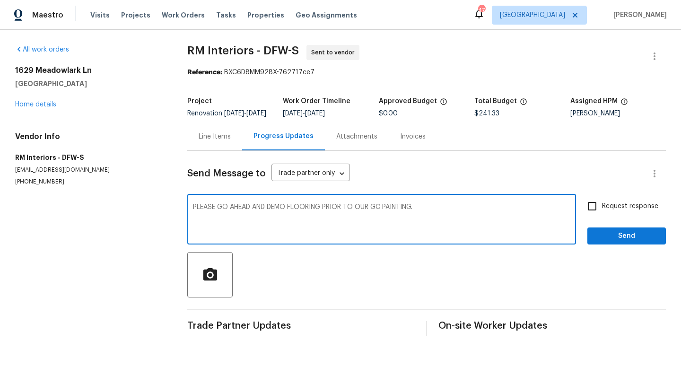
click at [326, 217] on textarea "PLEASE GO AHEAD AND DEMO FLOORING PRIOR TO OUR GC PAINTING." at bounding box center [382, 220] width 378 height 33
click at [591, 213] on input "Request response" at bounding box center [592, 206] width 20 height 20
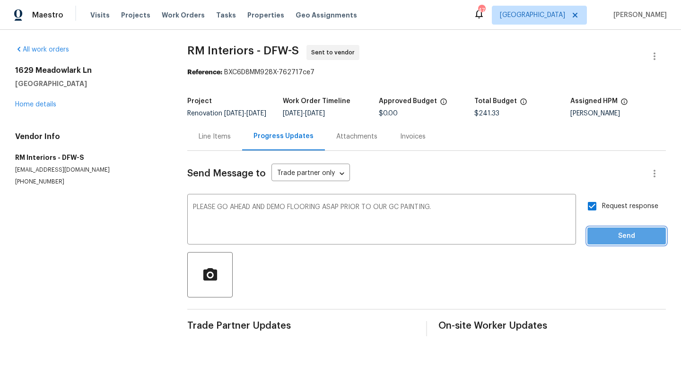
click at [608, 240] on span "Send" at bounding box center [626, 236] width 63 height 12
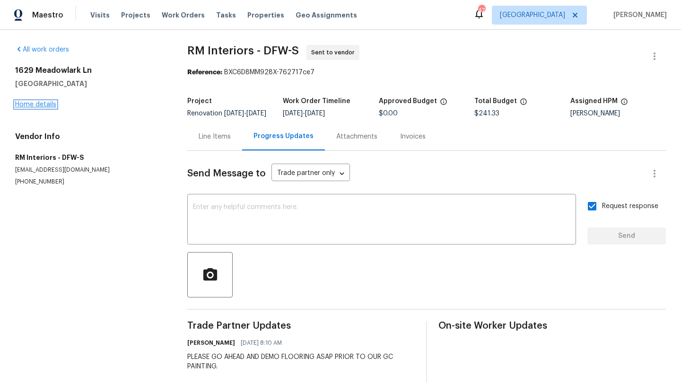
click at [45, 104] on link "Home details" at bounding box center [35, 104] width 41 height 7
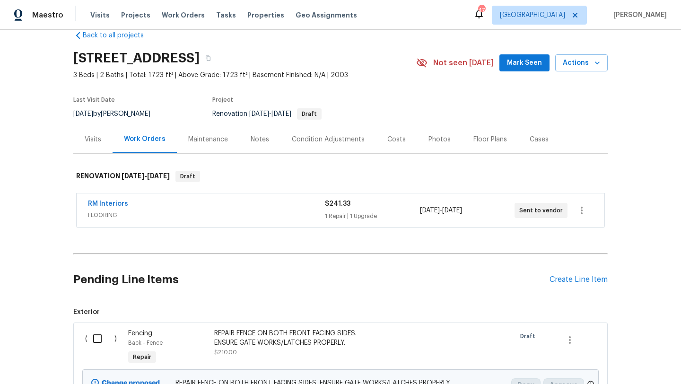
scroll to position [19, 0]
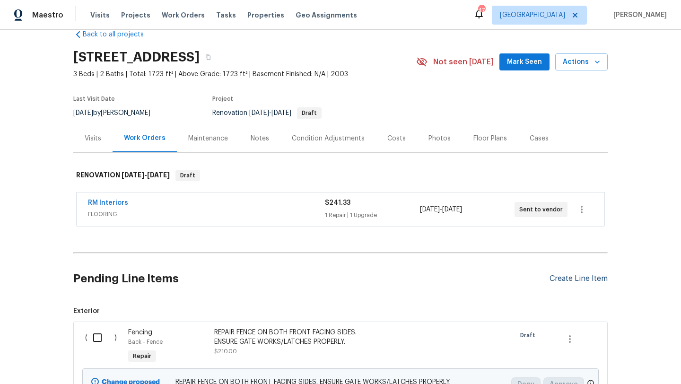
click at [563, 278] on div "Create Line Item" at bounding box center [579, 278] width 58 height 9
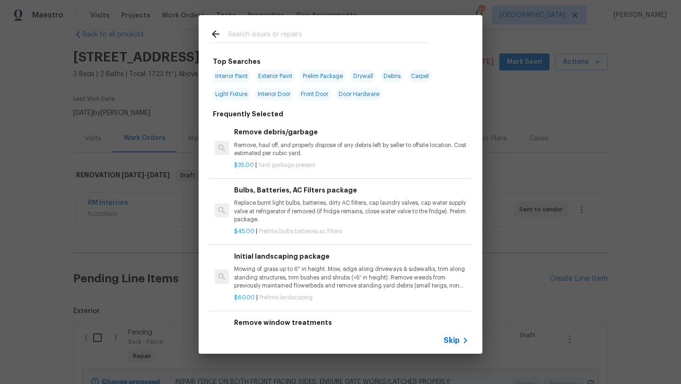
click at [282, 35] on input "text" at bounding box center [328, 35] width 201 height 14
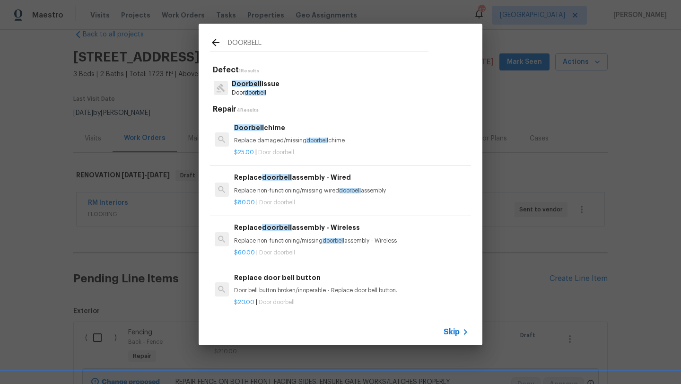
click at [288, 186] on div "Replace doorbell assembly - Wired Replace non-functioning/missing wired doorbel…" at bounding box center [351, 183] width 235 height 23
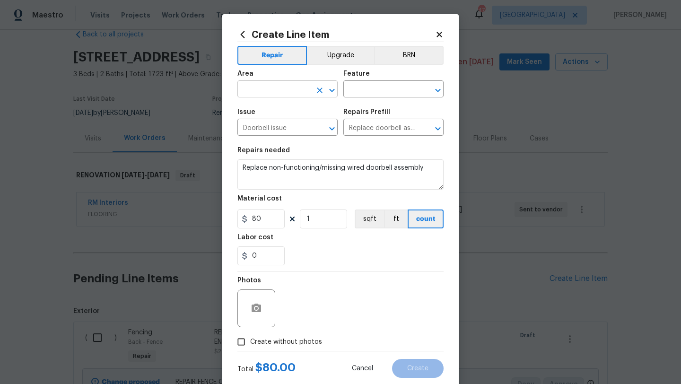
click at [280, 90] on input "text" at bounding box center [274, 90] width 74 height 15
click at [277, 111] on li "Porch" at bounding box center [287, 112] width 100 height 16
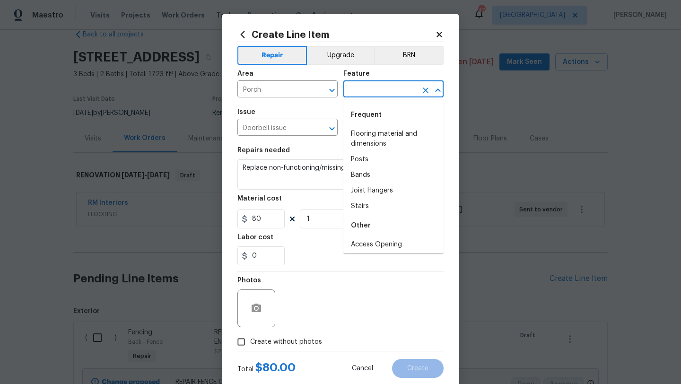
click at [365, 91] on input "text" at bounding box center [380, 90] width 74 height 15
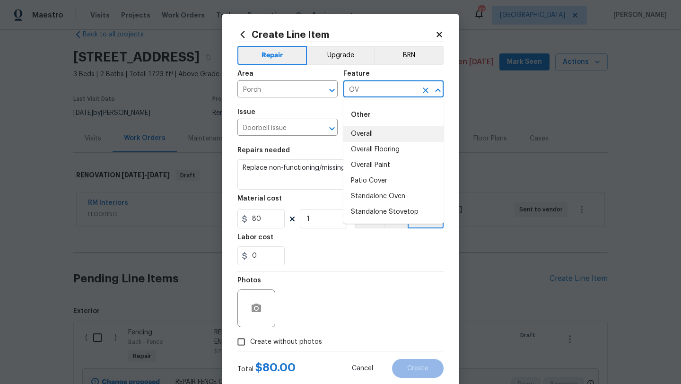
click at [372, 131] on li "Overall" at bounding box center [393, 134] width 100 height 16
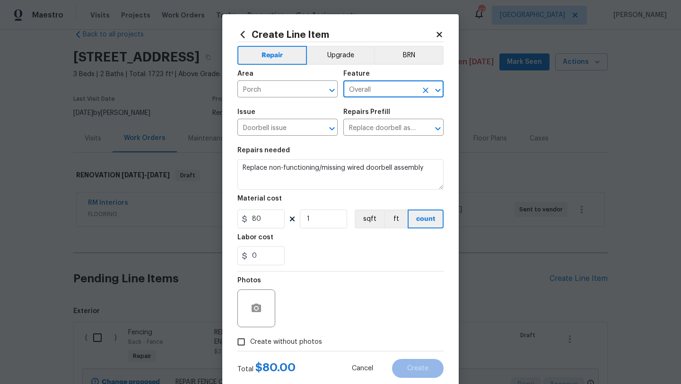
click at [300, 336] on label "Create without photos" at bounding box center [277, 342] width 90 height 18
click at [250, 336] on input "Create without photos" at bounding box center [241, 342] width 18 height 18
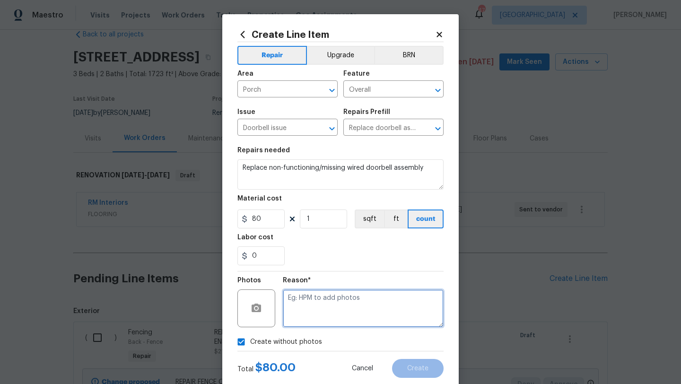
click at [315, 316] on textarea at bounding box center [363, 309] width 161 height 38
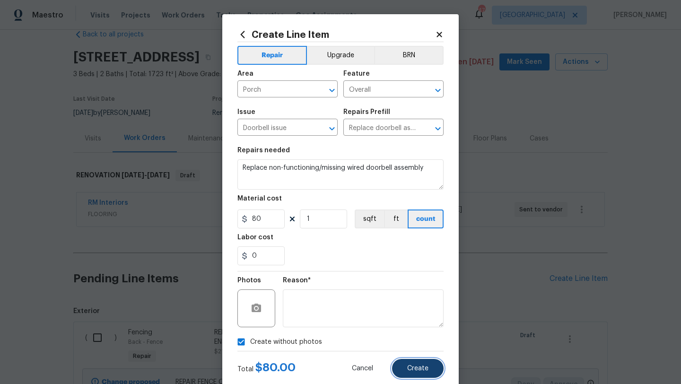
click at [407, 363] on button "Create" at bounding box center [418, 368] width 52 height 19
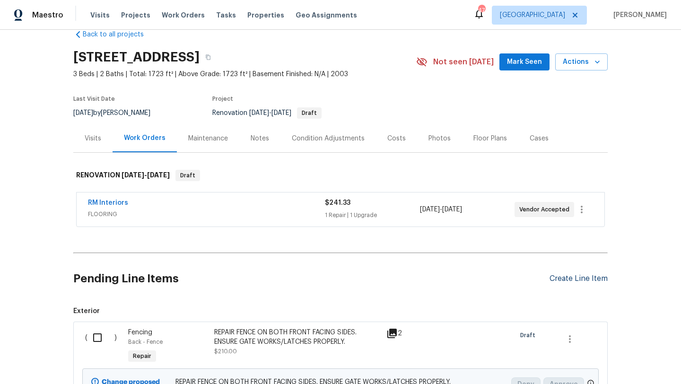
click at [571, 278] on div "Create Line Item" at bounding box center [579, 278] width 58 height 9
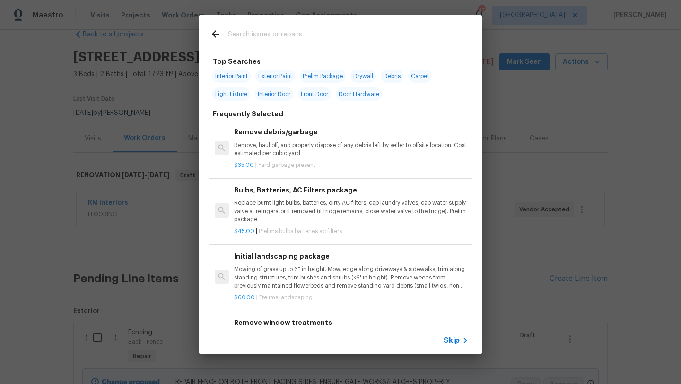
click at [297, 26] on div at bounding box center [319, 33] width 241 height 37
click at [293, 34] on input "text" at bounding box center [328, 35] width 201 height 14
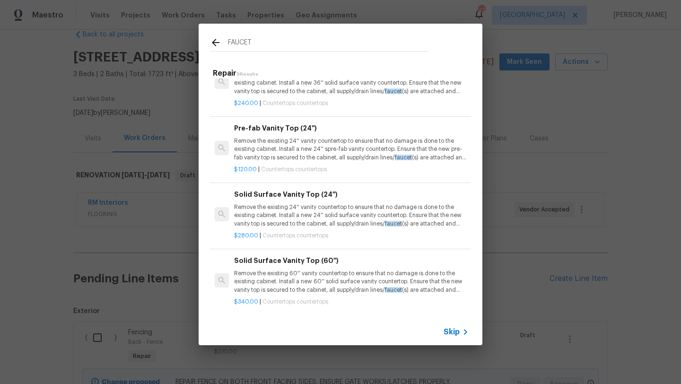
scroll to position [0, 0]
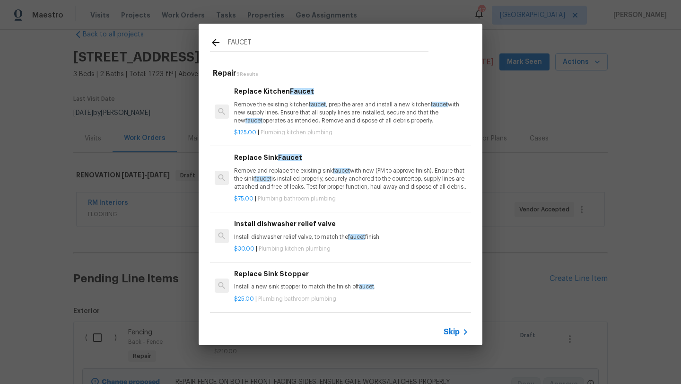
drag, startPoint x: 257, startPoint y: 40, endPoint x: 224, endPoint y: 40, distance: 32.6
click at [224, 40] on div "FAUCET" at bounding box center [319, 44] width 219 height 14
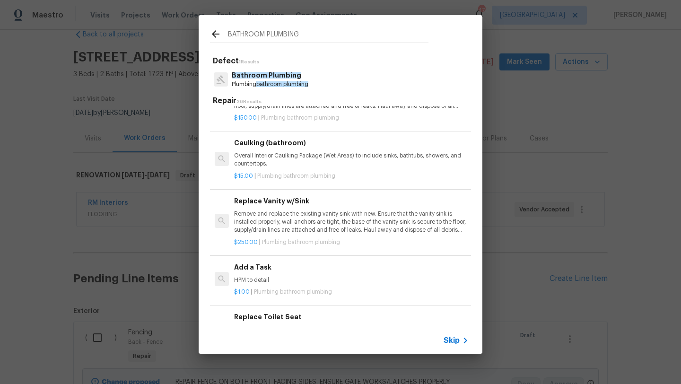
scroll to position [1373, 0]
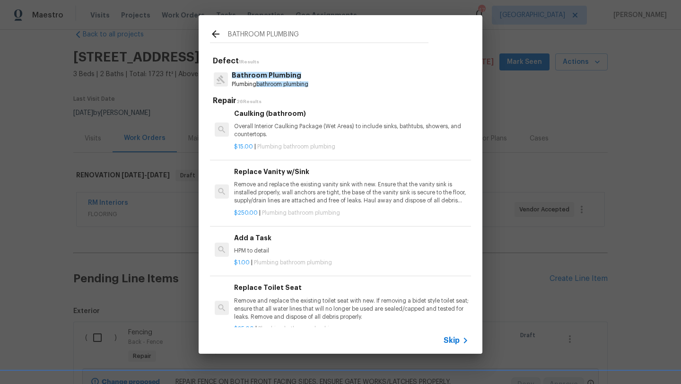
click at [257, 244] on div "Add a Task HPM to detail" at bounding box center [351, 244] width 235 height 23
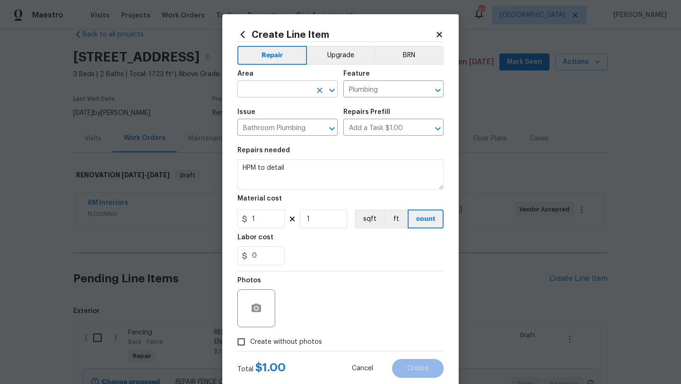
click at [270, 92] on input "text" at bounding box center [274, 90] width 74 height 15
click at [268, 110] on li "Bathroom" at bounding box center [287, 112] width 100 height 16
drag, startPoint x: 290, startPoint y: 172, endPoint x: 233, endPoint y: 166, distance: 57.6
click at [233, 166] on div "Create Line Item Repair Upgrade BRN Area Bathroom ​ Feature Plumbing ​ Issue Ba…" at bounding box center [340, 203] width 237 height 379
click at [296, 340] on span "Create without photos" at bounding box center [286, 342] width 72 height 10
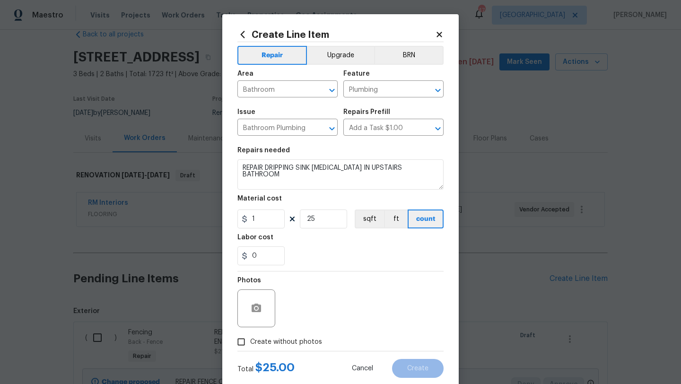
click at [250, 340] on input "Create without photos" at bounding box center [241, 342] width 18 height 18
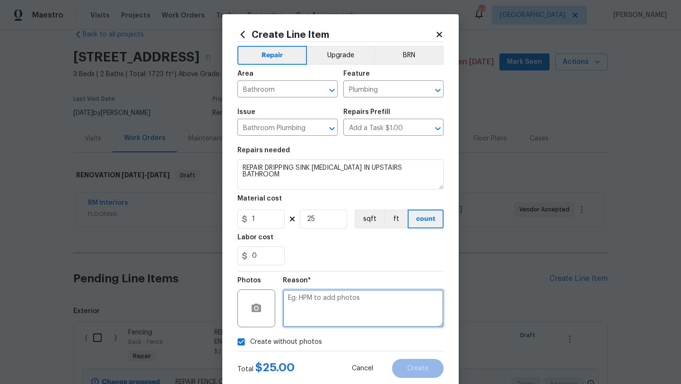
click at [306, 320] on textarea at bounding box center [363, 309] width 161 height 38
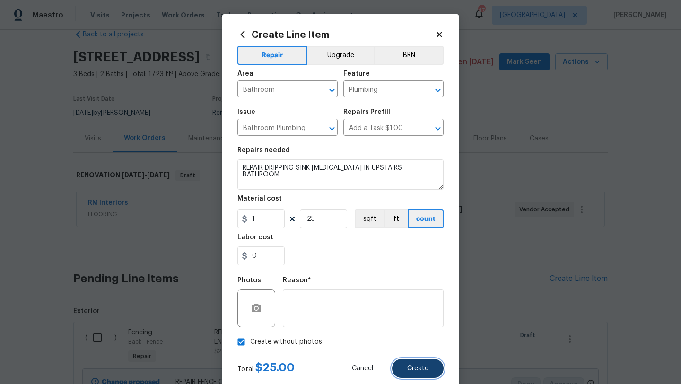
click at [404, 365] on button "Create" at bounding box center [418, 368] width 52 height 19
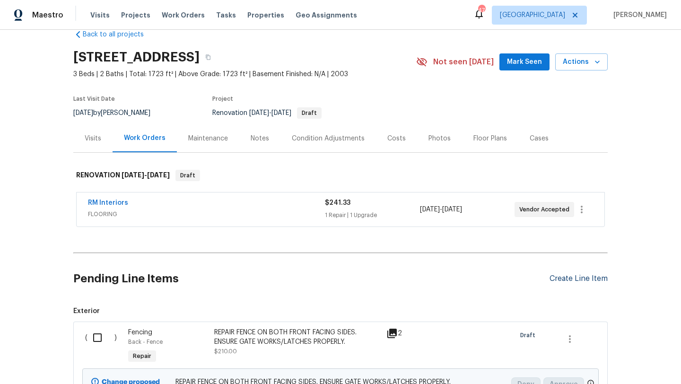
click at [560, 279] on div "Create Line Item" at bounding box center [579, 278] width 58 height 9
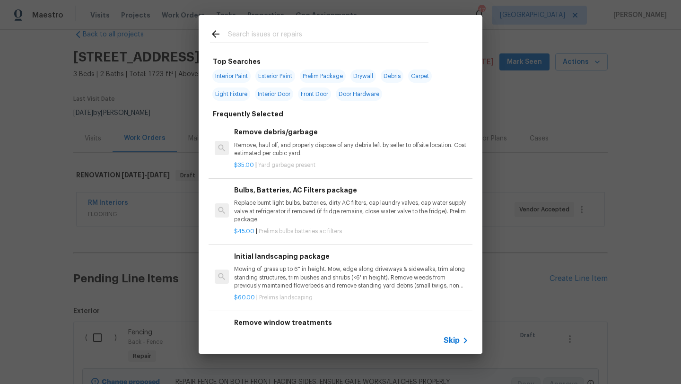
click at [297, 35] on input "text" at bounding box center [328, 35] width 201 height 14
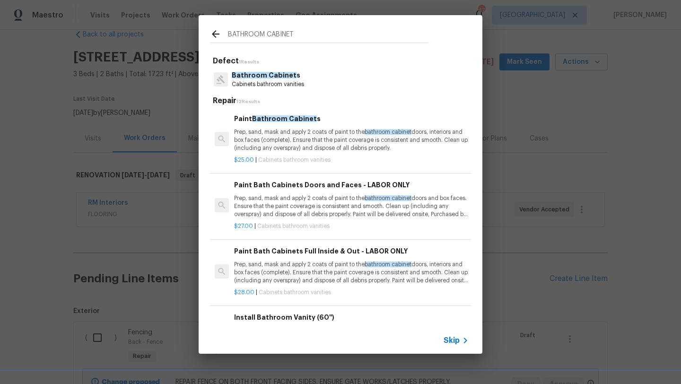
click at [305, 143] on p "Prep, sand, mask and apply 2 coats of paint to the bathroom cabinet doors, inte…" at bounding box center [351, 140] width 235 height 24
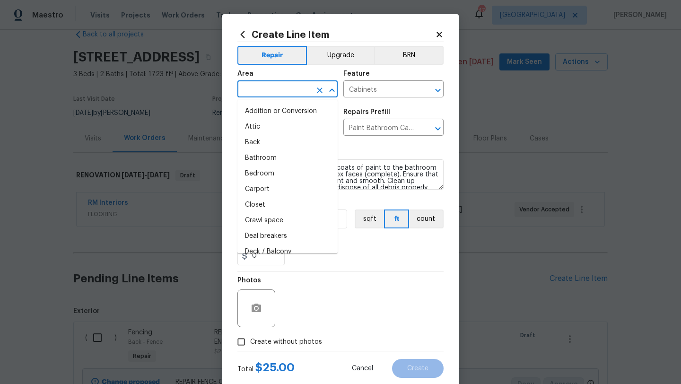
click at [281, 90] on input "text" at bounding box center [274, 90] width 74 height 15
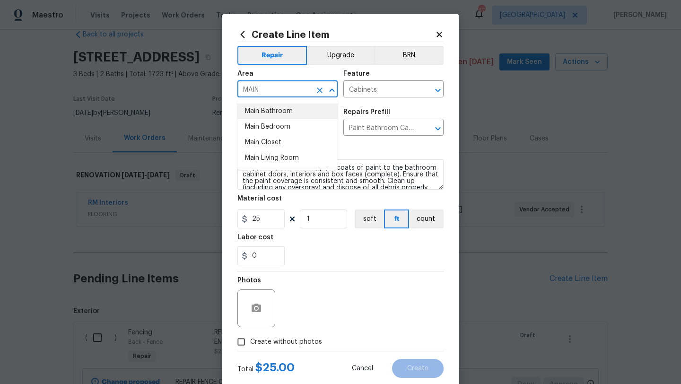
click at [282, 111] on li "Main Bathroom" at bounding box center [287, 112] width 100 height 16
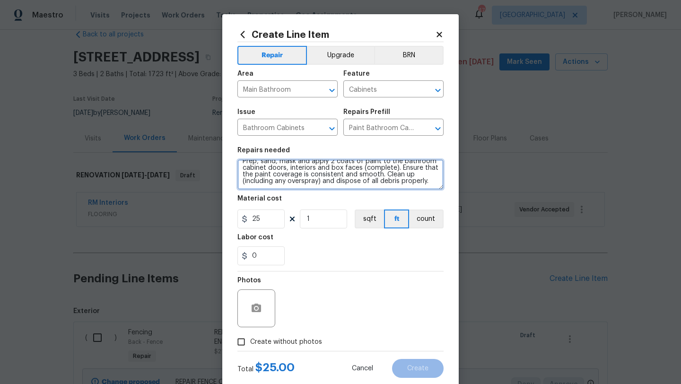
scroll to position [0, 0]
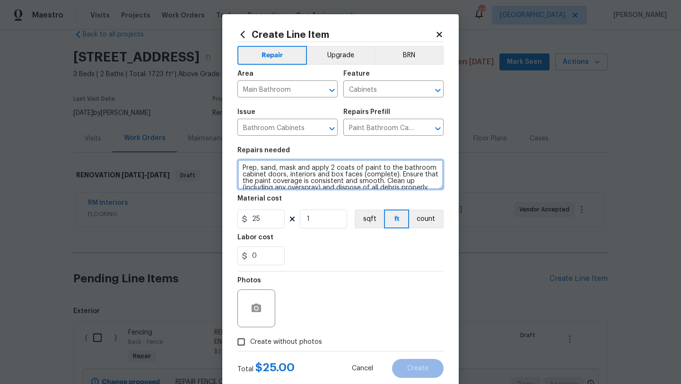
drag, startPoint x: 430, startPoint y: 185, endPoint x: 231, endPoint y: 156, distance: 201.3
click at [231, 156] on div "Create Line Item Repair Upgrade BRN Area Main Bathroom ​ Feature Cabinets ​ Iss…" at bounding box center [340, 203] width 237 height 379
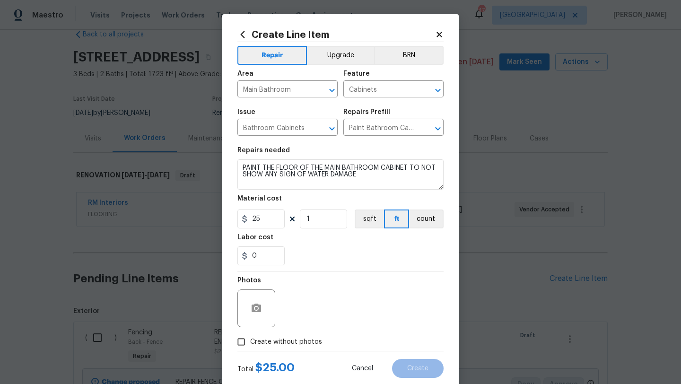
click at [300, 340] on span "Create without photos" at bounding box center [286, 342] width 72 height 10
click at [250, 340] on input "Create without photos" at bounding box center [241, 342] width 18 height 18
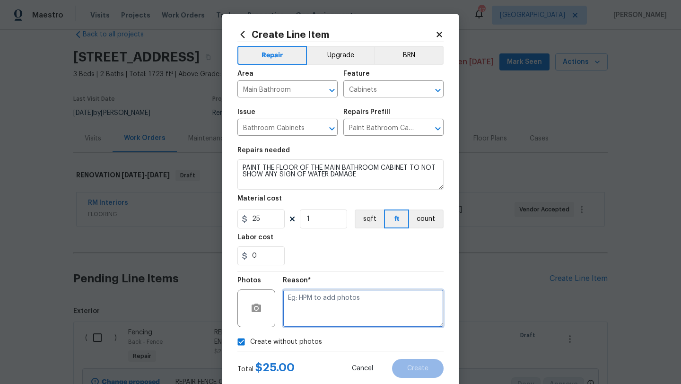
click at [326, 314] on textarea at bounding box center [363, 309] width 161 height 38
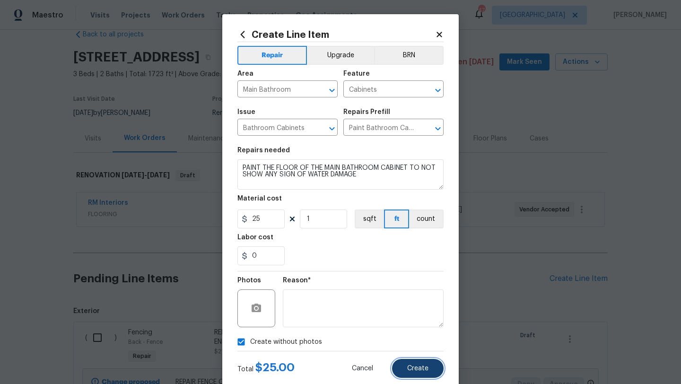
click at [415, 369] on span "Create" at bounding box center [417, 368] width 21 height 7
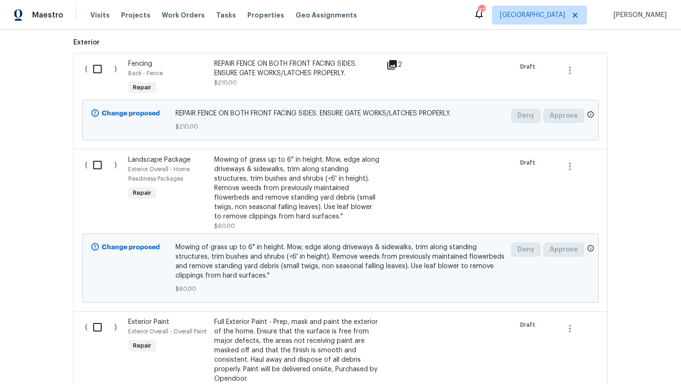
scroll to position [290, 0]
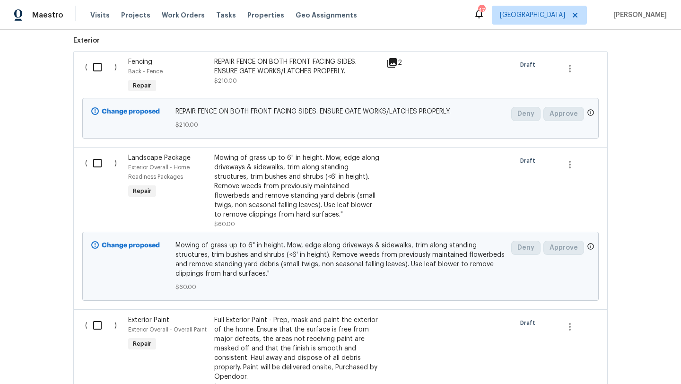
click at [99, 64] on input "checkbox" at bounding box center [101, 67] width 27 height 20
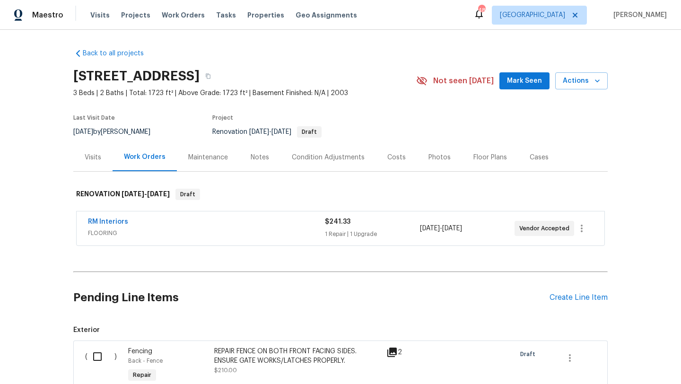
scroll to position [140, 0]
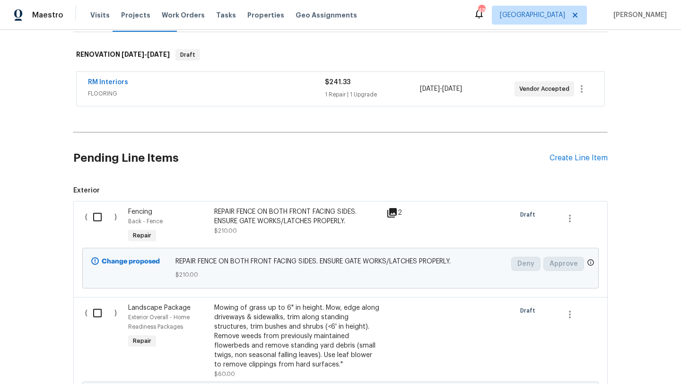
click at [99, 218] on input "checkbox" at bounding box center [101, 217] width 27 height 20
checkbox input "true"
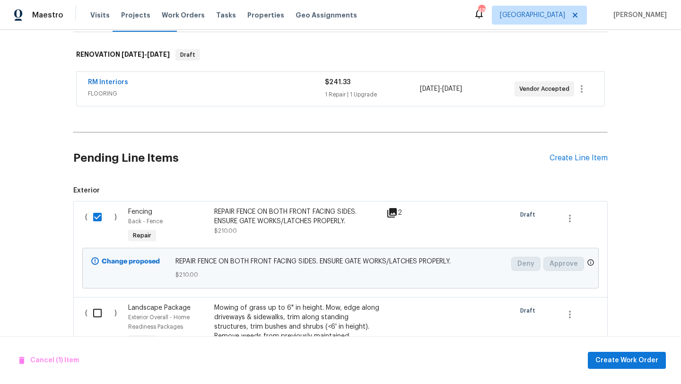
click at [95, 311] on input "checkbox" at bounding box center [101, 313] width 27 height 20
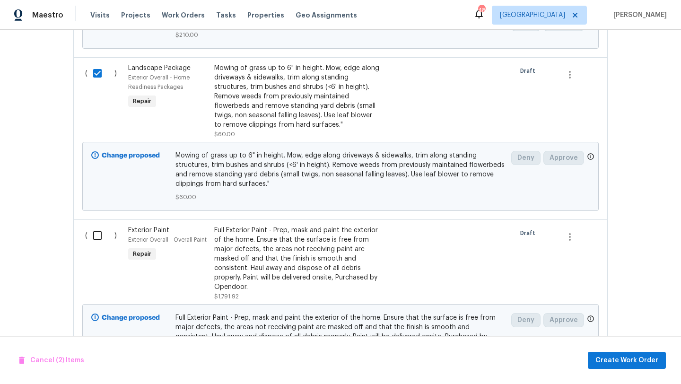
scroll to position [388, 0]
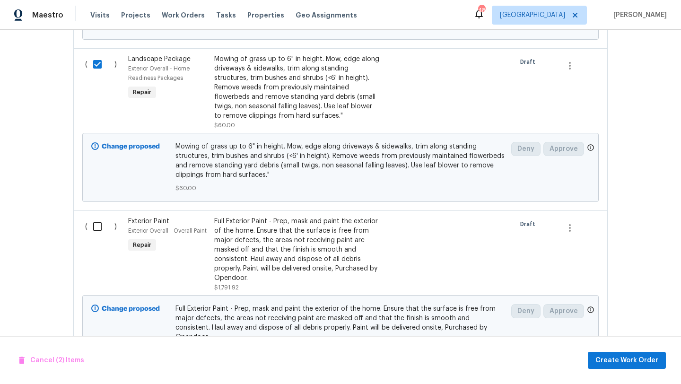
click at [98, 66] on input "checkbox" at bounding box center [101, 64] width 27 height 20
click at [228, 83] on div "Mowing of grass up to 6" in height. Mow, edge along driveways & sidewalks, trim…" at bounding box center [297, 87] width 167 height 66
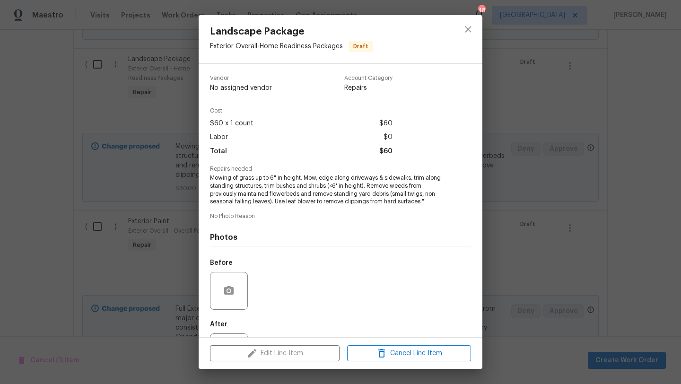
scroll to position [44, 0]
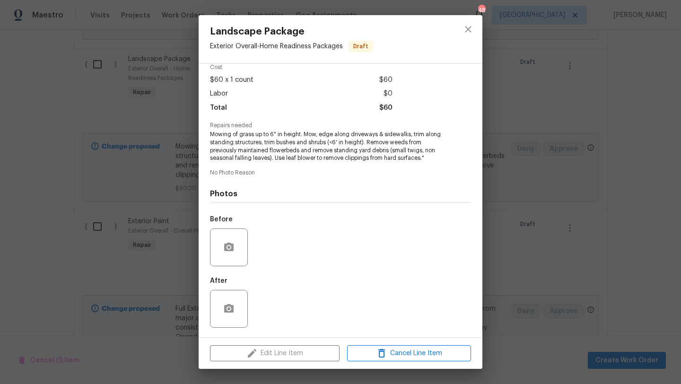
click at [295, 351] on div "Edit Line Item Cancel Line Item" at bounding box center [341, 354] width 284 height 32
click at [468, 24] on icon "close" at bounding box center [468, 29] width 11 height 11
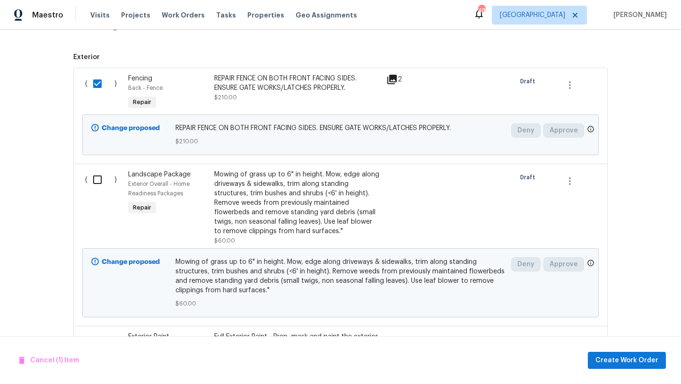
scroll to position [278, 0]
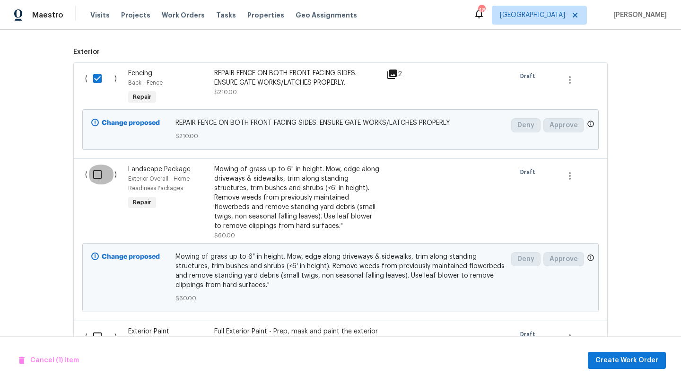
click at [98, 173] on input "checkbox" at bounding box center [101, 175] width 27 height 20
checkbox input "true"
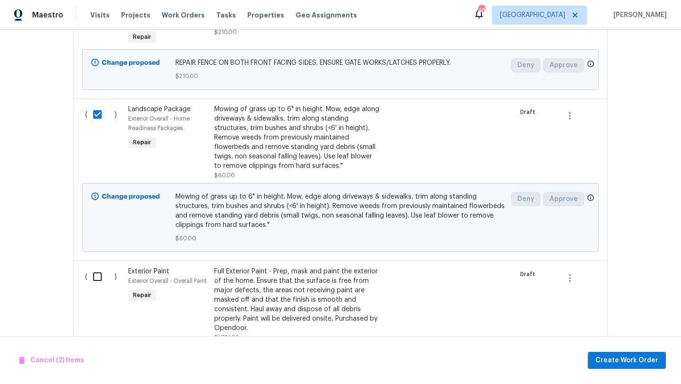
scroll to position [359, 0]
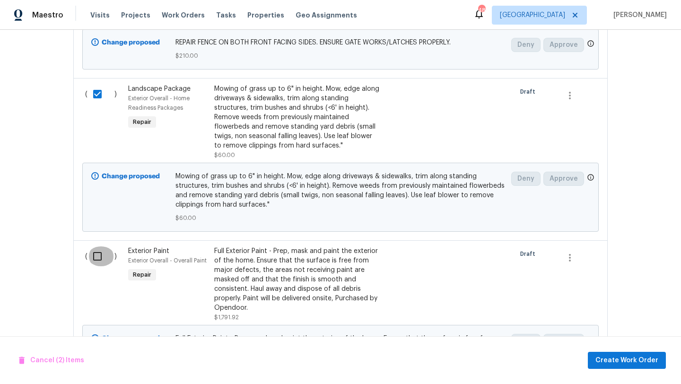
click at [94, 256] on input "checkbox" at bounding box center [101, 256] width 27 height 20
checkbox input "true"
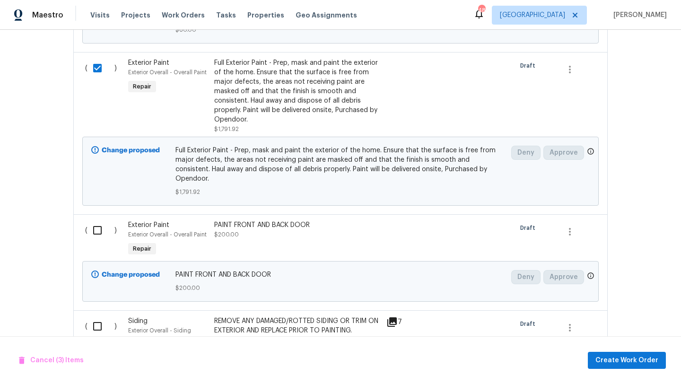
scroll to position [548, 0]
click at [100, 220] on input "checkbox" at bounding box center [101, 230] width 27 height 20
checkbox input "true"
click at [94, 321] on input "checkbox" at bounding box center [101, 326] width 27 height 20
checkbox input "true"
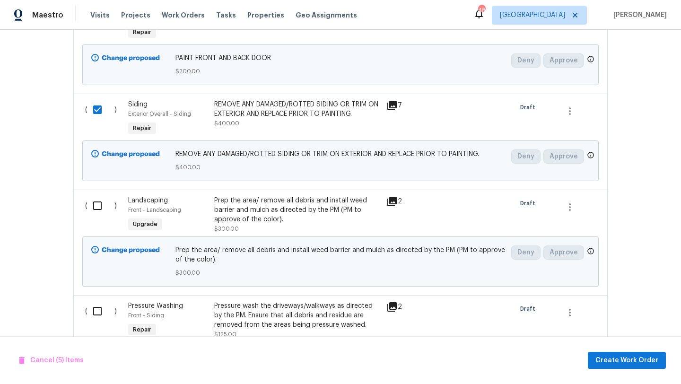
scroll to position [790, 0]
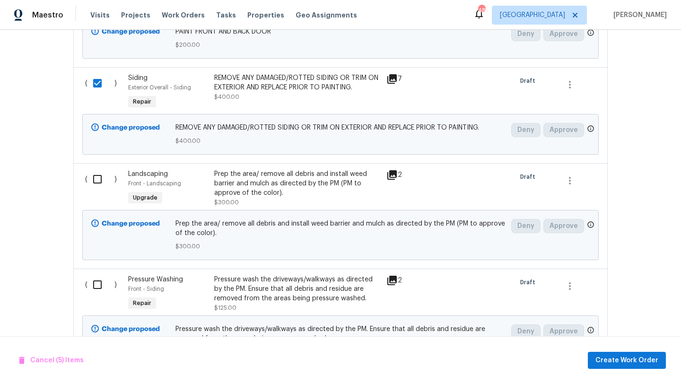
click at [100, 170] on input "checkbox" at bounding box center [101, 179] width 27 height 20
checkbox input "true"
click at [96, 278] on input "checkbox" at bounding box center [101, 285] width 27 height 20
checkbox input "true"
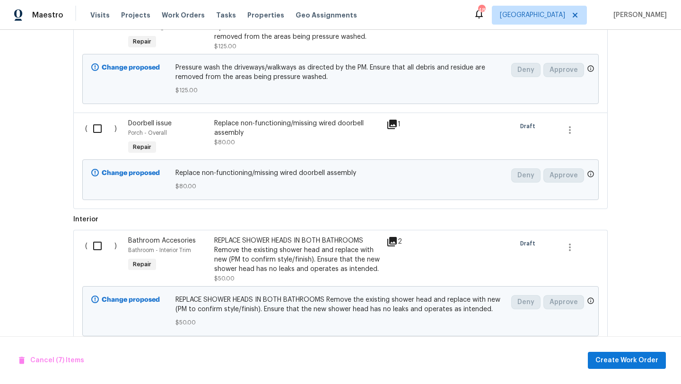
scroll to position [1055, 0]
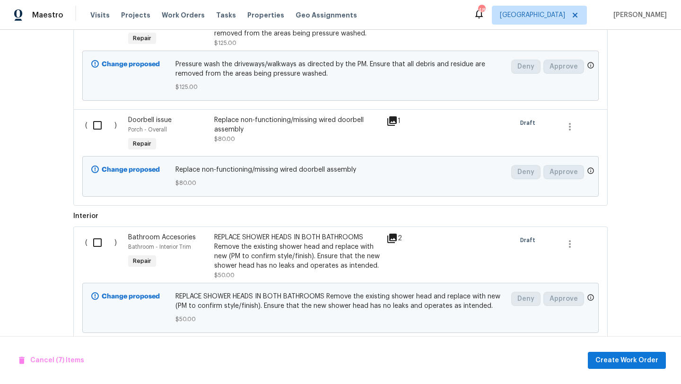
click at [100, 119] on input "checkbox" at bounding box center [101, 125] width 27 height 20
checkbox input "true"
click at [100, 237] on input "checkbox" at bounding box center [101, 243] width 27 height 20
checkbox input "true"
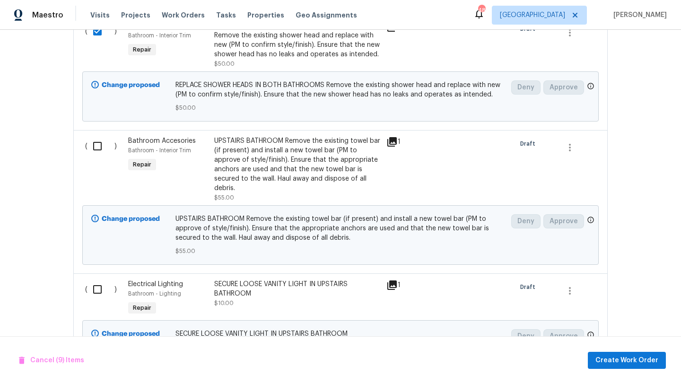
scroll to position [1280, 0]
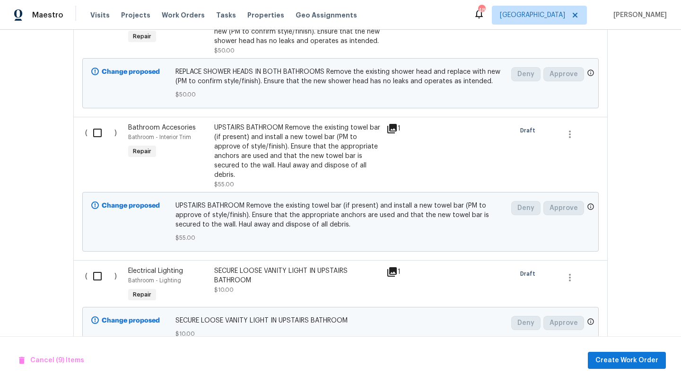
click at [99, 128] on input "checkbox" at bounding box center [101, 133] width 27 height 20
checkbox input "true"
click at [100, 266] on input "checkbox" at bounding box center [101, 276] width 27 height 20
checkbox input "true"
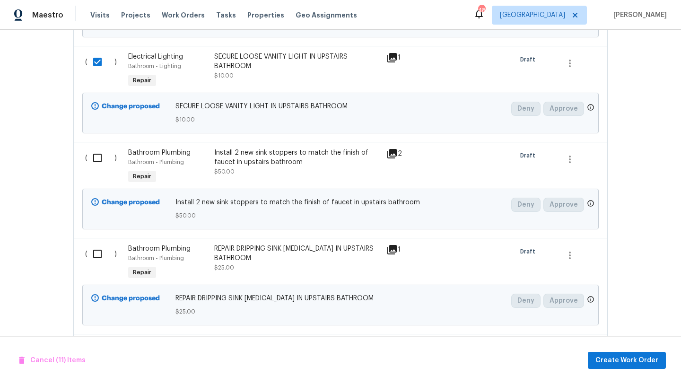
scroll to position [1496, 0]
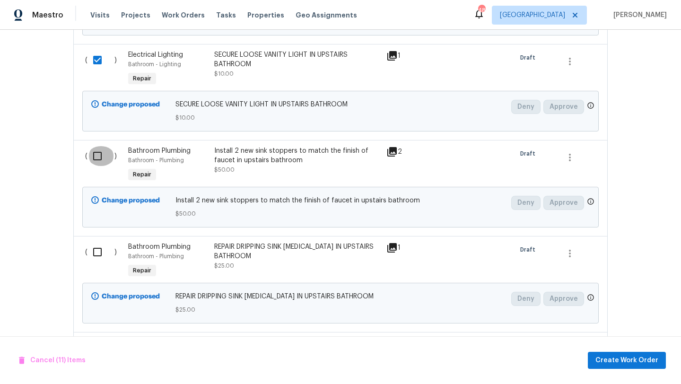
click at [98, 146] on input "checkbox" at bounding box center [101, 156] width 27 height 20
checkbox input "true"
click at [98, 242] on input "checkbox" at bounding box center [101, 252] width 27 height 20
checkbox input "true"
click at [96, 338] on input "checkbox" at bounding box center [101, 348] width 27 height 20
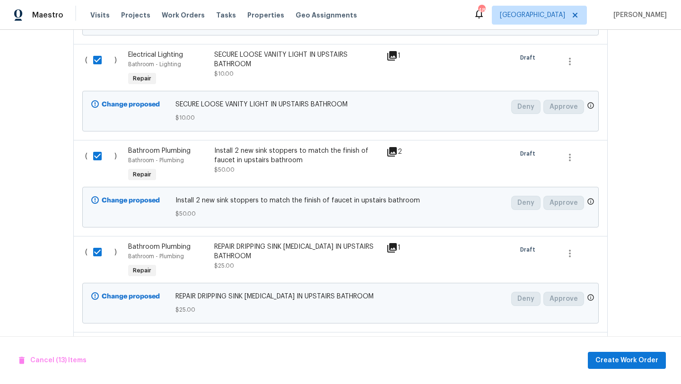
checkbox input "true"
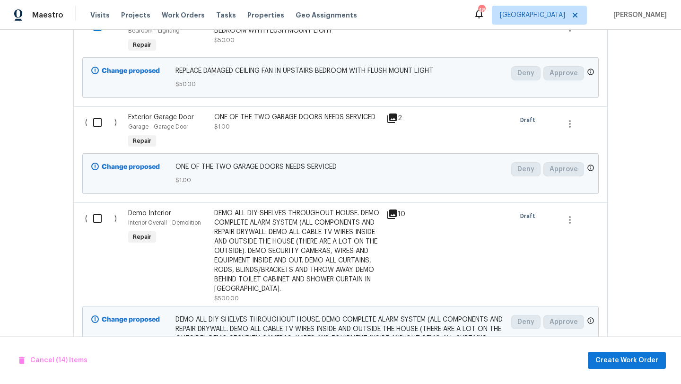
scroll to position [1834, 0]
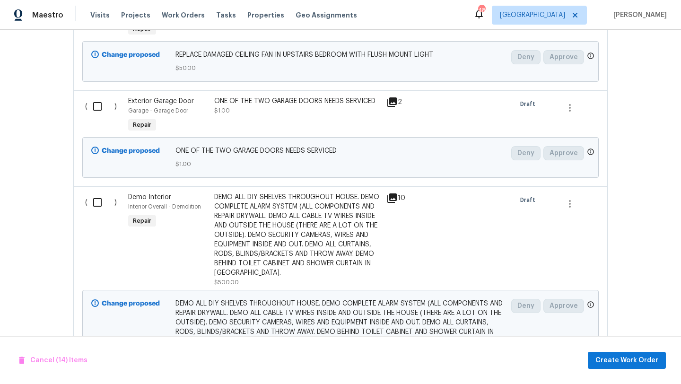
click at [99, 97] on input "checkbox" at bounding box center [101, 107] width 27 height 20
checkbox input "true"
click at [96, 193] on input "checkbox" at bounding box center [101, 203] width 27 height 20
checkbox input "true"
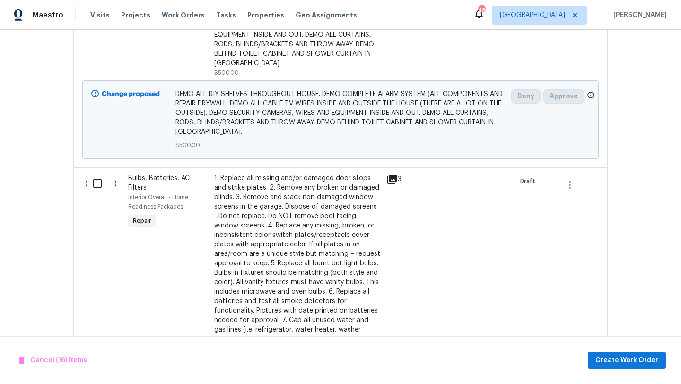
scroll to position [2069, 0]
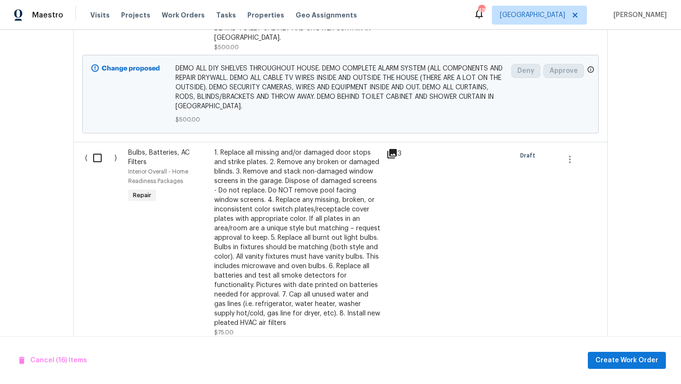
click at [97, 156] on input "checkbox" at bounding box center [101, 158] width 27 height 20
checkbox input "true"
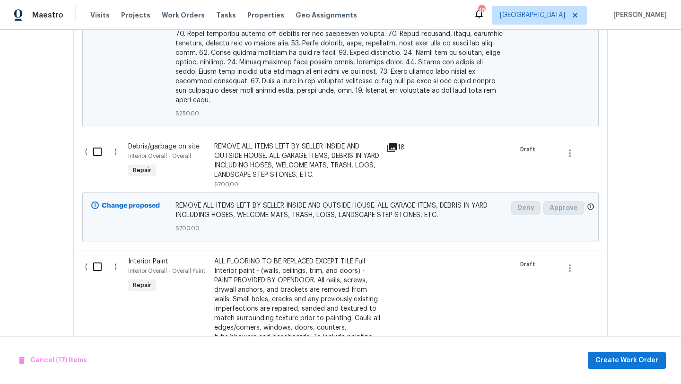
scroll to position [2863, 0]
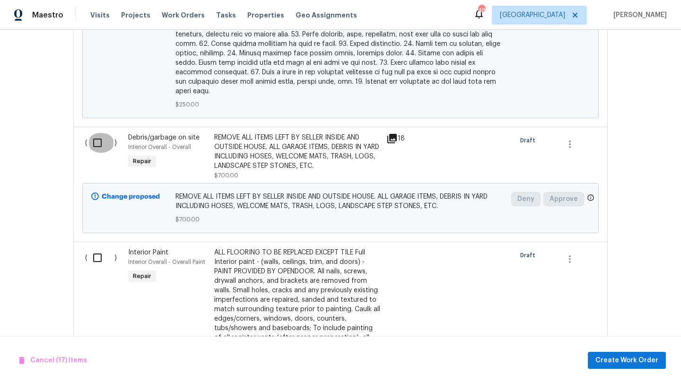
click at [98, 133] on input "checkbox" at bounding box center [101, 143] width 27 height 20
checkbox input "true"
click at [98, 248] on input "checkbox" at bounding box center [101, 258] width 27 height 20
checkbox input "true"
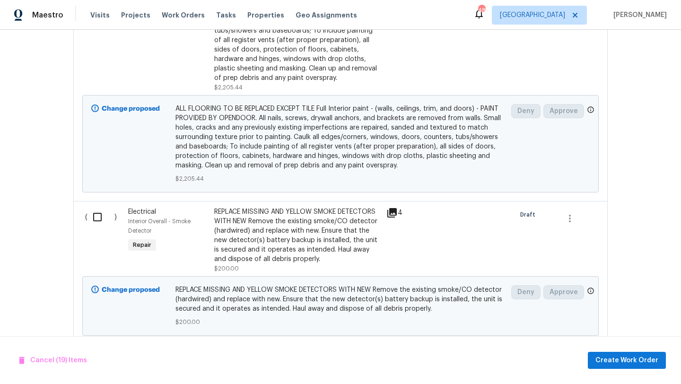
scroll to position [3166, 0]
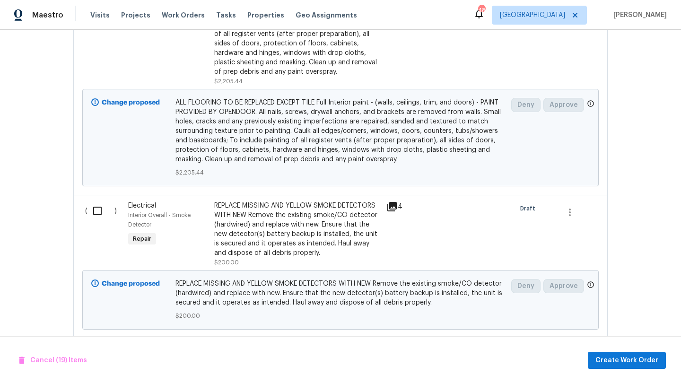
click at [99, 201] on input "checkbox" at bounding box center [101, 211] width 27 height 20
checkbox input "true"
click at [97, 344] on input "checkbox" at bounding box center [101, 354] width 27 height 20
checkbox input "true"
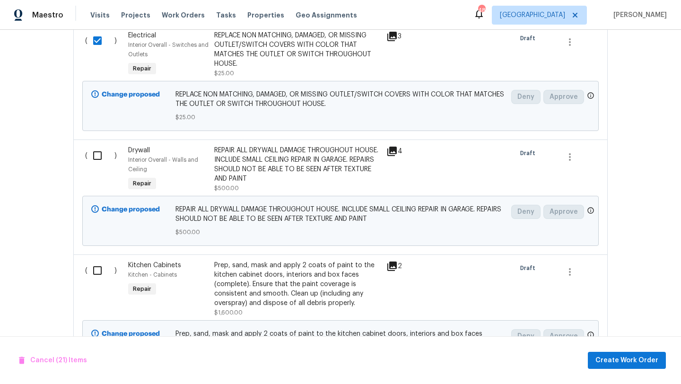
scroll to position [3530, 0]
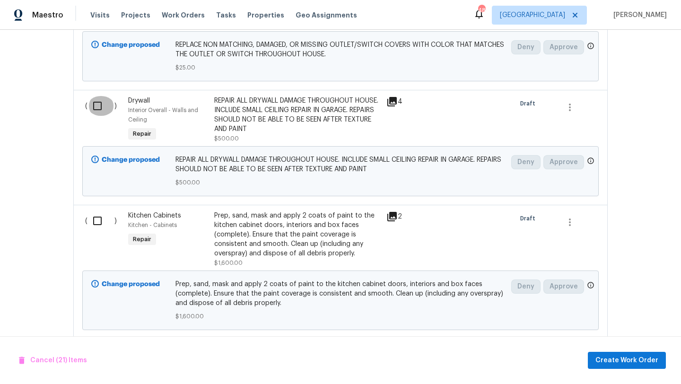
click at [97, 96] on input "checkbox" at bounding box center [101, 106] width 27 height 20
checkbox input "true"
click at [100, 211] on input "checkbox" at bounding box center [101, 221] width 27 height 20
checkbox input "true"
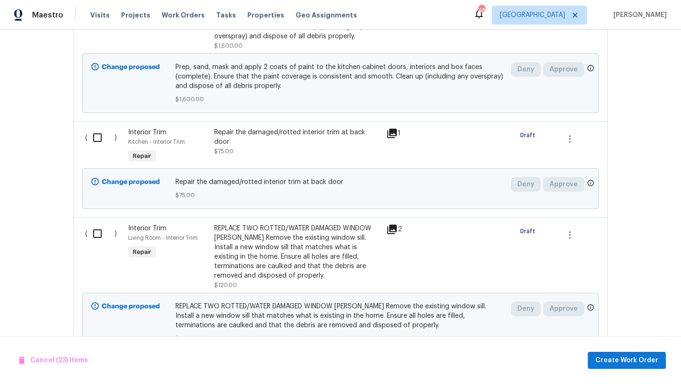
scroll to position [3750, 0]
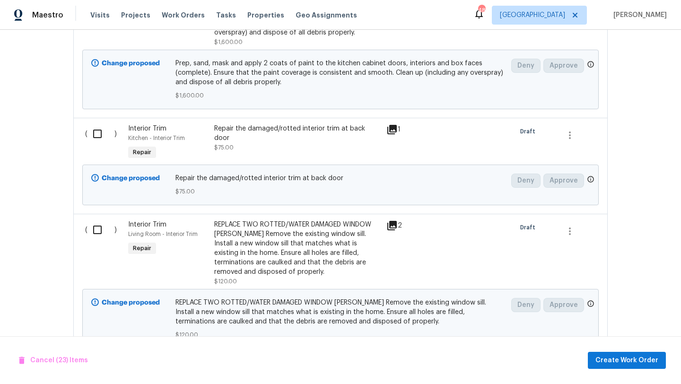
click at [100, 124] on input "checkbox" at bounding box center [101, 134] width 27 height 20
checkbox input "true"
click at [100, 220] on input "checkbox" at bounding box center [101, 230] width 27 height 20
checkbox input "true"
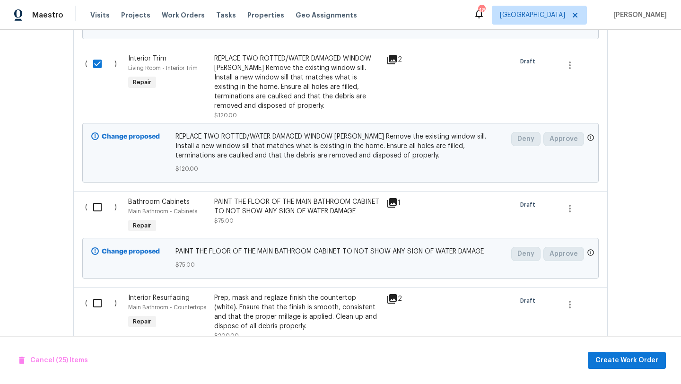
scroll to position [3946, 0]
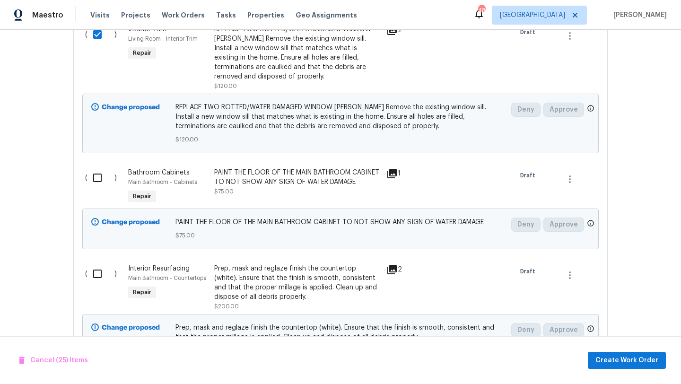
click at [103, 168] on input "checkbox" at bounding box center [101, 178] width 27 height 20
checkbox input "true"
click at [97, 264] on input "checkbox" at bounding box center [101, 274] width 27 height 20
checkbox input "true"
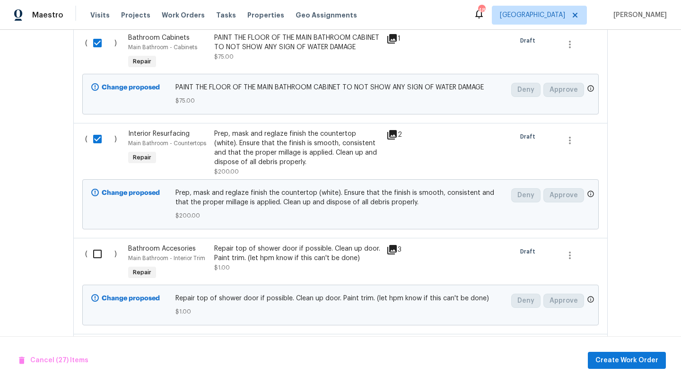
scroll to position [4081, 0]
click at [101, 244] on input "checkbox" at bounding box center [101, 254] width 27 height 20
checkbox input "true"
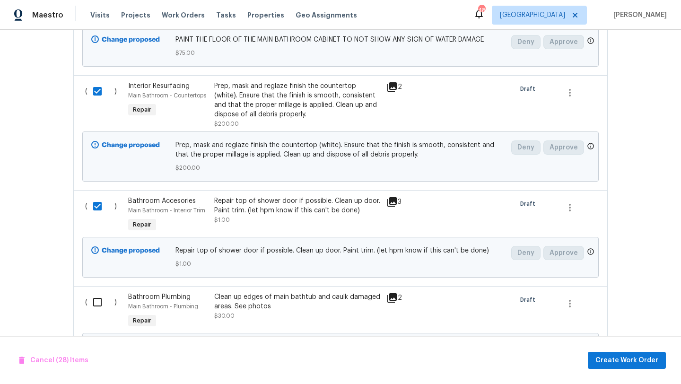
scroll to position [4140, 0]
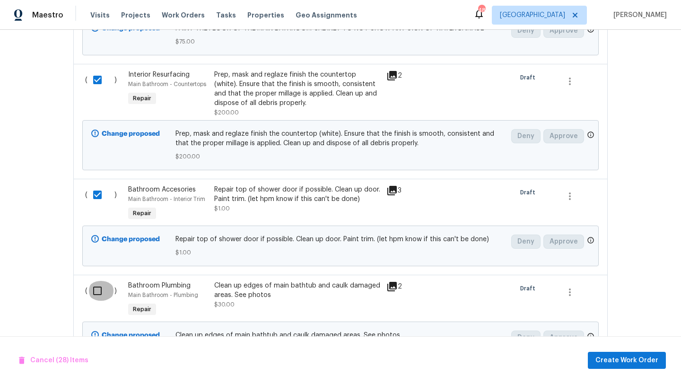
click at [102, 281] on input "checkbox" at bounding box center [101, 291] width 27 height 20
checkbox input "true"
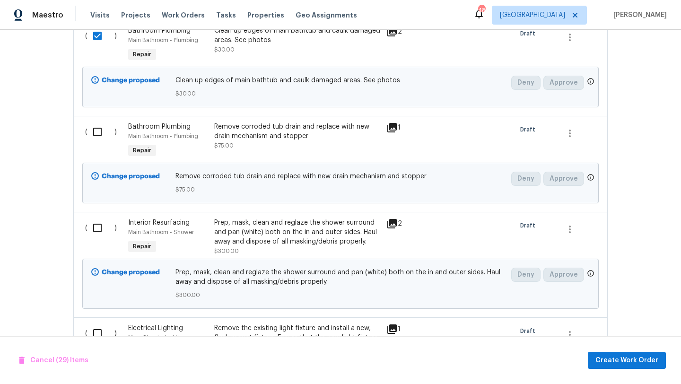
scroll to position [4405, 0]
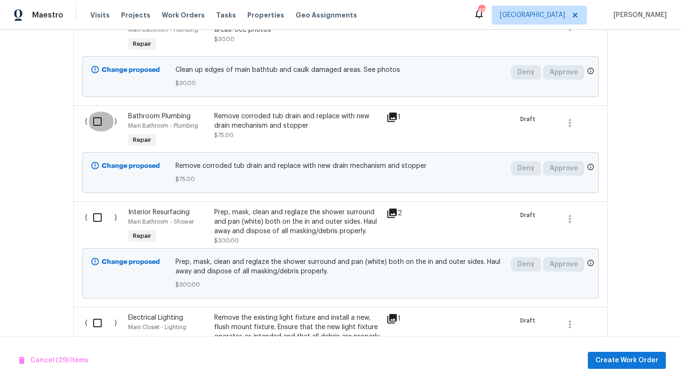
click at [98, 112] on input "checkbox" at bounding box center [101, 122] width 27 height 20
checkbox input "true"
click at [95, 208] on input "checkbox" at bounding box center [101, 218] width 27 height 20
checkbox input "true"
click at [97, 313] on input "checkbox" at bounding box center [101, 323] width 27 height 20
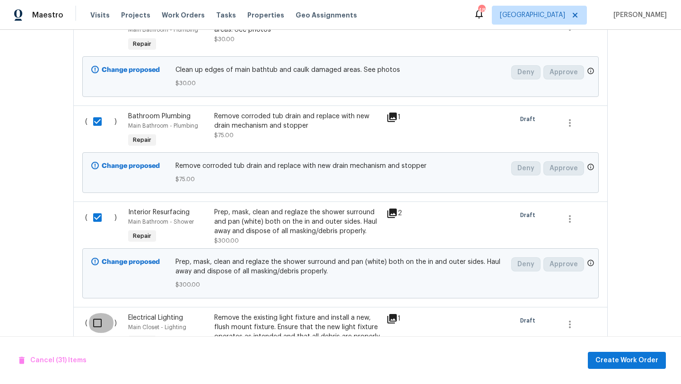
checkbox input "true"
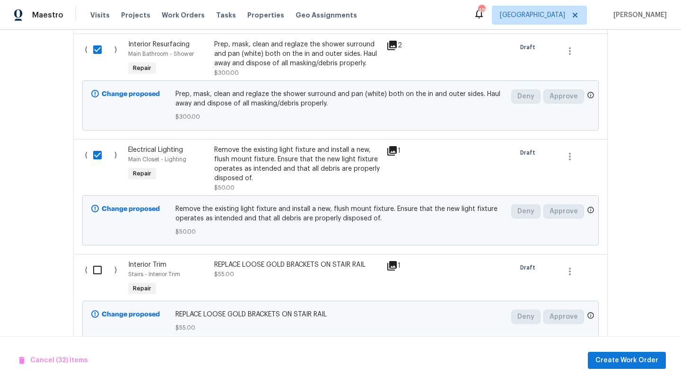
scroll to position [4584, 0]
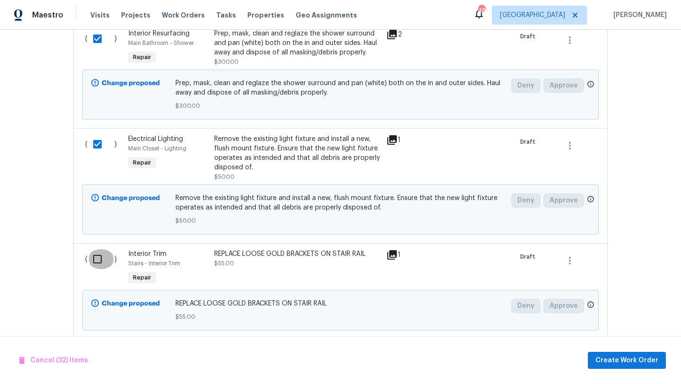
click at [96, 249] on input "checkbox" at bounding box center [101, 259] width 27 height 20
checkbox input "true"
click at [605, 359] on span "Create Work Order" at bounding box center [627, 361] width 63 height 12
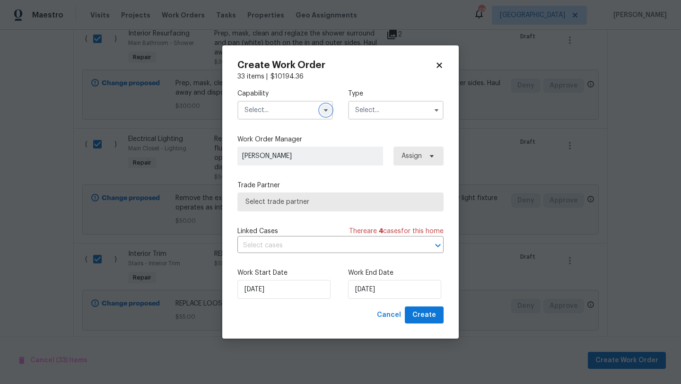
click at [323, 110] on icon "button" at bounding box center [326, 110] width 8 height 8
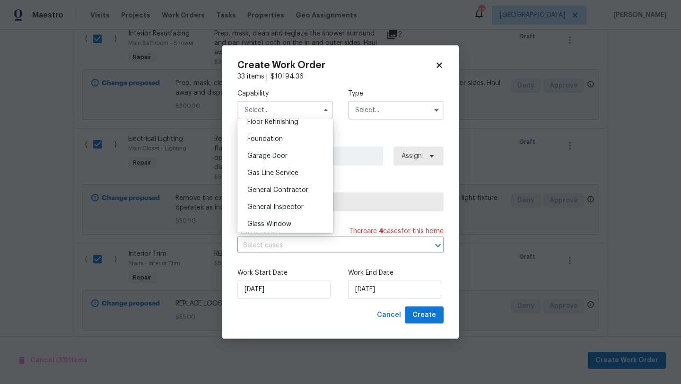
scroll to position [397, 0]
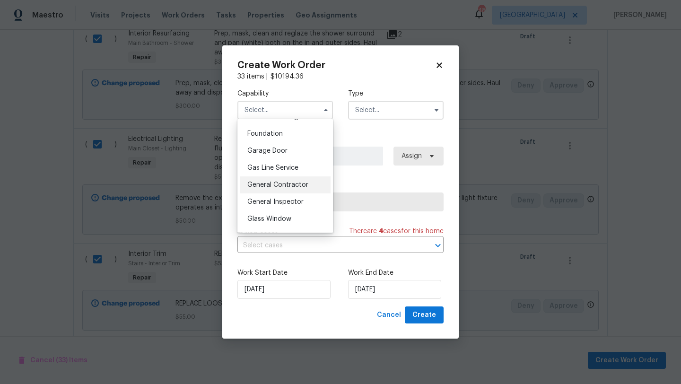
click at [282, 180] on div "General Contractor" at bounding box center [285, 184] width 91 height 17
type input "General Contractor"
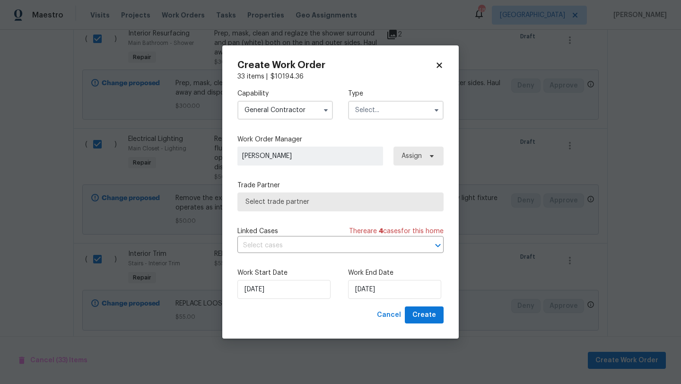
click at [369, 104] on input "text" at bounding box center [396, 110] width 96 height 19
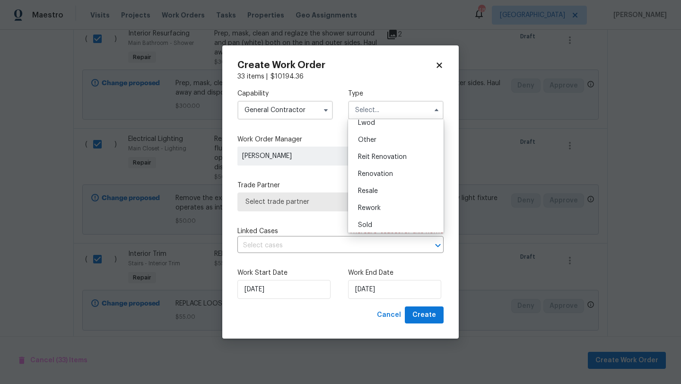
scroll to position [113, 0]
click at [381, 169] on span "Renovation" at bounding box center [375, 170] width 35 height 7
type input "Renovation"
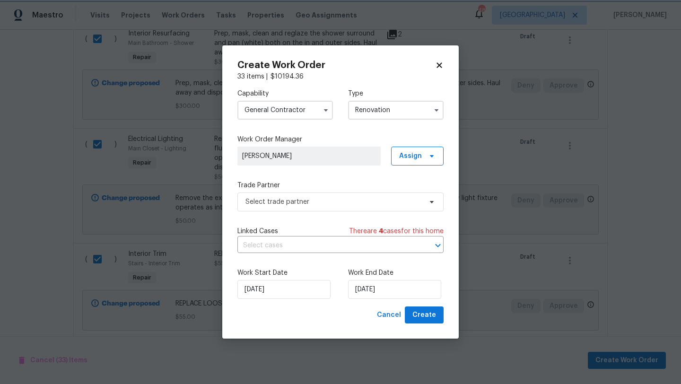
scroll to position [0, 0]
click at [398, 289] on input "[DATE]" at bounding box center [394, 289] width 93 height 19
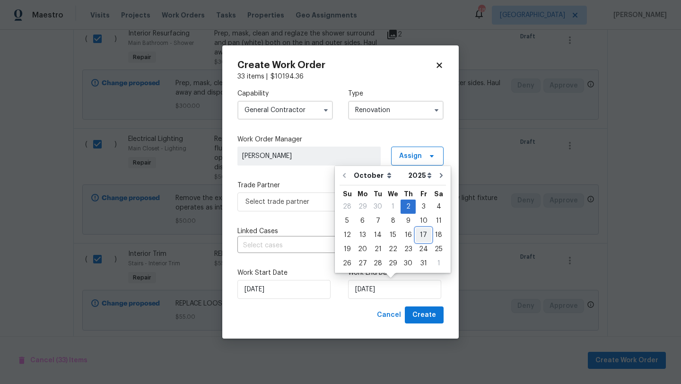
click at [421, 235] on div "17" at bounding box center [424, 234] width 16 height 13
type input "10/17/2025"
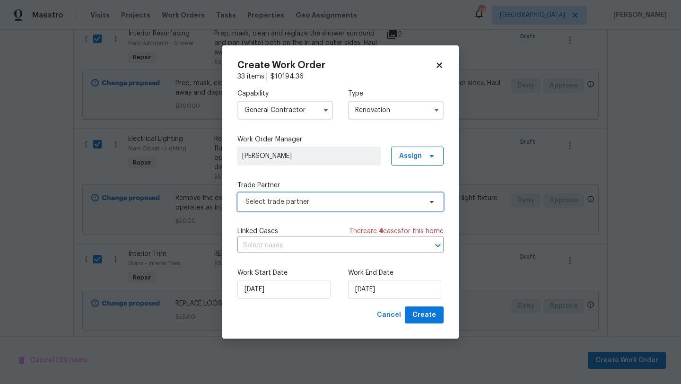
click at [403, 197] on span "Select trade partner" at bounding box center [334, 201] width 176 height 9
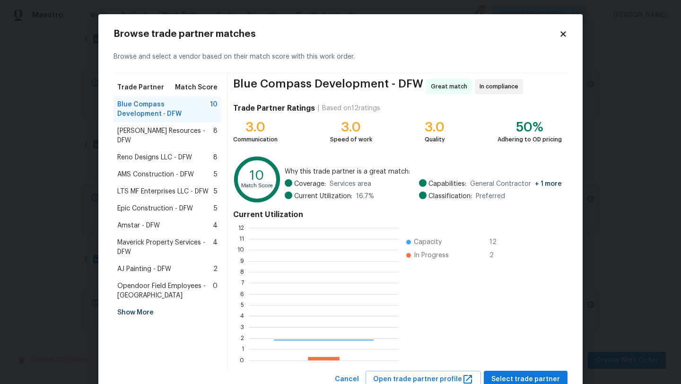
scroll to position [132, 150]
click at [174, 128] on span "Lawrence Resources - DFW" at bounding box center [165, 135] width 96 height 19
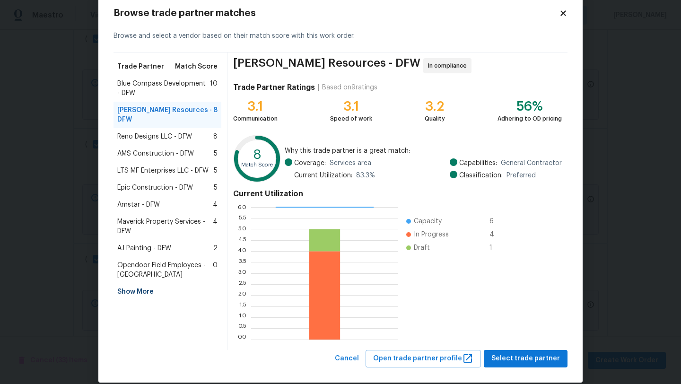
scroll to position [22, 0]
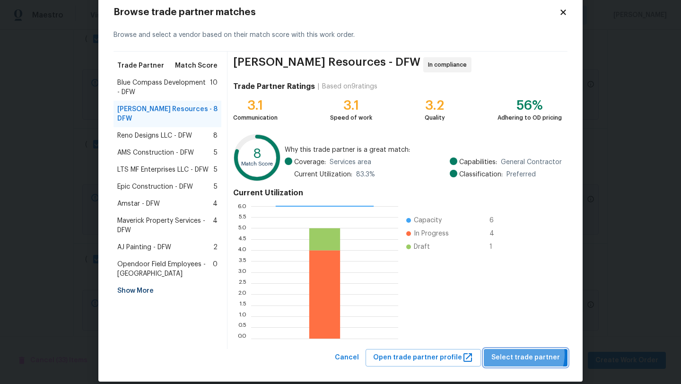
click at [527, 355] on span "Select trade partner" at bounding box center [526, 358] width 69 height 12
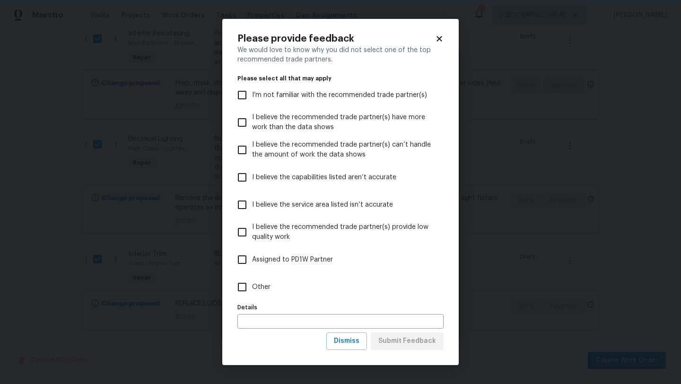
scroll to position [0, 0]
click at [265, 285] on span "Other" at bounding box center [261, 287] width 18 height 10
click at [252, 285] on input "Other" at bounding box center [242, 287] width 20 height 20
checkbox input "true"
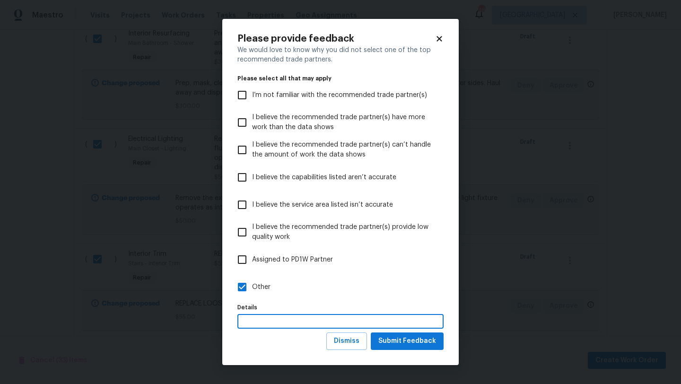
click at [270, 326] on input "text" at bounding box center [340, 321] width 206 height 15
click at [394, 341] on span "Submit Feedback" at bounding box center [407, 341] width 58 height 12
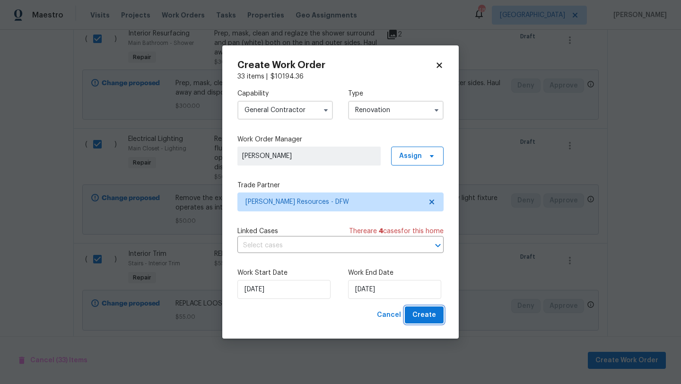
click at [433, 316] on span "Create" at bounding box center [425, 315] width 24 height 12
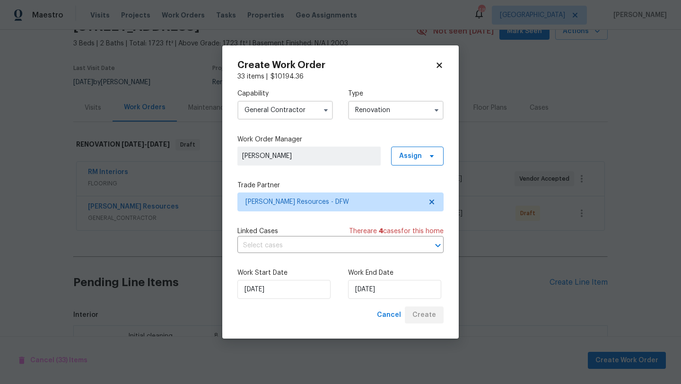
scroll to position [483, 0]
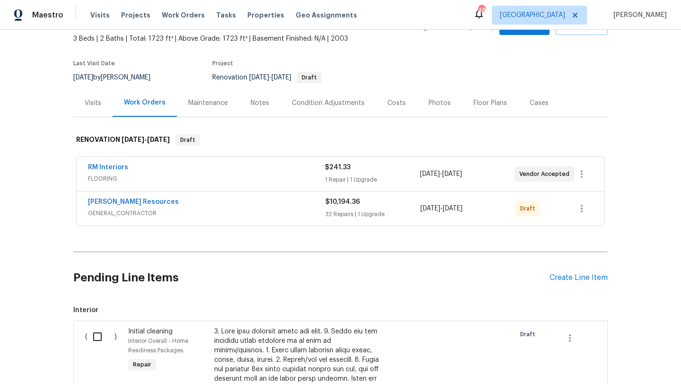
scroll to position [76, 0]
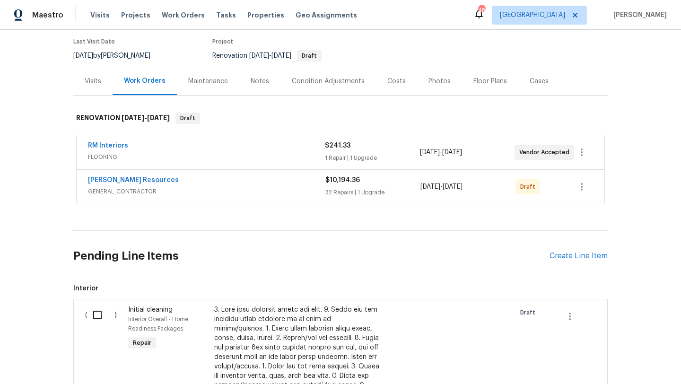
click at [101, 314] on input "checkbox" at bounding box center [101, 315] width 27 height 20
checkbox input "true"
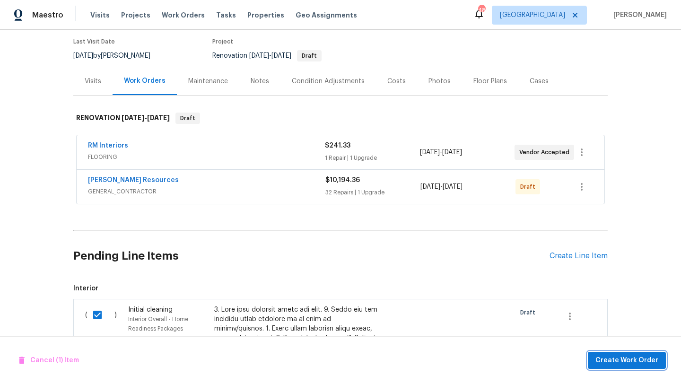
click at [600, 358] on span "Create Work Order" at bounding box center [627, 361] width 63 height 12
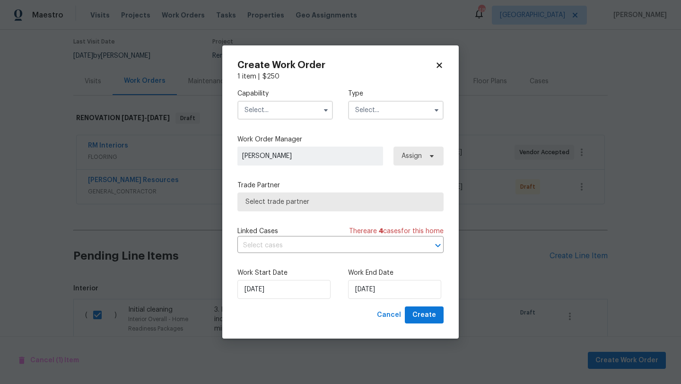
click at [302, 107] on input "text" at bounding box center [285, 110] width 96 height 19
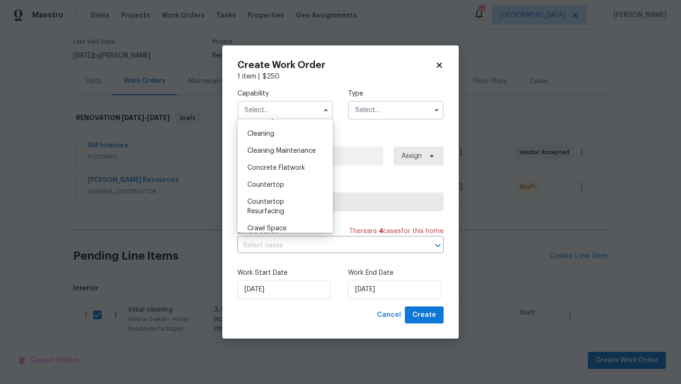
scroll to position [131, 0]
click at [282, 135] on div "Cleaning" at bounding box center [285, 135] width 91 height 17
type input "Cleaning"
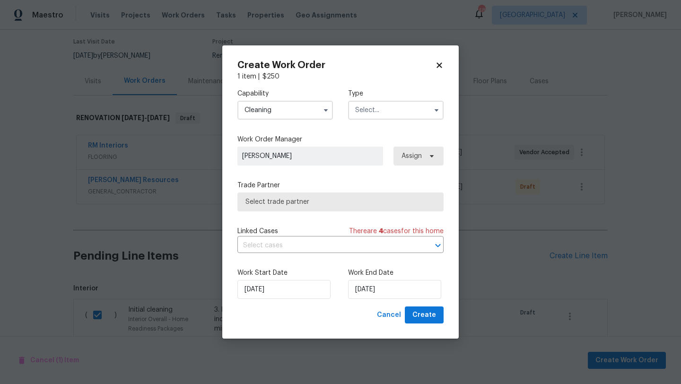
click at [386, 109] on input "text" at bounding box center [396, 110] width 96 height 19
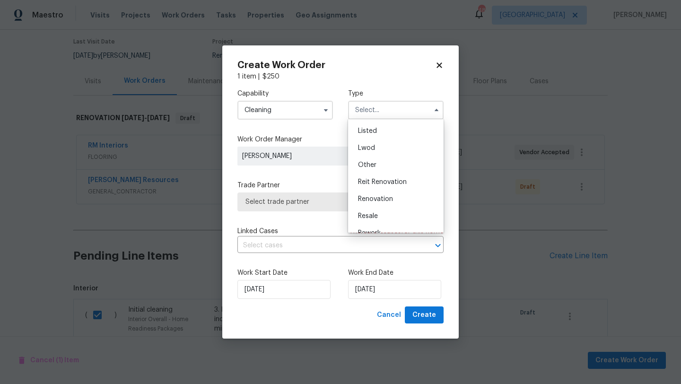
scroll to position [86, 0]
click at [387, 195] on span "Renovation" at bounding box center [375, 197] width 35 height 7
type input "Renovation"
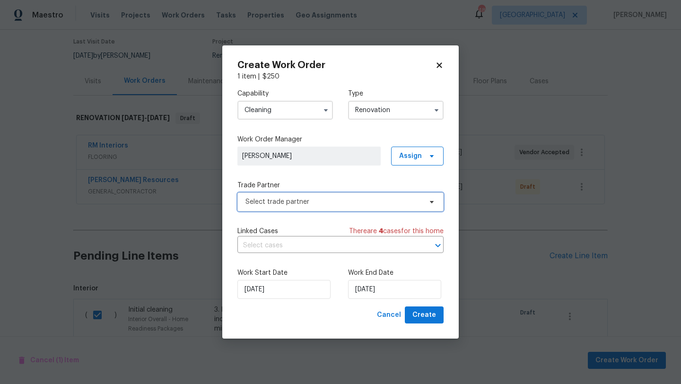
click at [393, 204] on span "Select trade partner" at bounding box center [334, 201] width 176 height 9
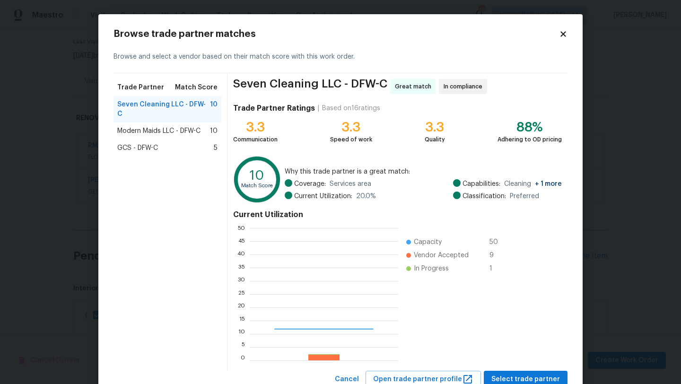
scroll to position [132, 149]
click at [207, 126] on div "Modern Maids LLC - DFW-C 10" at bounding box center [167, 130] width 100 height 9
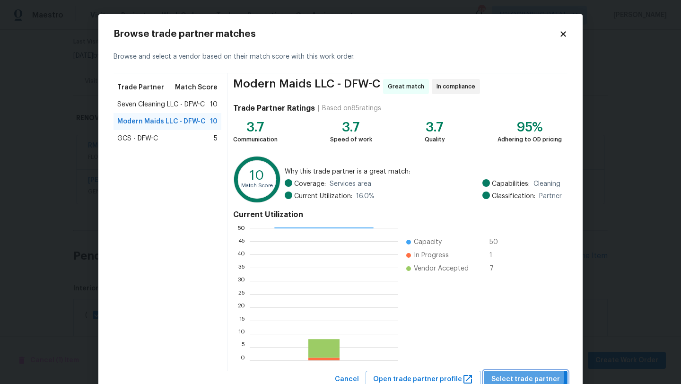
click at [509, 375] on span "Select trade partner" at bounding box center [526, 380] width 69 height 12
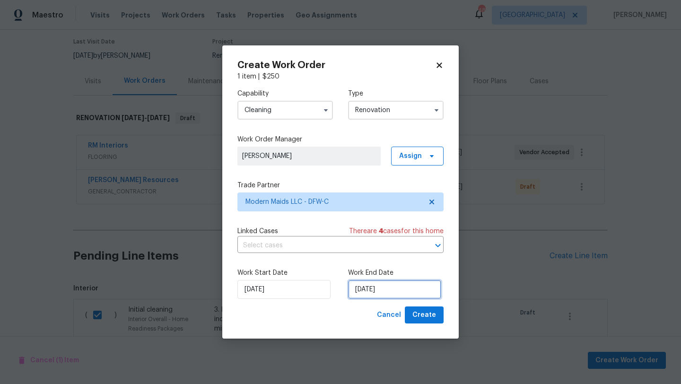
click at [404, 287] on input "[DATE]" at bounding box center [394, 289] width 93 height 19
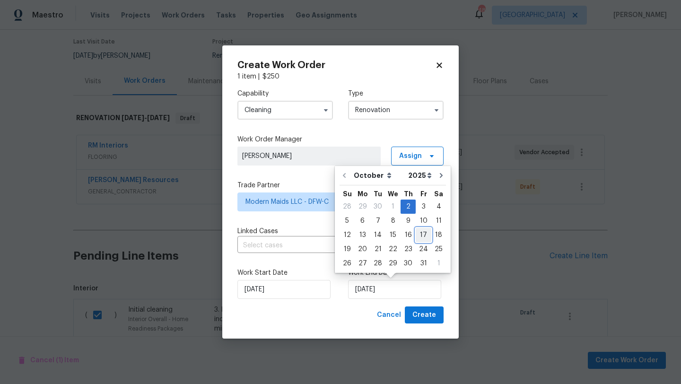
click at [421, 236] on div "17" at bounding box center [424, 234] width 16 height 13
type input "10/17/2025"
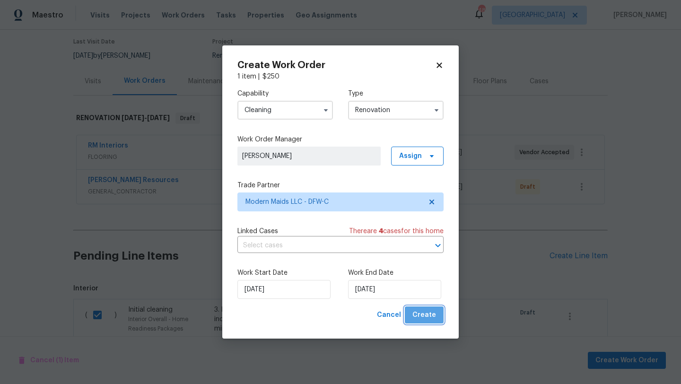
click at [431, 317] on span "Create" at bounding box center [425, 315] width 24 height 12
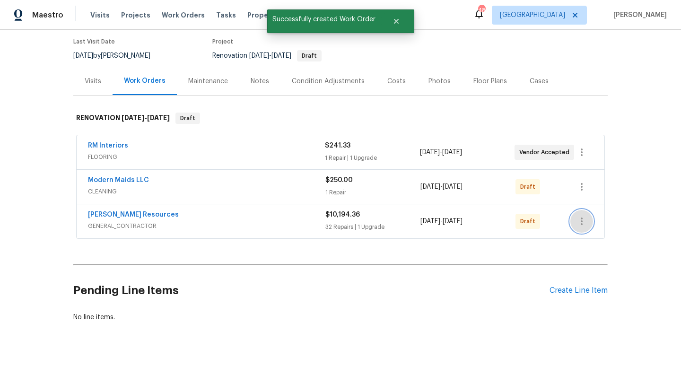
click at [588, 217] on button "button" at bounding box center [582, 221] width 23 height 23
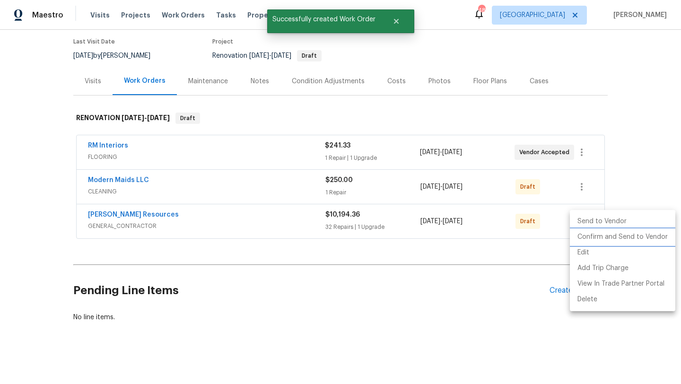
click at [589, 237] on li "Confirm and Send to Vendor" at bounding box center [622, 237] width 105 height 16
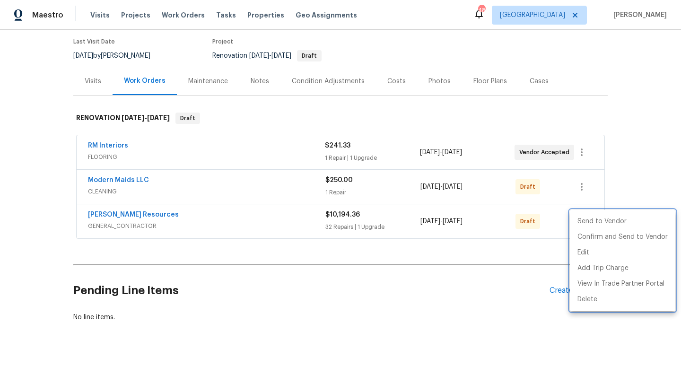
click at [581, 186] on div at bounding box center [340, 192] width 681 height 384
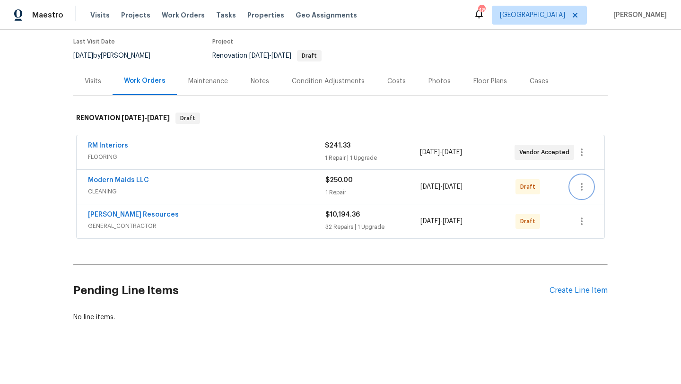
click at [581, 186] on icon "button" at bounding box center [581, 186] width 11 height 11
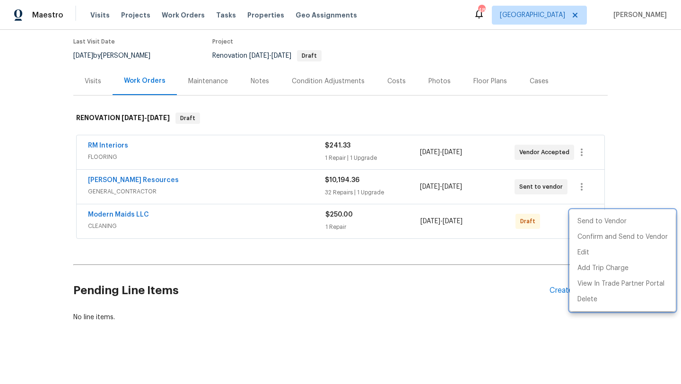
click at [586, 201] on div at bounding box center [340, 192] width 681 height 384
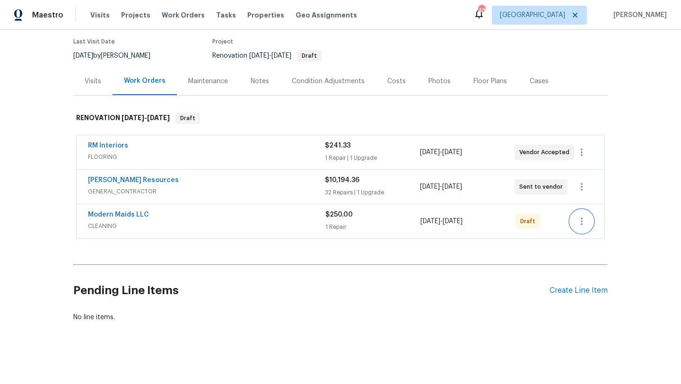
click at [577, 223] on icon "button" at bounding box center [581, 221] width 11 height 11
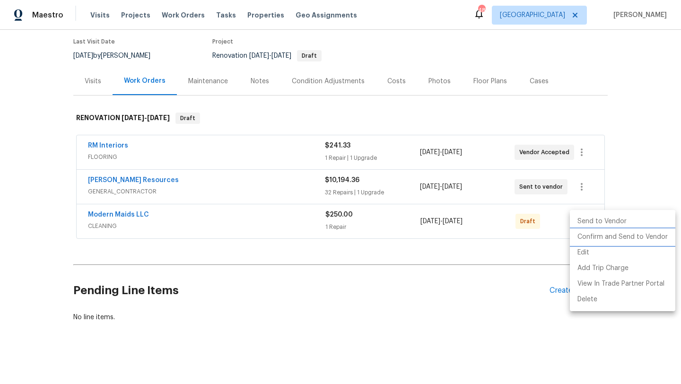
click at [587, 242] on li "Confirm and Send to Vendor" at bounding box center [622, 237] width 105 height 16
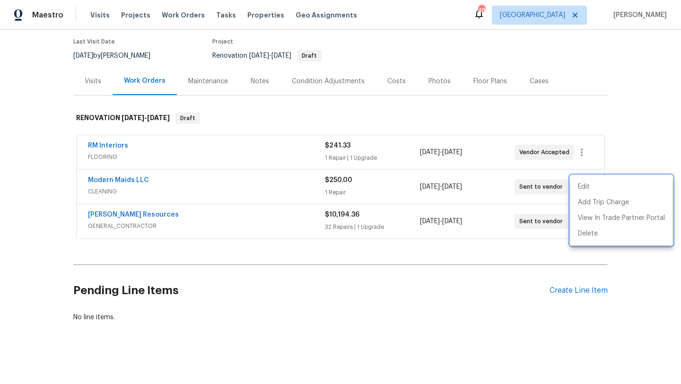
click at [474, 291] on div at bounding box center [340, 192] width 681 height 384
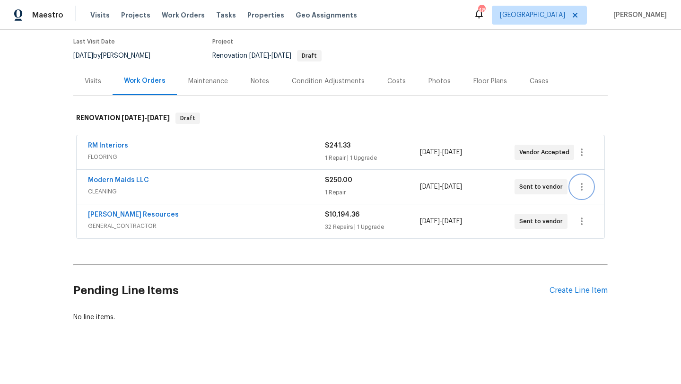
scroll to position [0, 0]
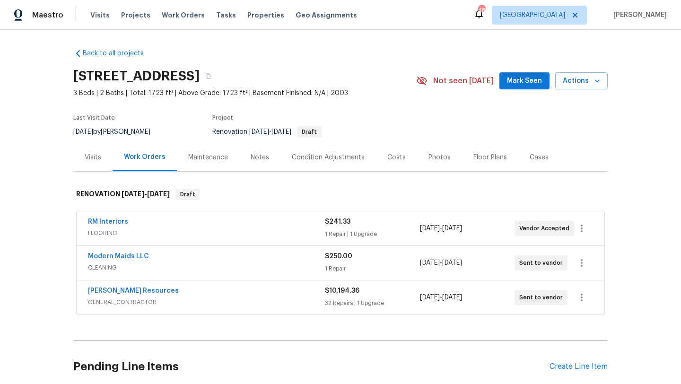
drag, startPoint x: 71, startPoint y: 76, endPoint x: 323, endPoint y: 80, distance: 251.7
click at [323, 80] on div "Back to all projects 1629 Meadowlark Ln, Royse City, TX 75189 3 Beds | 2 Baths …" at bounding box center [340, 207] width 681 height 354
copy h2 "1629 Meadowlark Ln, Royse City, TX 75189"
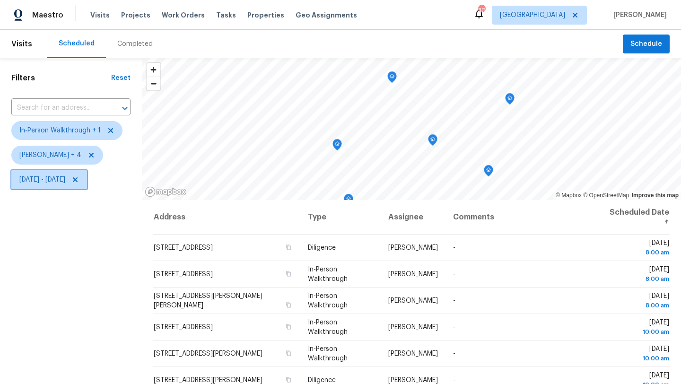
click at [61, 178] on span "[DATE] - [DATE]" at bounding box center [42, 179] width 46 height 9
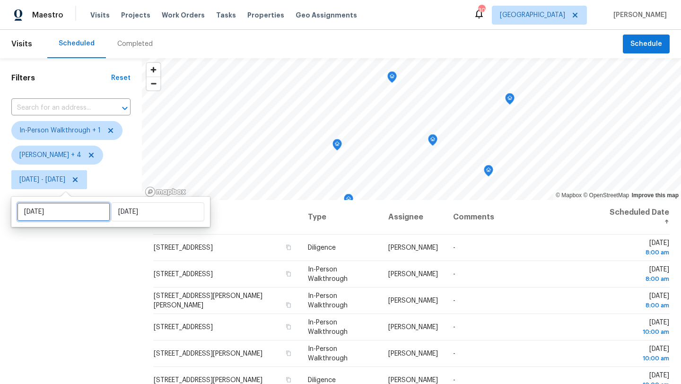
click at [60, 218] on input "[DATE]" at bounding box center [63, 211] width 93 height 19
select select "9"
select select "2025"
select select "10"
select select "2025"
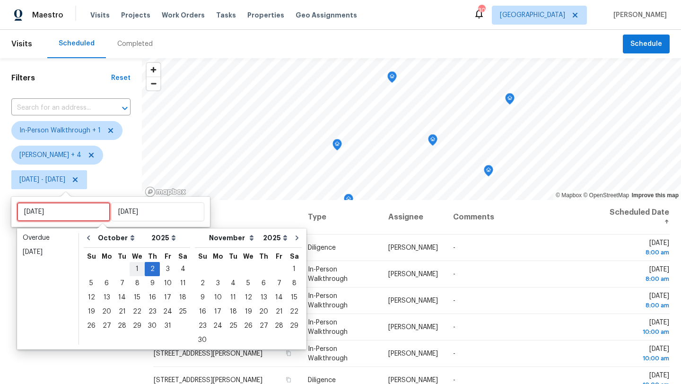
type input "[DATE]"
click at [163, 268] on div "3" at bounding box center [168, 269] width 16 height 13
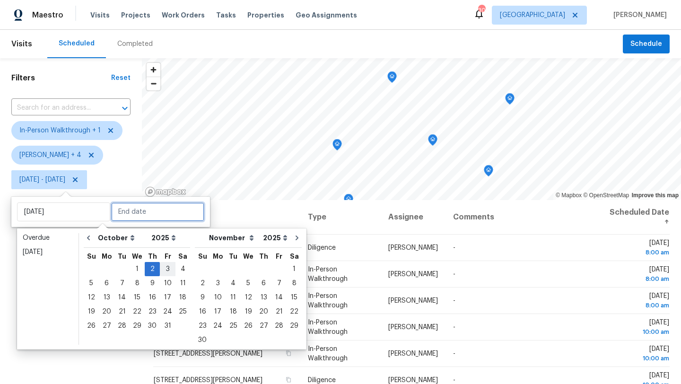
type input "[DATE]"
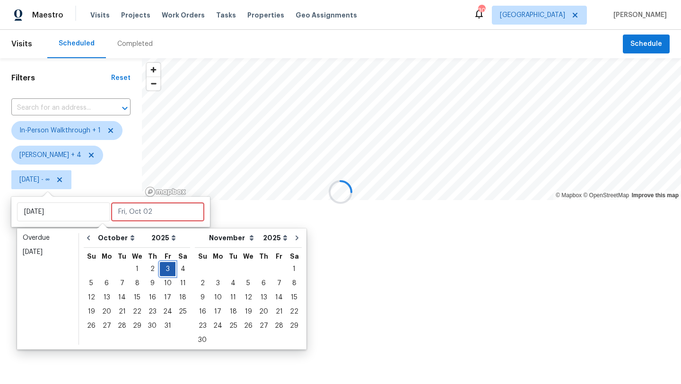
click at [164, 268] on div "3" at bounding box center [168, 269] width 16 height 13
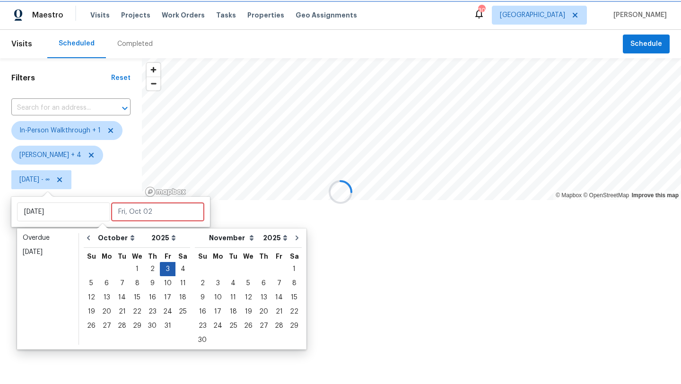
type input "Fri, Oct 03"
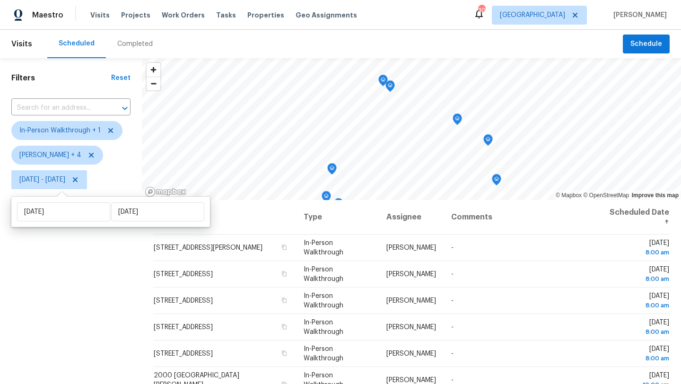
click at [123, 274] on div "Filters Reset ​ In-Person Walkthrough + 1 Alicia Anices + 4 Fri, Oct 03 - Fri, …" at bounding box center [71, 282] width 142 height 449
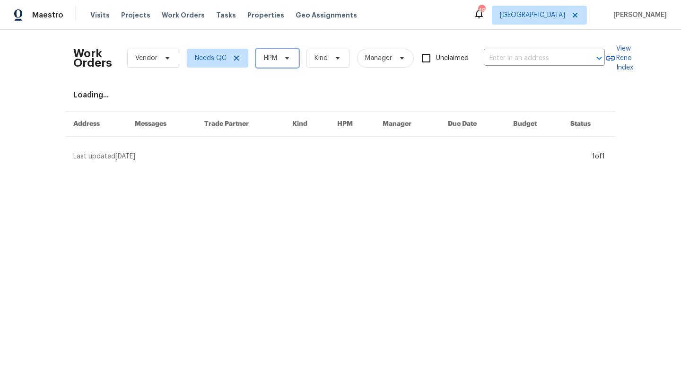
click at [272, 56] on span "HPM" at bounding box center [270, 57] width 13 height 9
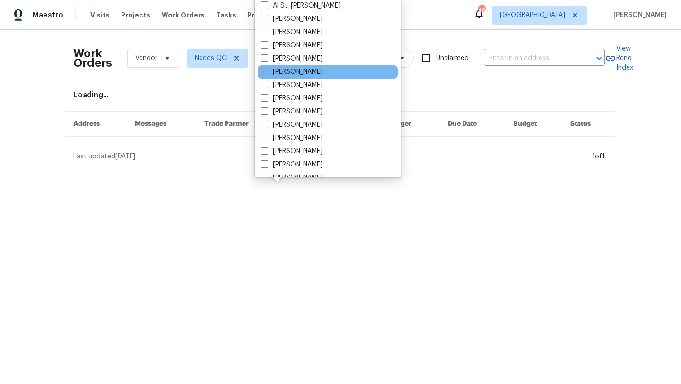
click at [282, 71] on label "[PERSON_NAME]" at bounding box center [292, 71] width 62 height 9
click at [267, 71] on input "[PERSON_NAME]" at bounding box center [264, 70] width 6 height 6
checkbox input "true"
